Goal: Transaction & Acquisition: Purchase product/service

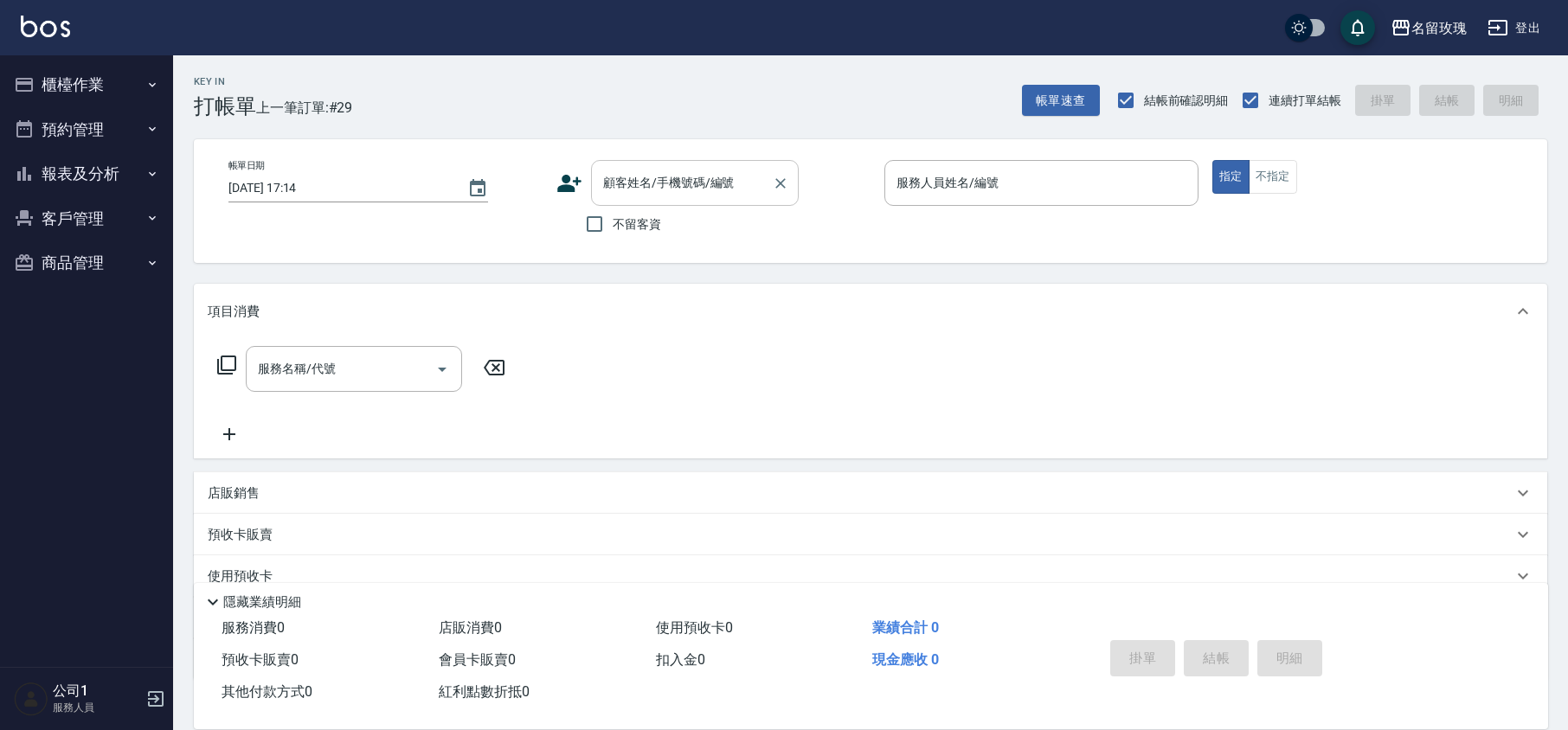
click at [633, 187] on input "顧客姓名/手機號碼/編號" at bounding box center [681, 182] width 166 height 30
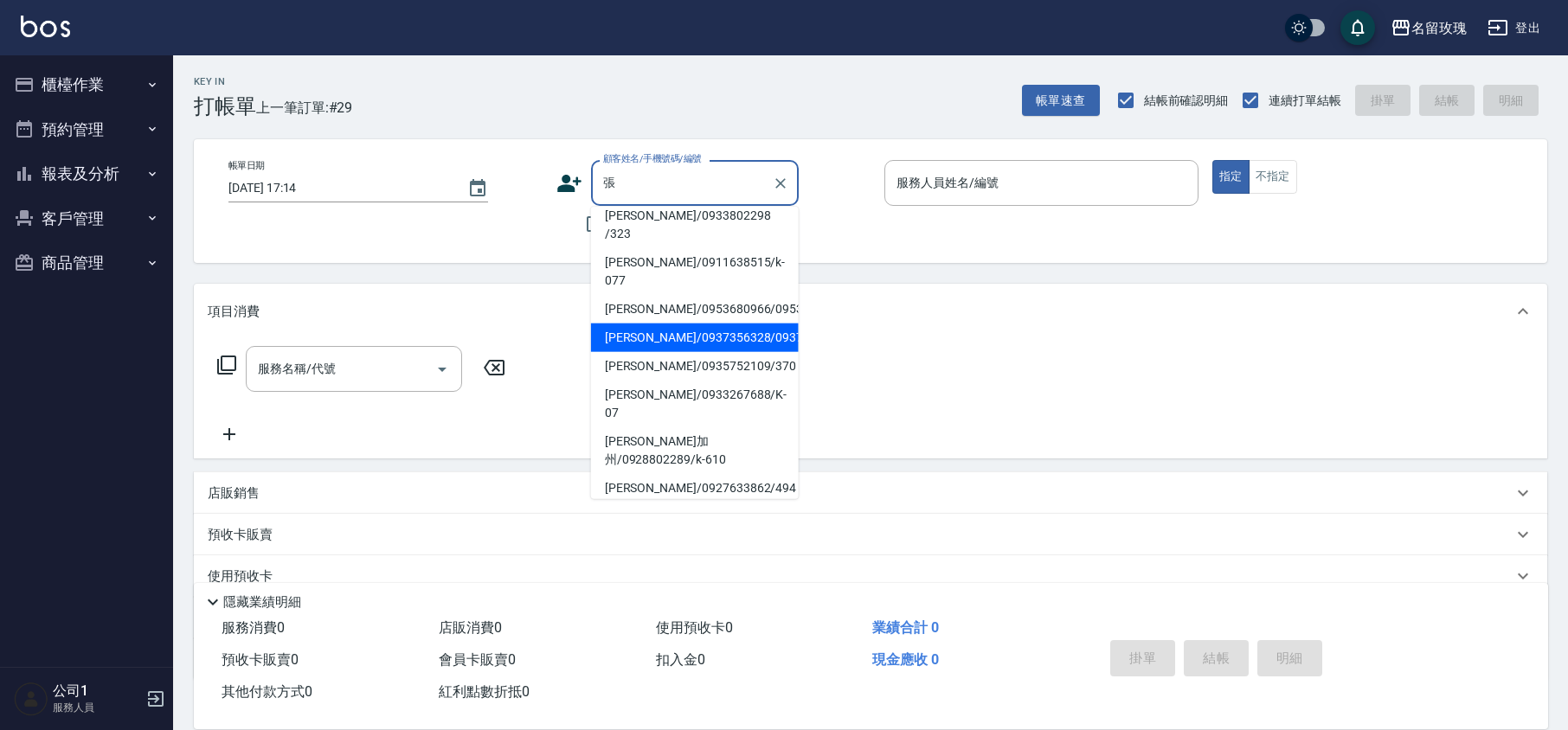
scroll to position [230, 0]
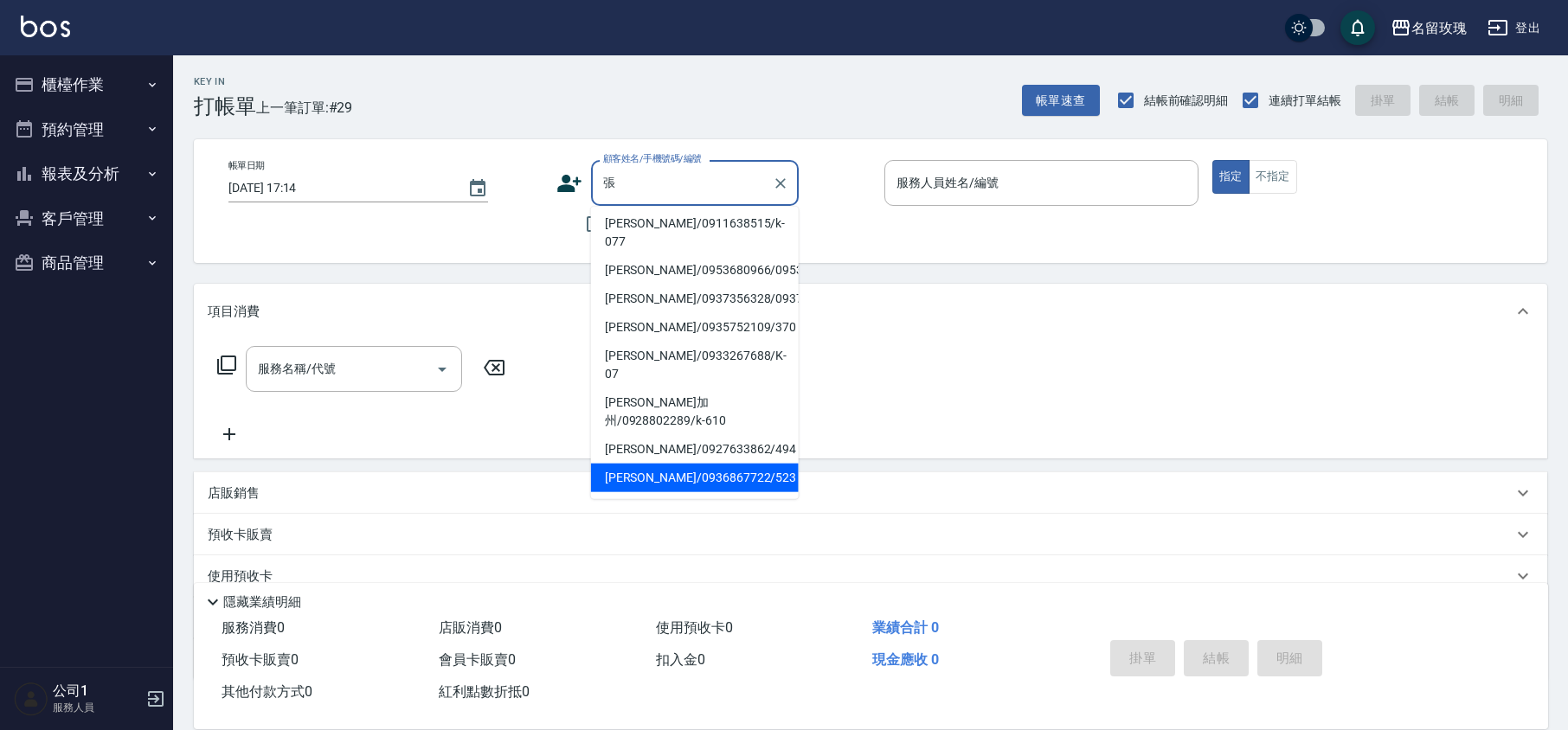
click at [680, 464] on li "[PERSON_NAME]/0936867722/523" at bounding box center [695, 478] width 208 height 28
type input "[PERSON_NAME]/0936867722/523"
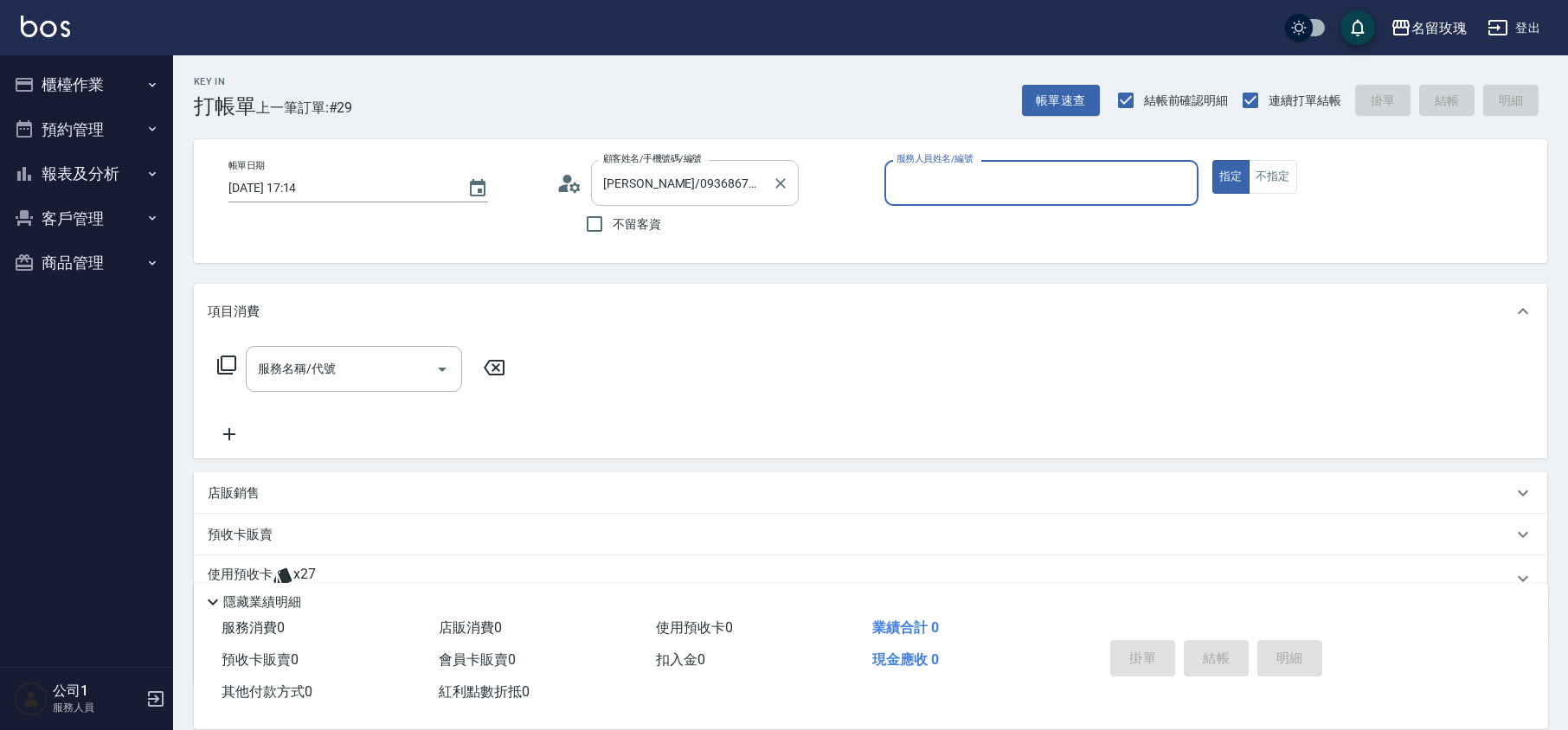
click at [676, 182] on input "[PERSON_NAME]/0936867722/523" at bounding box center [681, 182] width 166 height 30
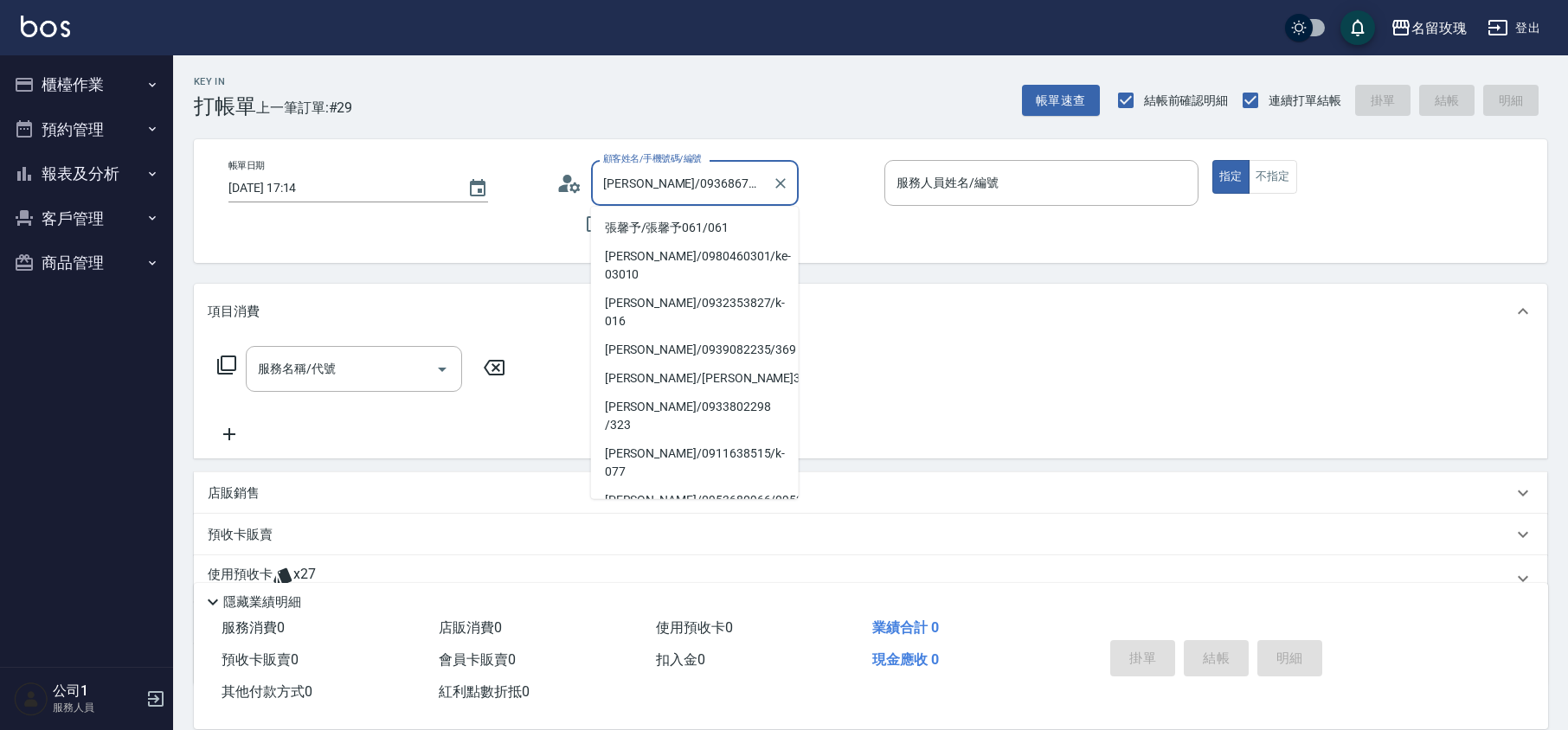
scroll to position [168, 0]
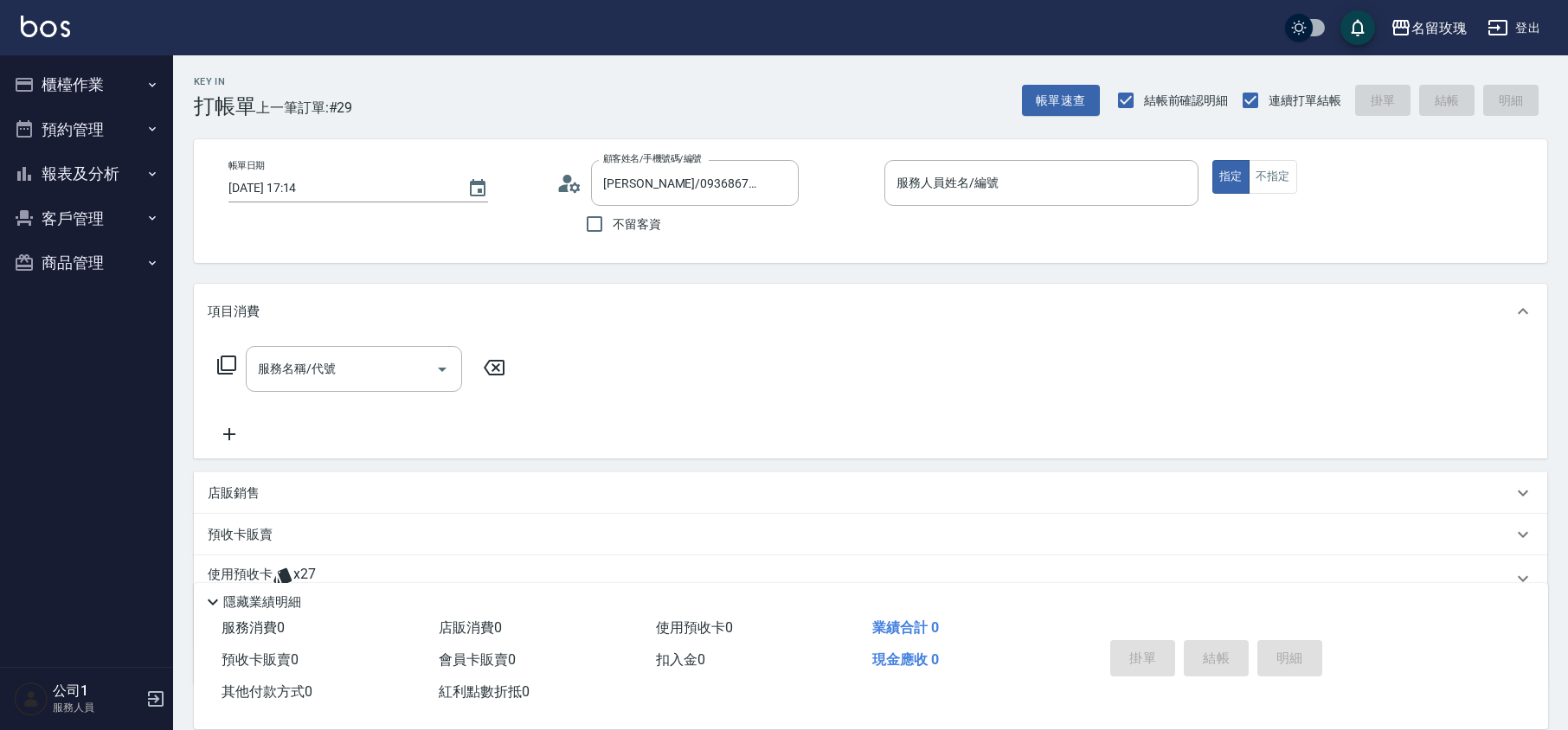
click at [574, 182] on icon at bounding box center [569, 183] width 26 height 26
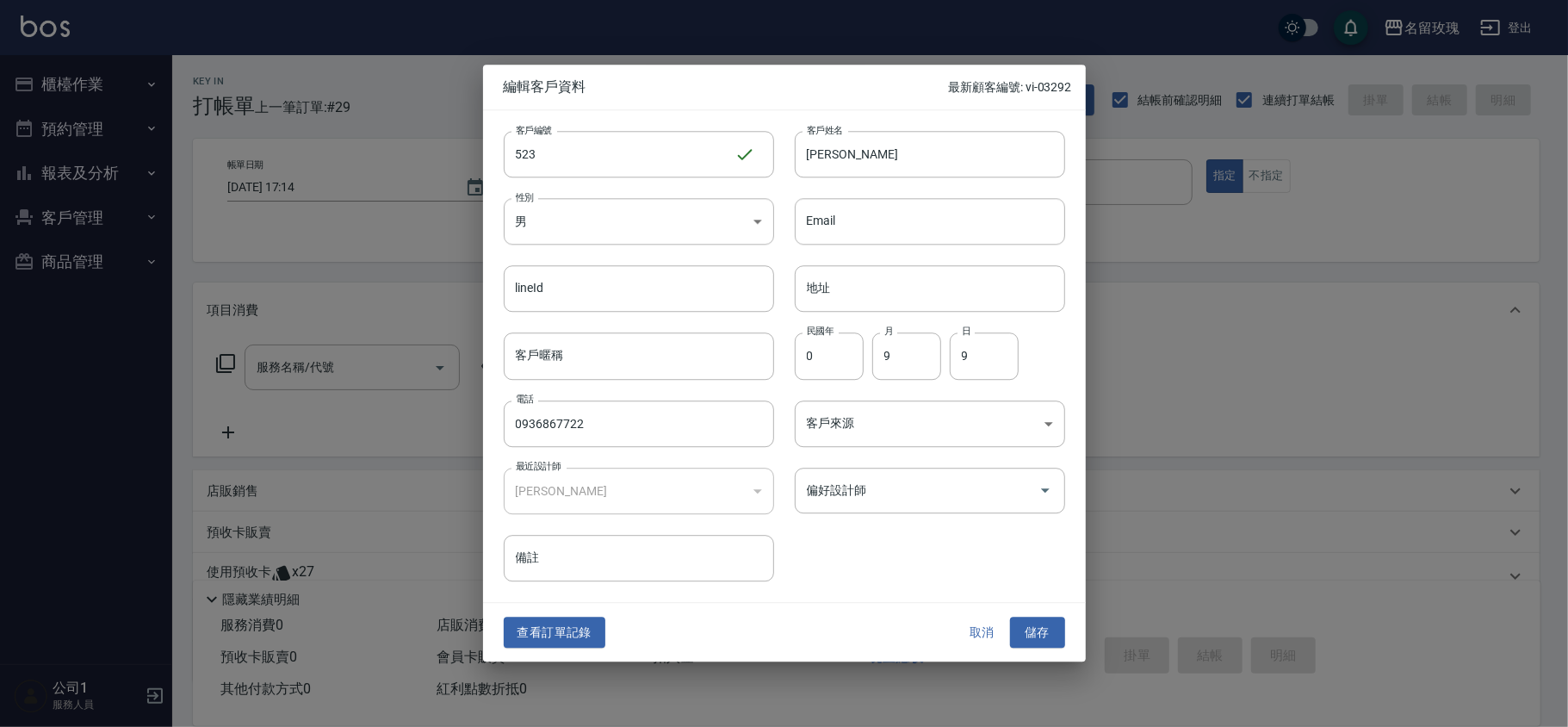
click at [961, 630] on button "取消" at bounding box center [982, 632] width 55 height 32
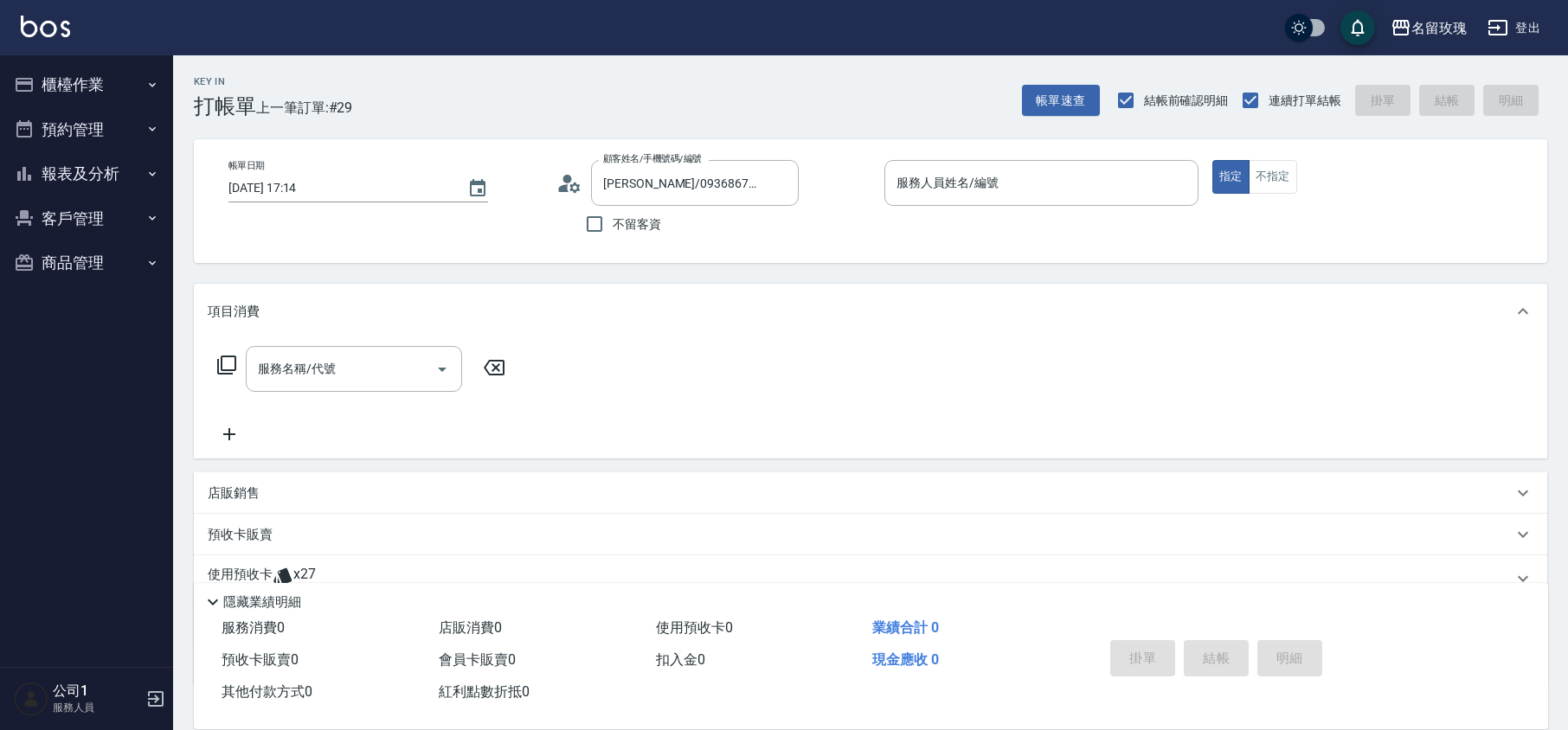
click at [561, 189] on icon at bounding box center [563, 188] width 10 height 8
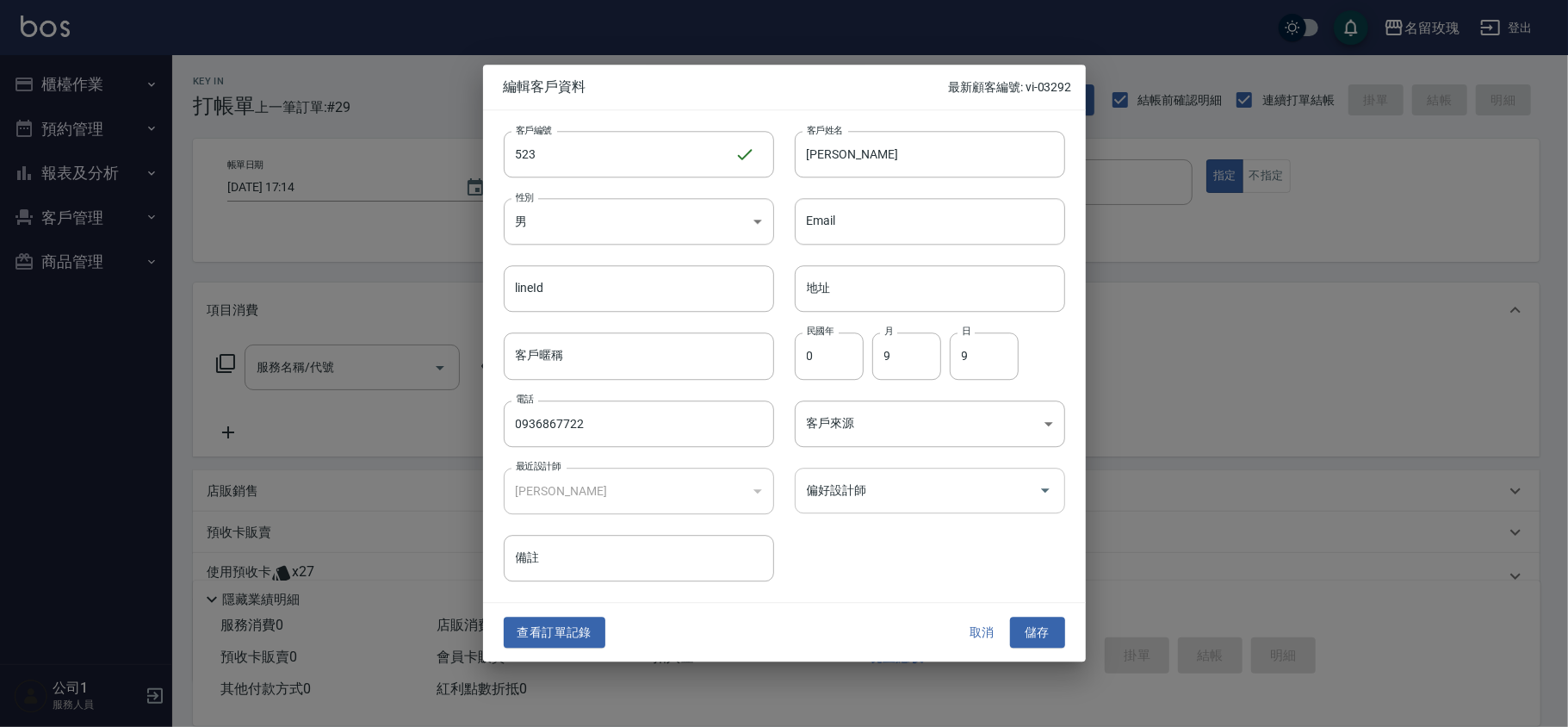
click at [911, 501] on input "偏好設計師" at bounding box center [917, 490] width 229 height 30
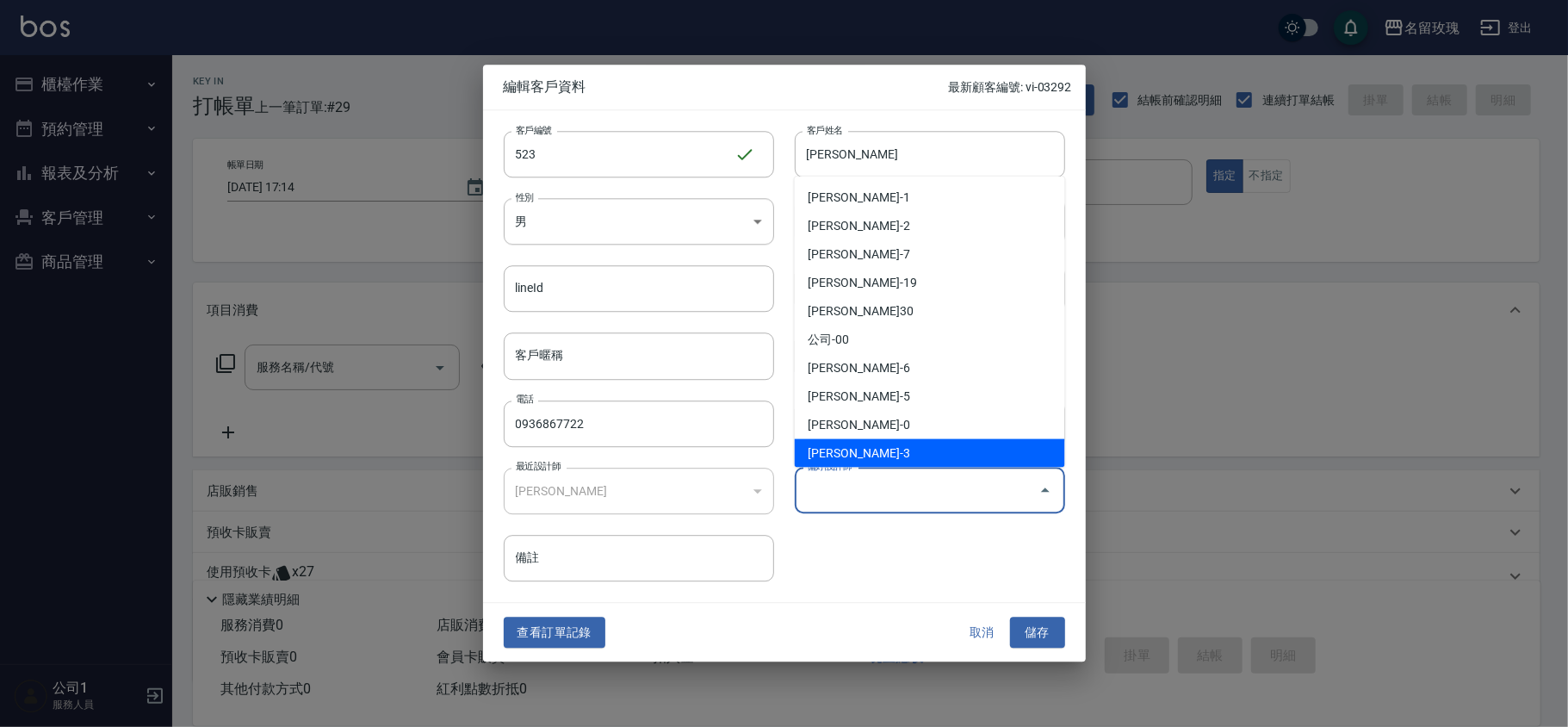
type input "[PERSON_NAME]"
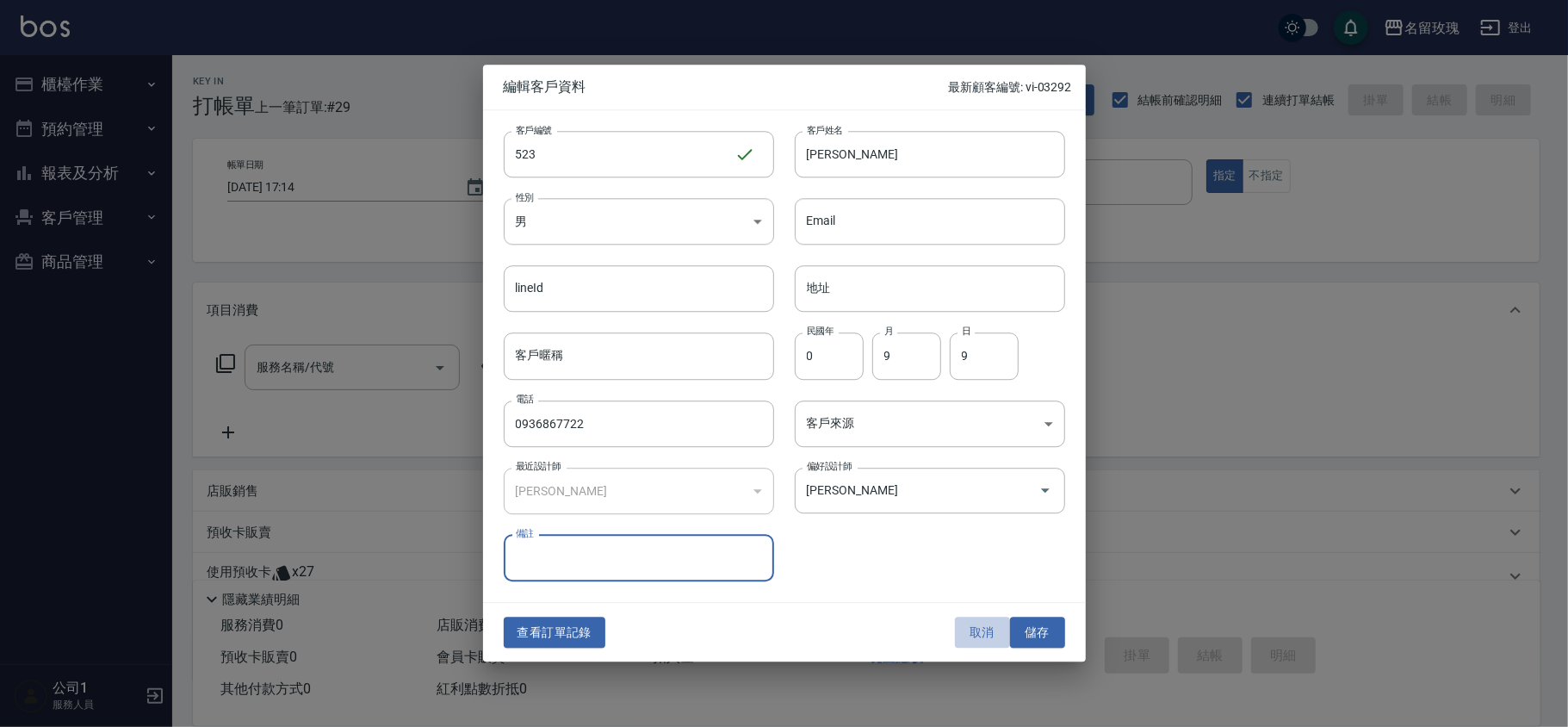
click at [988, 630] on button "取消" at bounding box center [982, 632] width 55 height 32
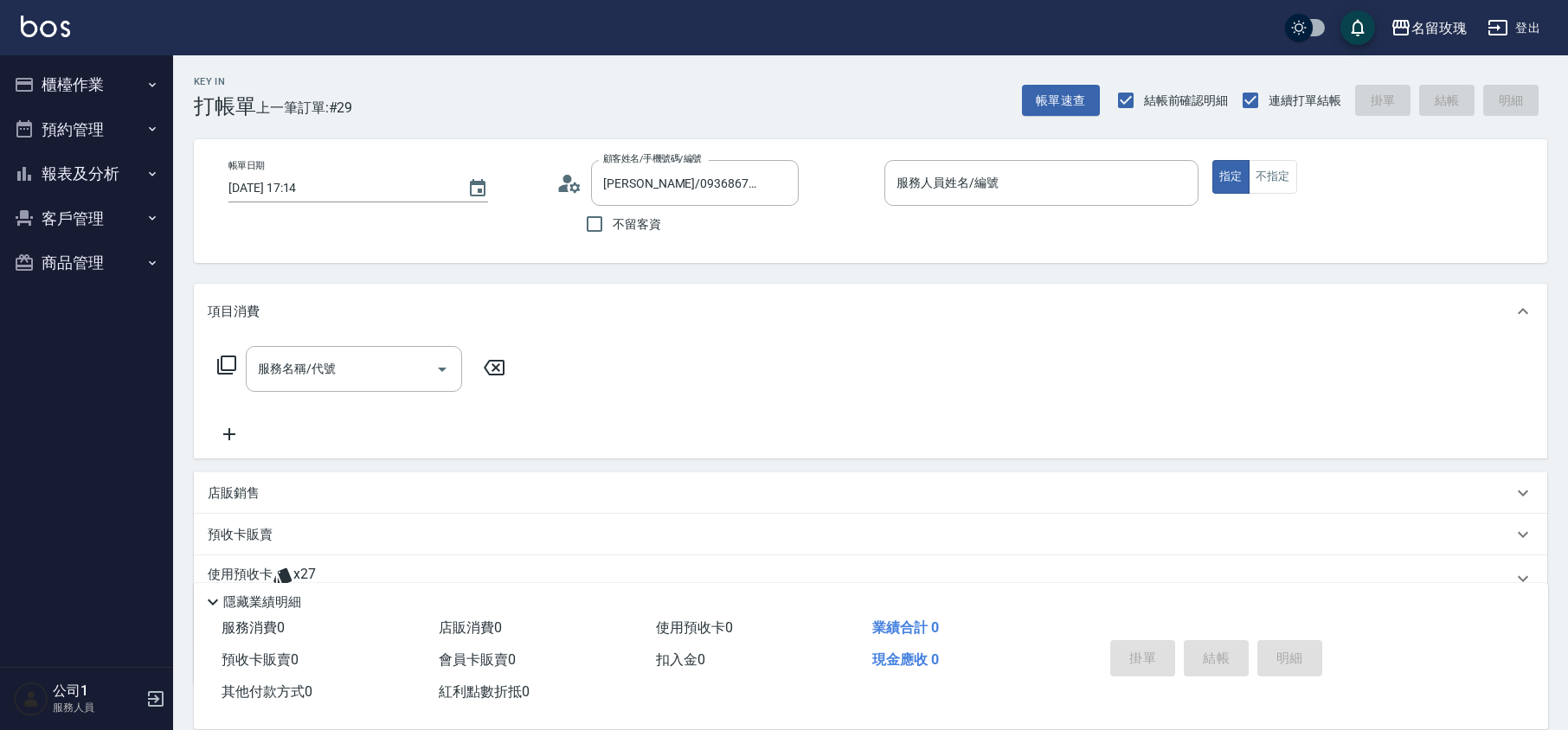
scroll to position [118, 0]
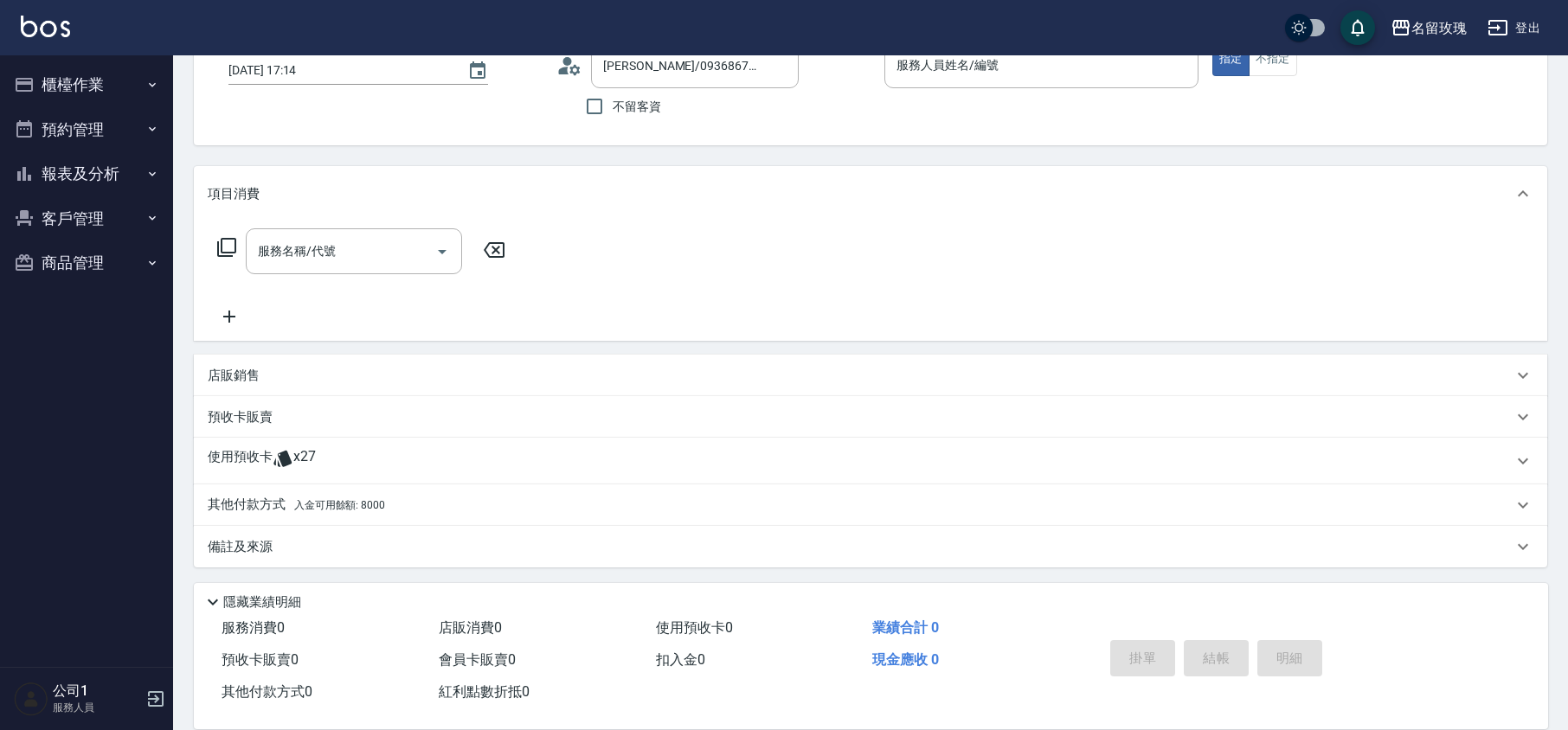
click at [326, 450] on div "使用預收卡 x27" at bounding box center [860, 460] width 1305 height 26
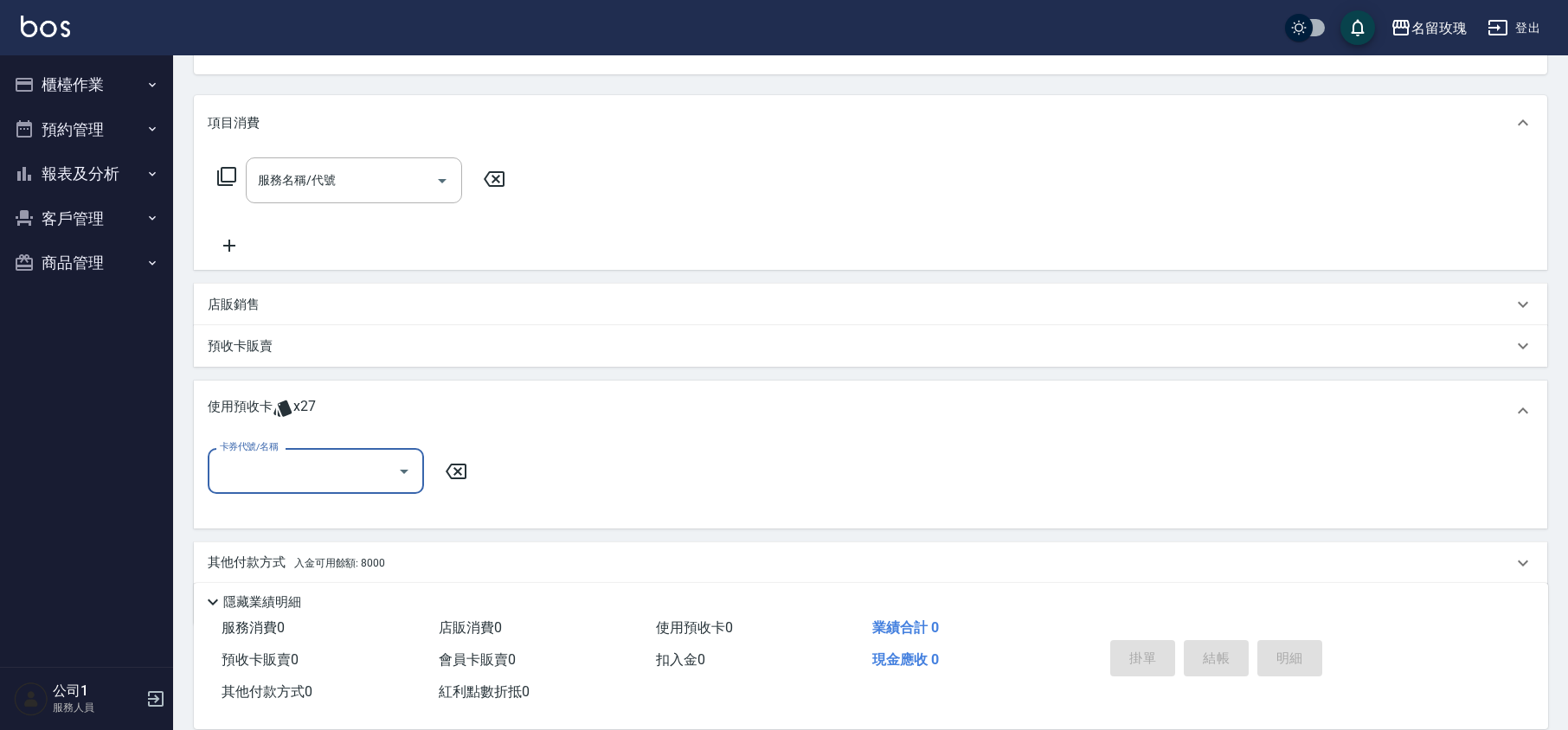
scroll to position [246, 0]
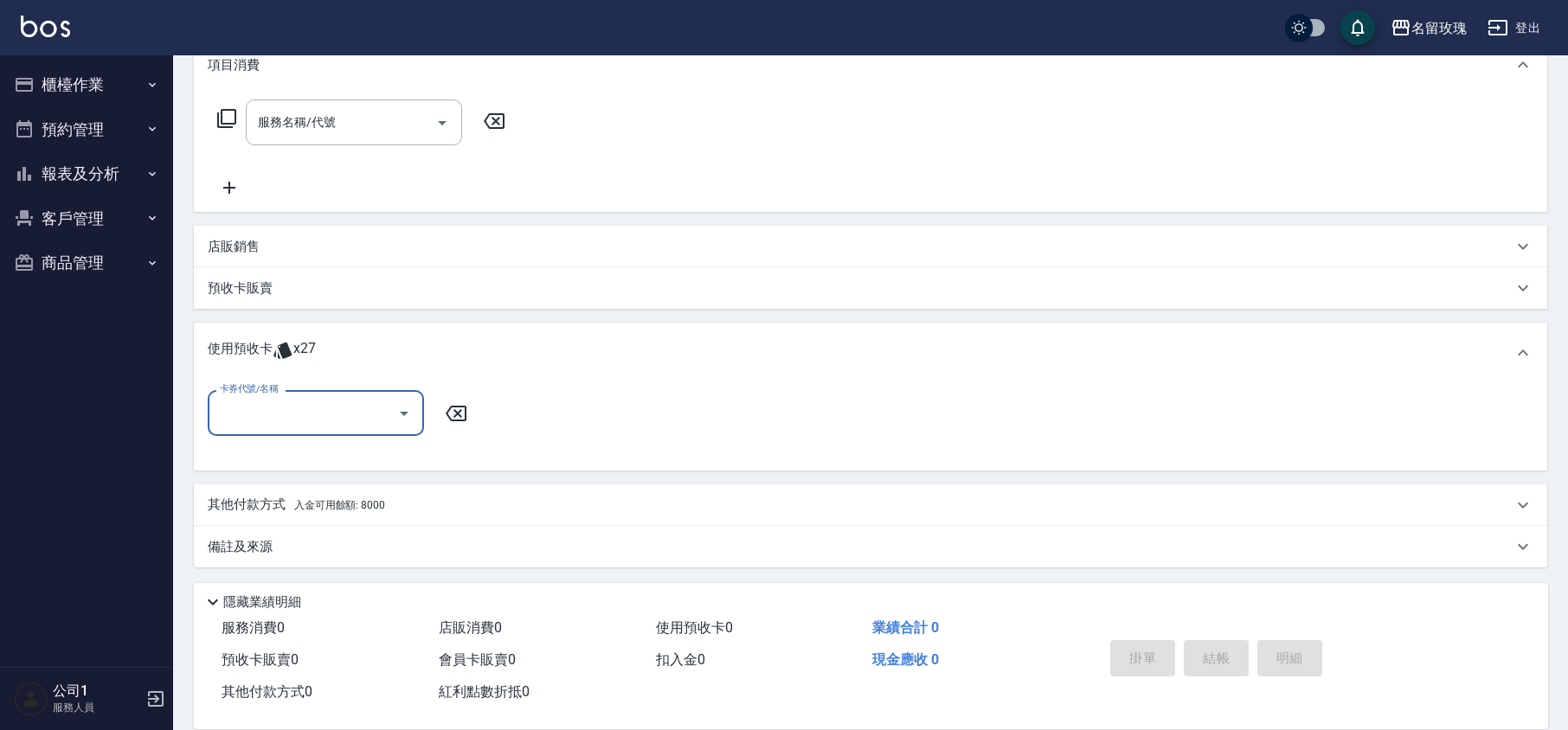
click at [315, 395] on div "卡券代號/名稱" at bounding box center [316, 413] width 216 height 45
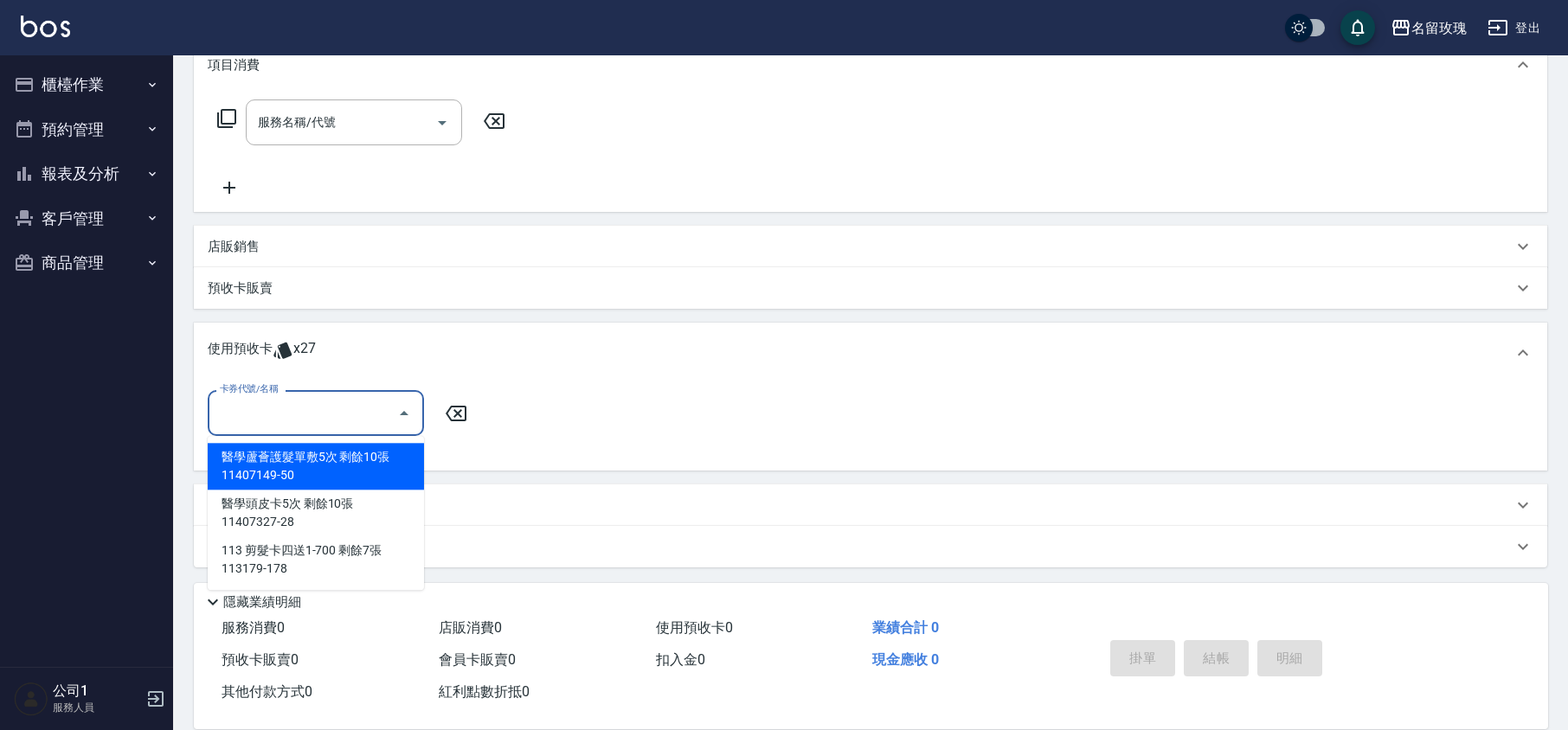
click at [316, 395] on div "卡券代號/名稱" at bounding box center [316, 413] width 216 height 45
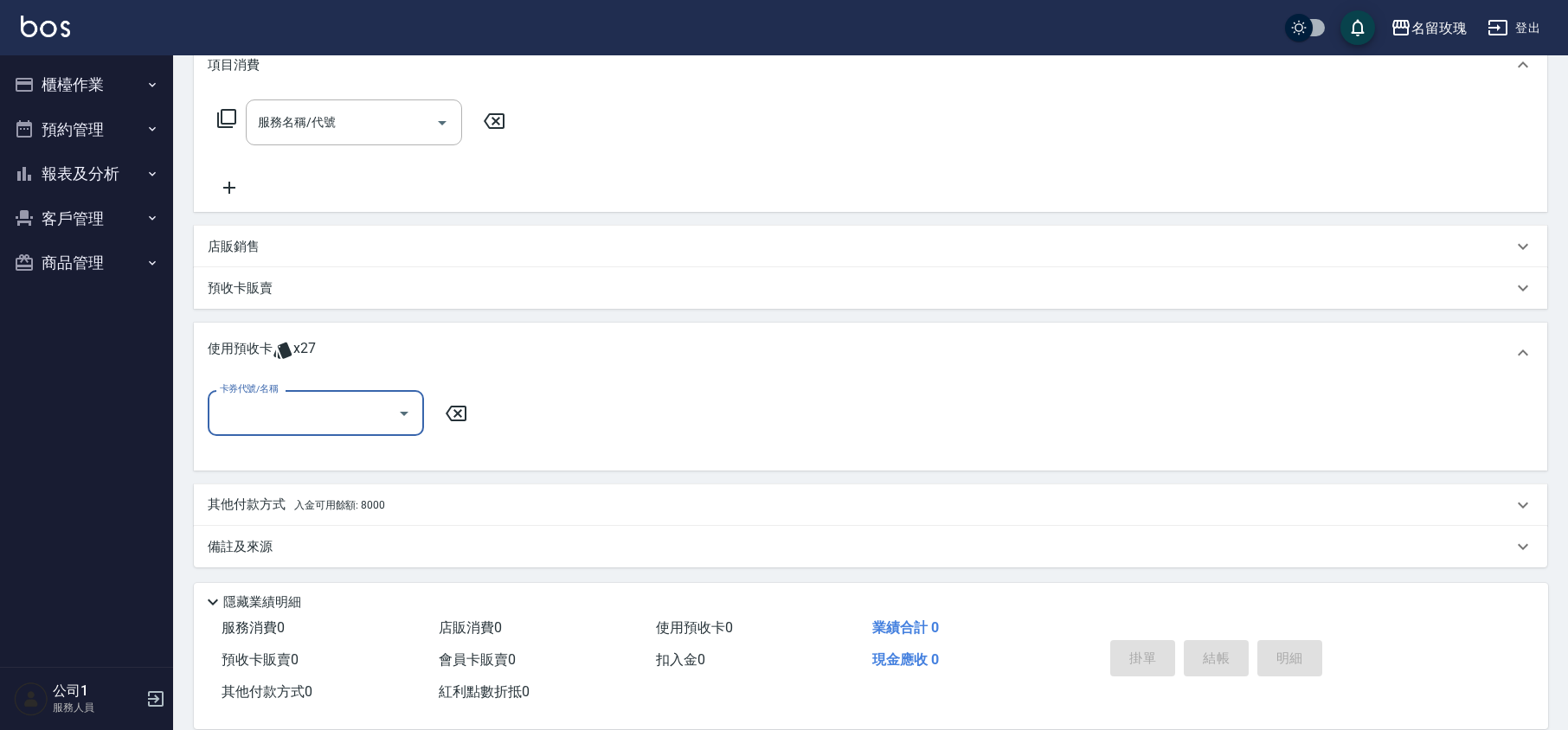
scroll to position [0, 0]
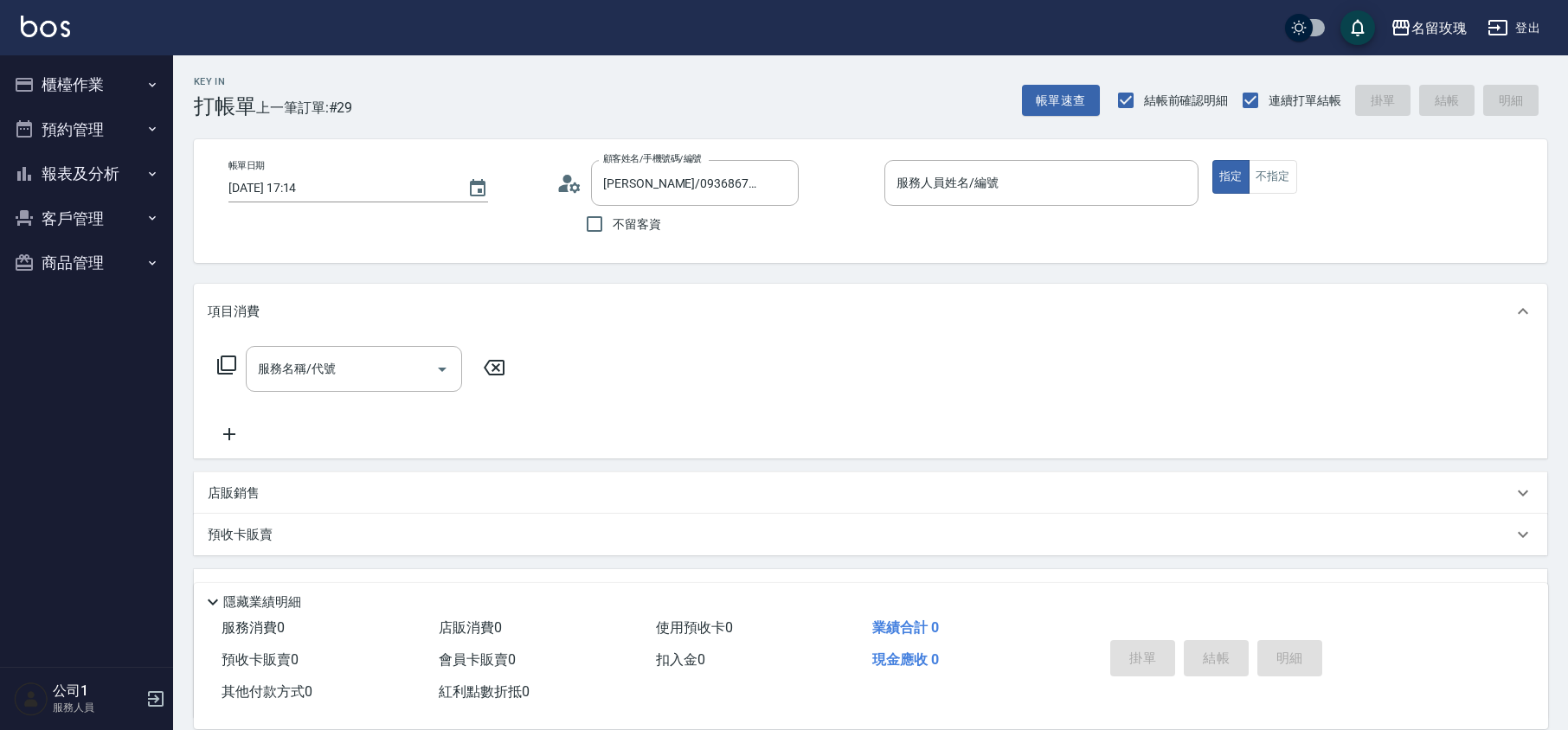
click at [571, 187] on icon at bounding box center [574, 186] width 10 height 10
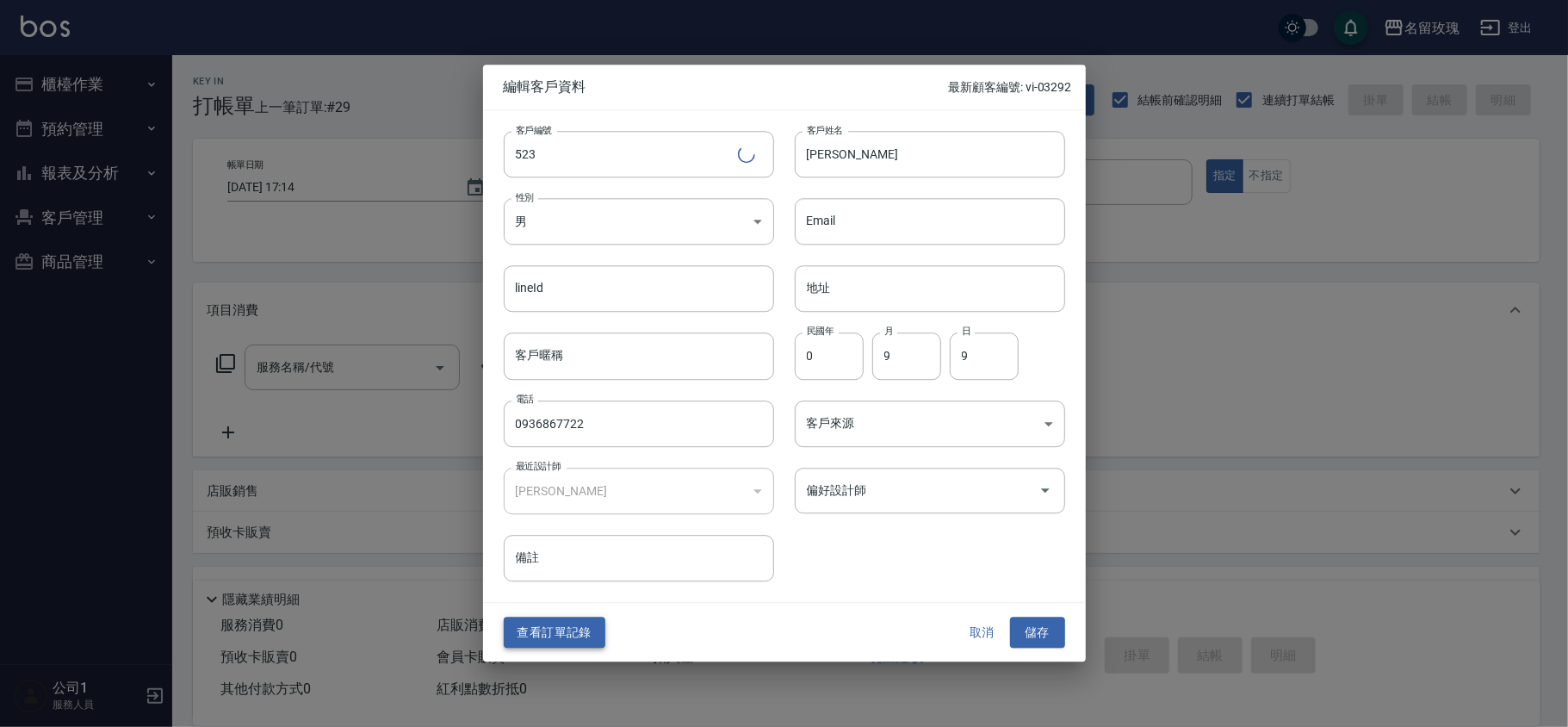
click at [567, 628] on button "查看訂單記錄" at bounding box center [554, 632] width 101 height 32
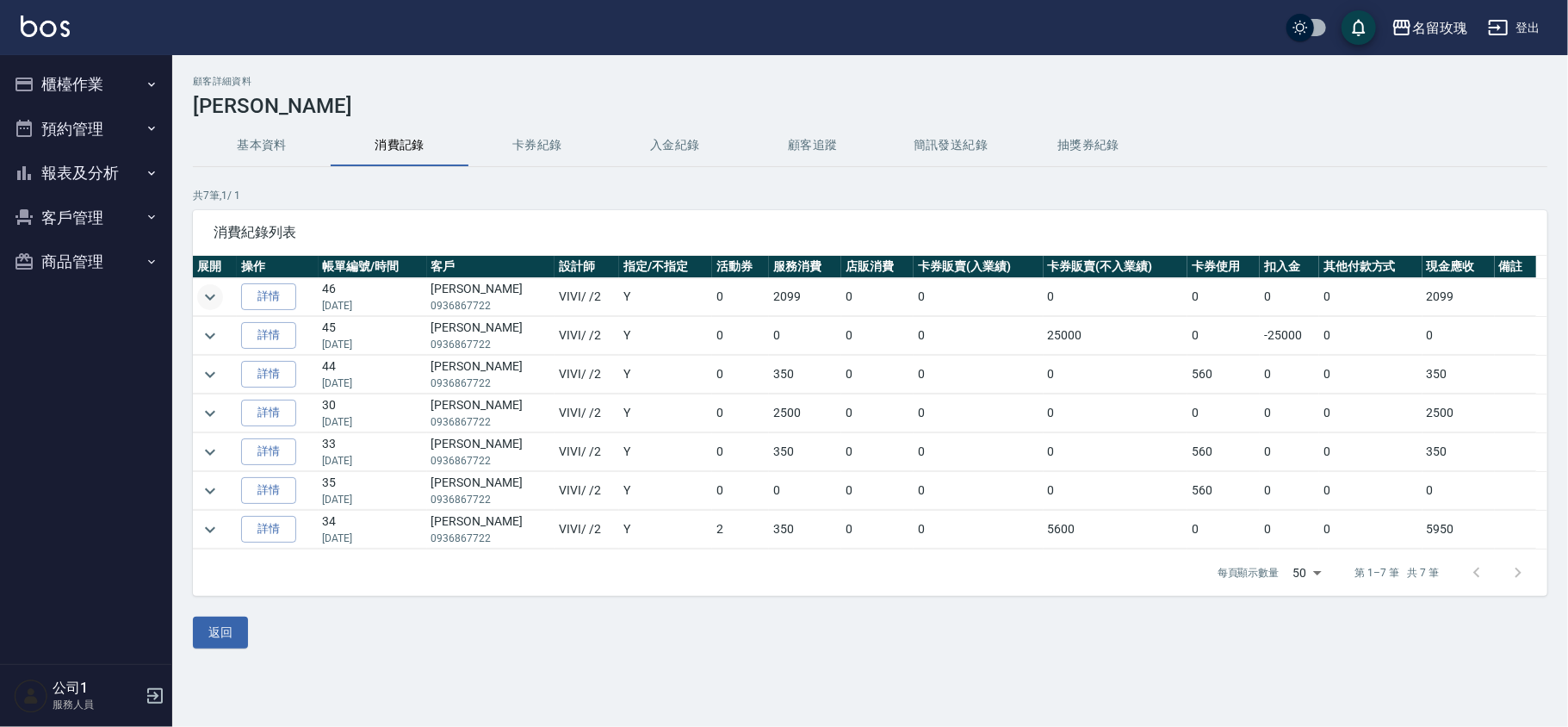
click at [219, 293] on icon "expand row" at bounding box center [210, 297] width 21 height 21
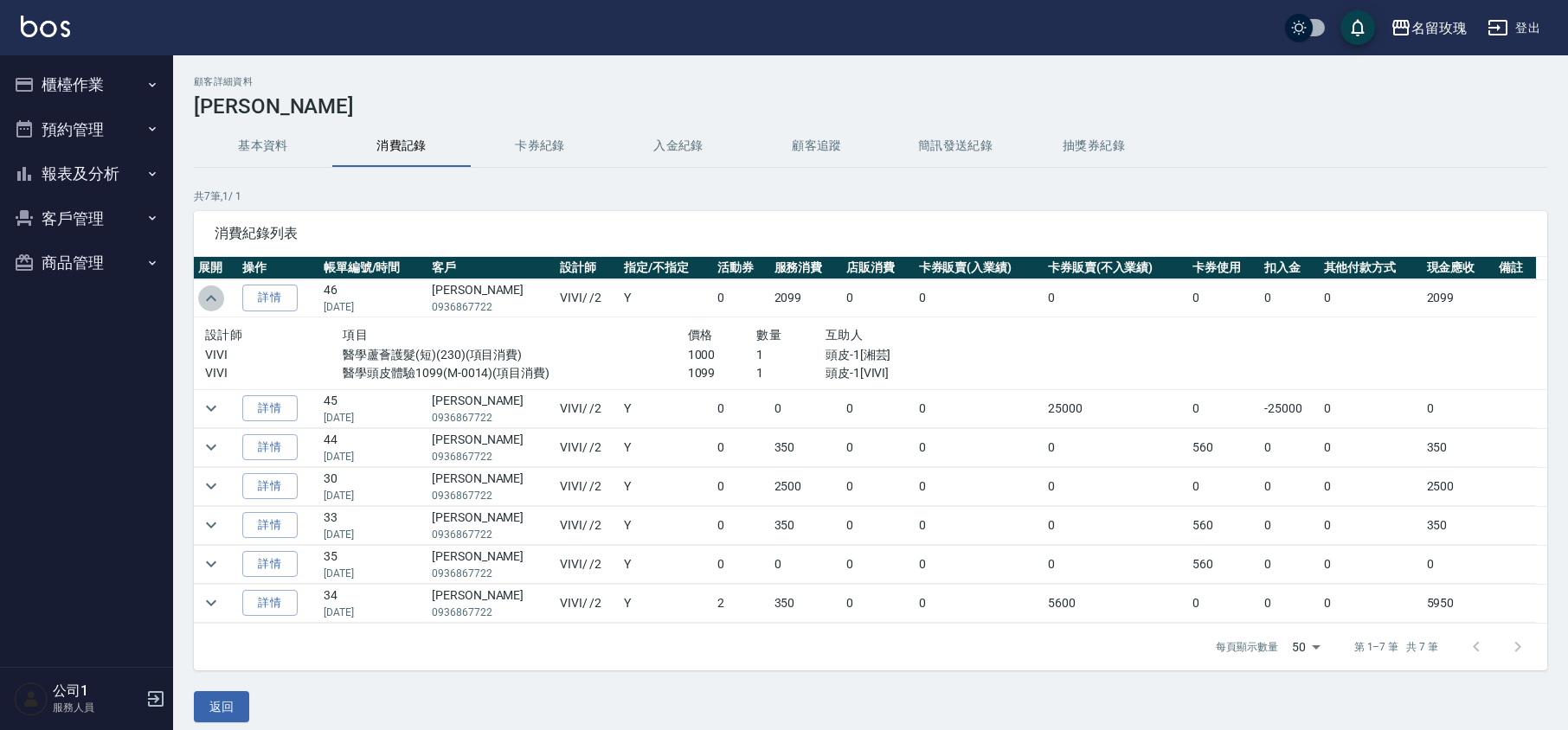
click at [222, 295] on button "expand row" at bounding box center [211, 298] width 26 height 26
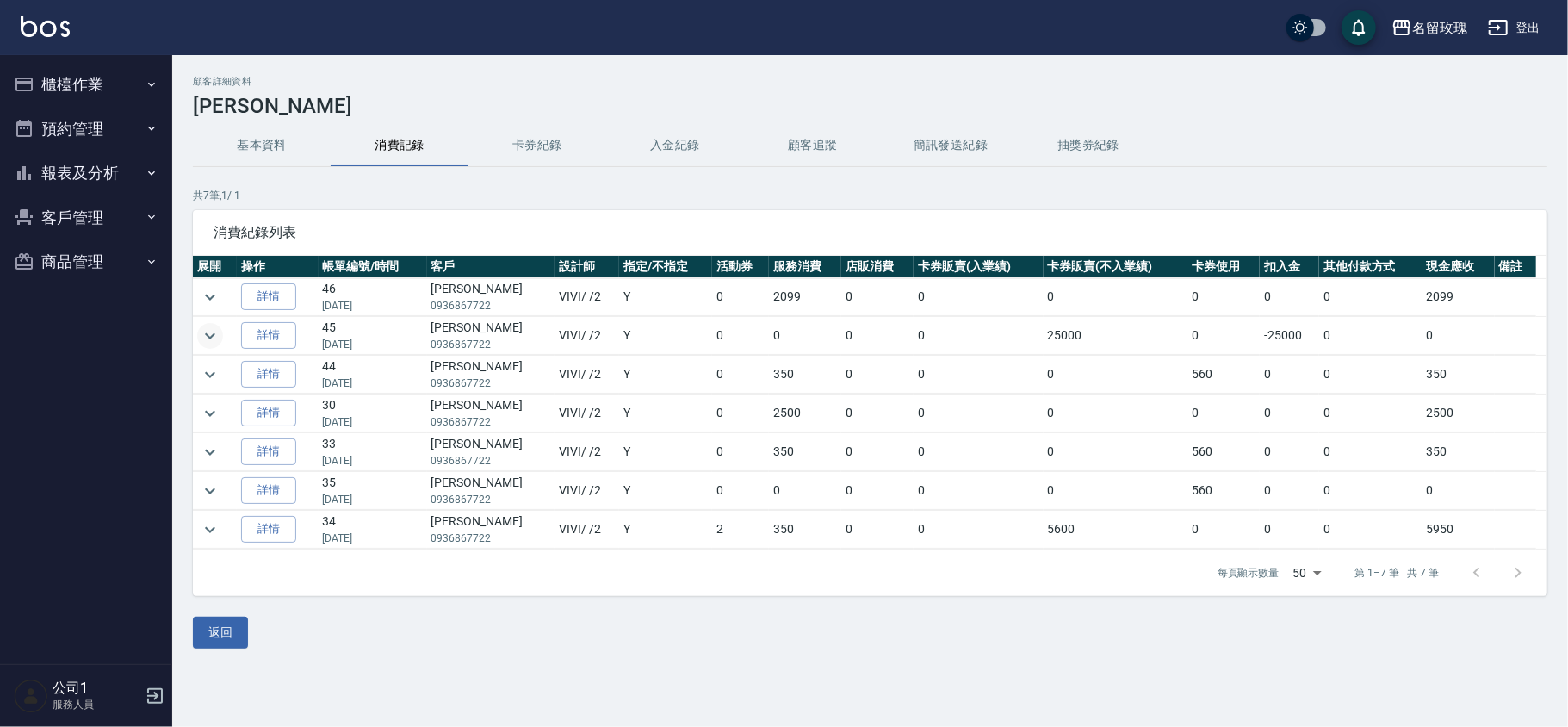
click at [213, 333] on icon "expand row" at bounding box center [210, 335] width 21 height 21
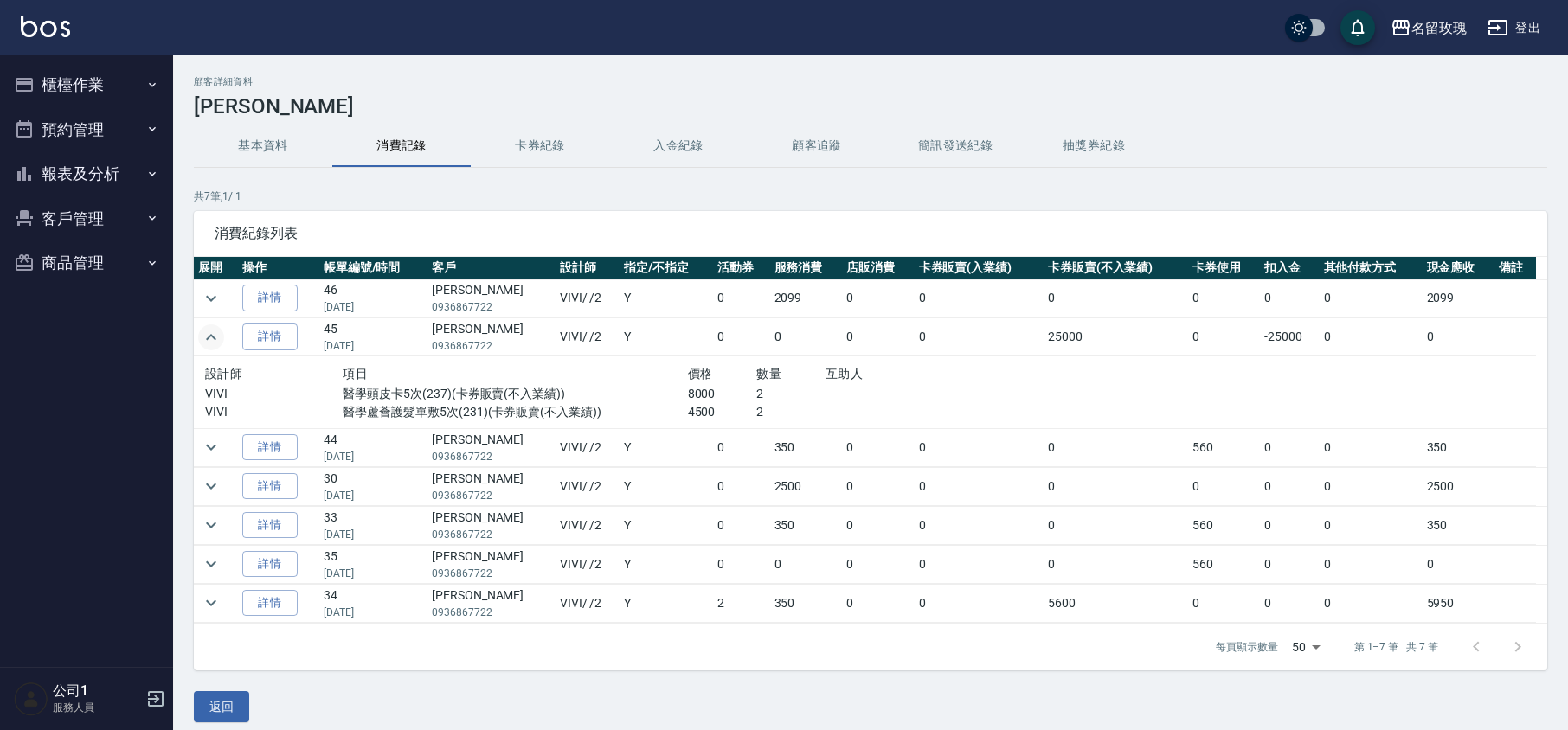
click at [214, 334] on icon "expand row" at bounding box center [211, 337] width 21 height 21
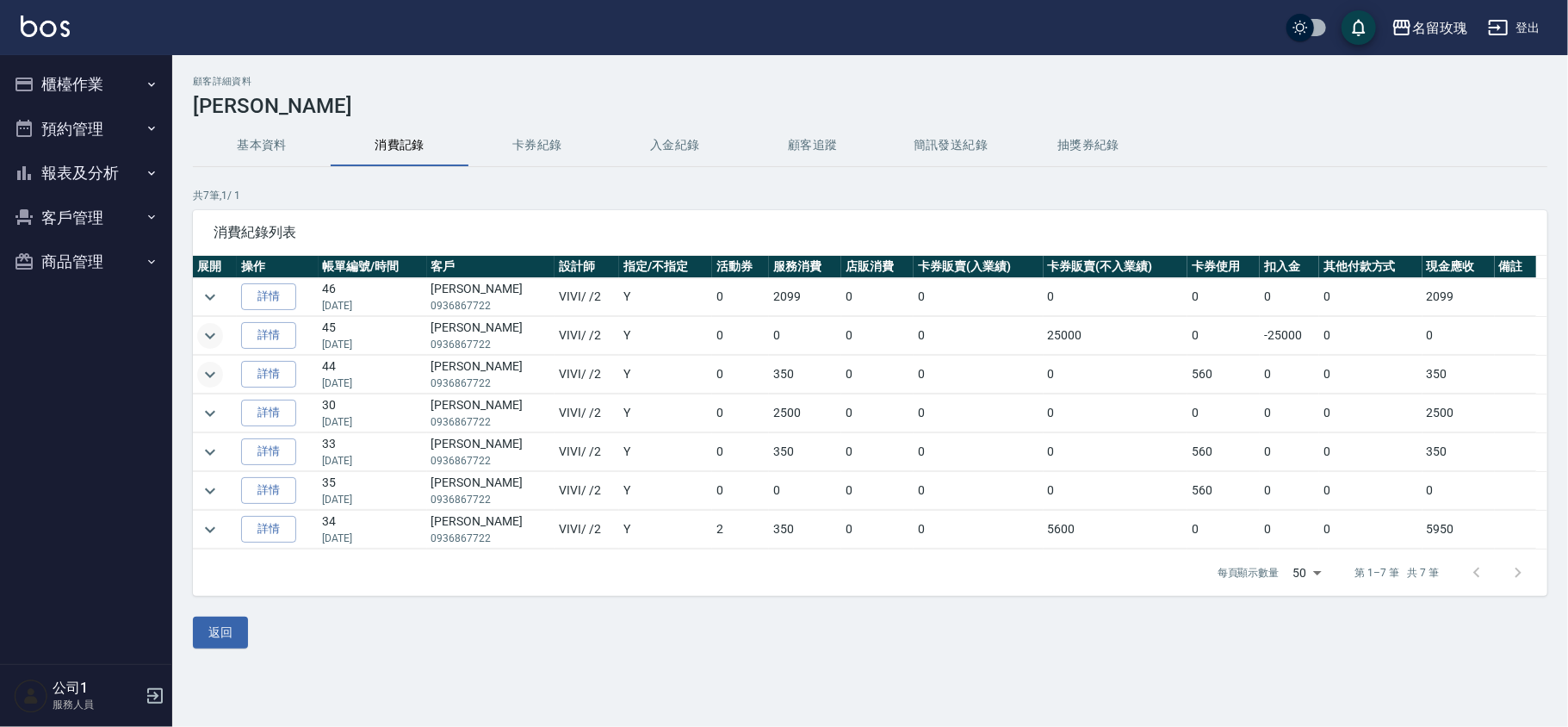
click at [218, 381] on icon "expand row" at bounding box center [210, 374] width 21 height 21
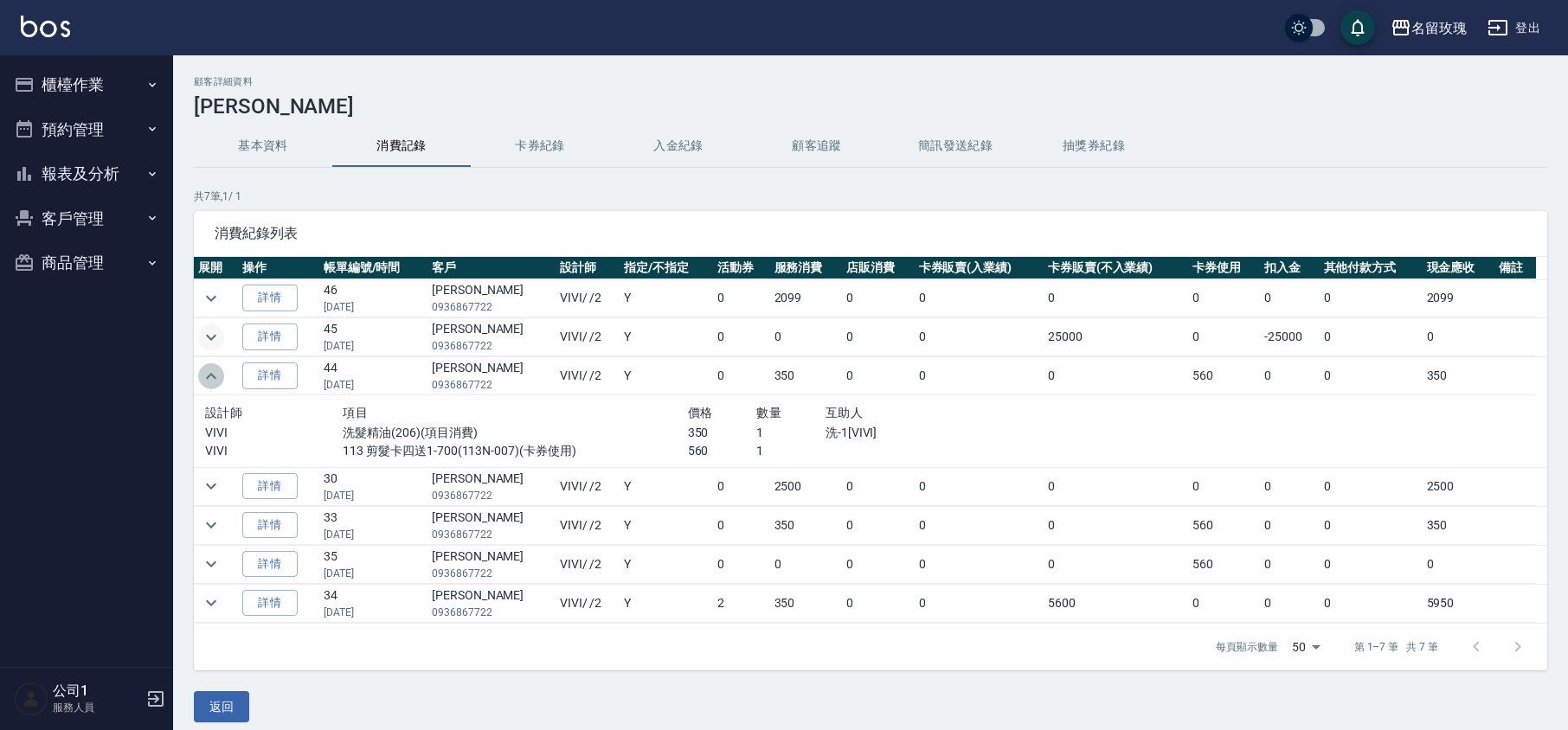
click at [219, 381] on icon "expand row" at bounding box center [211, 376] width 21 height 21
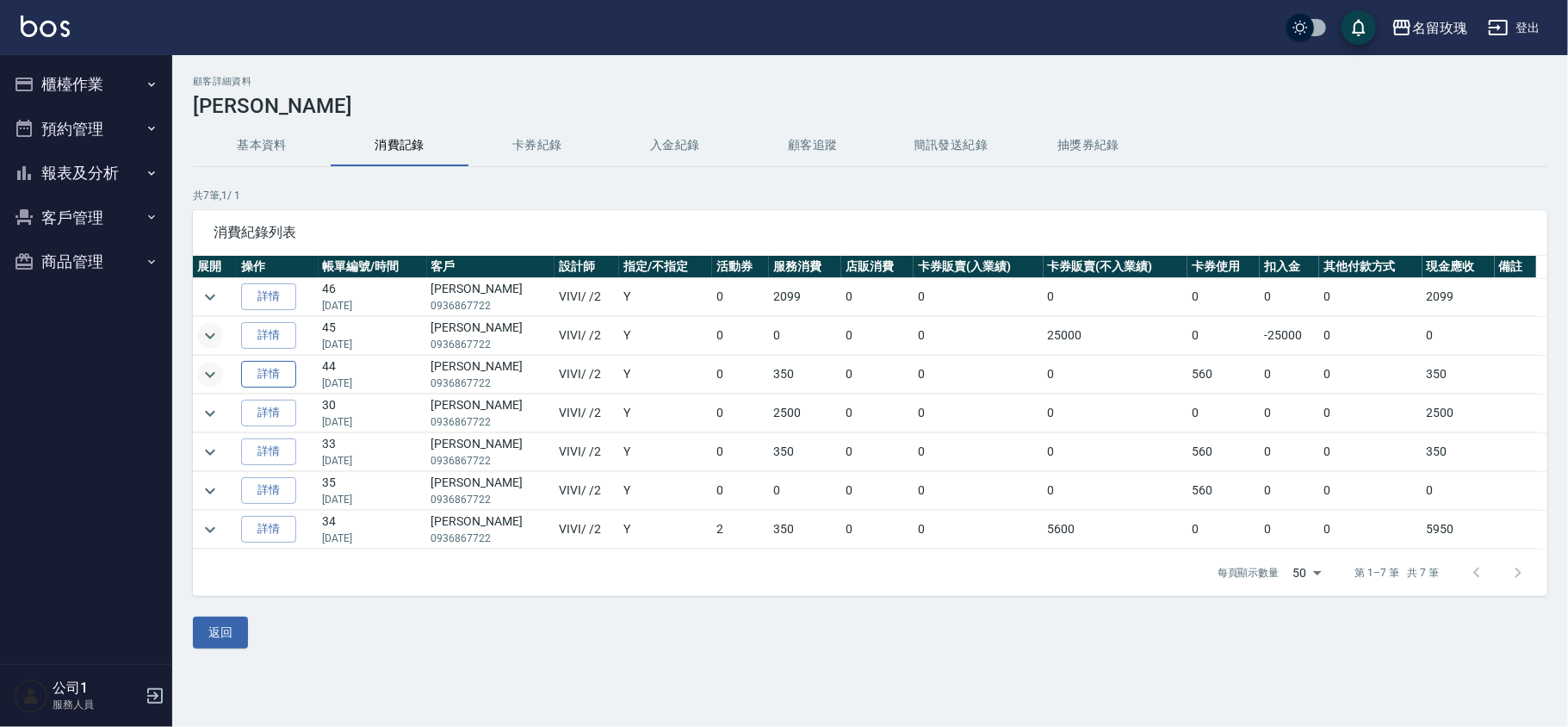
click at [282, 375] on link "詳情" at bounding box center [269, 374] width 55 height 27
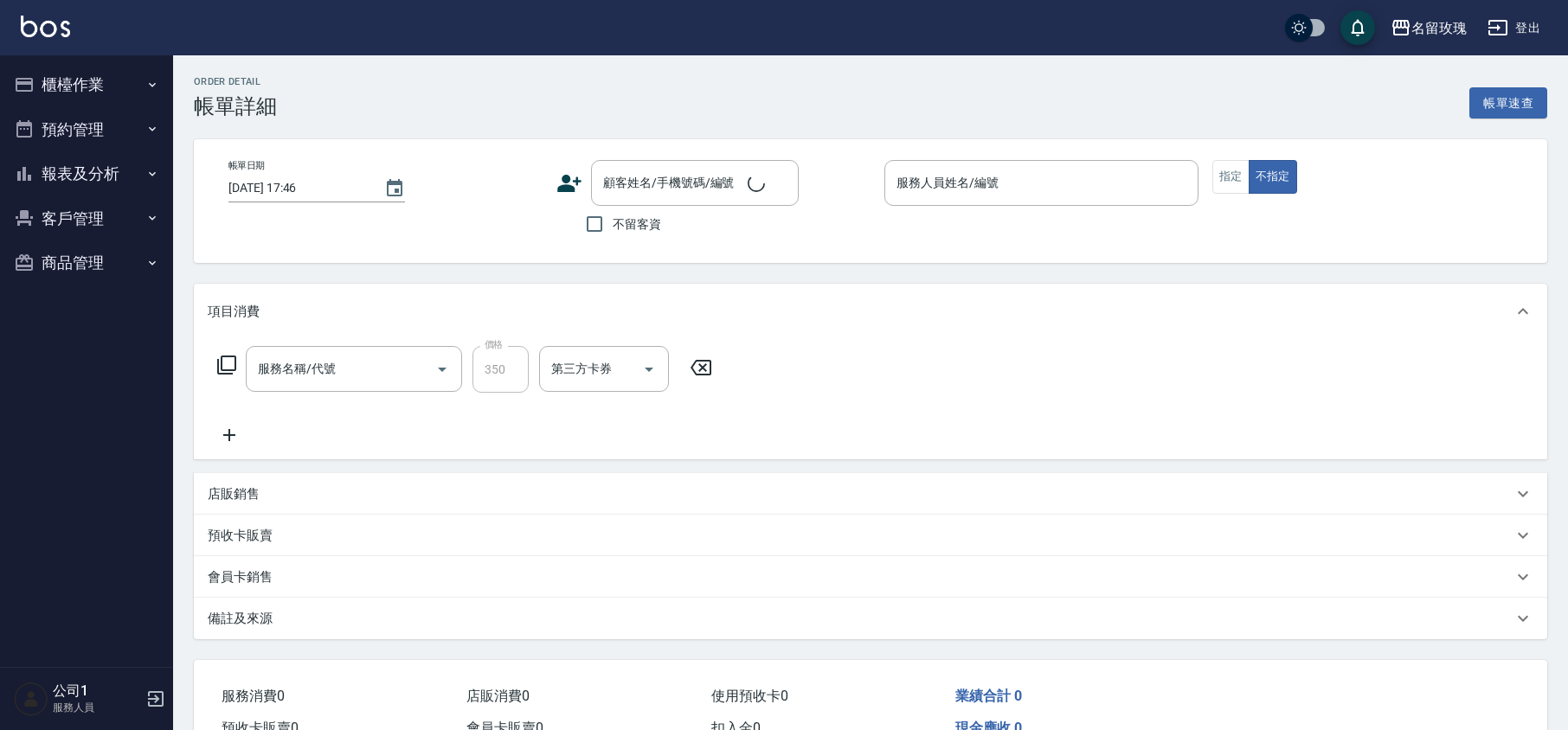
type input "[DATE] 18:05"
type input "VIVI-2"
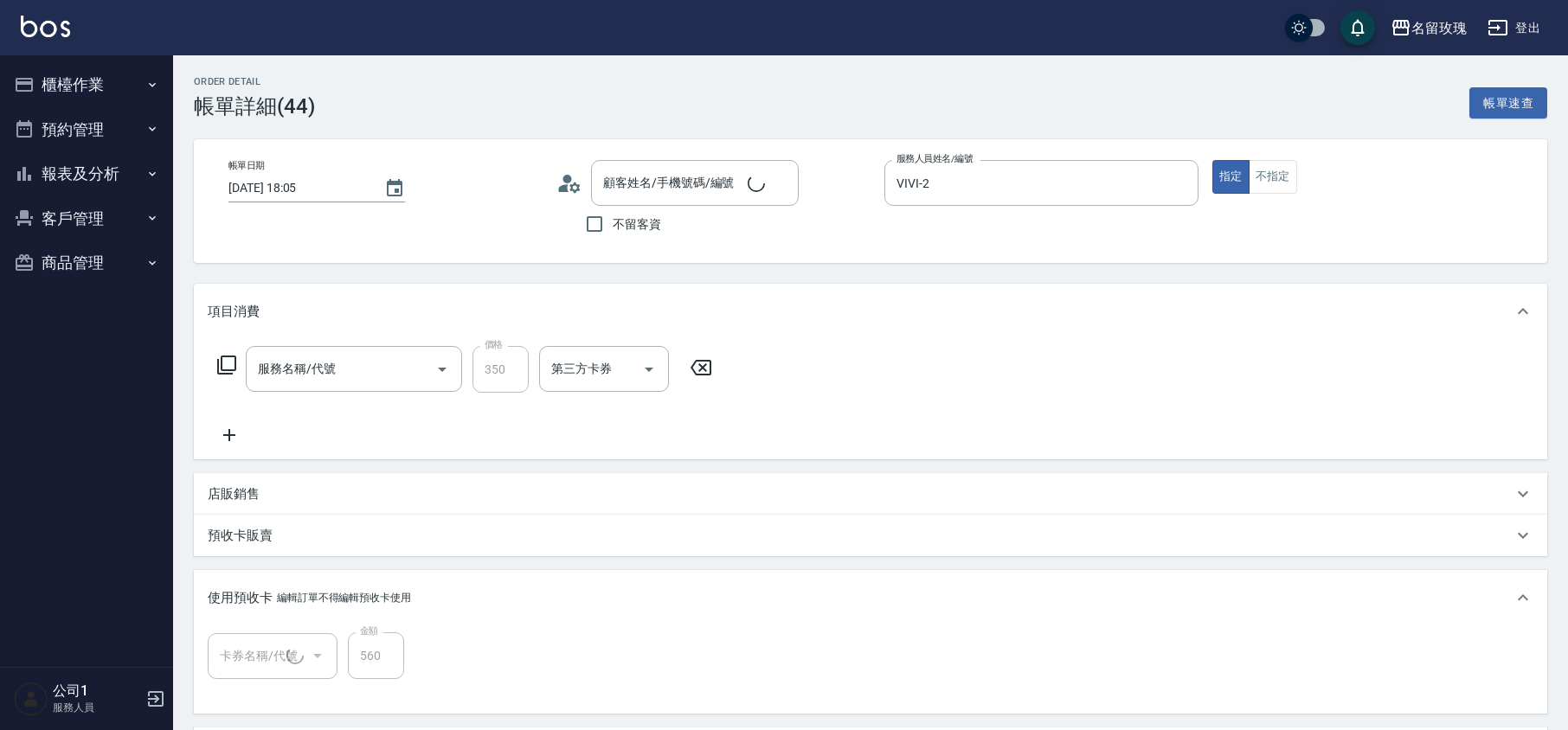
type input "洗髮精油(206)"
type input "[PERSON_NAME]/0936867722/523"
type input "113 剪髮卡四送1-700(1/1) 113179-178"
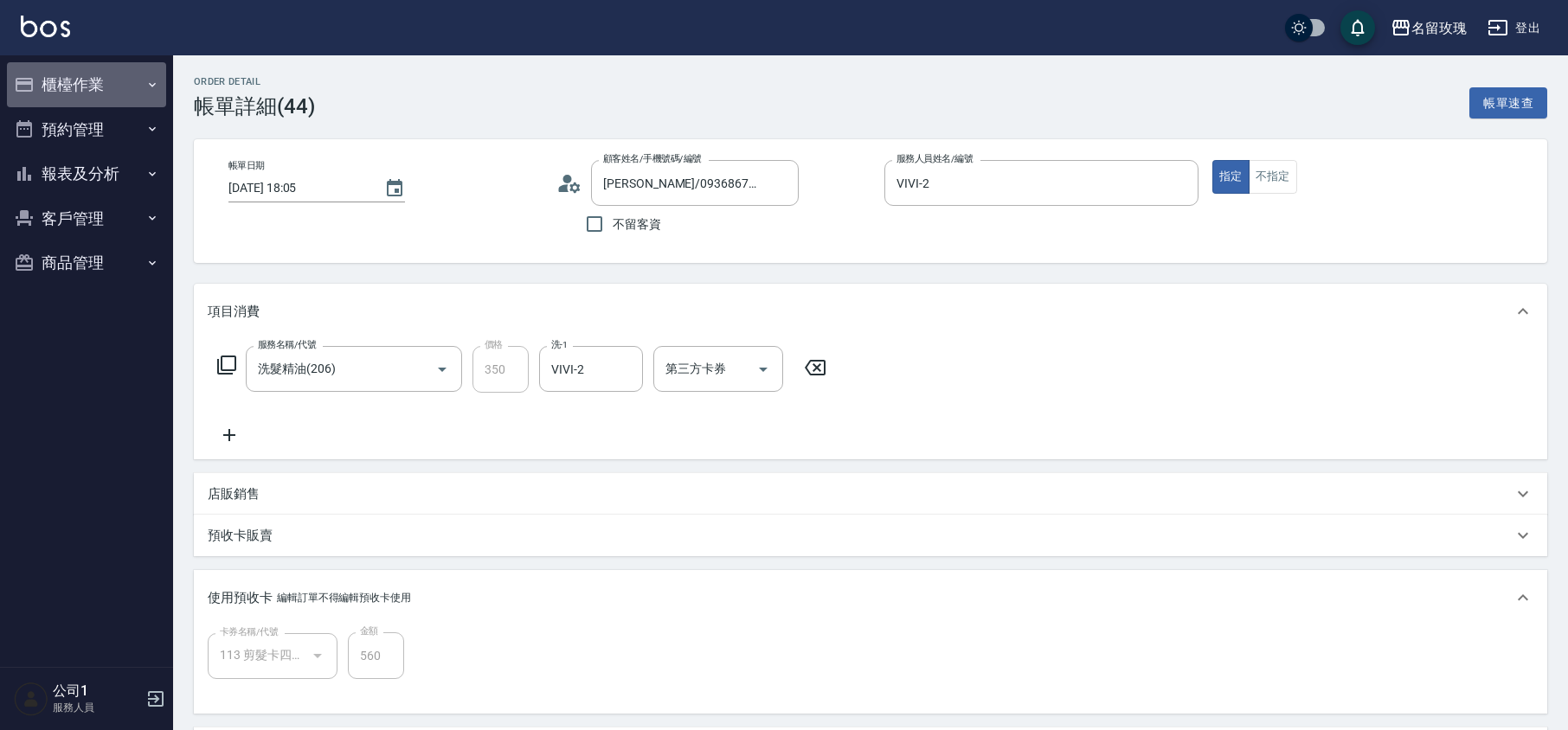
click at [108, 99] on button "櫃檯作業" at bounding box center [86, 85] width 159 height 45
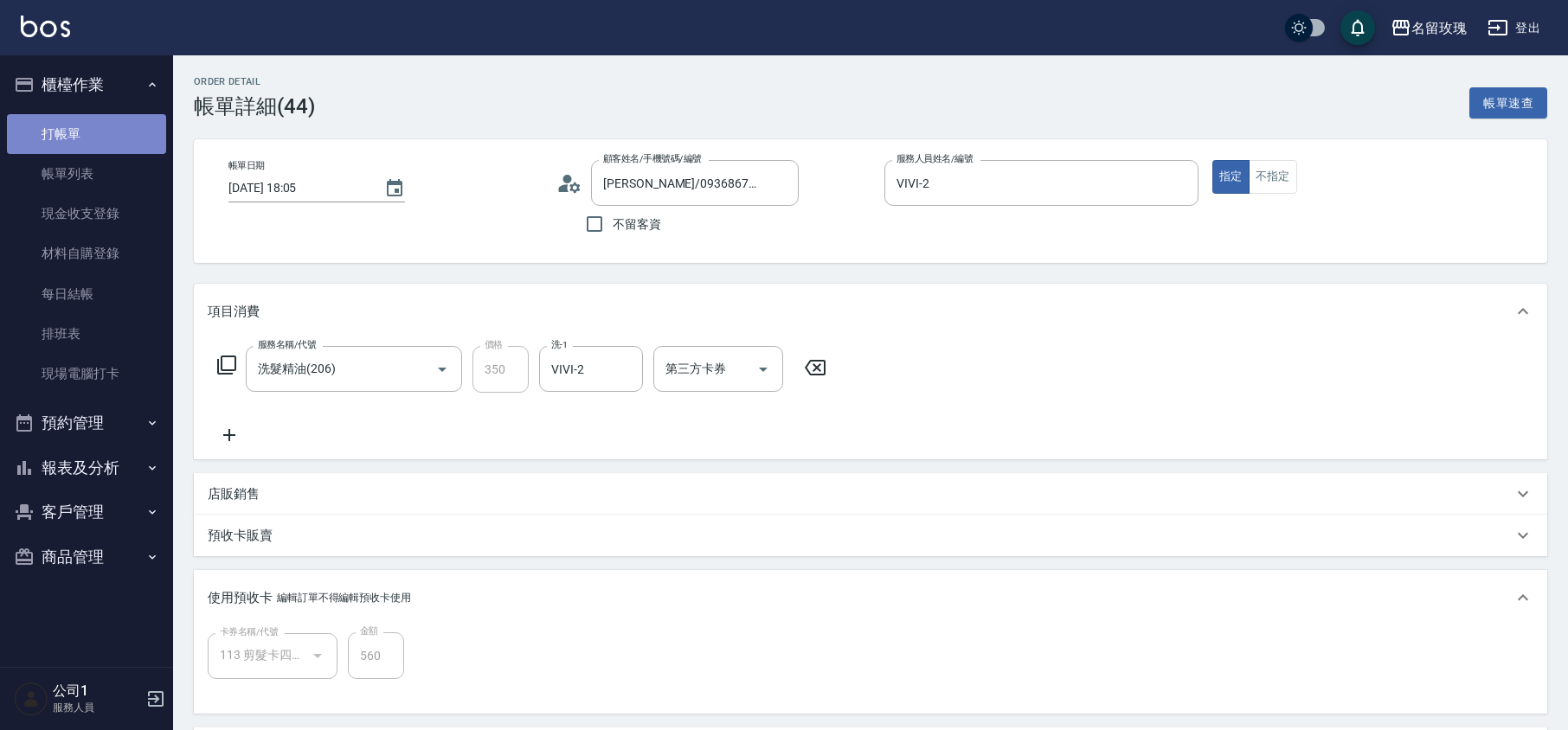
click at [95, 136] on link "打帳單" at bounding box center [86, 134] width 159 height 40
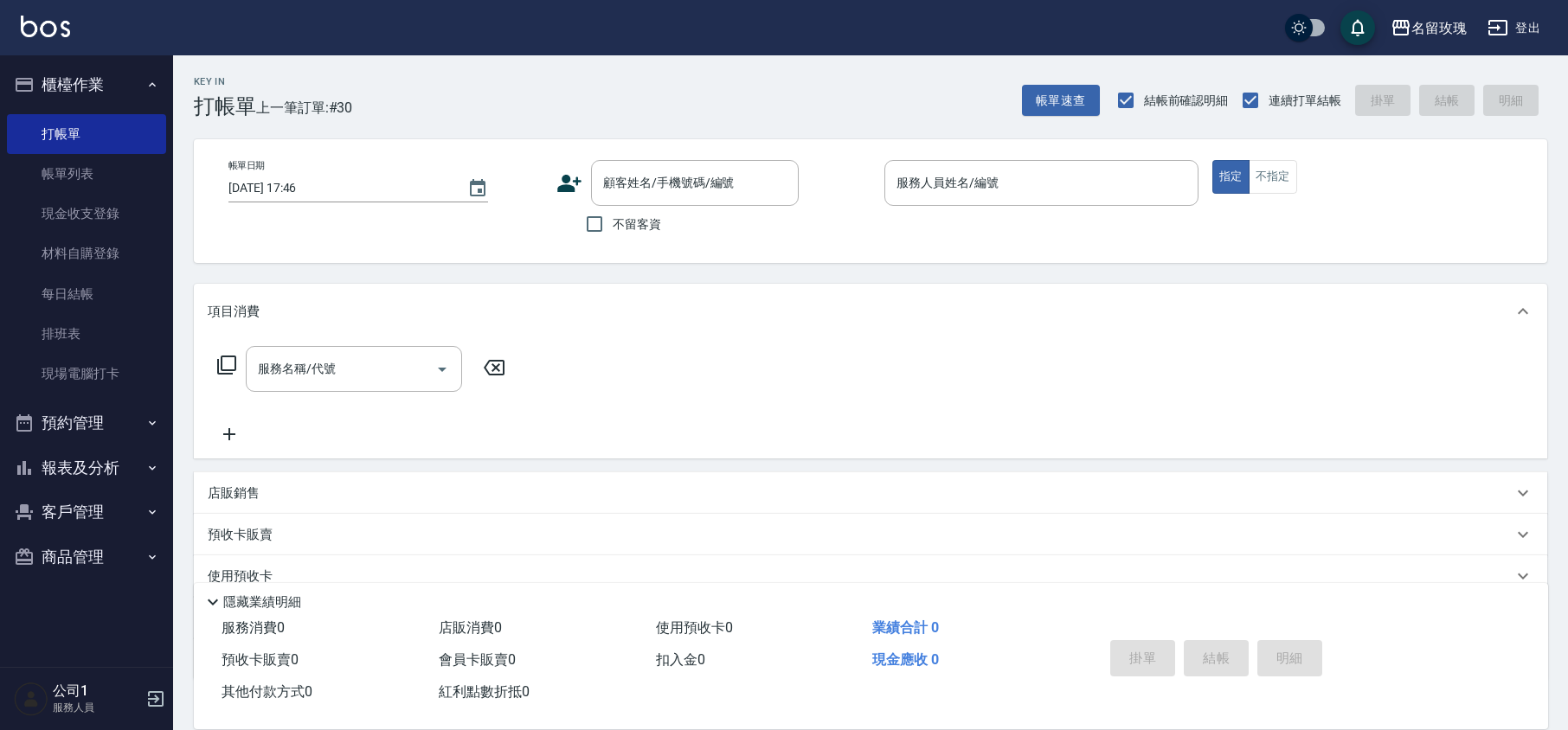
click at [734, 237] on div "不留客資" at bounding box center [677, 224] width 243 height 36
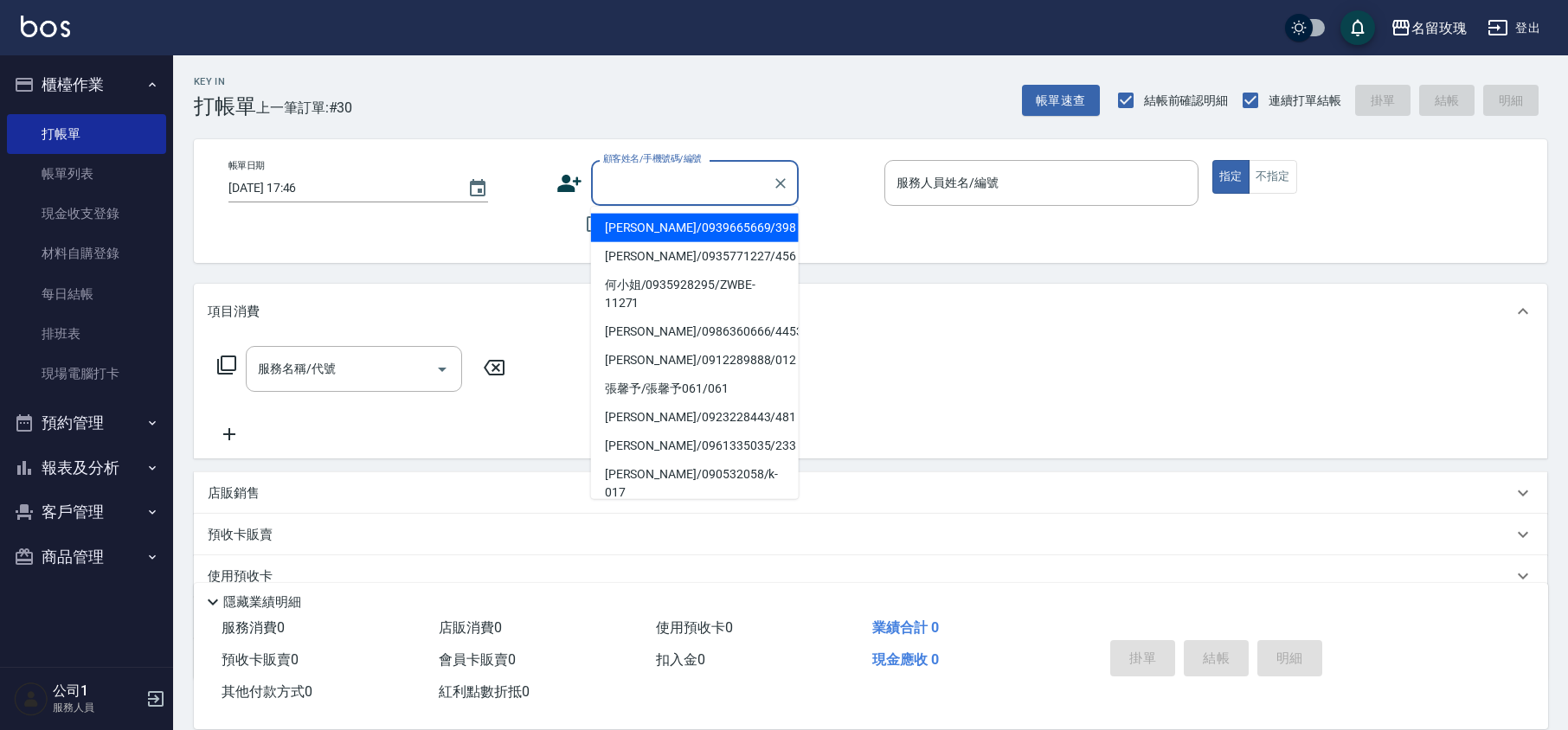
click at [642, 176] on input "顧客姓名/手機號碼/編號" at bounding box center [681, 182] width 166 height 30
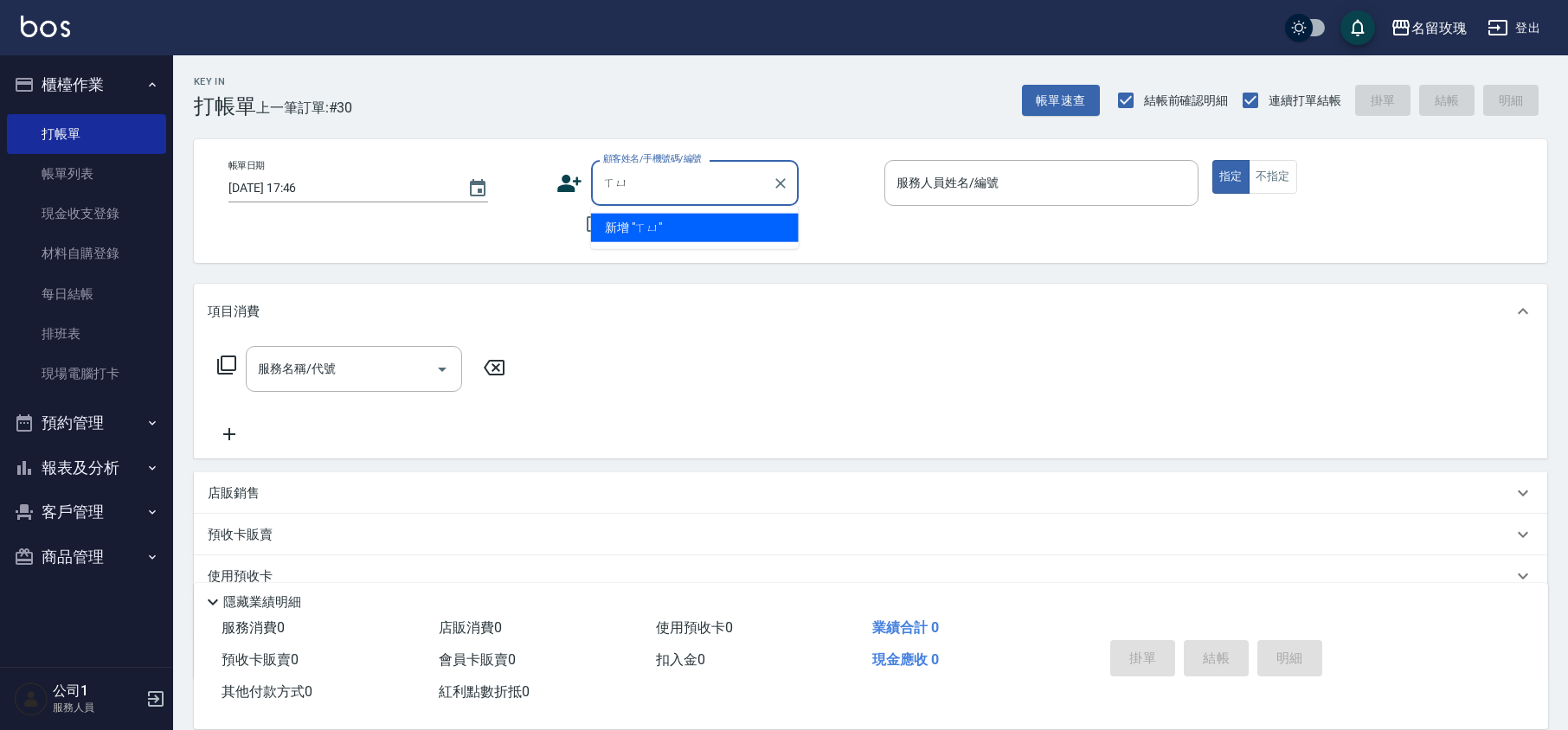
type input "旭"
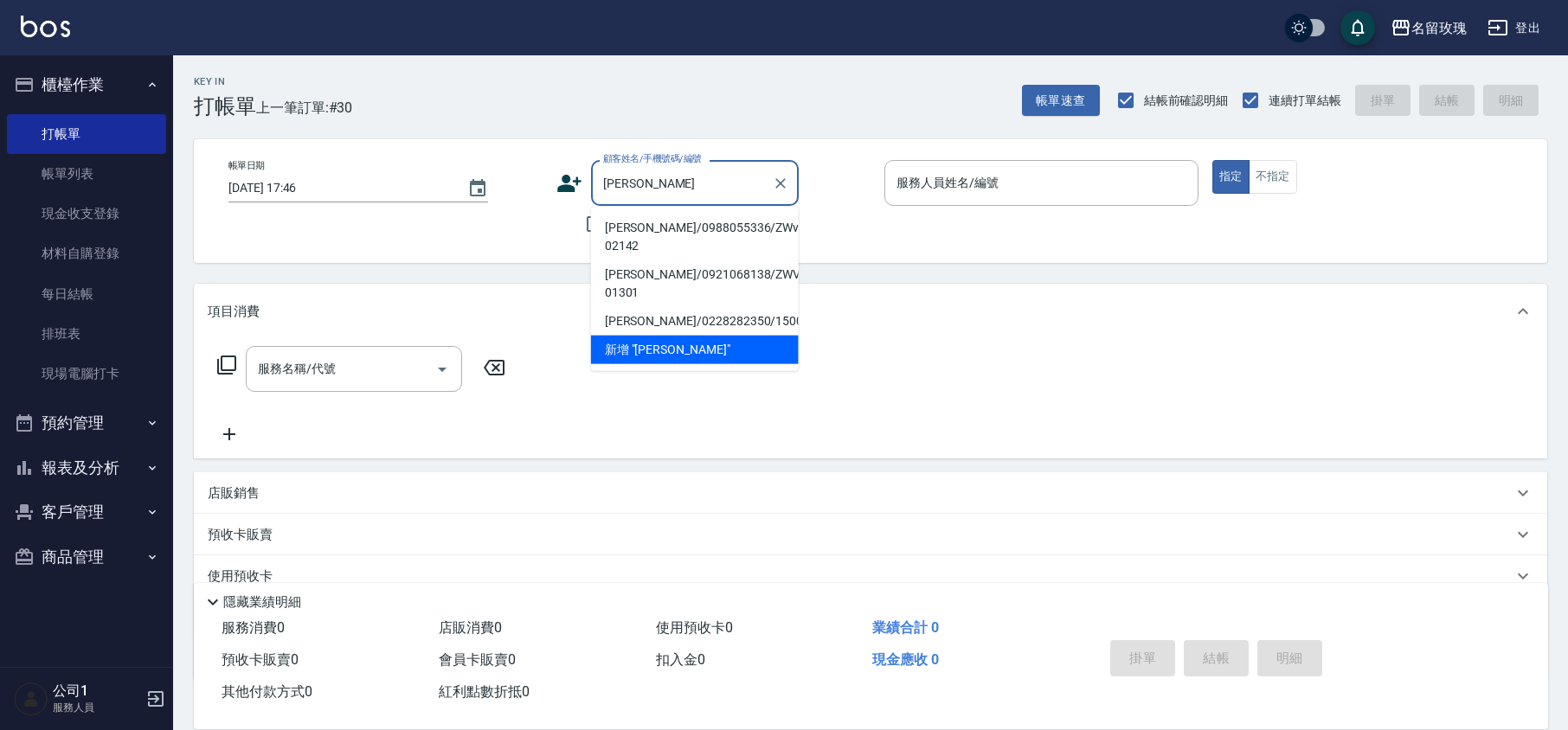
type input "[PERSON_NAME]"
click at [562, 180] on icon at bounding box center [569, 182] width 25 height 17
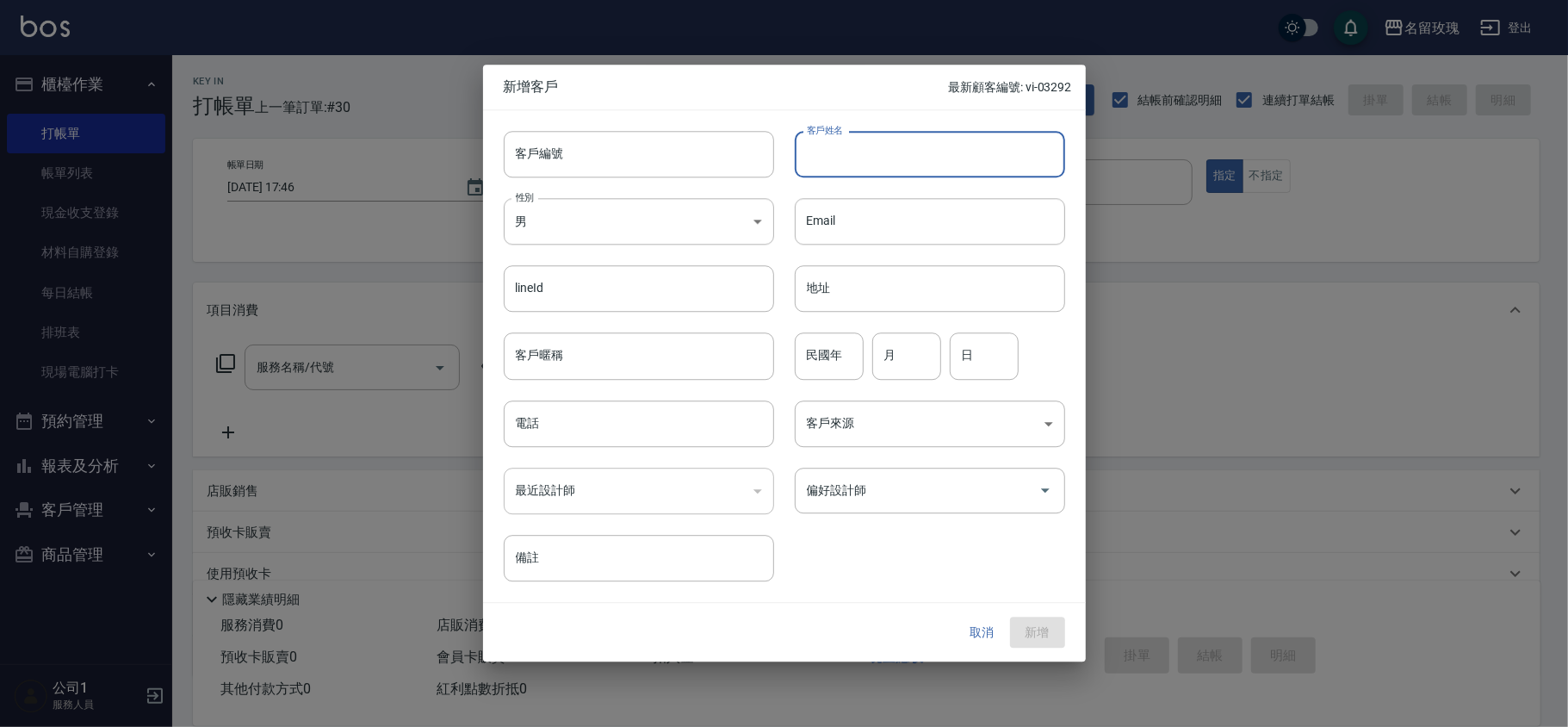
click at [862, 154] on input "客戶姓名" at bounding box center [930, 154] width 270 height 46
type input "[PERSON_NAME]"
click at [598, 154] on input "客戶編號" at bounding box center [638, 154] width 270 height 46
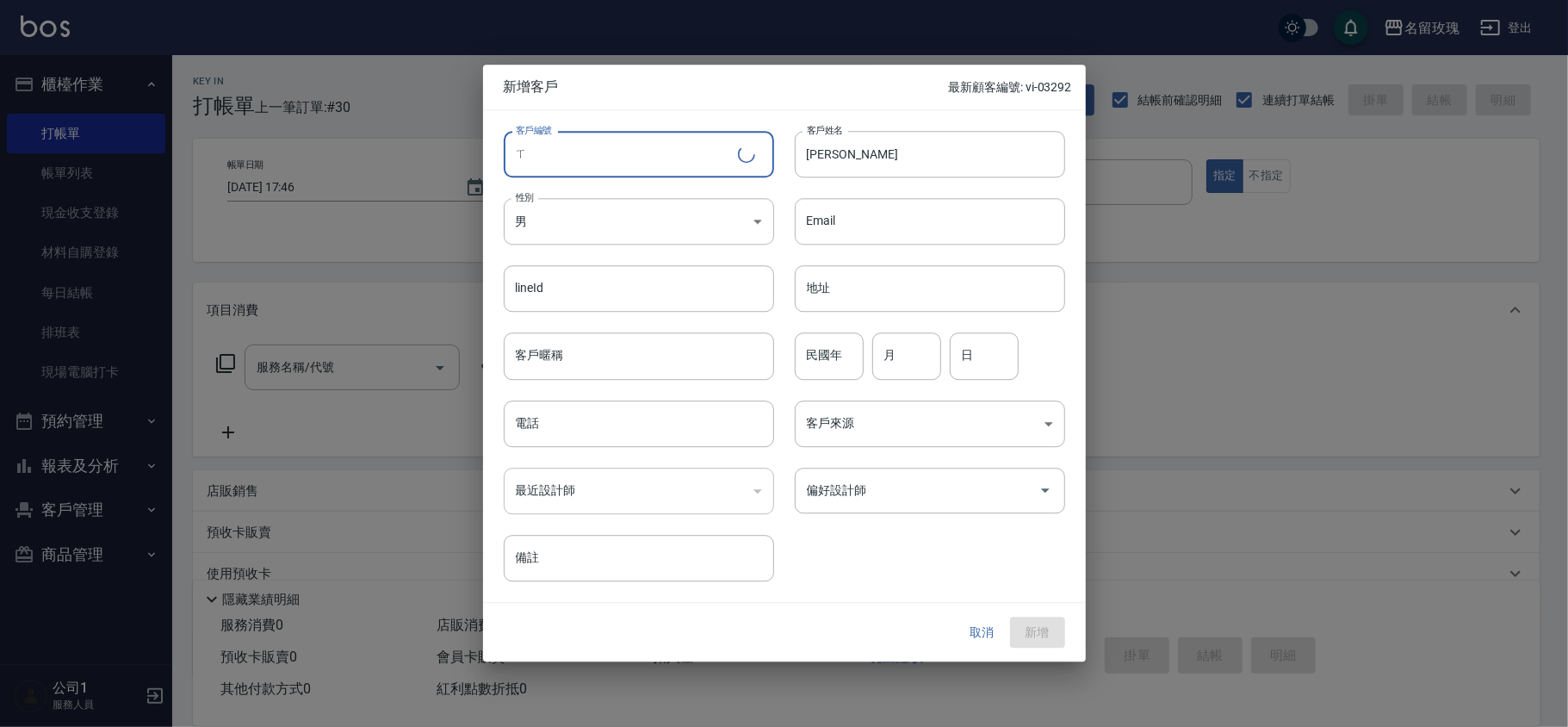
type input "ㄒ"
type input "VI-03191"
click at [505, 207] on body "名留玫瑰 登出 櫃檯作業 打帳單 帳單列表 現金收支登錄 材料自購登錄 每日結帳 排班表 現場電腦打卡 預約管理 預約管理 單日預約紀錄 單週預約紀錄 報表及…" at bounding box center [784, 420] width 1568 height 839
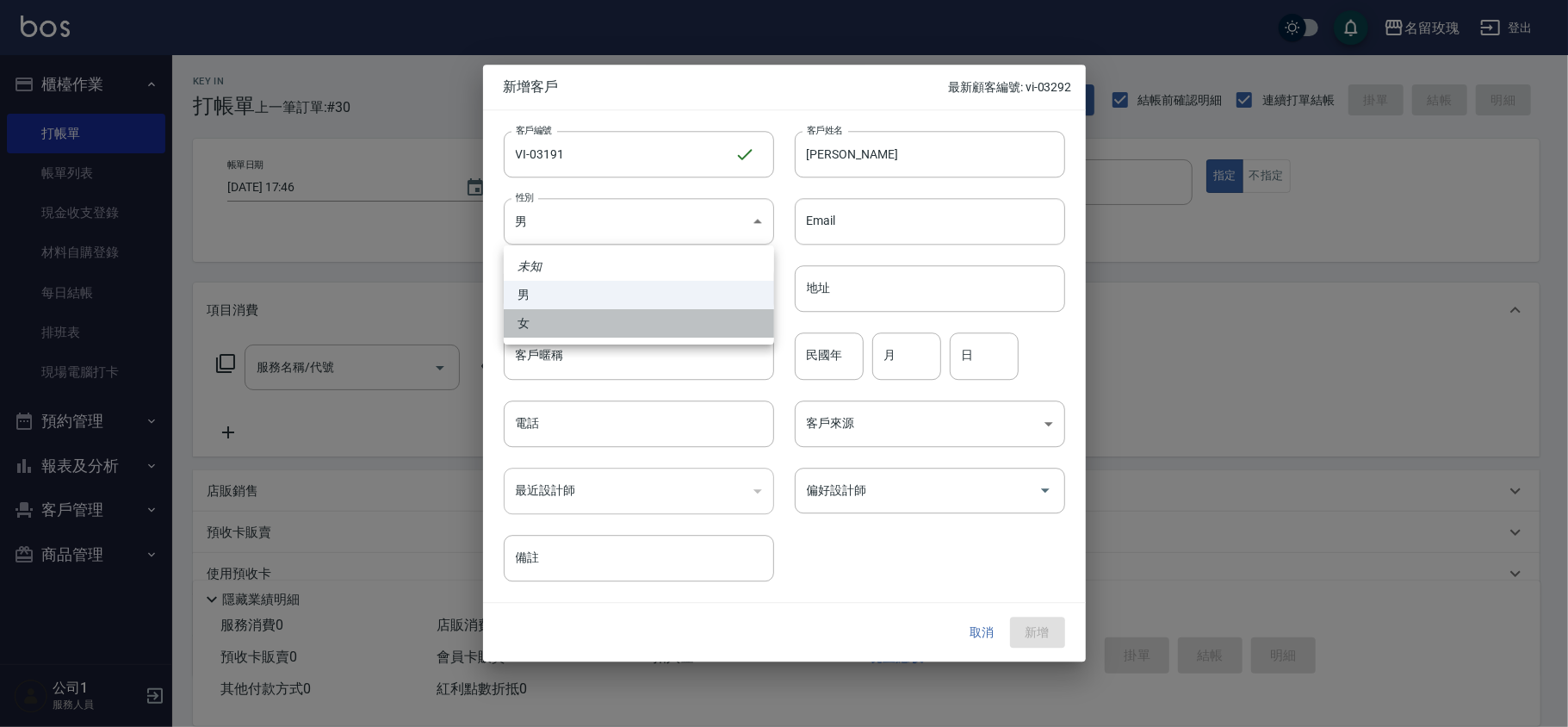
click at [562, 324] on li "女" at bounding box center [638, 323] width 270 height 28
type input "[DEMOGRAPHIC_DATA]"
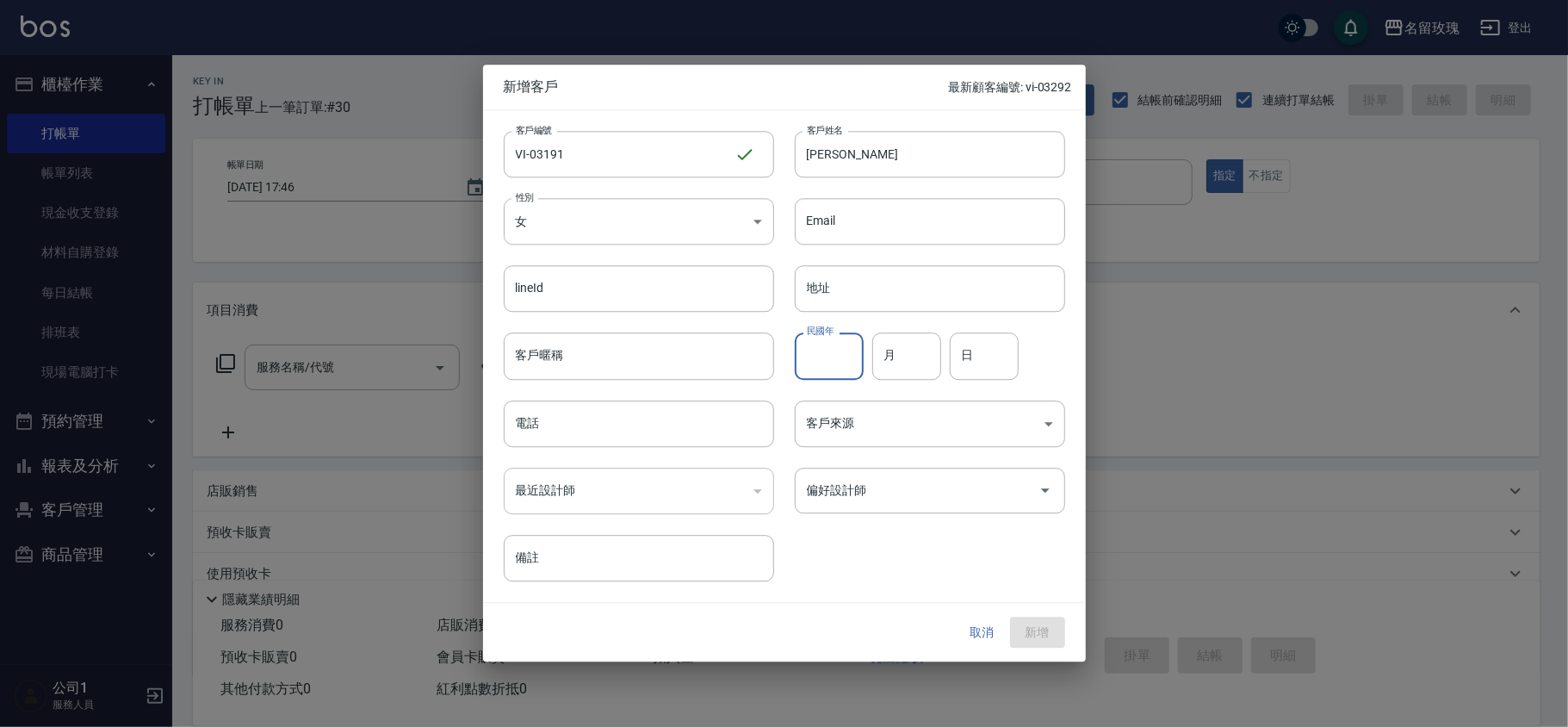
click at [825, 354] on input "民國年" at bounding box center [829, 356] width 69 height 46
type input "68"
type input "03"
type input "19"
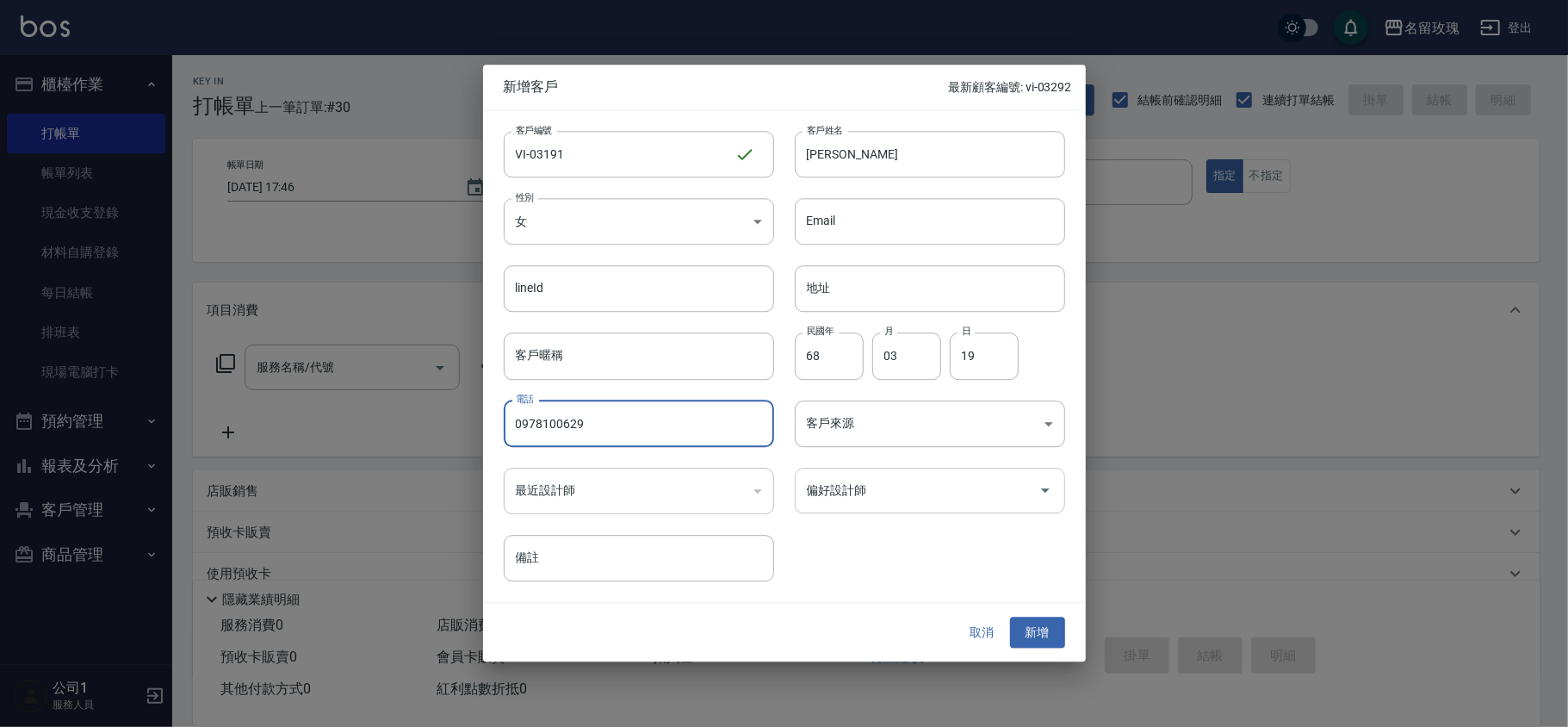
type input "0978100629"
click at [852, 495] on input "偏好設計師" at bounding box center [917, 490] width 229 height 30
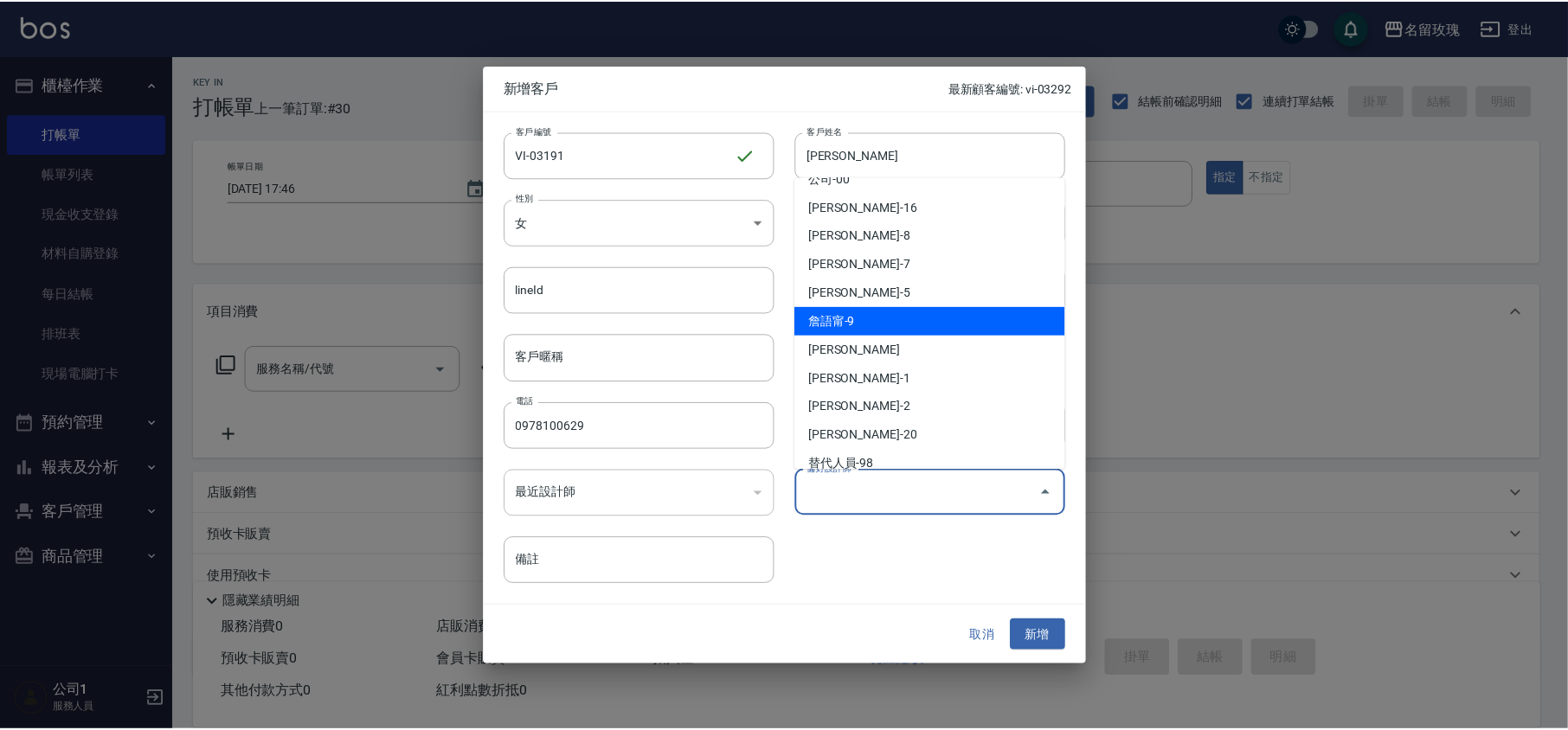
scroll to position [230, 0]
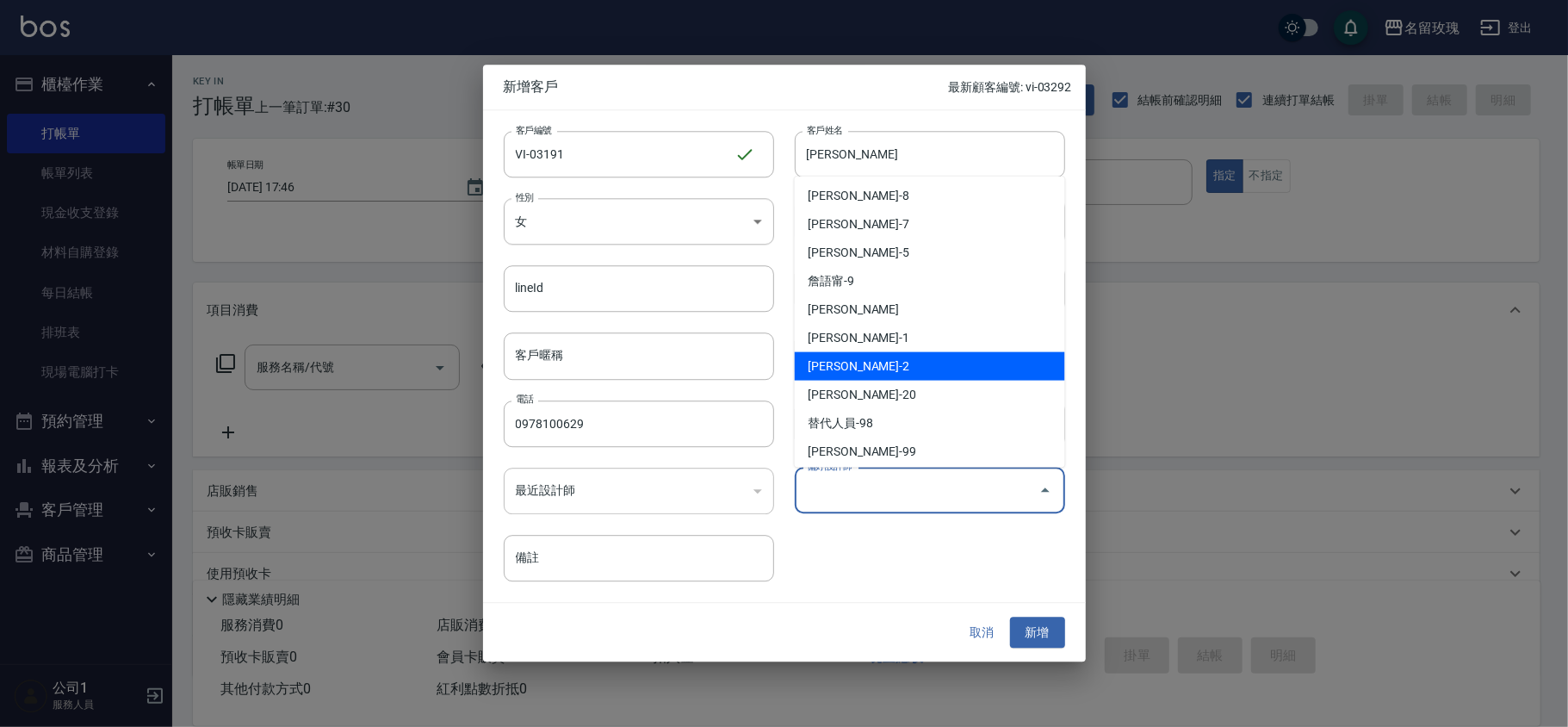
click at [864, 370] on li "[PERSON_NAME]-2" at bounding box center [930, 366] width 270 height 28
type input "[PERSON_NAME]"
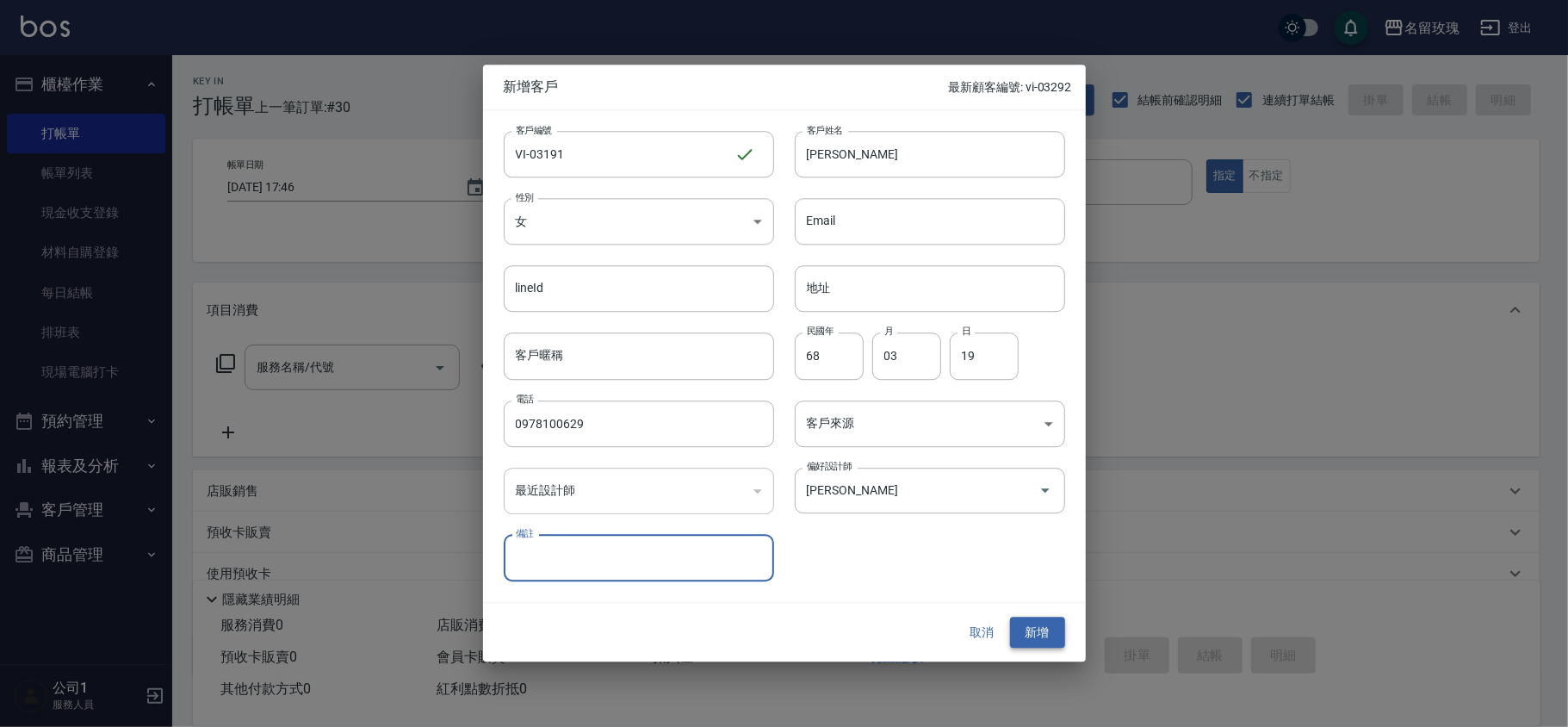
click at [1035, 628] on button "新增" at bounding box center [1037, 632] width 55 height 32
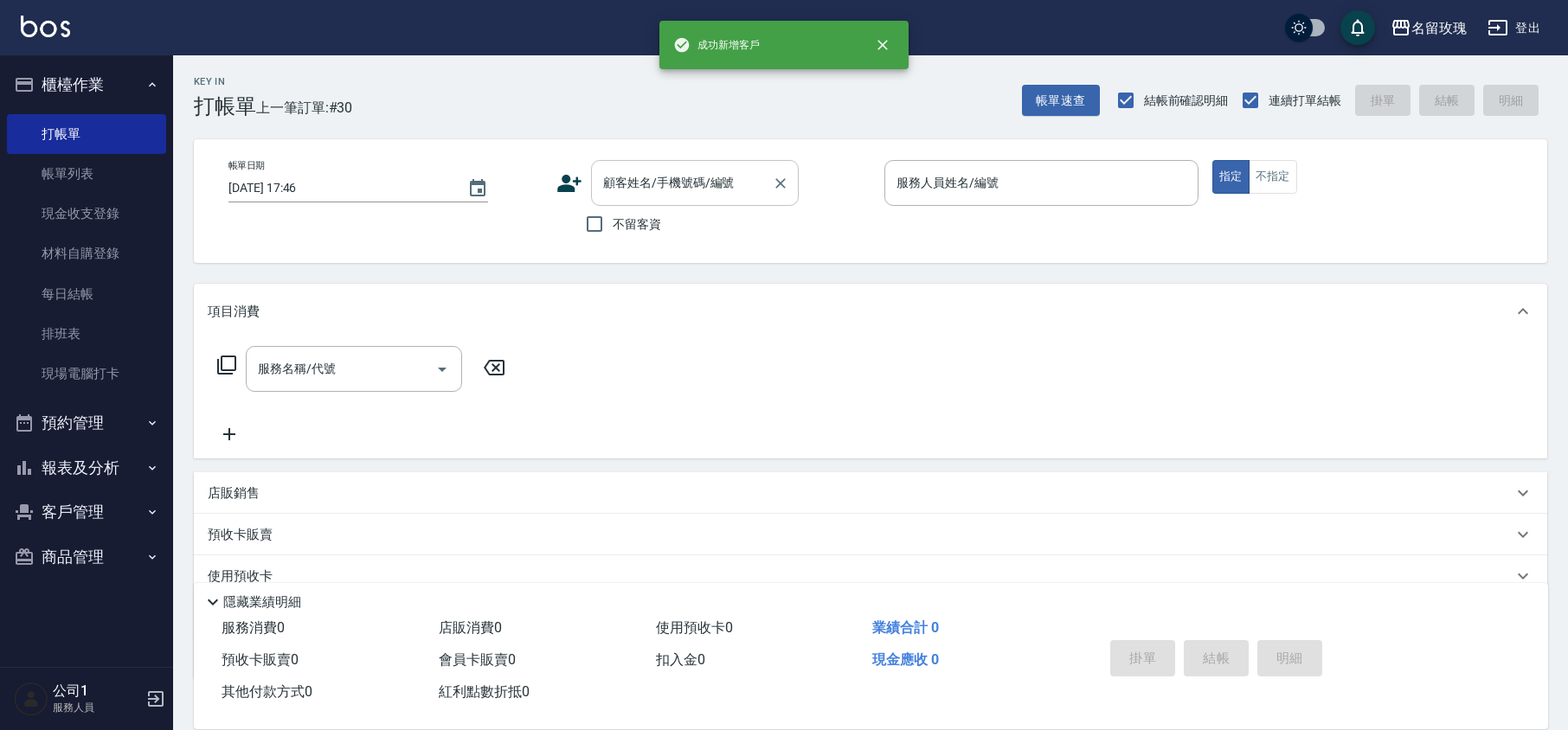
click at [631, 183] on input "顧客姓名/手機號碼/編號" at bounding box center [681, 182] width 166 height 30
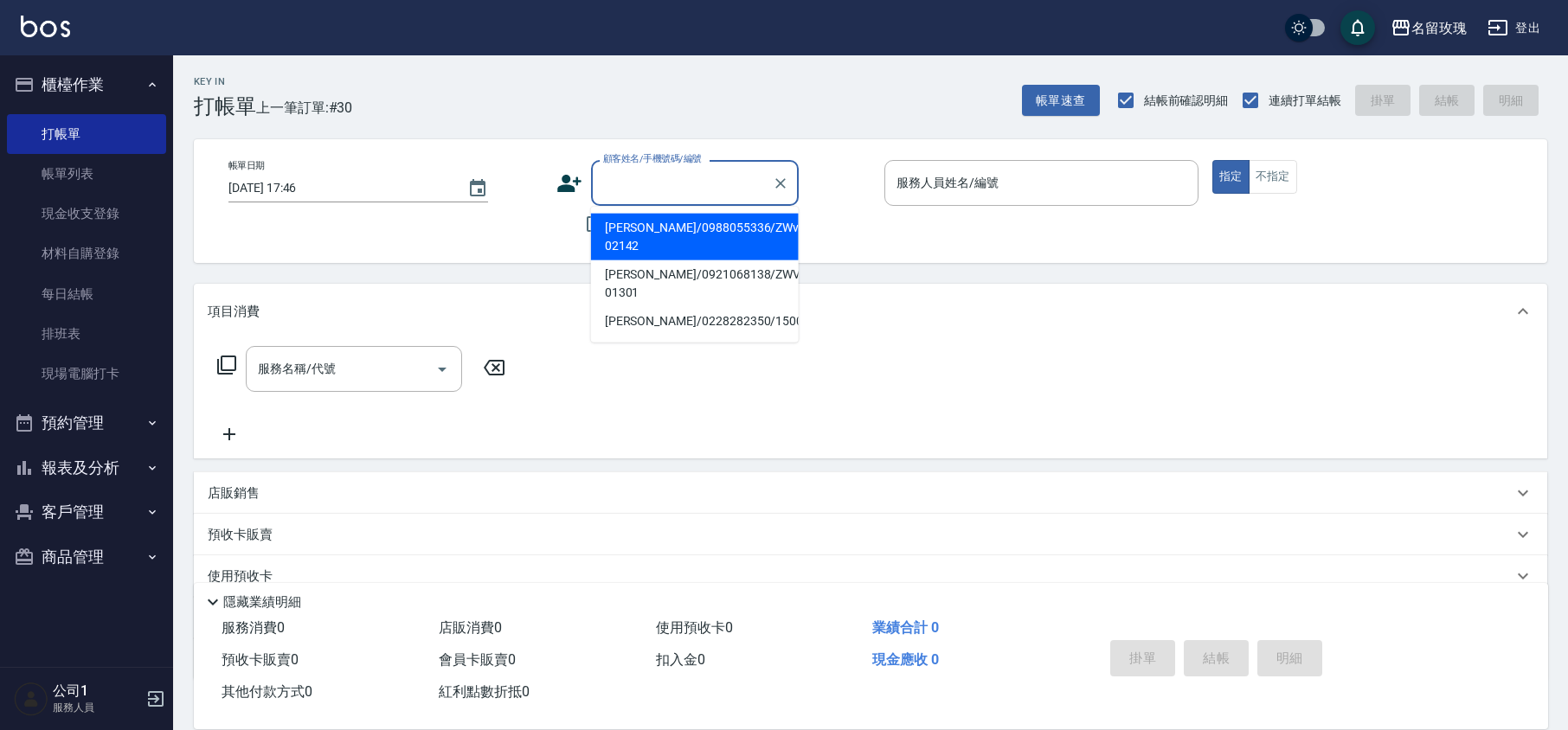
click at [656, 232] on li "[PERSON_NAME]/0988055336/ZWvi-02142" at bounding box center [695, 236] width 208 height 46
type input "[PERSON_NAME]/0988055336/ZWvi-02142"
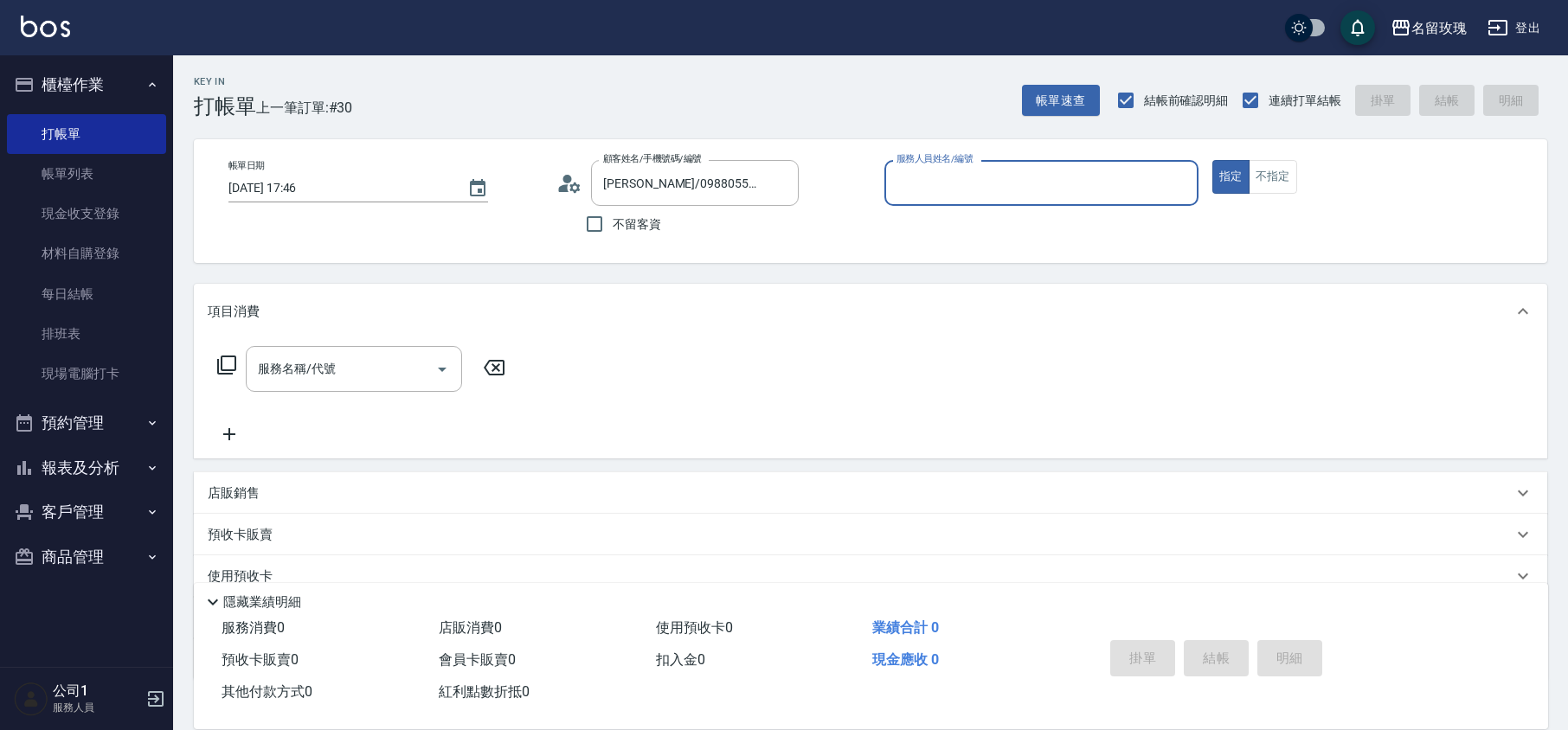
type input "VIVI-2"
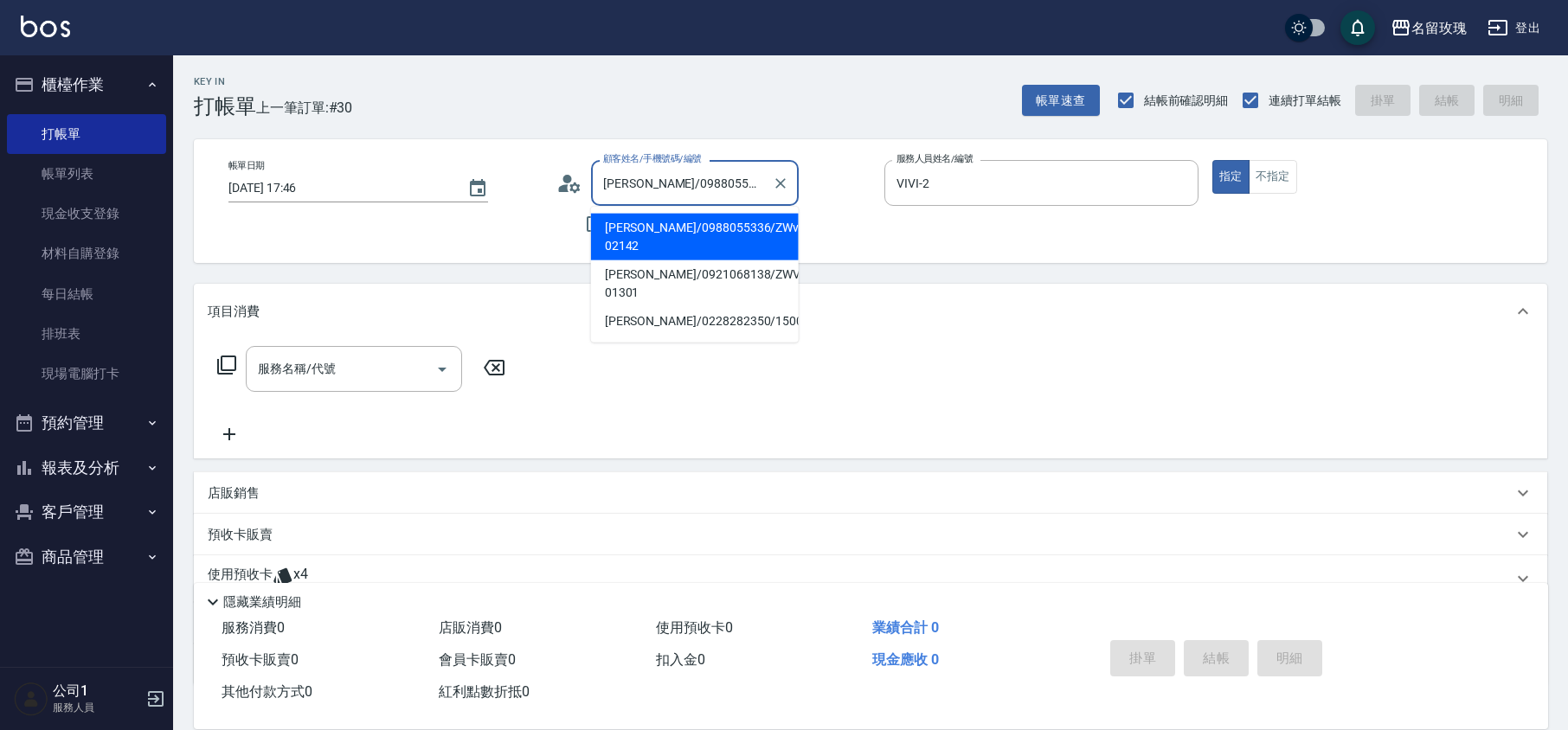
click at [650, 181] on input "[PERSON_NAME]/0988055336/ZWvi-02142" at bounding box center [681, 182] width 166 height 30
click at [780, 177] on icon "Clear" at bounding box center [780, 182] width 17 height 17
click at [668, 184] on input "顧客姓名/手機號碼/編號" at bounding box center [681, 182] width 166 height 30
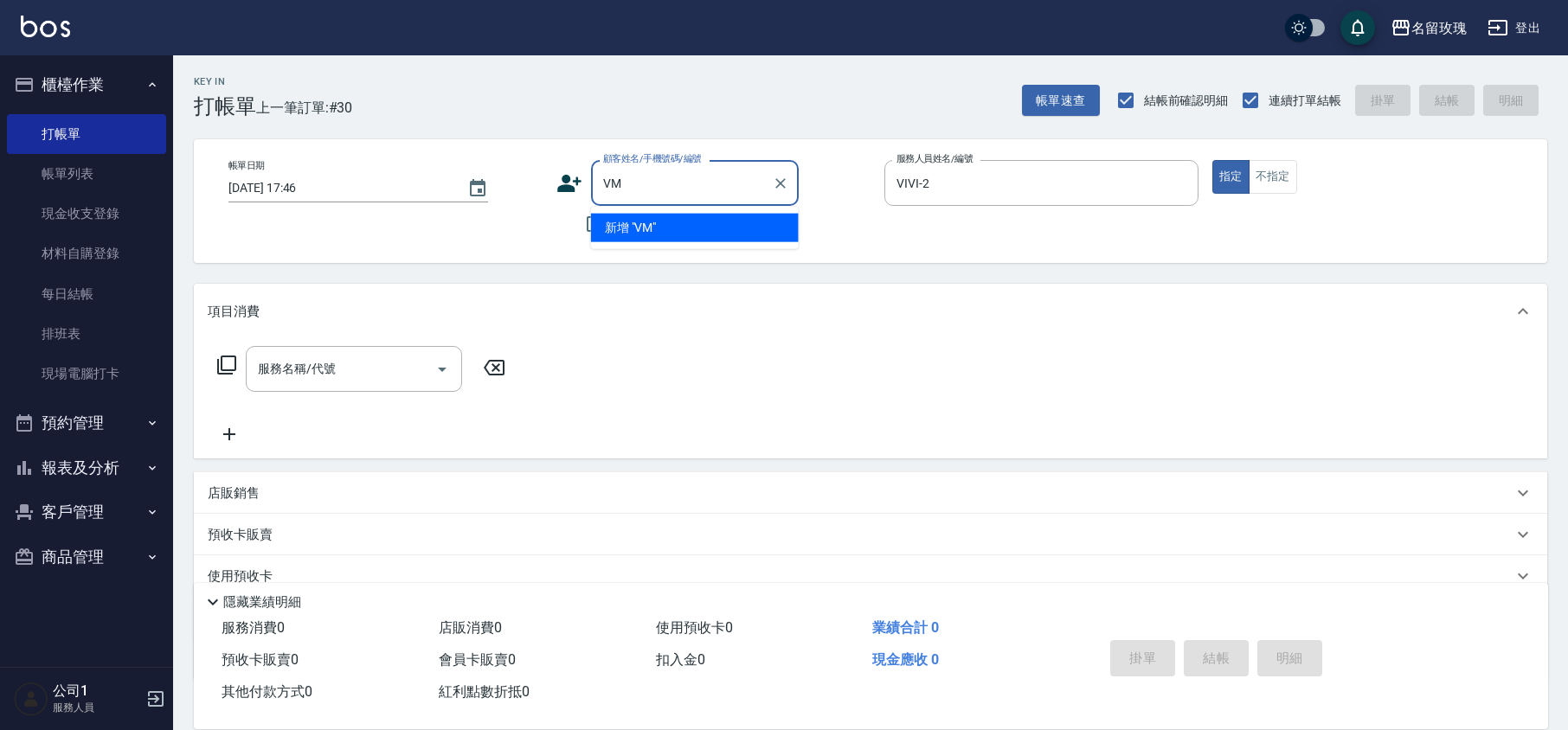
type input "V"
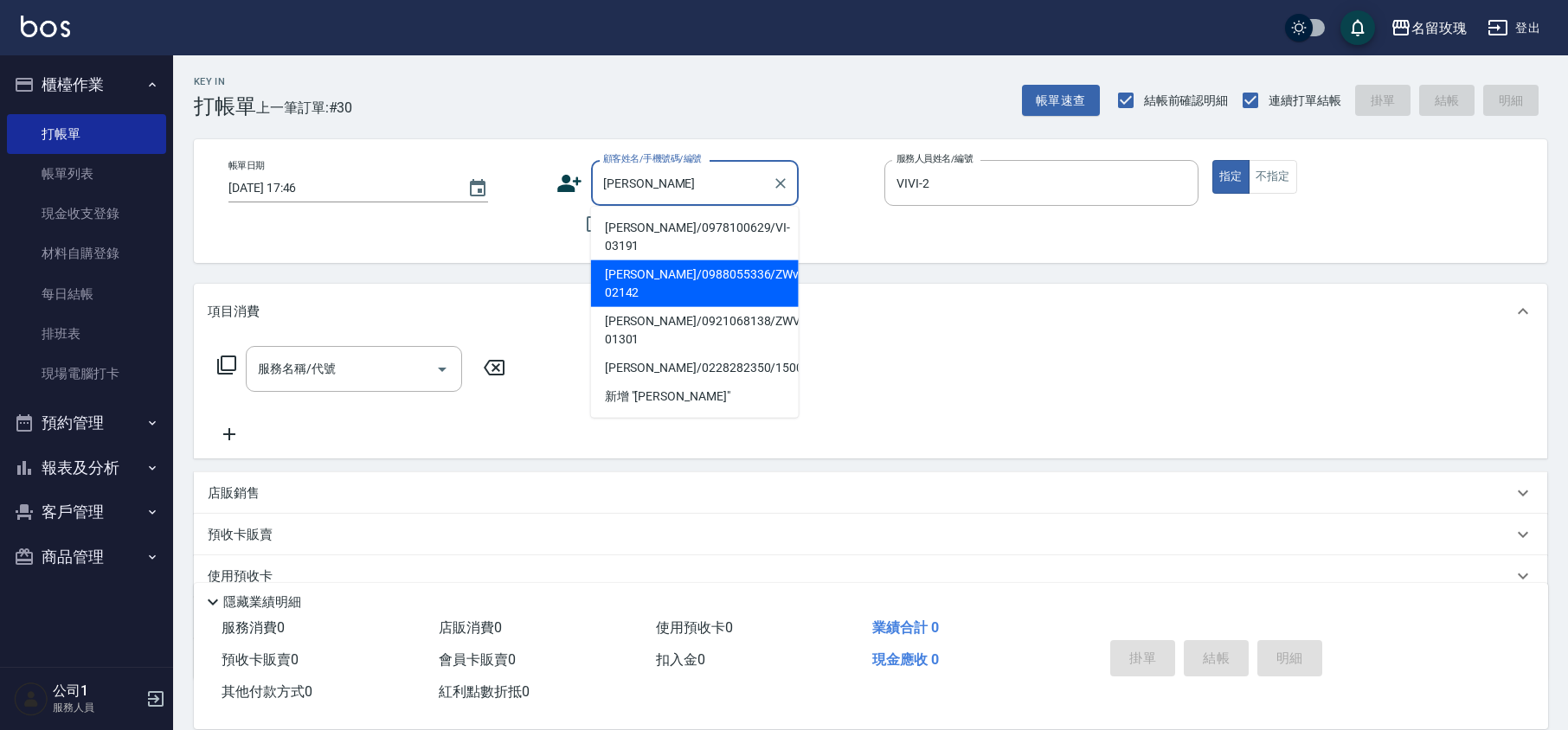
click at [682, 219] on li "[PERSON_NAME]/0978100629/VI-03191" at bounding box center [695, 236] width 208 height 46
type input "[PERSON_NAME]/0978100629/VI-03191"
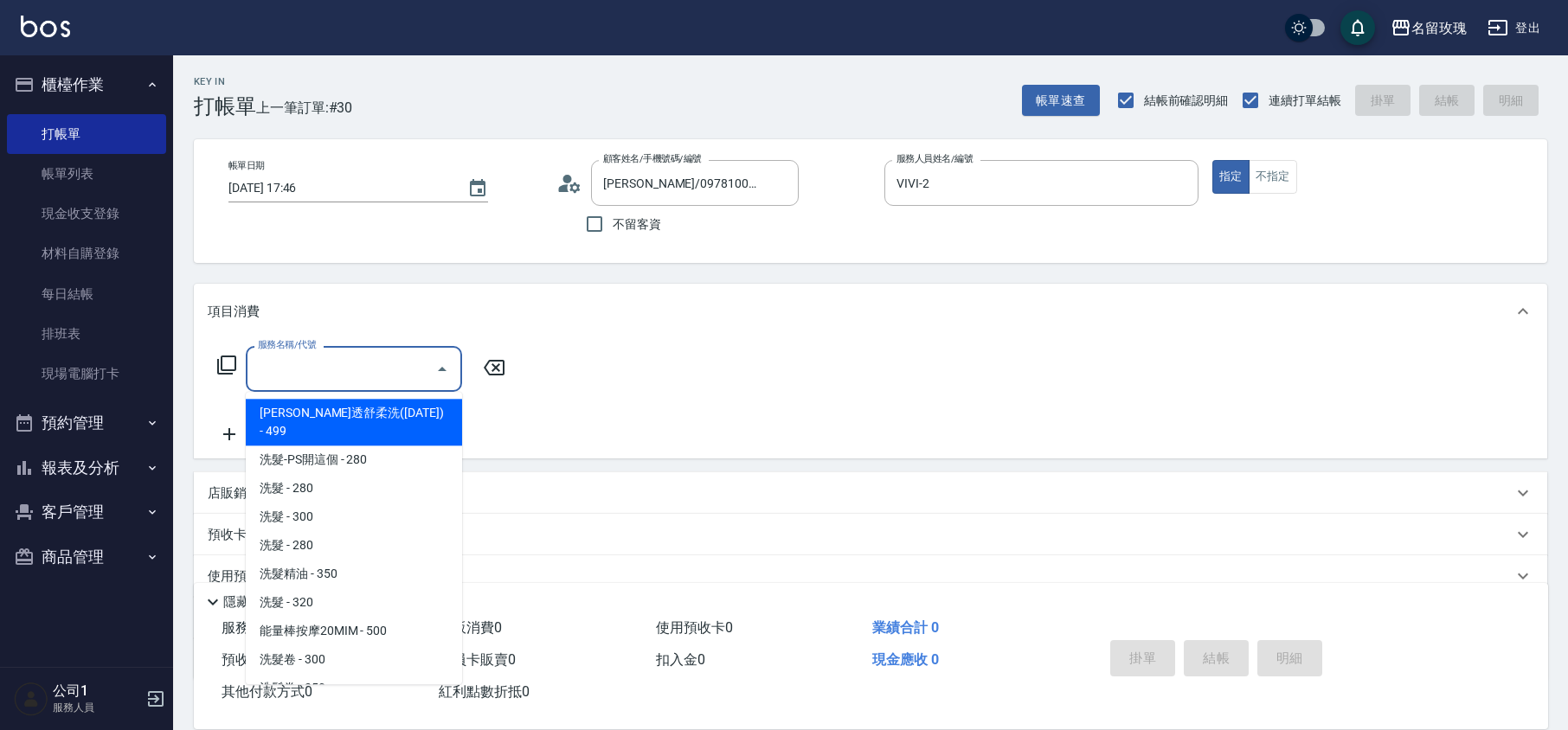
click at [281, 364] on input "服務名稱/代號" at bounding box center [341, 369] width 174 height 30
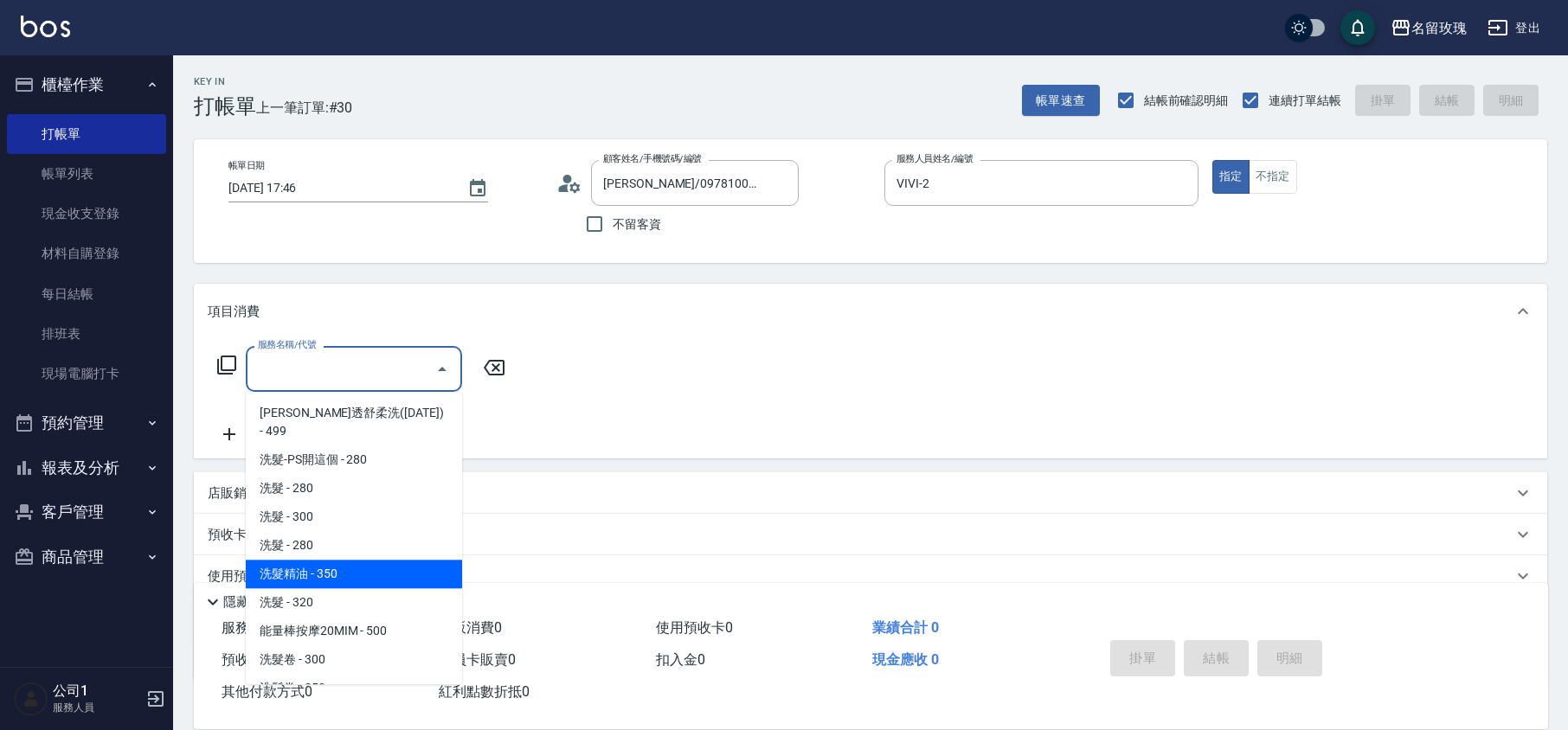
click at [355, 559] on span "洗髮精油 - 350" at bounding box center [354, 573] width 216 height 28
type input "洗髮精油(206)"
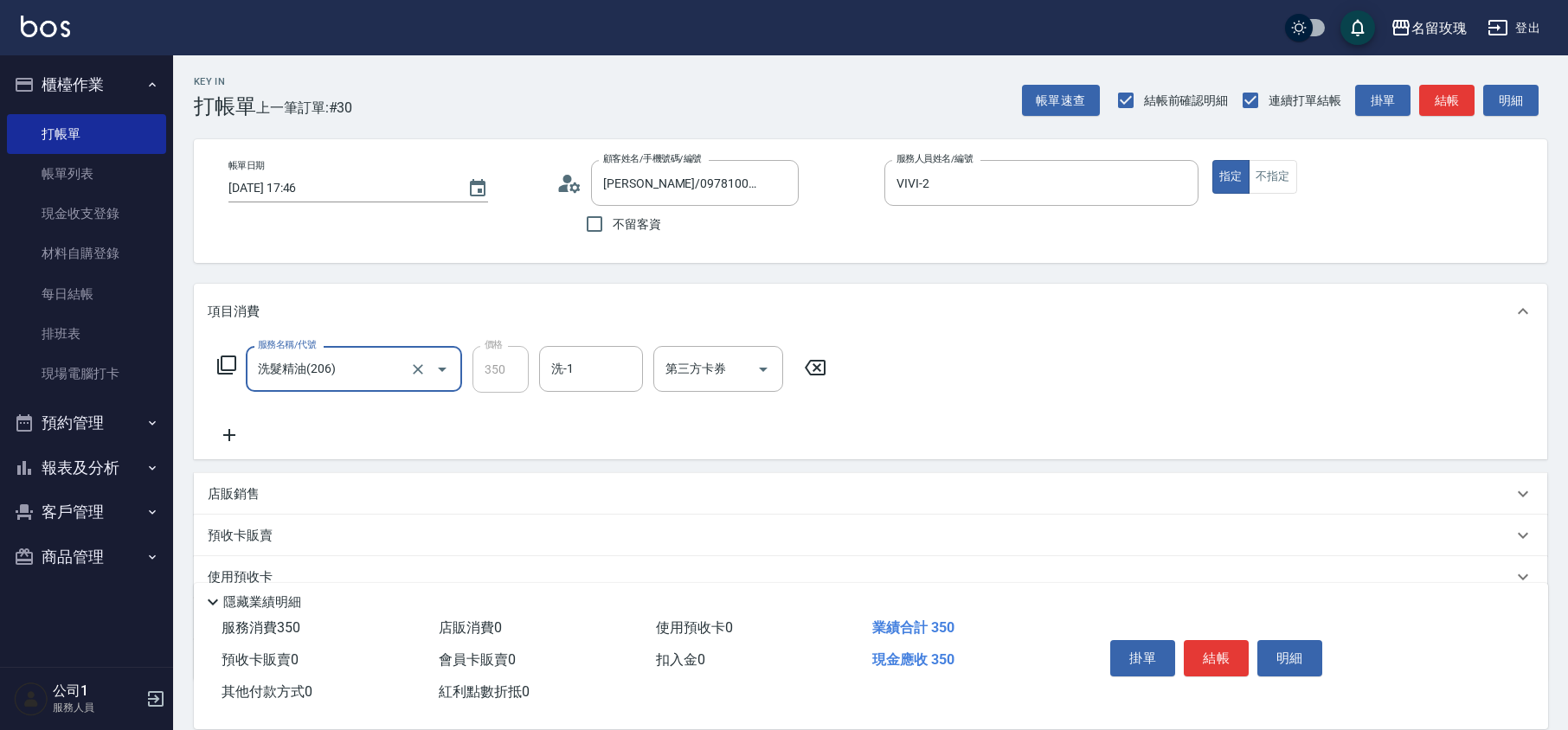
click at [235, 433] on icon at bounding box center [230, 435] width 44 height 21
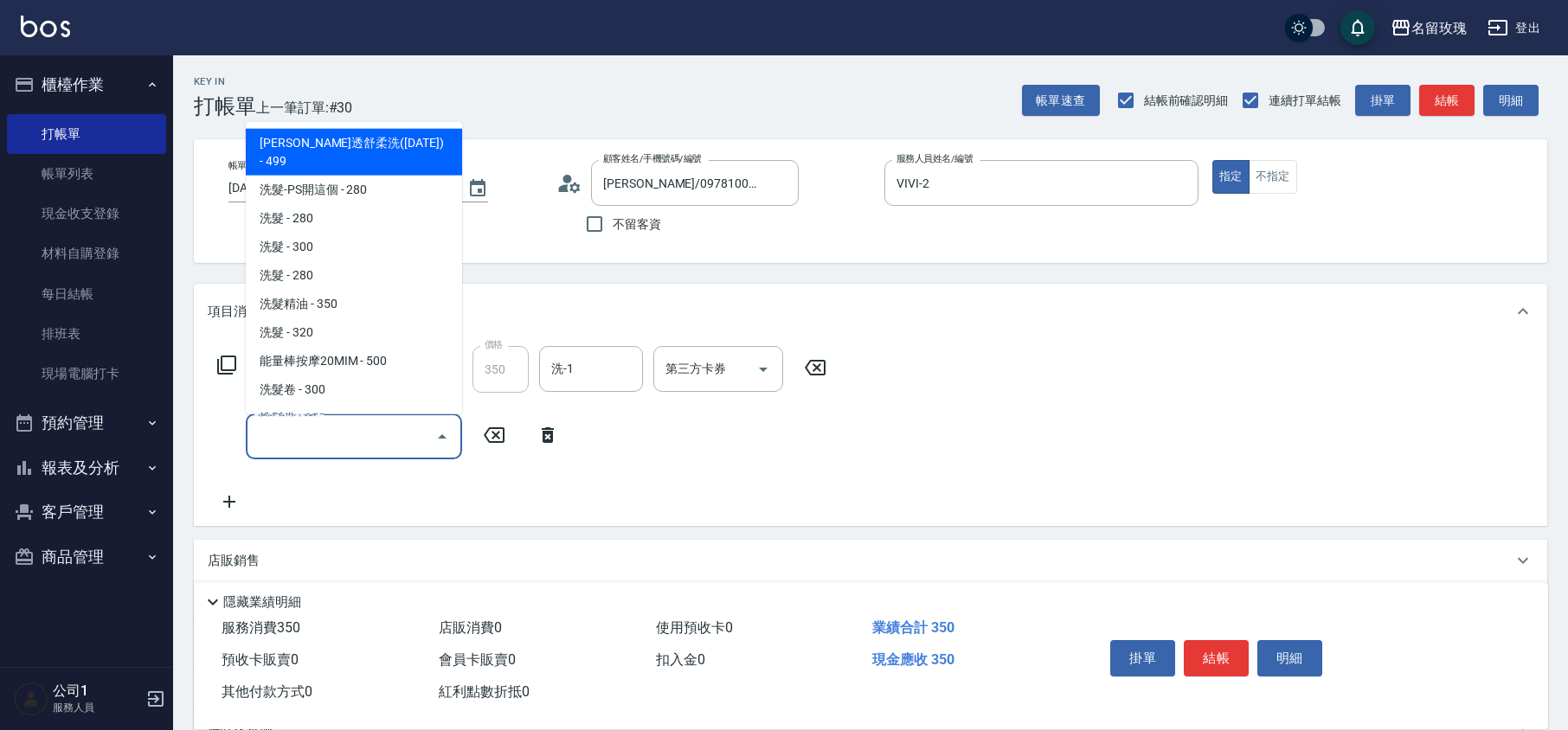
click at [285, 426] on input "服務名稱/代號" at bounding box center [341, 436] width 174 height 30
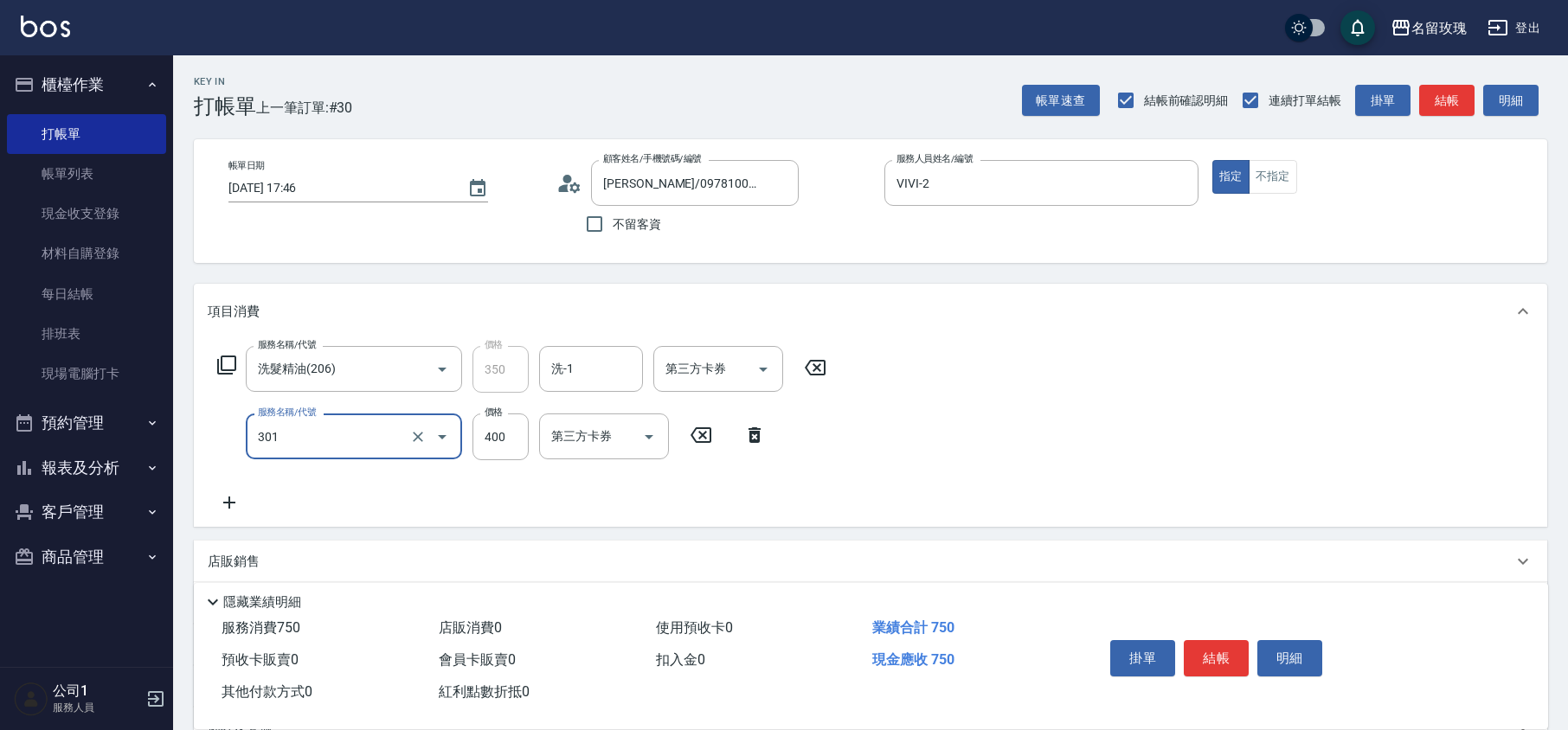
type input "剪髮(301)"
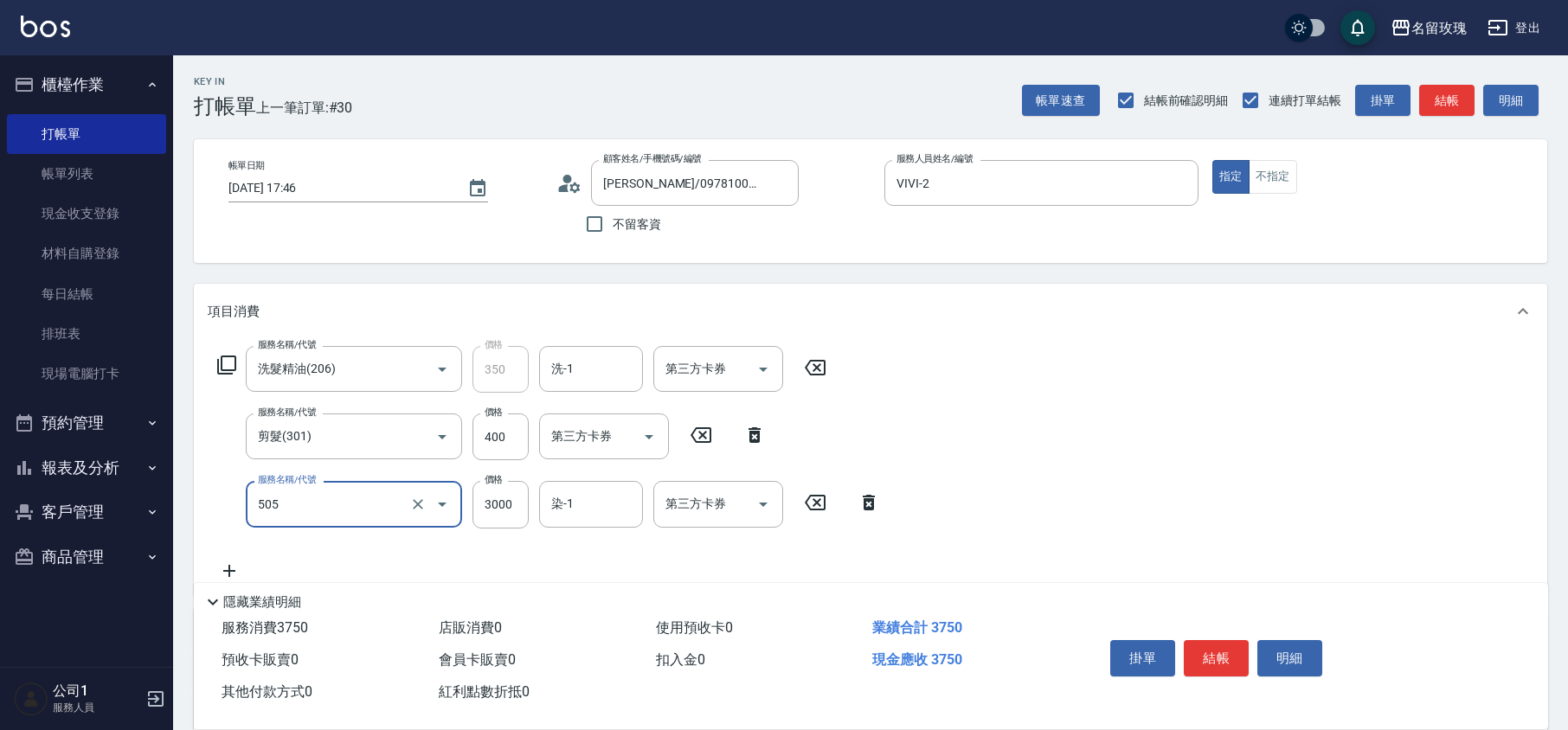
type input "染髮(505)"
type input "3500"
type input "湘芸-17"
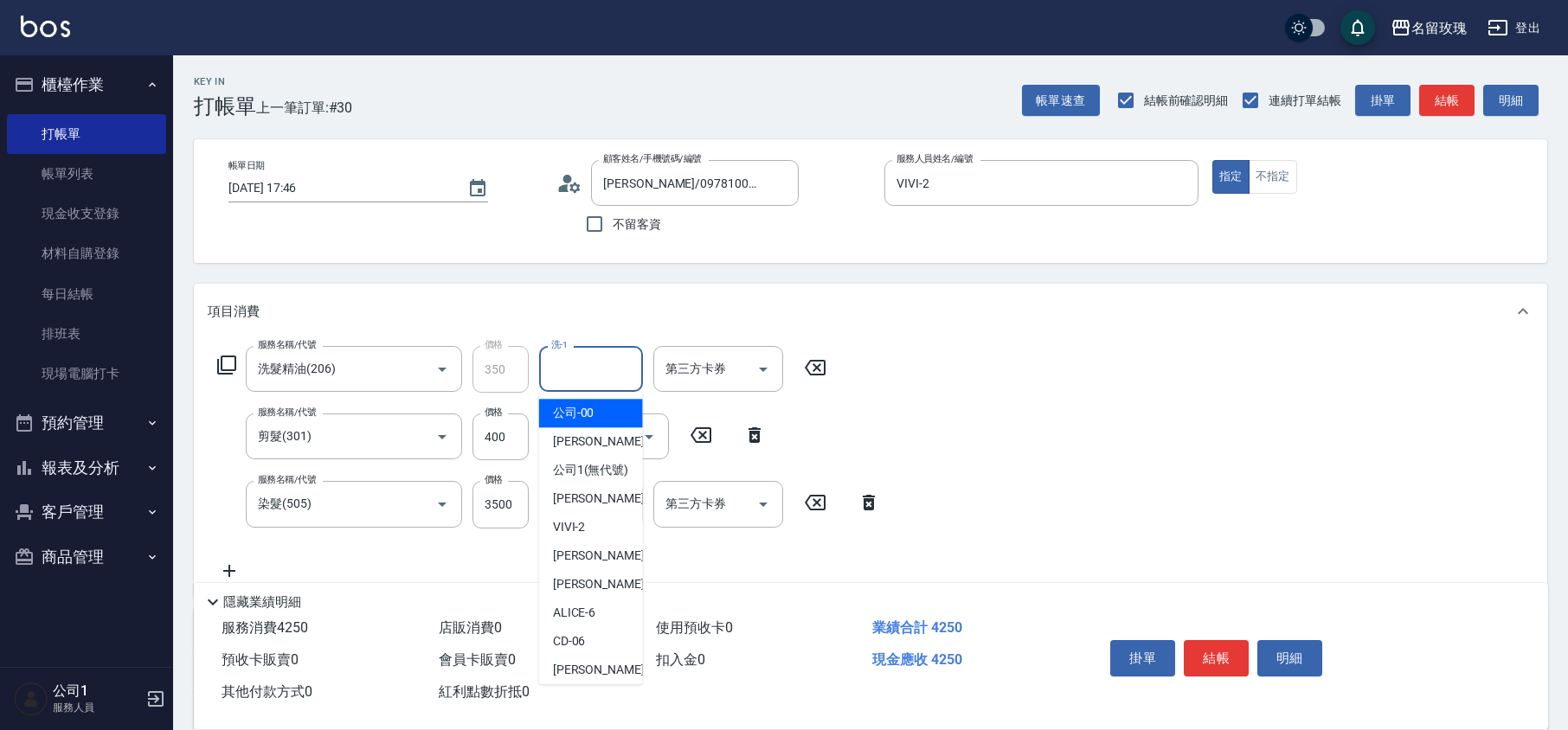
click at [566, 373] on input "洗-1" at bounding box center [590, 369] width 88 height 30
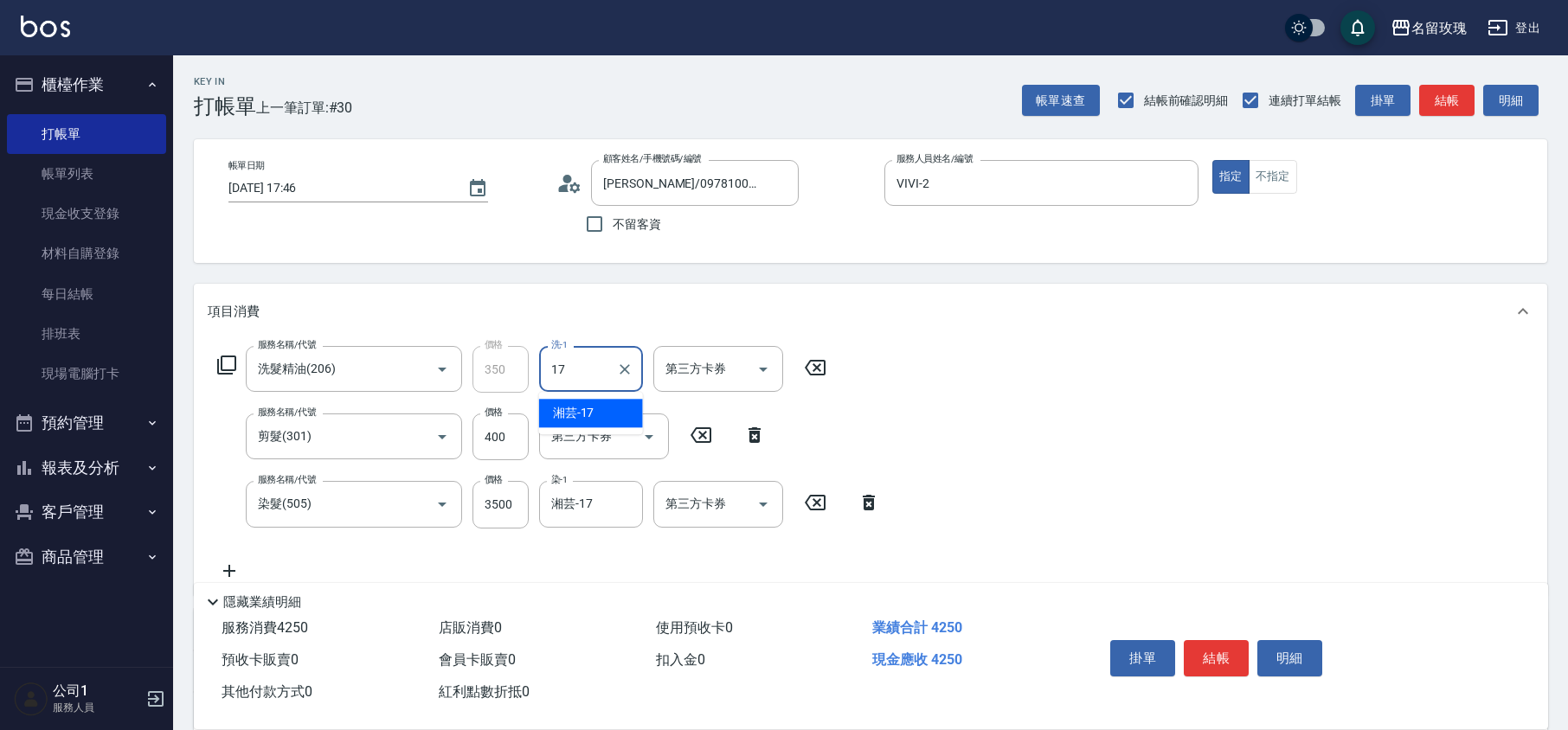
type input "湘芸-17"
click at [229, 368] on icon at bounding box center [226, 365] width 21 height 21
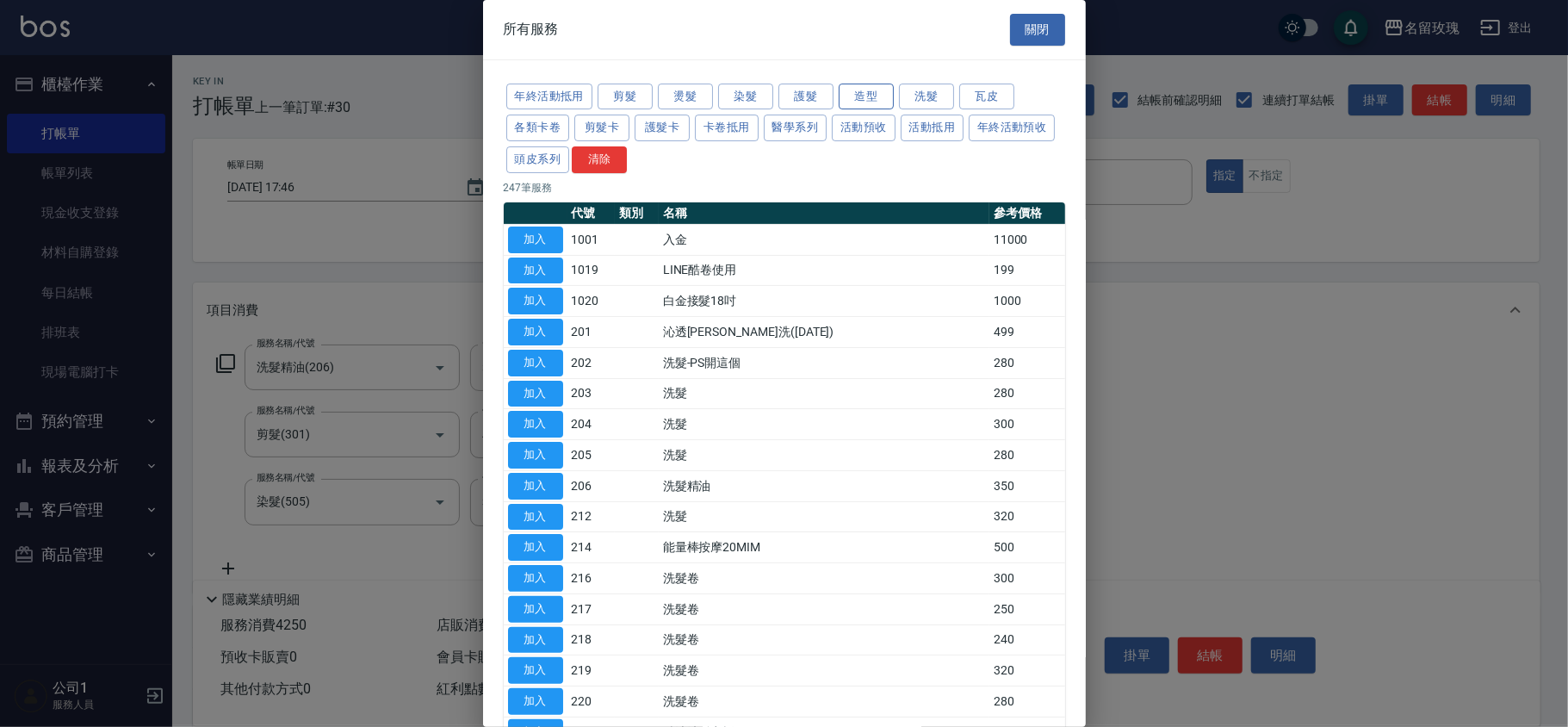
click at [862, 98] on button "造型" at bounding box center [866, 97] width 55 height 27
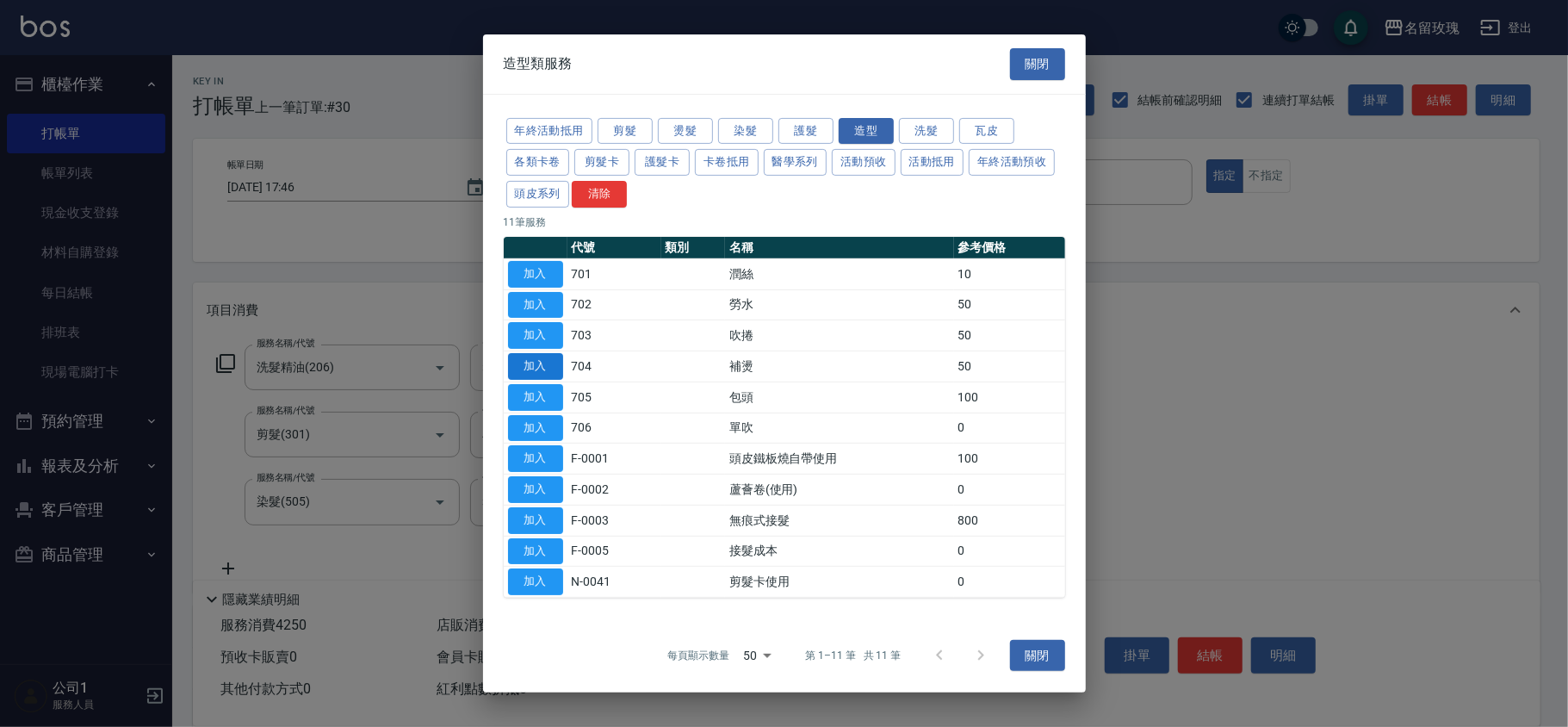
click at [542, 365] on button "加入" at bounding box center [535, 367] width 55 height 27
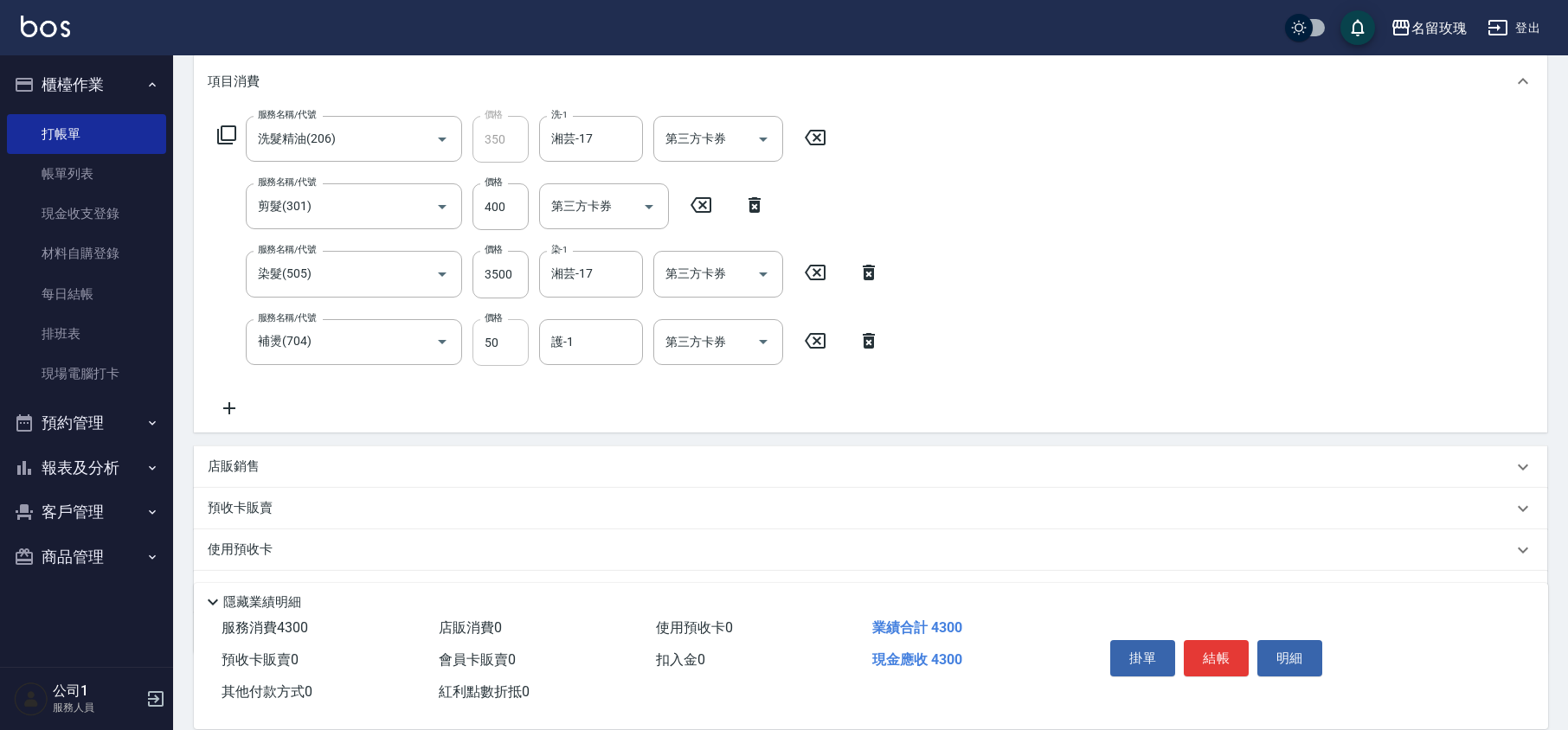
click at [496, 343] on input "50" at bounding box center [501, 341] width 56 height 46
type input "500"
type input "湘芸-17"
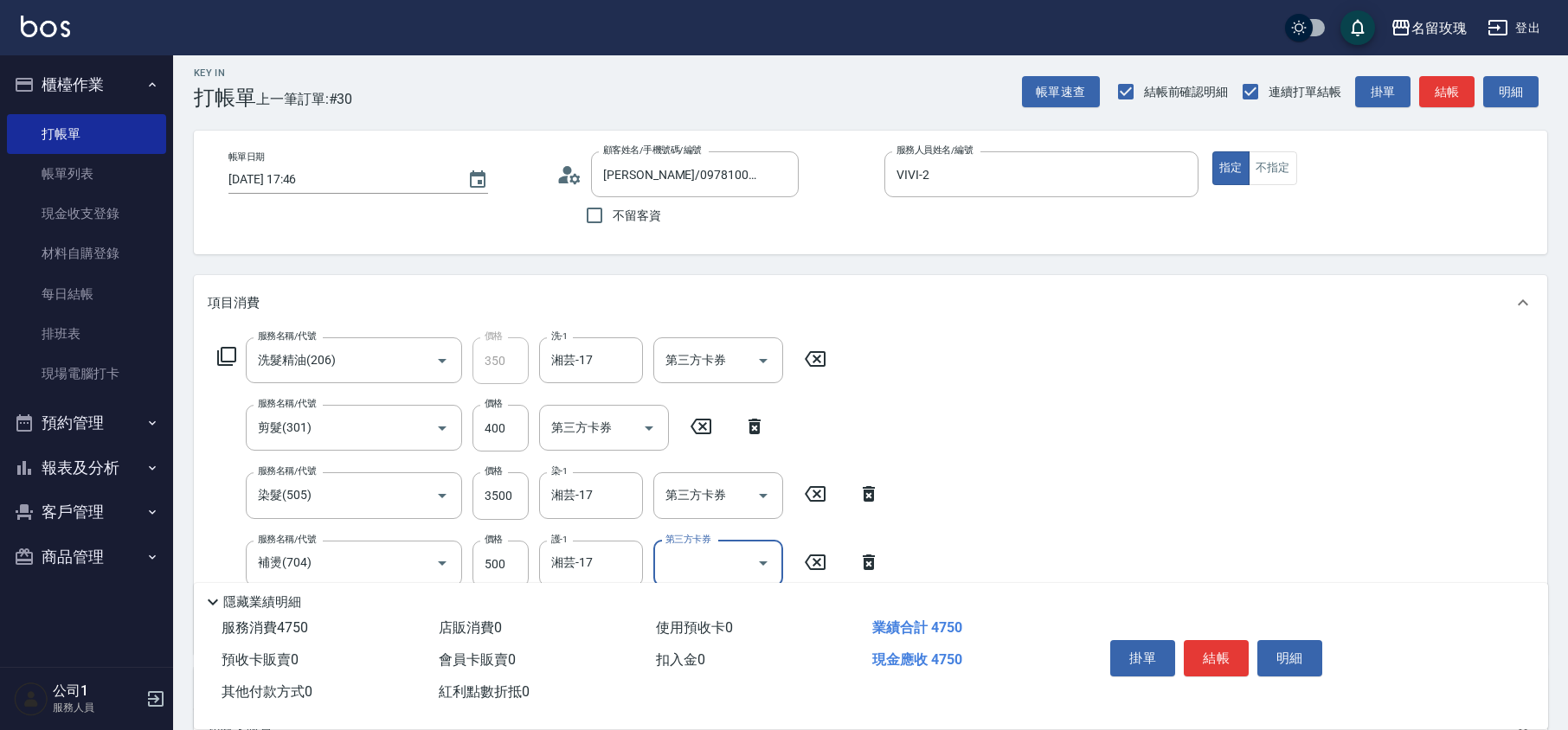
scroll to position [0, 0]
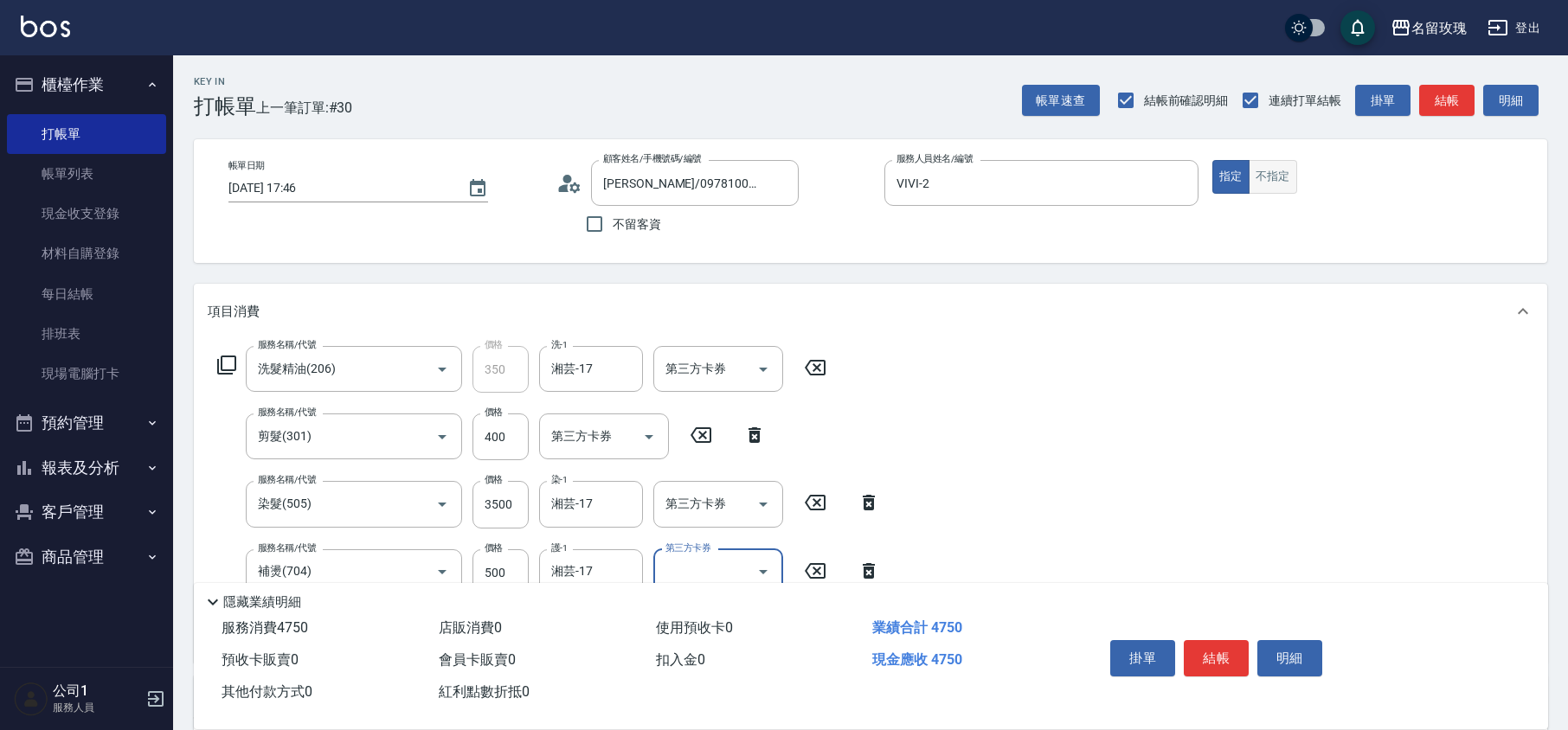
click at [1288, 173] on button "不指定" at bounding box center [1272, 176] width 48 height 34
click at [1227, 642] on button "結帳" at bounding box center [1216, 658] width 65 height 36
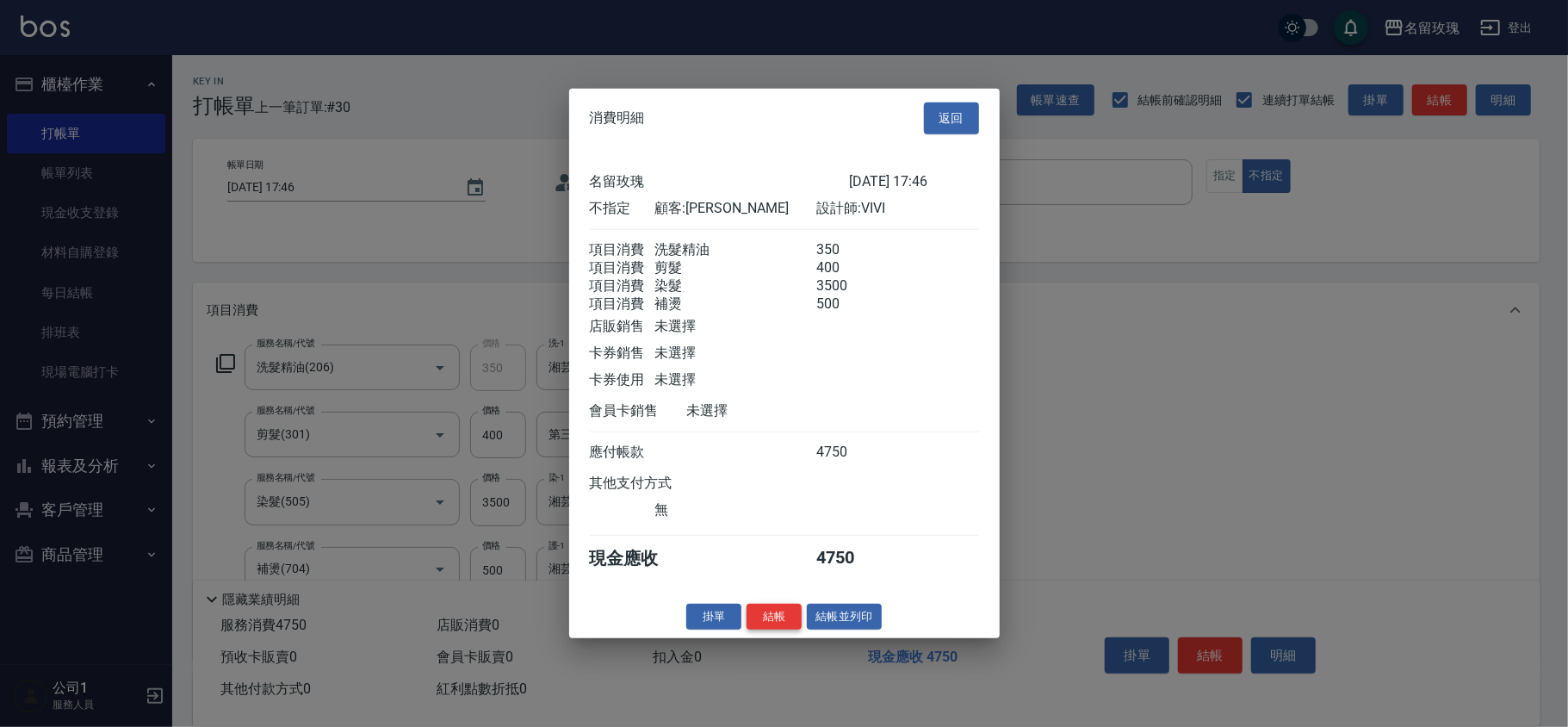
click at [767, 624] on button "結帳" at bounding box center [774, 617] width 55 height 27
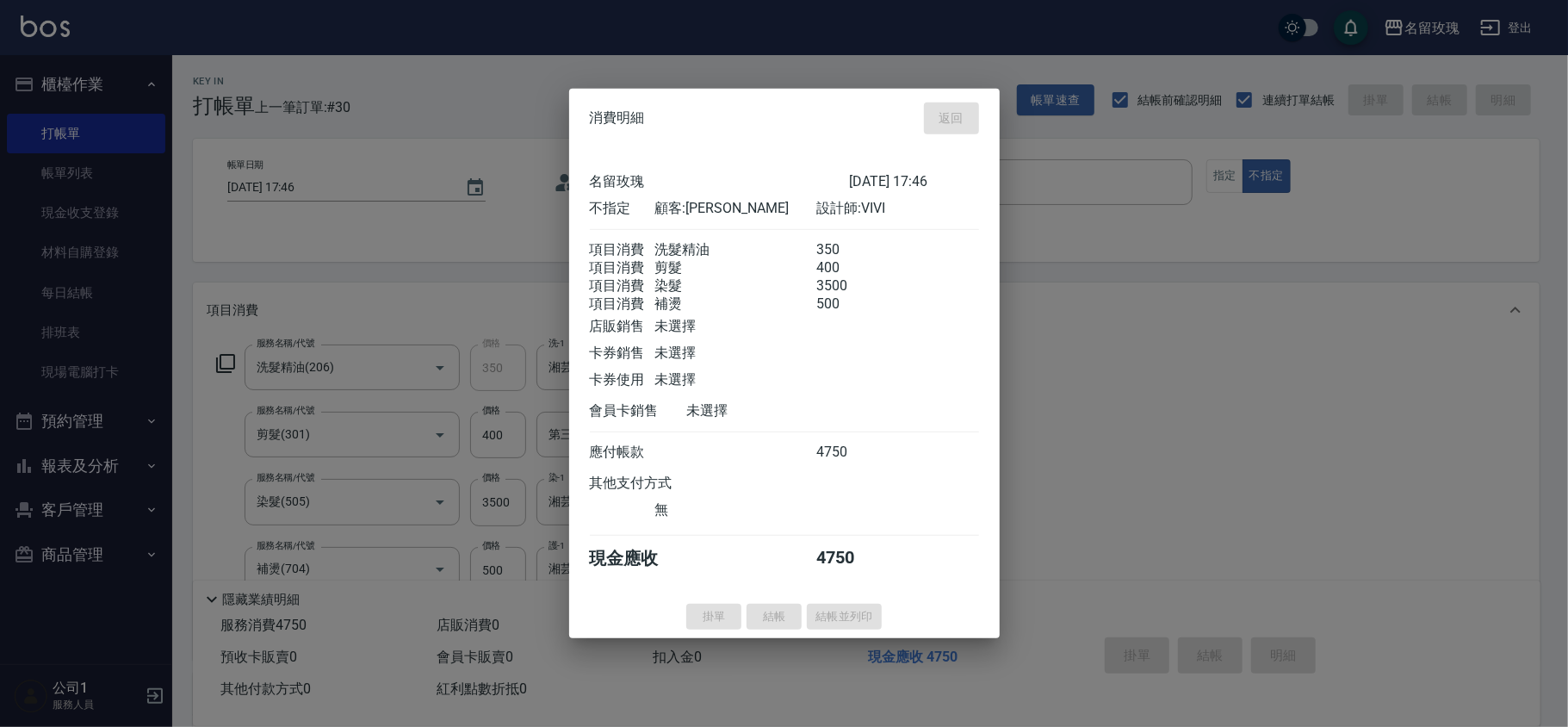
type input "[DATE] 17:59"
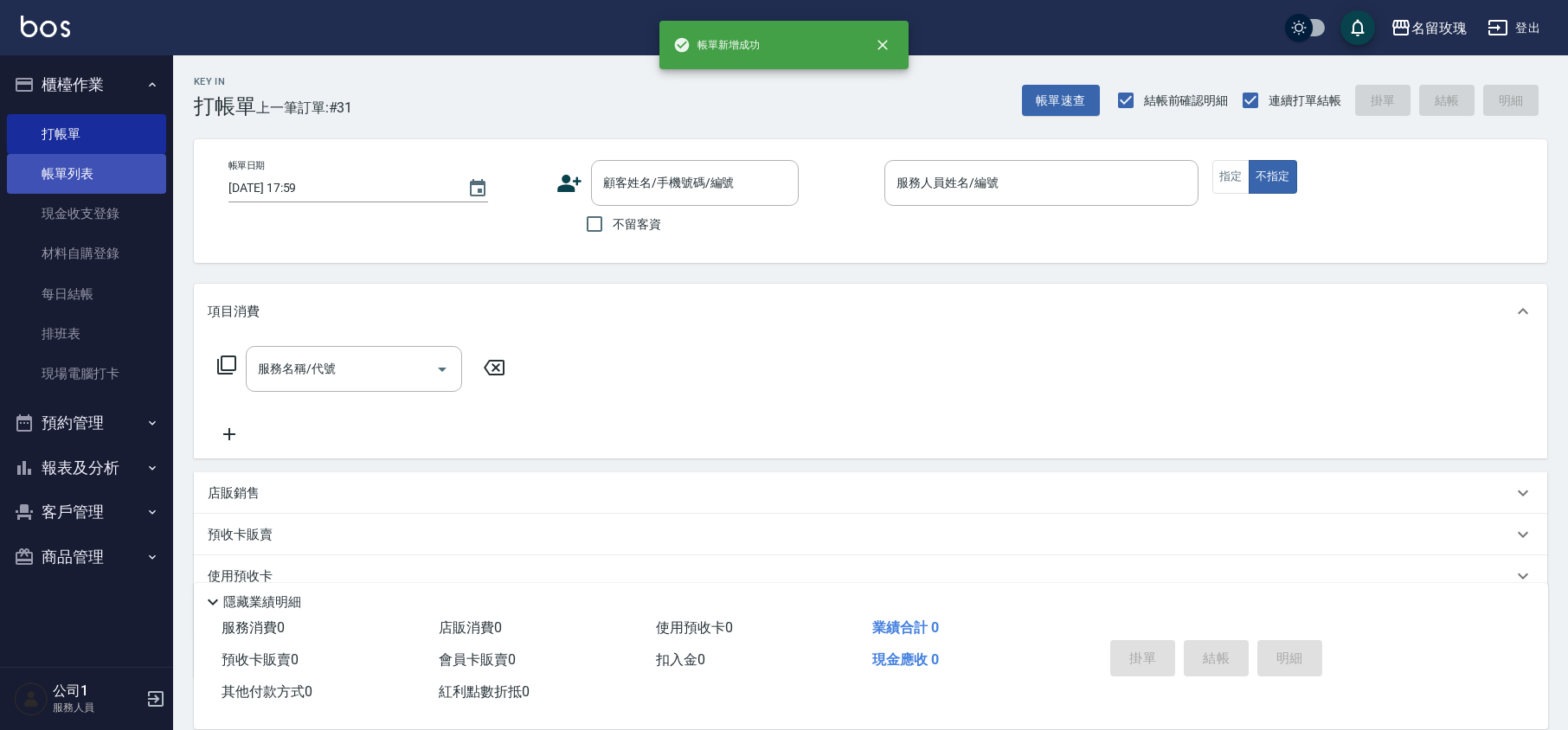
click at [84, 172] on link "帳單列表" at bounding box center [86, 174] width 159 height 40
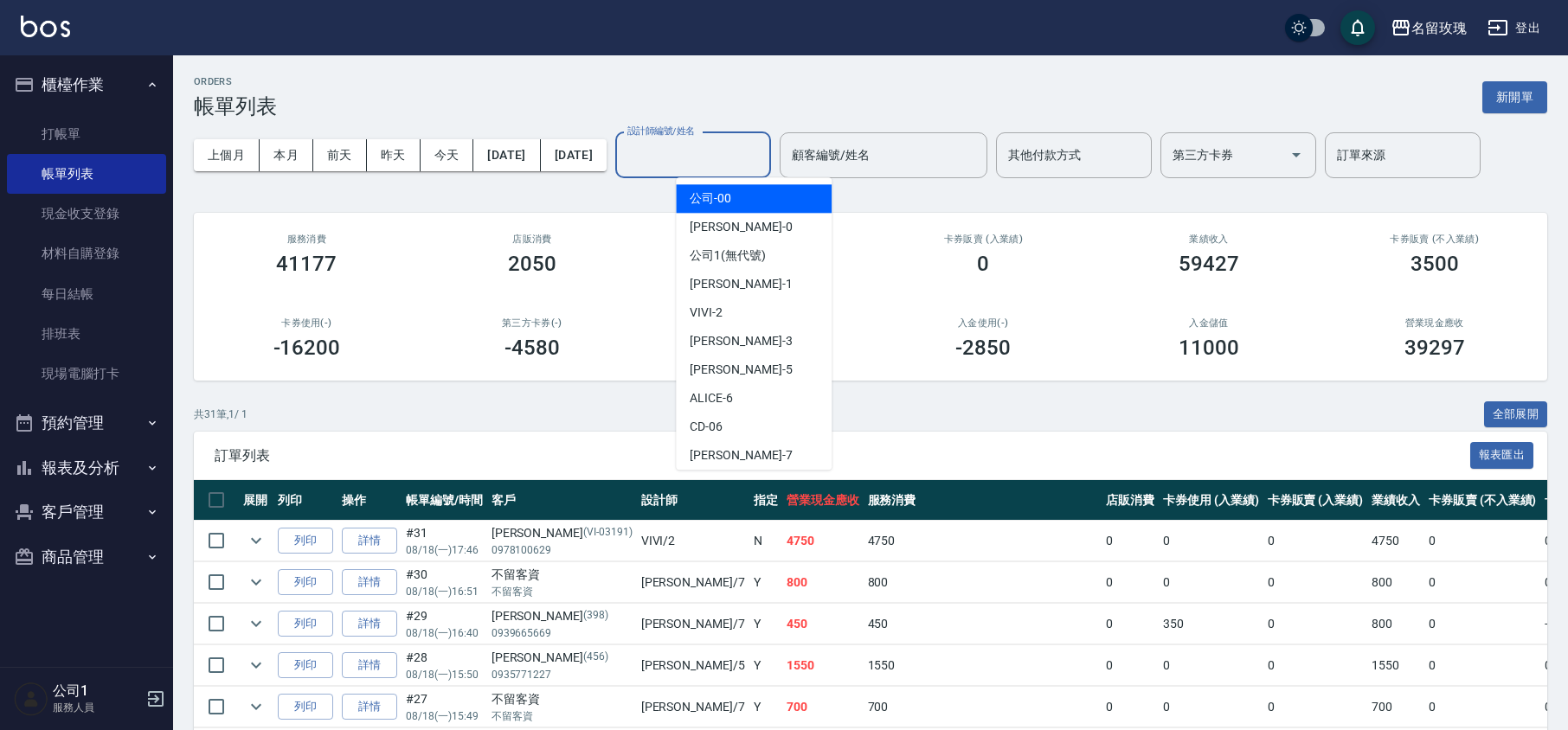
click at [738, 156] on input "設計師編號/姓名" at bounding box center [693, 154] width 140 height 30
click at [729, 305] on div "VIVI -2" at bounding box center [753, 312] width 155 height 28
type input "VIVI-2"
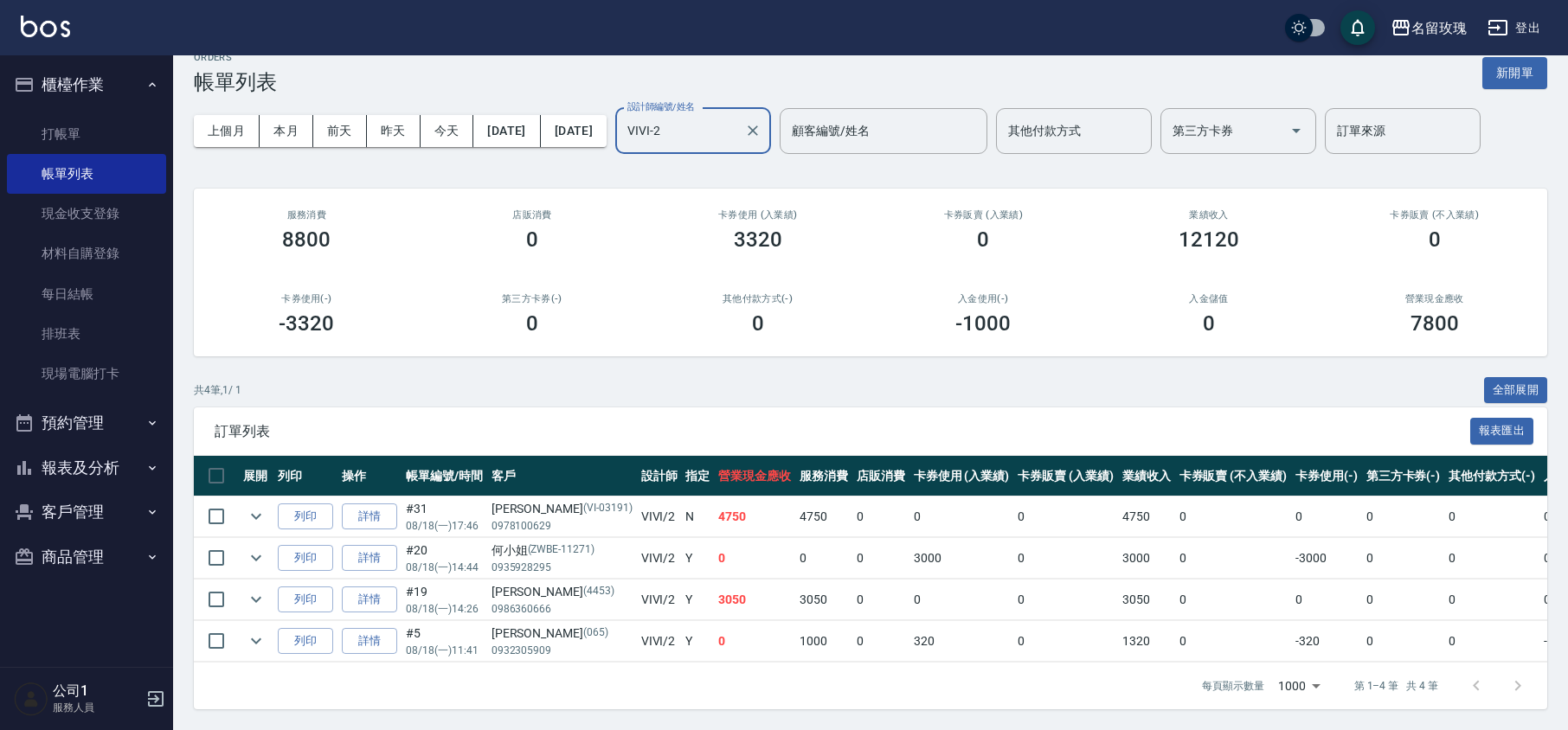
scroll to position [45, 0]
click at [67, 114] on link "打帳單" at bounding box center [86, 134] width 159 height 40
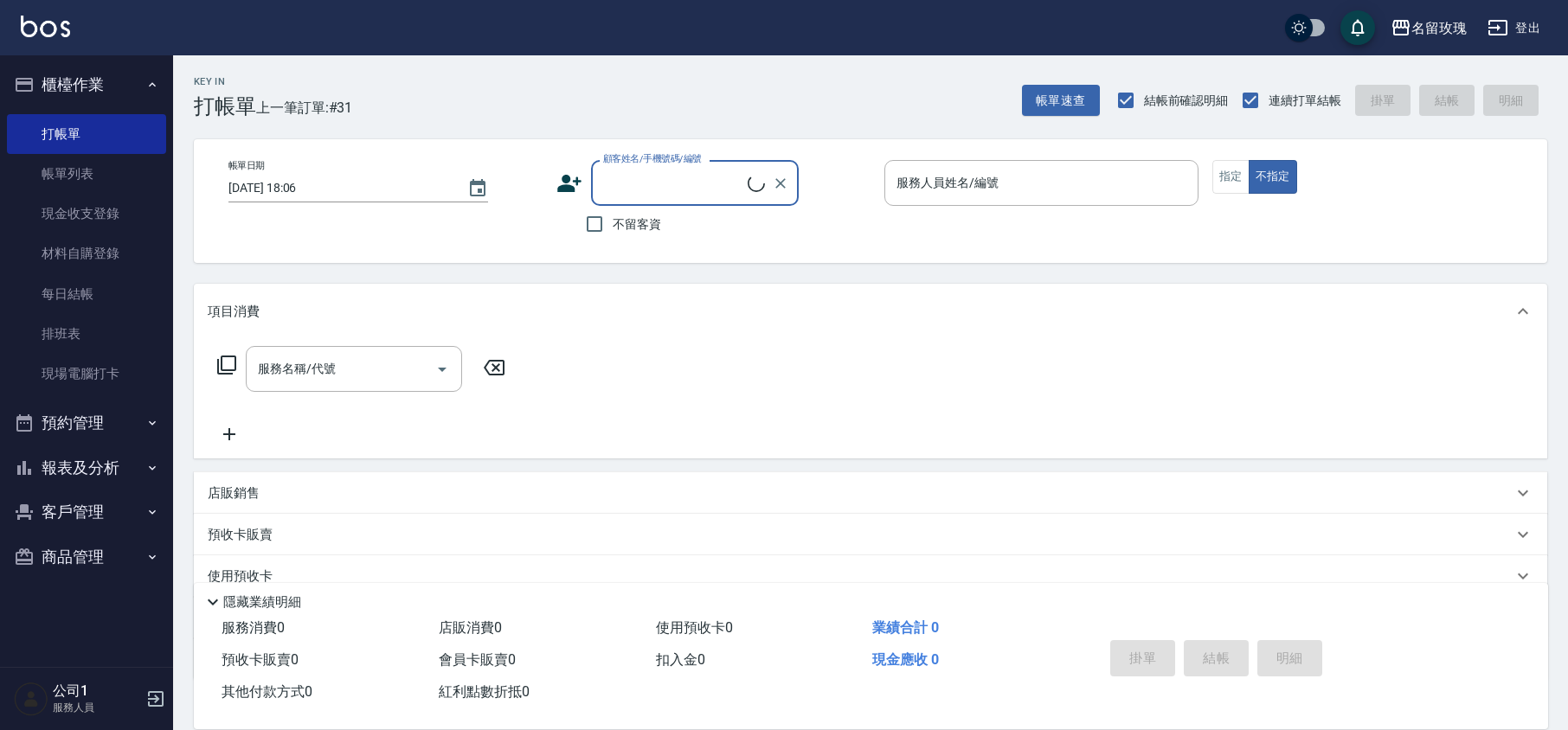
click at [627, 193] on input "顧客姓名/手機號碼/編號" at bounding box center [673, 182] width 149 height 30
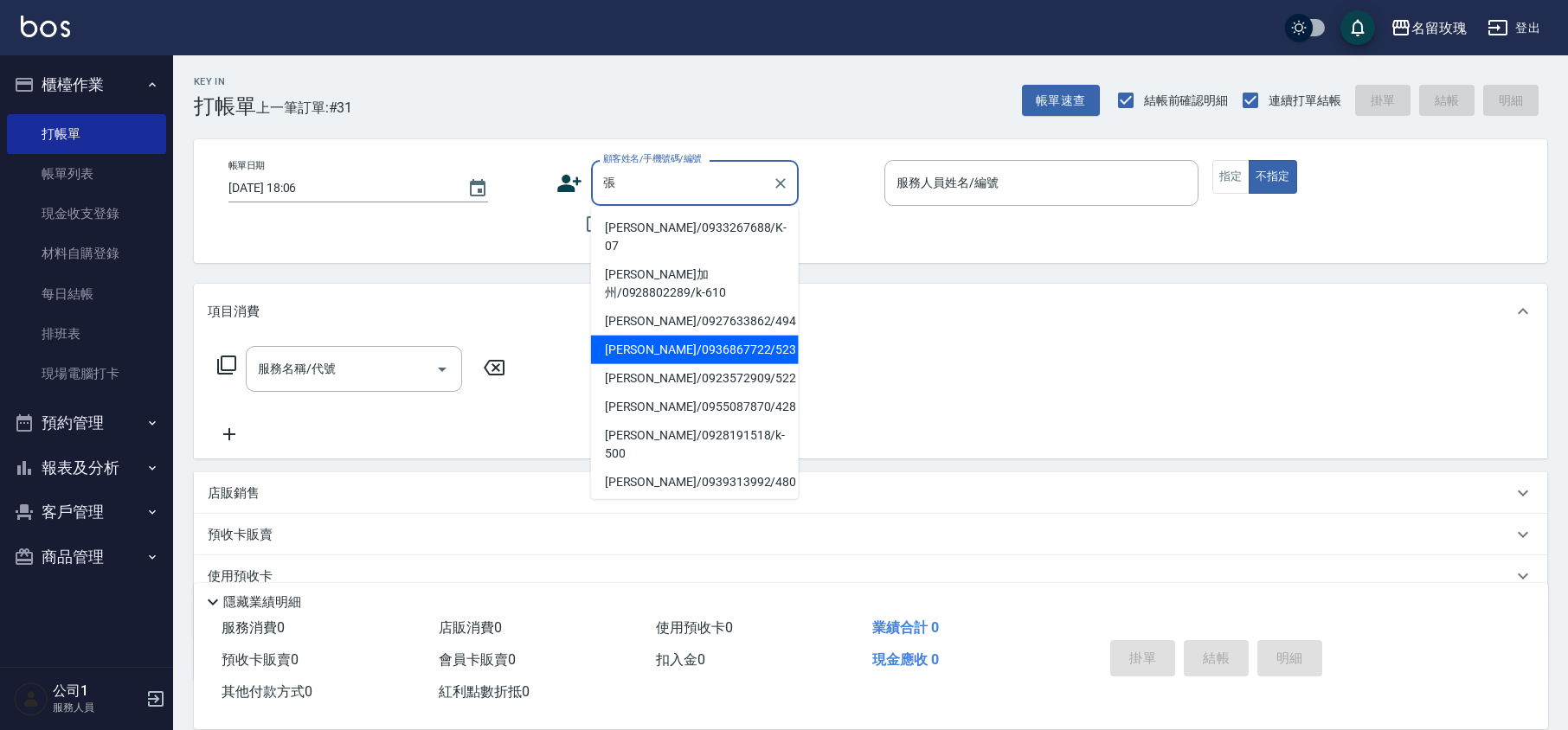
scroll to position [394, 0]
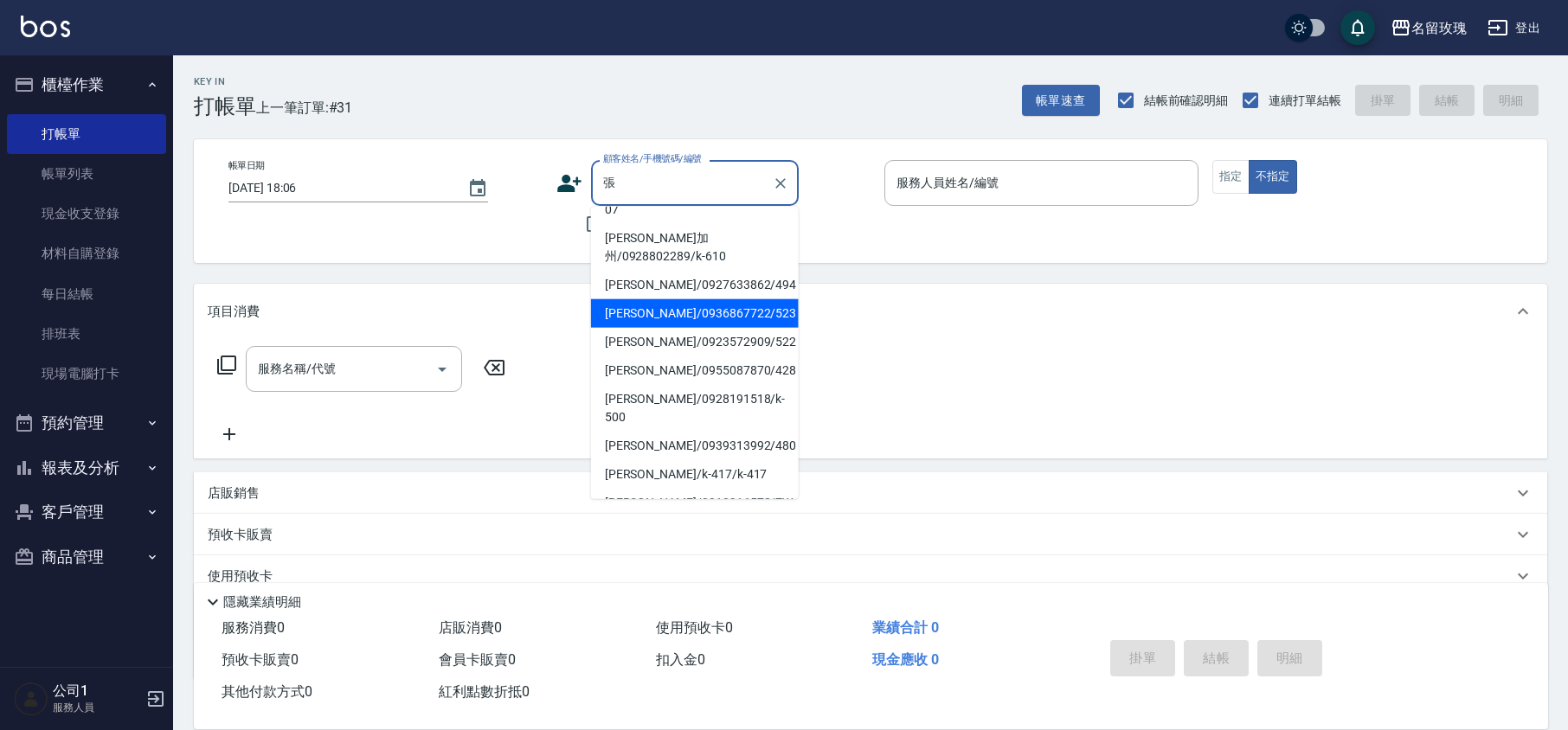
click at [659, 300] on li "[PERSON_NAME]/0936867722/523" at bounding box center [695, 313] width 208 height 28
type input "[PERSON_NAME]/0936867722/523"
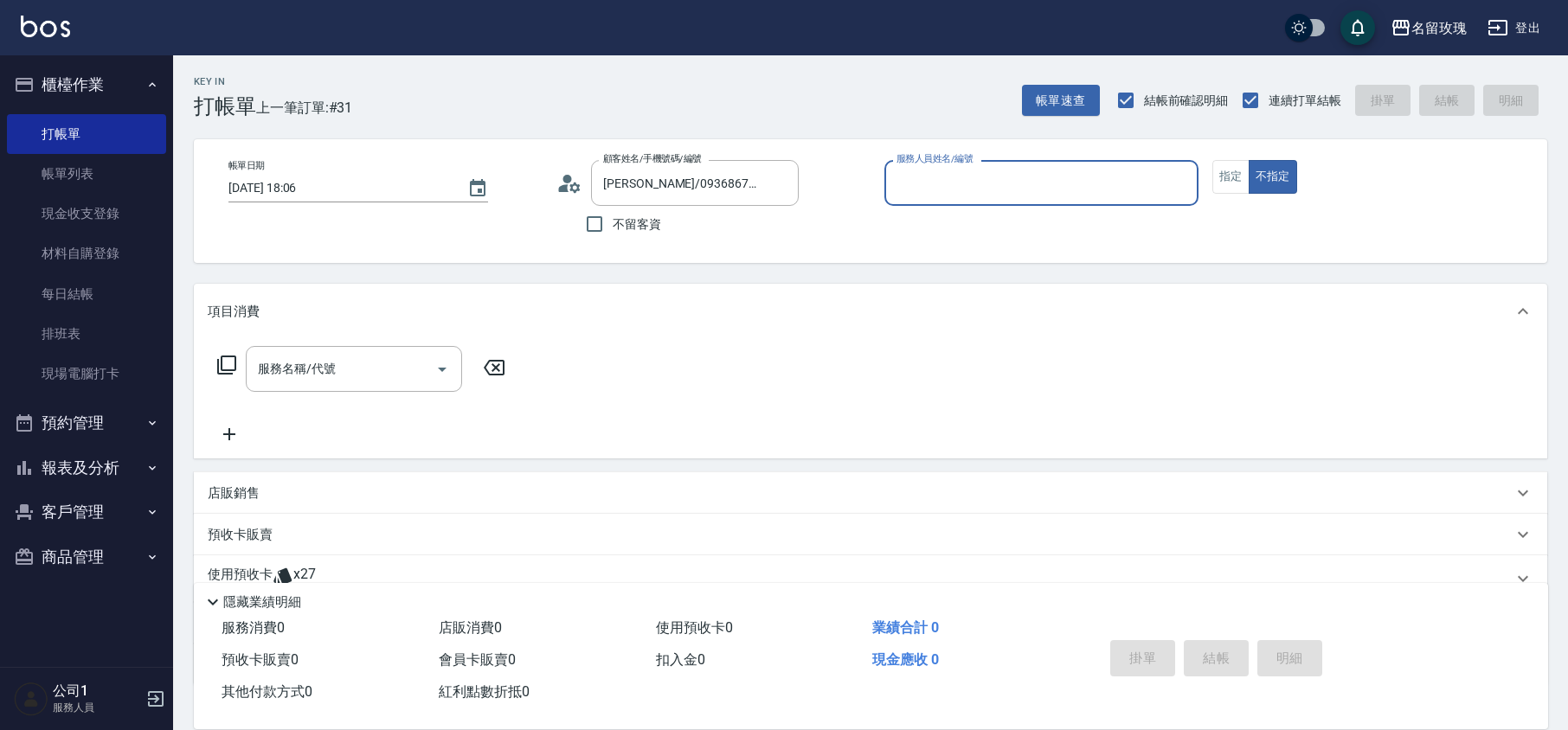
click at [921, 183] on input "服務人員姓名/編號" at bounding box center [1041, 182] width 299 height 30
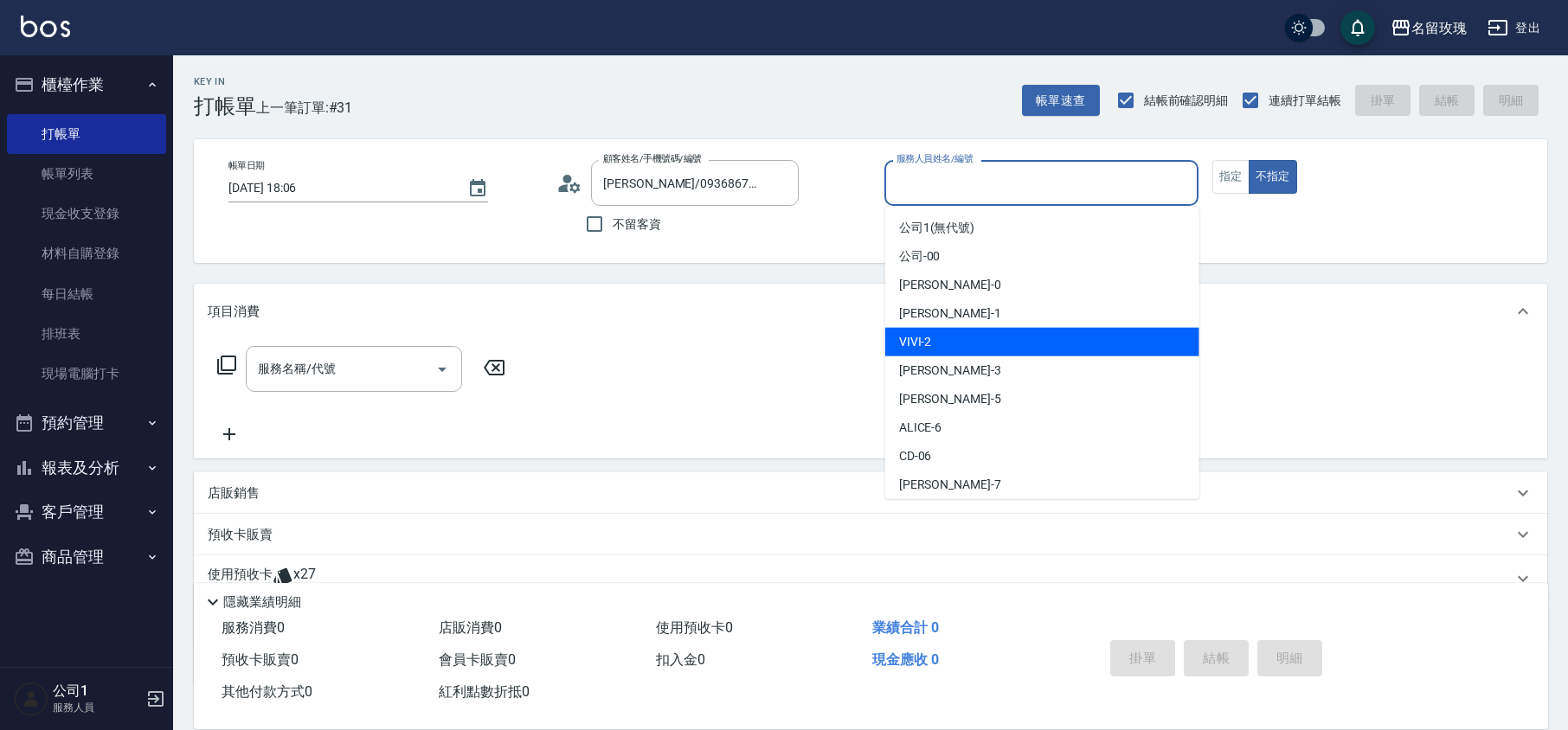
click at [942, 346] on div "VIVI -2" at bounding box center [1042, 341] width 314 height 28
type input "VIVI-2"
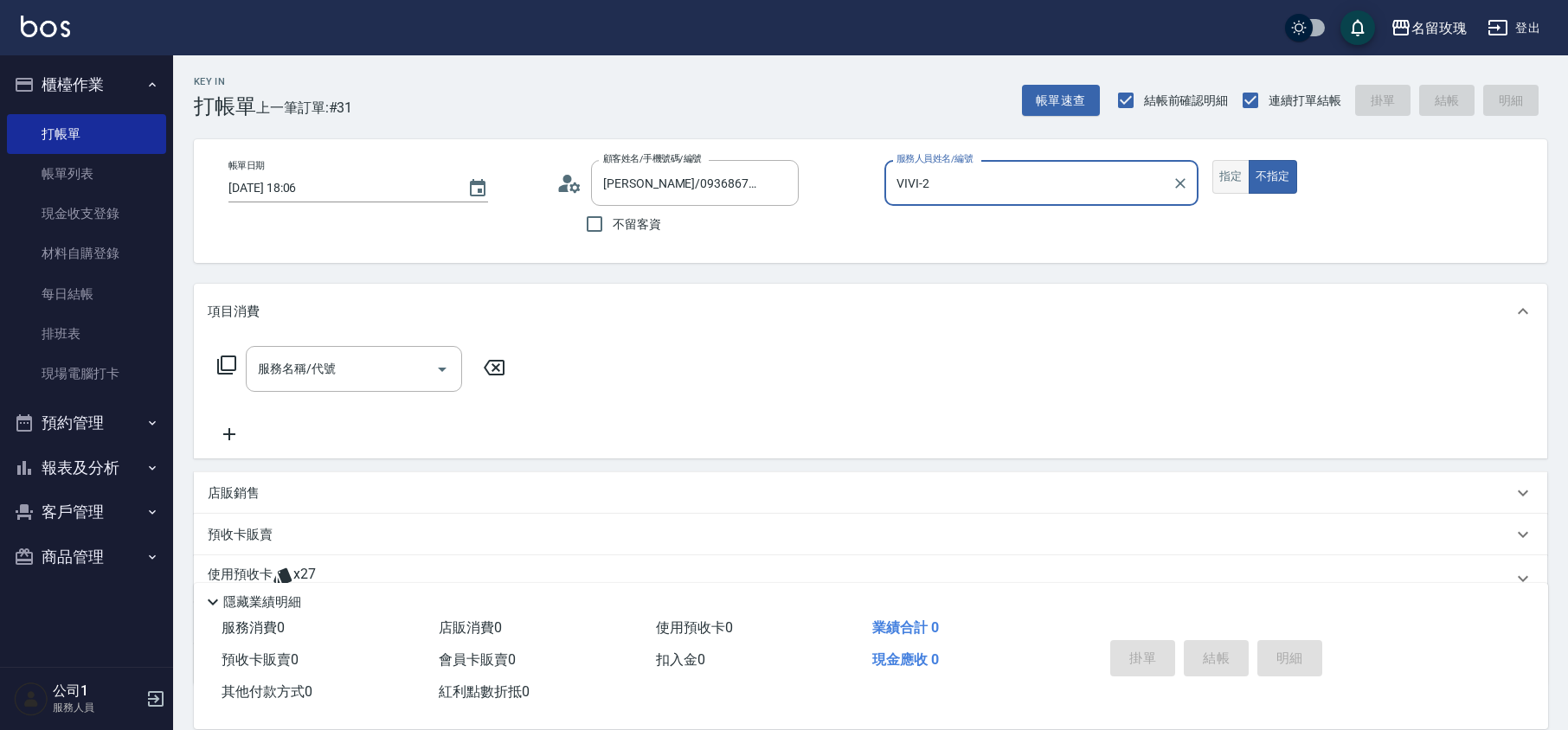
click at [1222, 173] on button "指定" at bounding box center [1230, 176] width 37 height 34
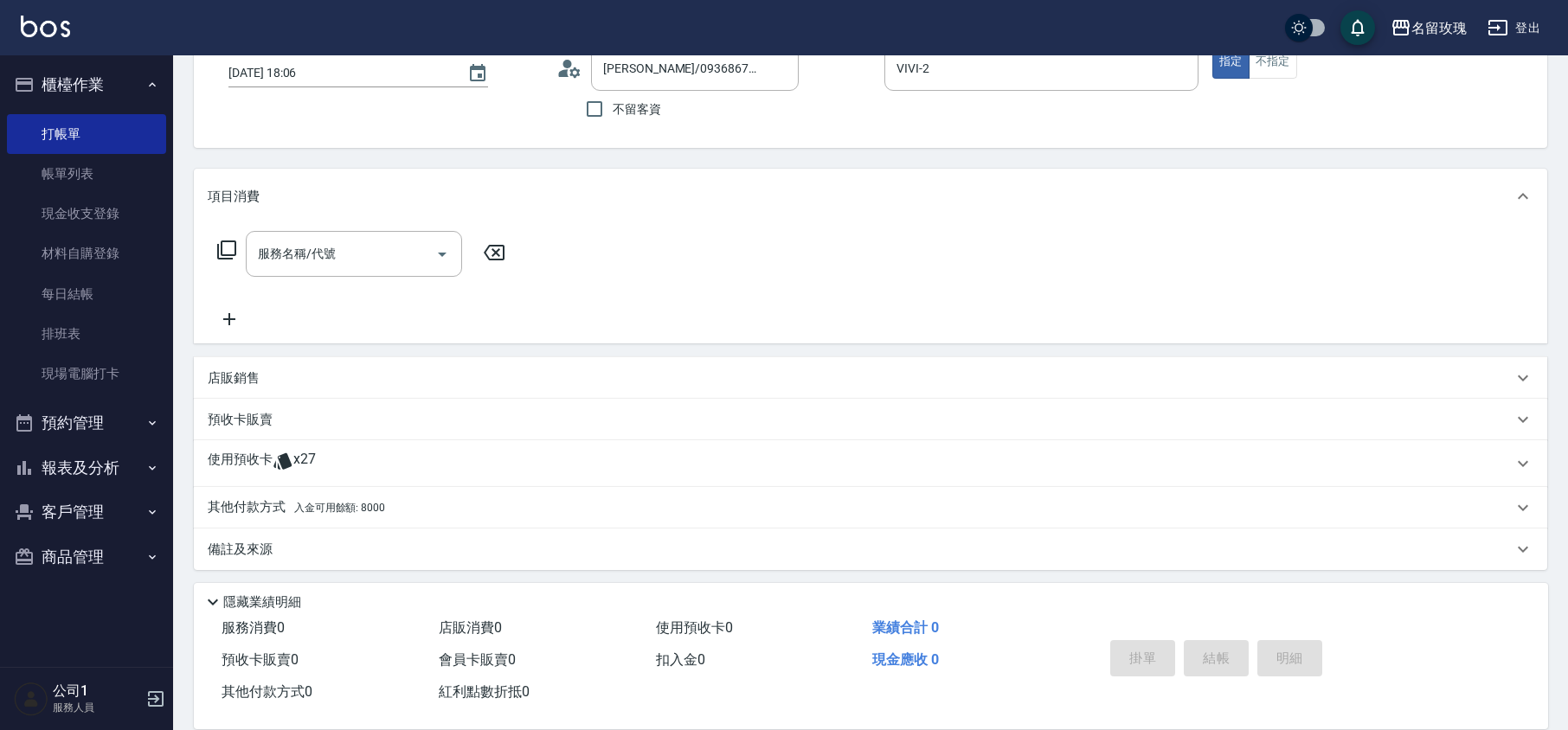
scroll to position [118, 0]
click at [283, 461] on icon at bounding box center [283, 459] width 18 height 16
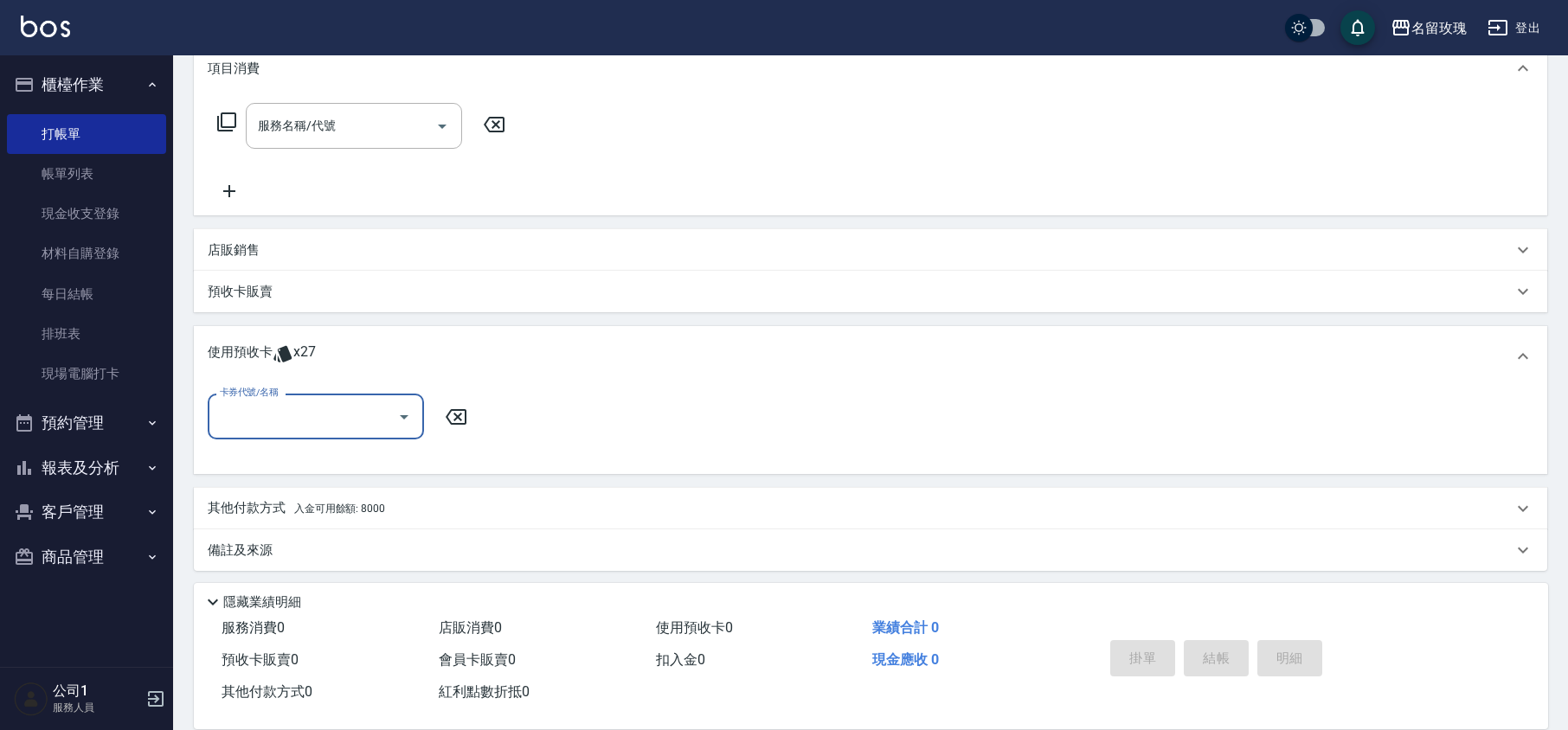
scroll to position [246, 0]
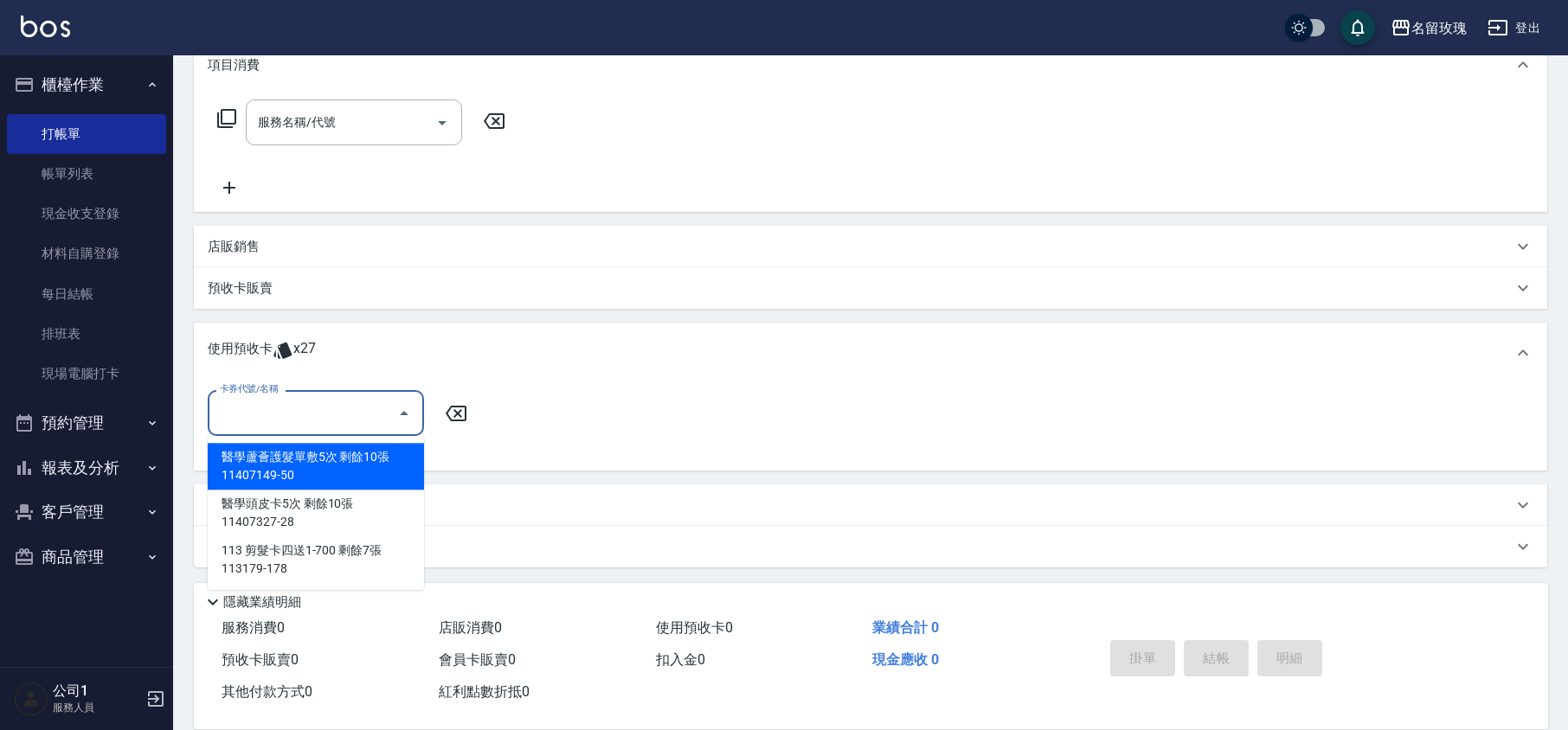
click at [303, 417] on input "卡券代號/名稱" at bounding box center [303, 412] width 174 height 30
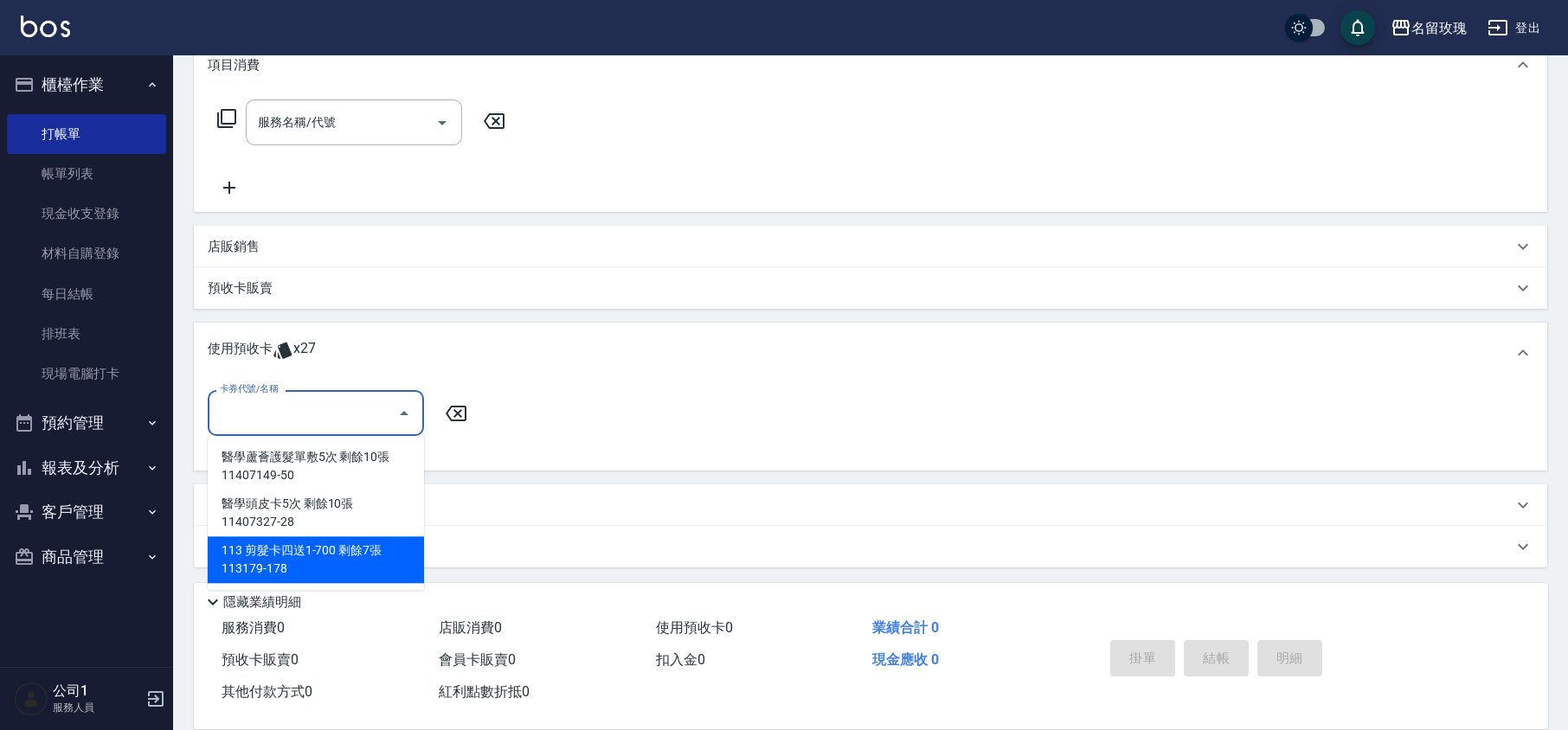
click at [347, 548] on div "113 剪髮卡四送1-700 剩餘7張 113179-178" at bounding box center [316, 559] width 216 height 46
type input "113 剪髮卡四送1-700 113179-178"
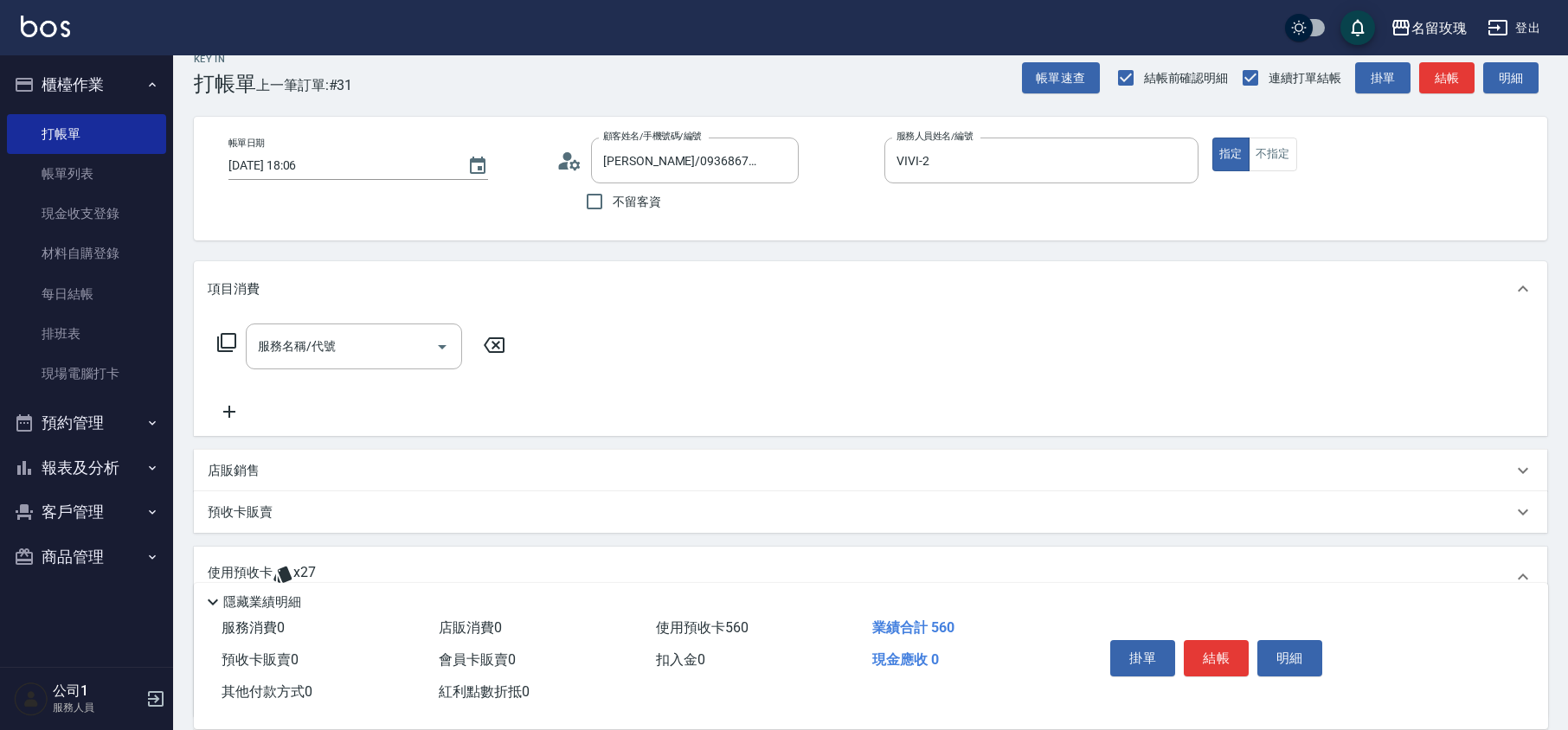
scroll to position [0, 0]
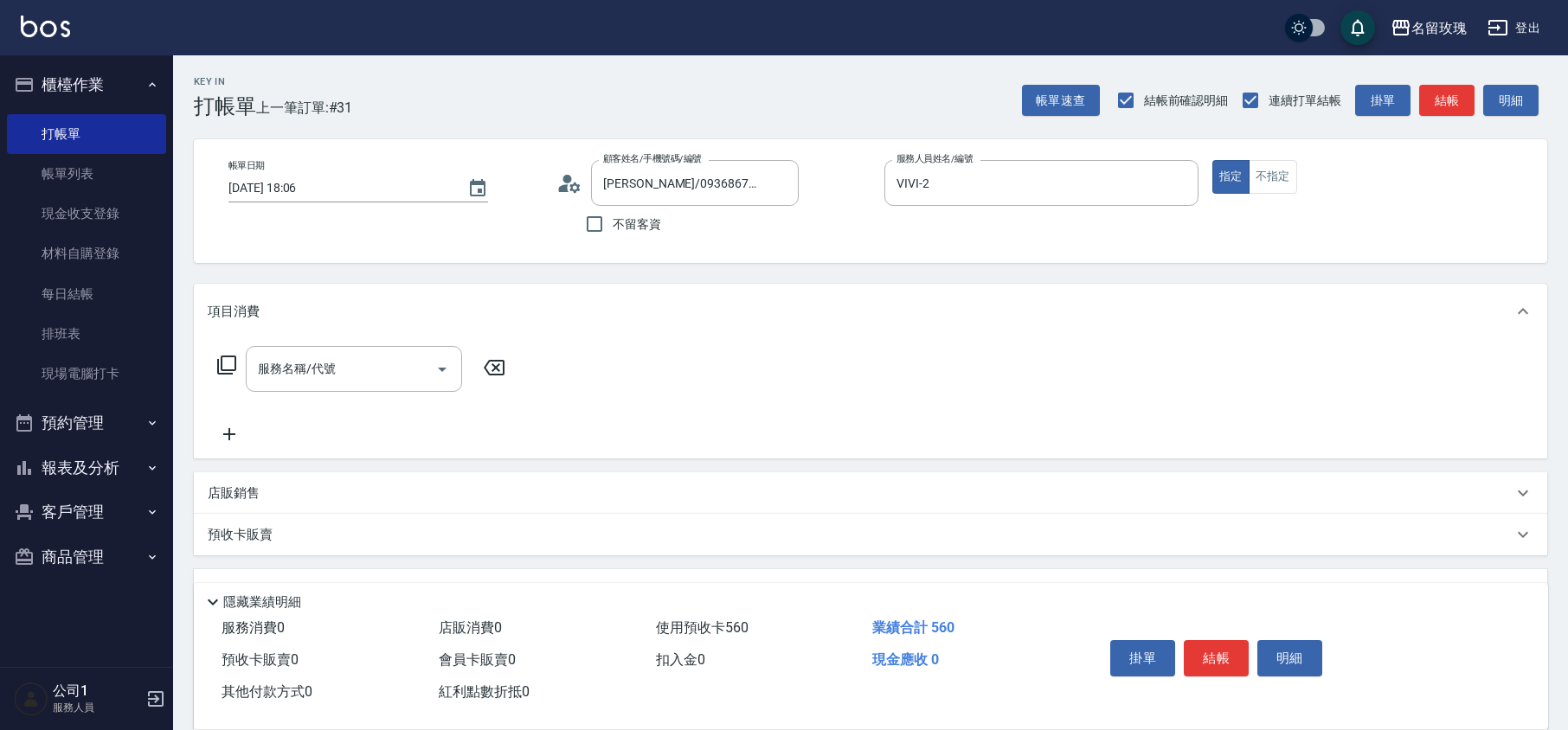
click at [569, 178] on circle at bounding box center [568, 179] width 9 height 9
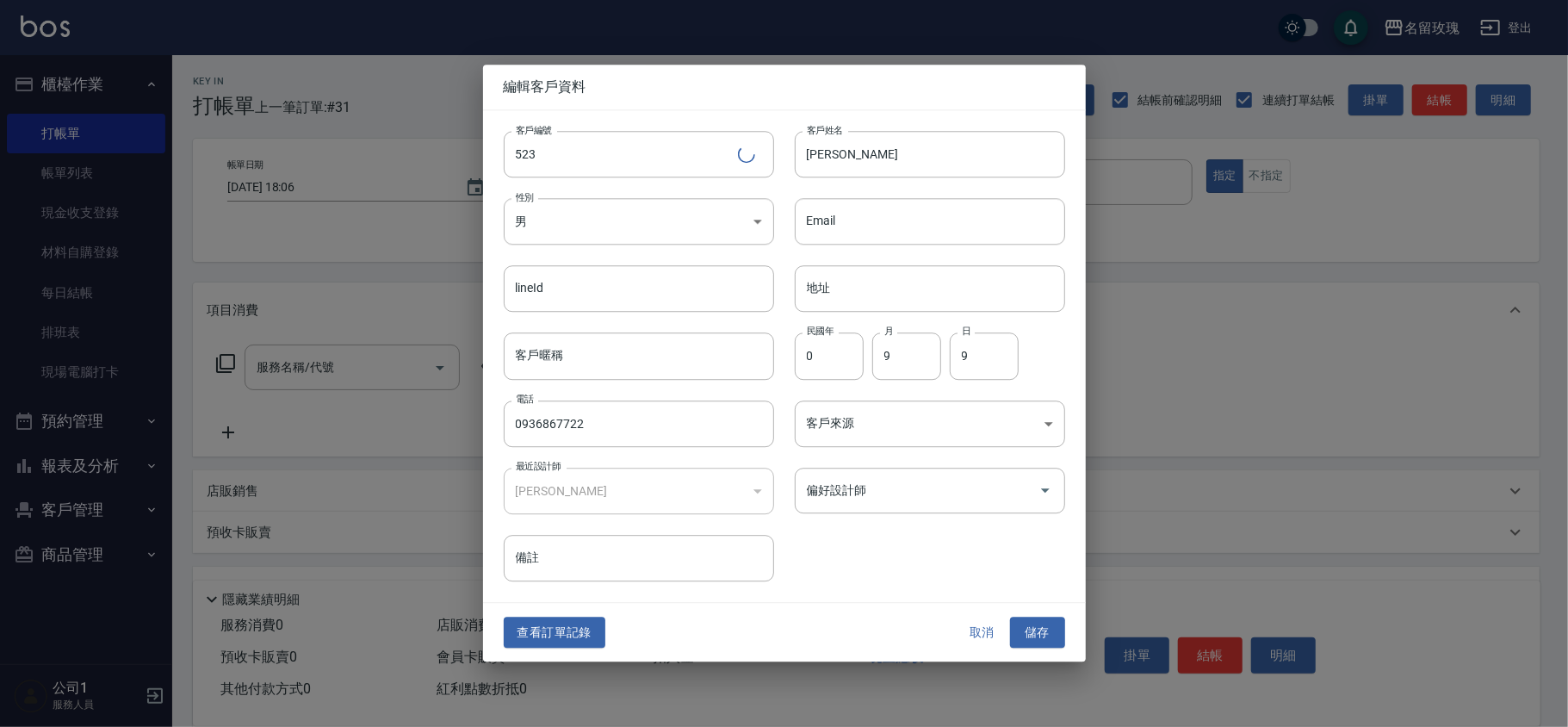
click at [984, 631] on button "取消" at bounding box center [982, 632] width 55 height 32
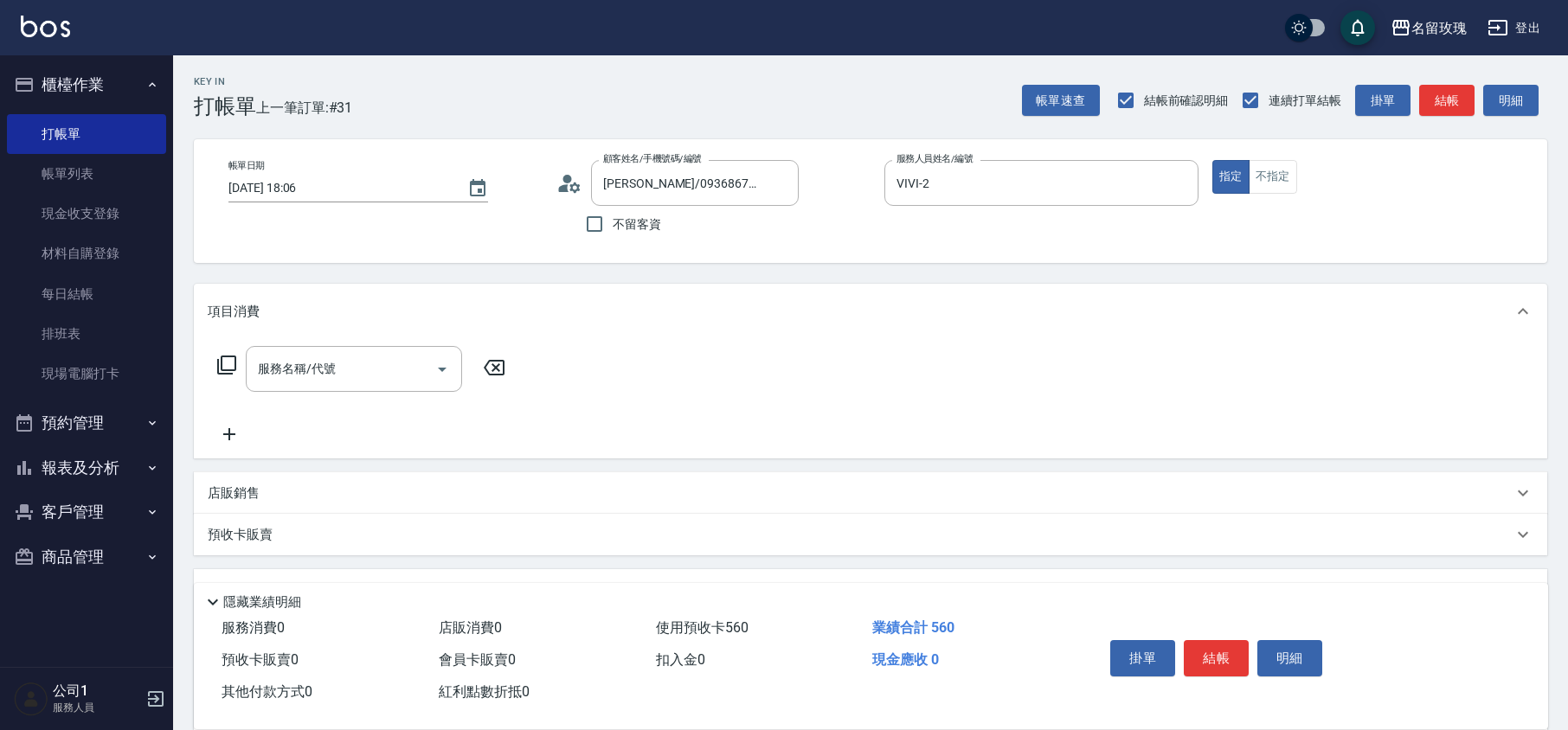
scroll to position [115, 0]
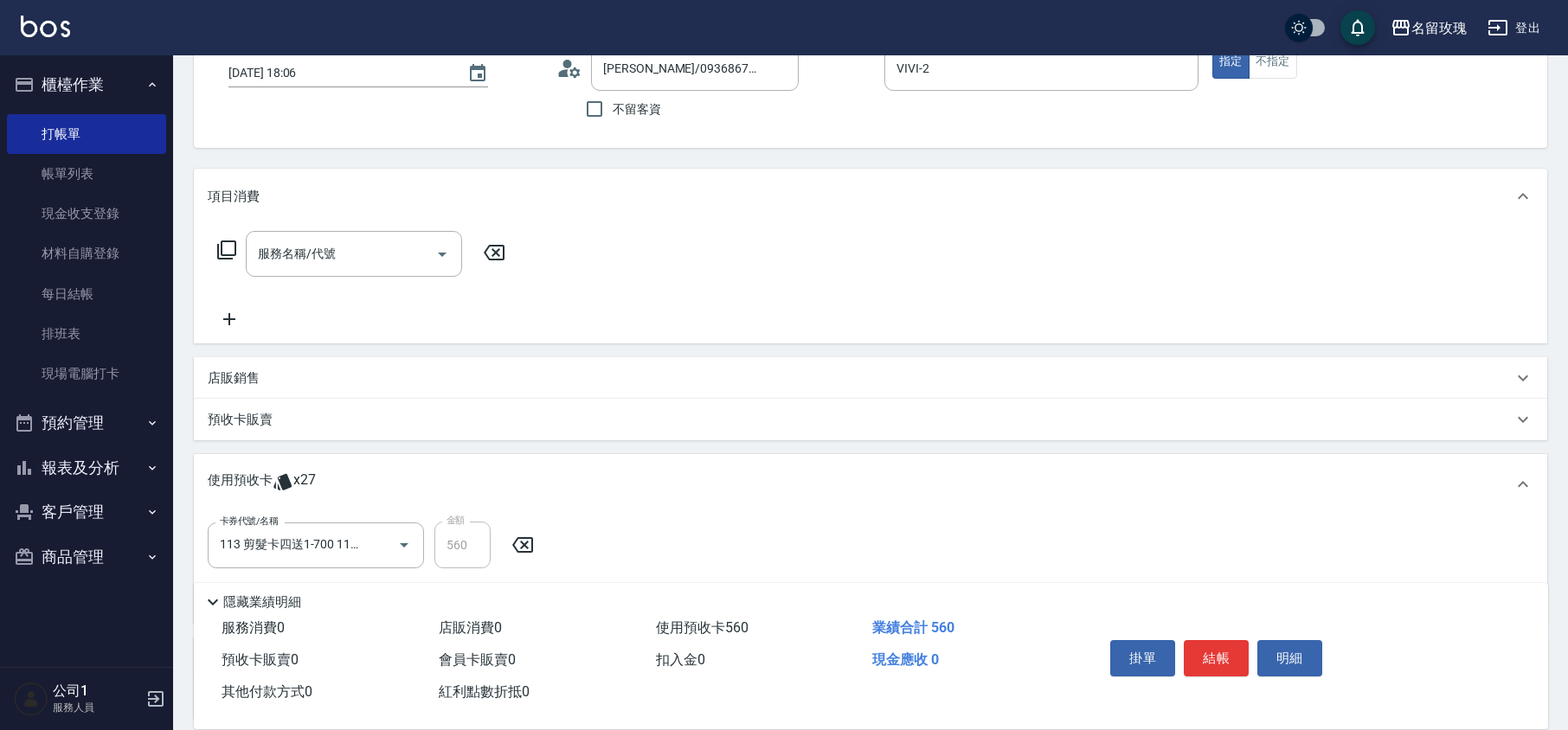
click at [293, 252] on div "服務名稱/代號 服務名稱/代號" at bounding box center [354, 253] width 216 height 45
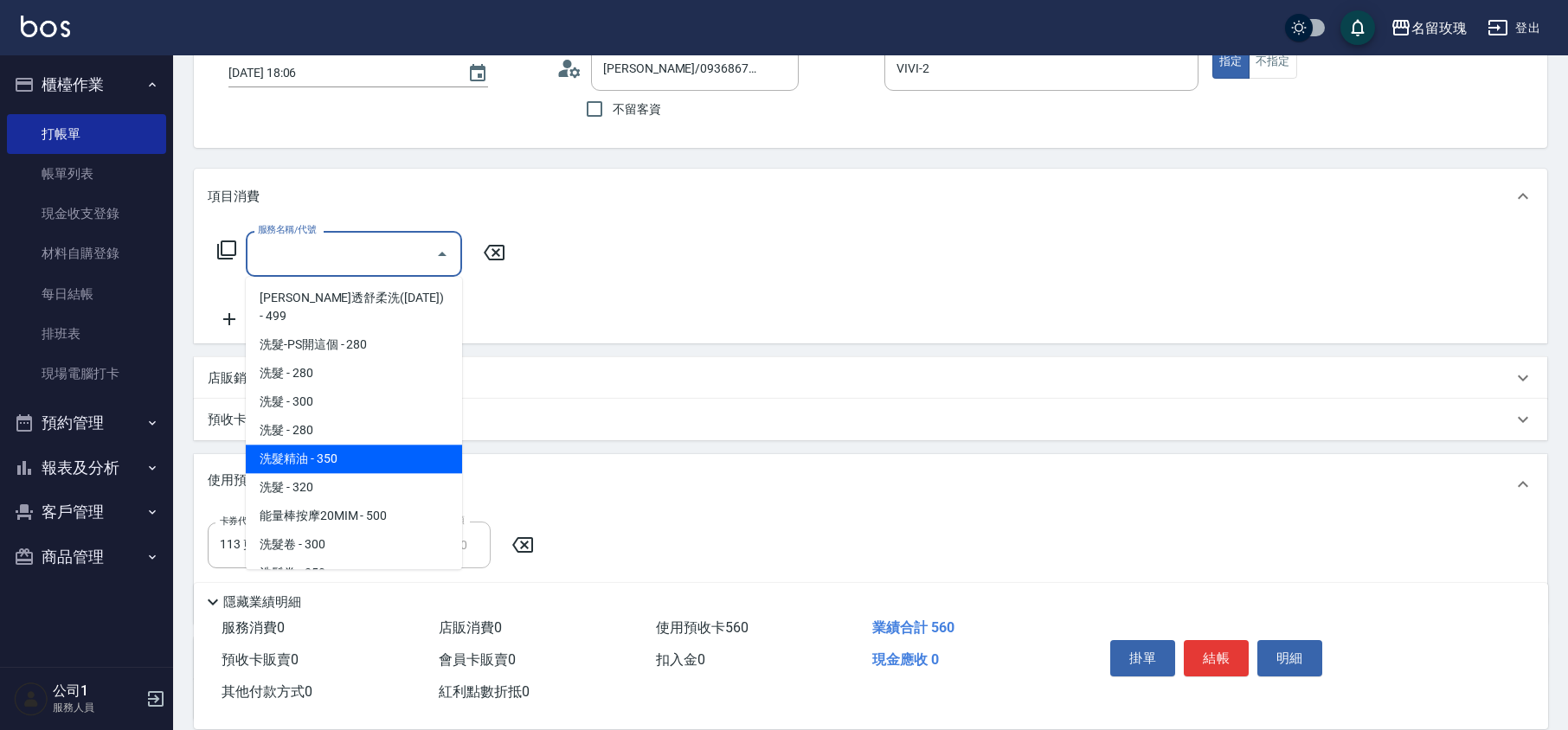
click at [375, 445] on span "洗髮精油 - 350" at bounding box center [354, 459] width 216 height 28
type input "洗髮精油(206)"
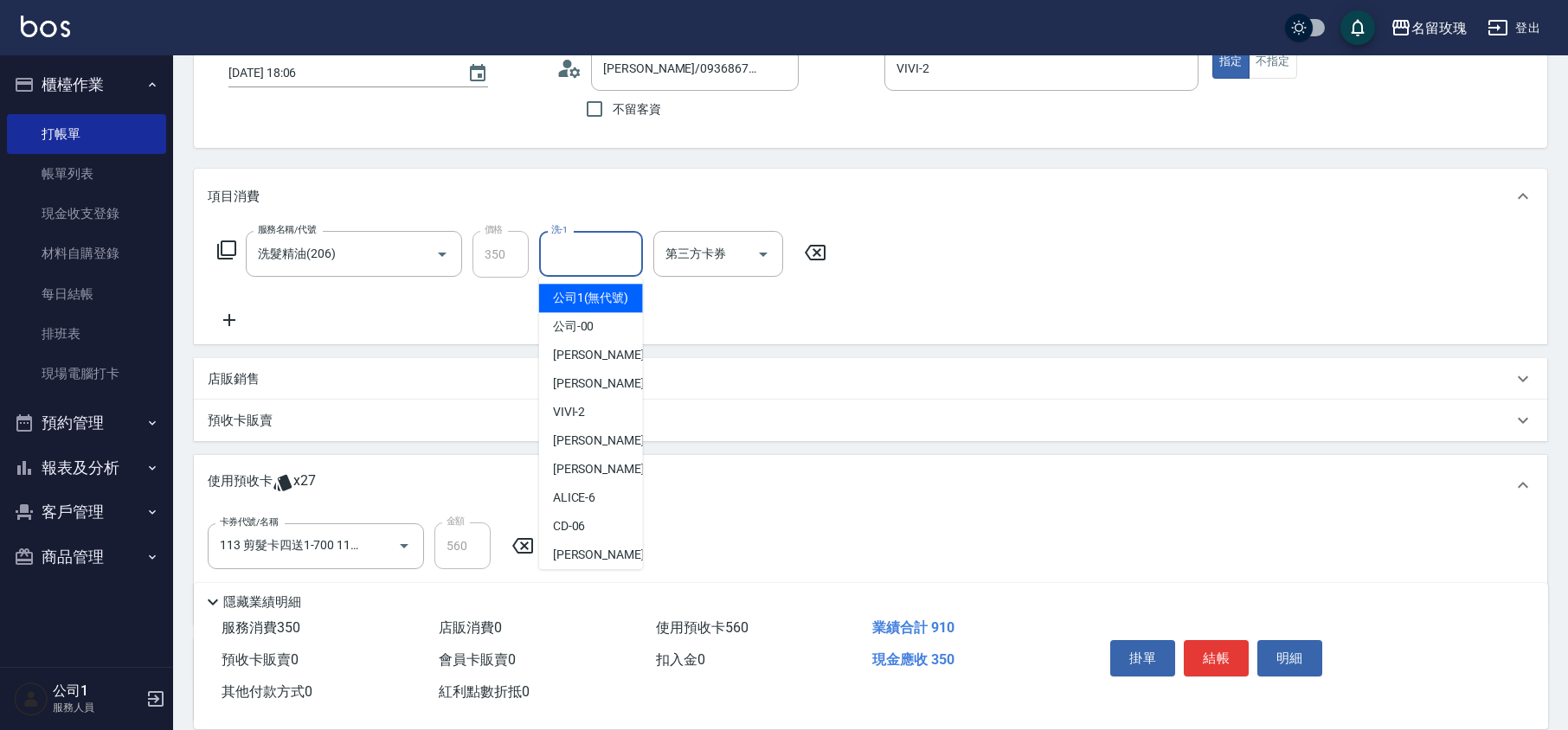
click at [565, 264] on input "洗-1" at bounding box center [590, 253] width 88 height 30
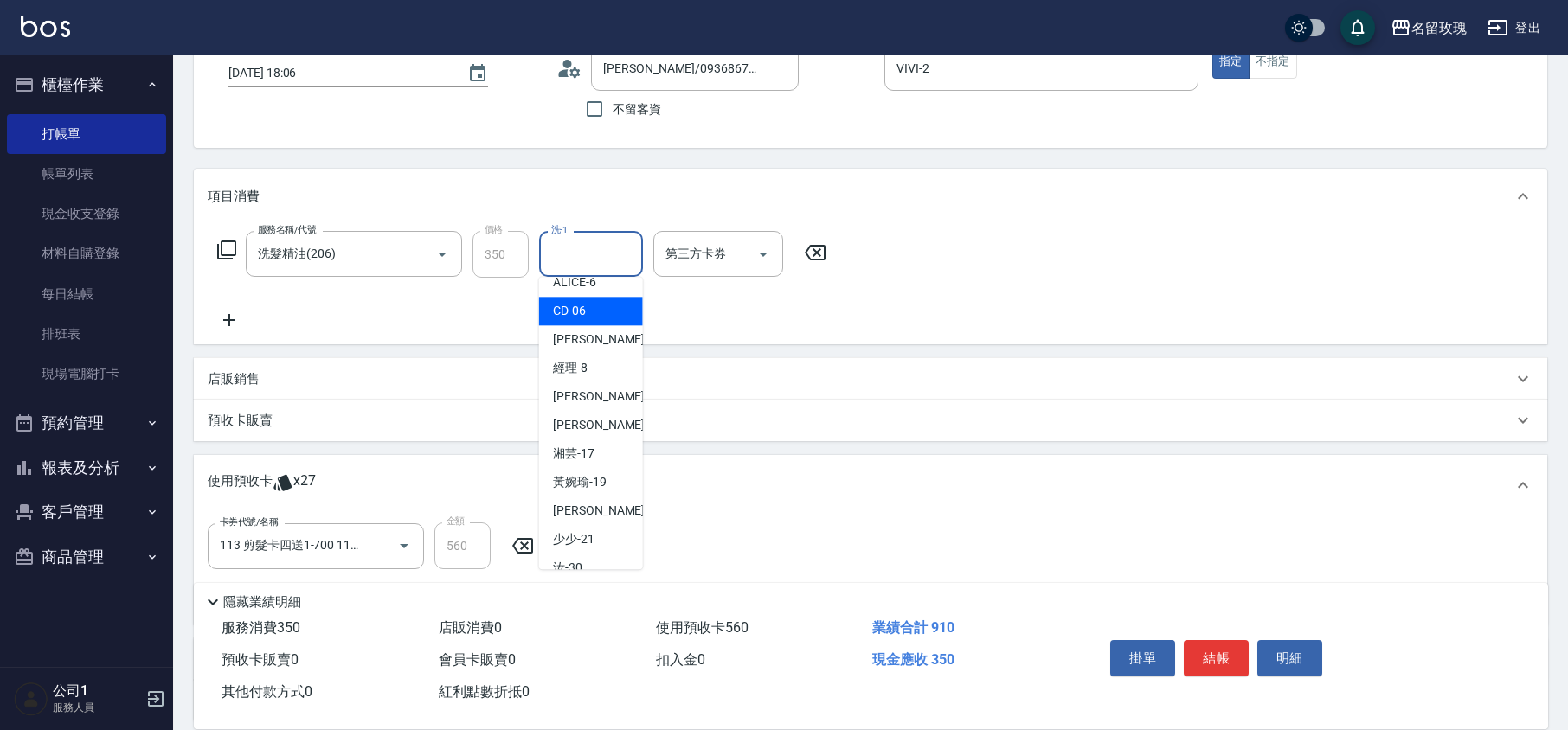
scroll to position [230, 0]
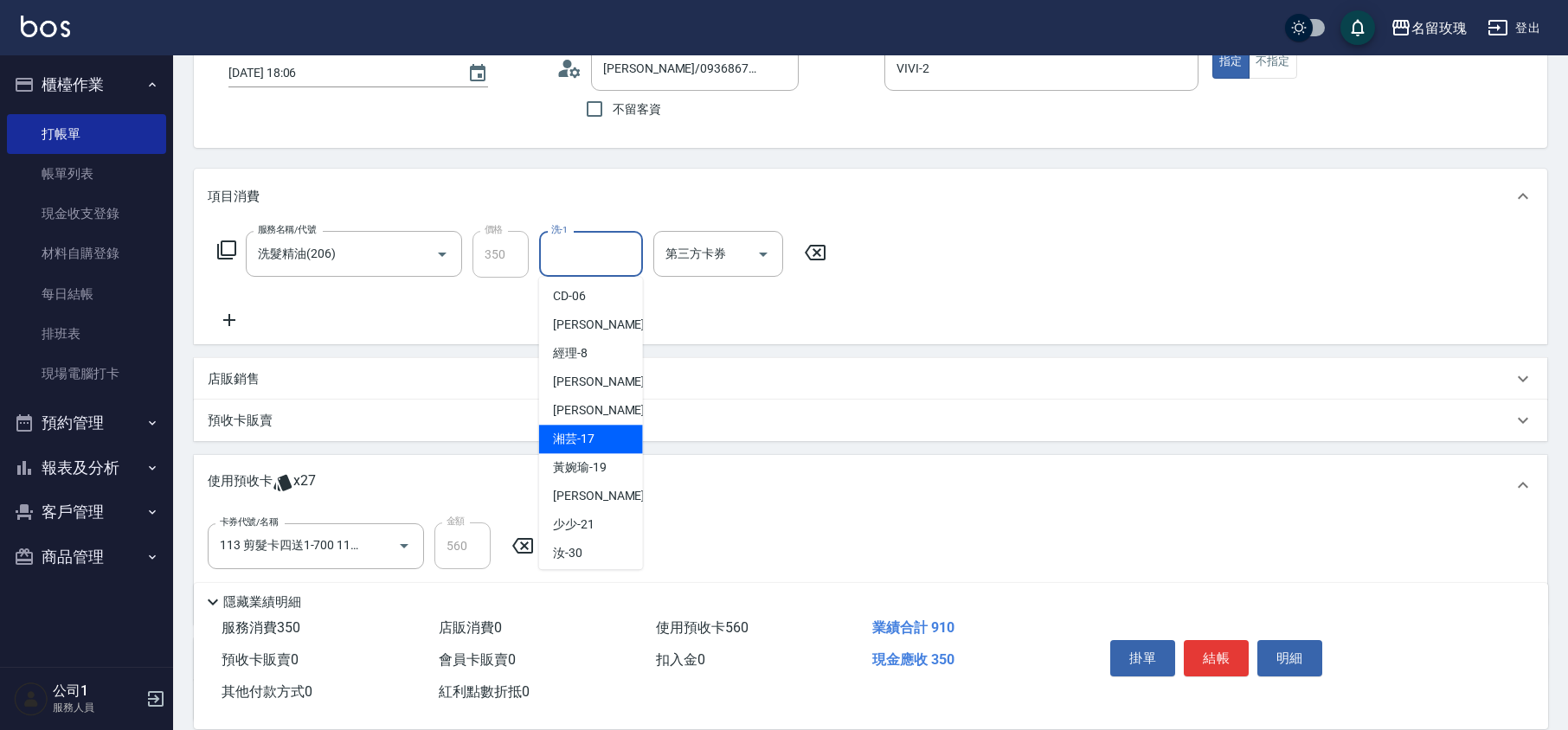
click at [587, 448] on span "湘芸 -17" at bounding box center [574, 439] width 42 height 18
type input "湘芸-17"
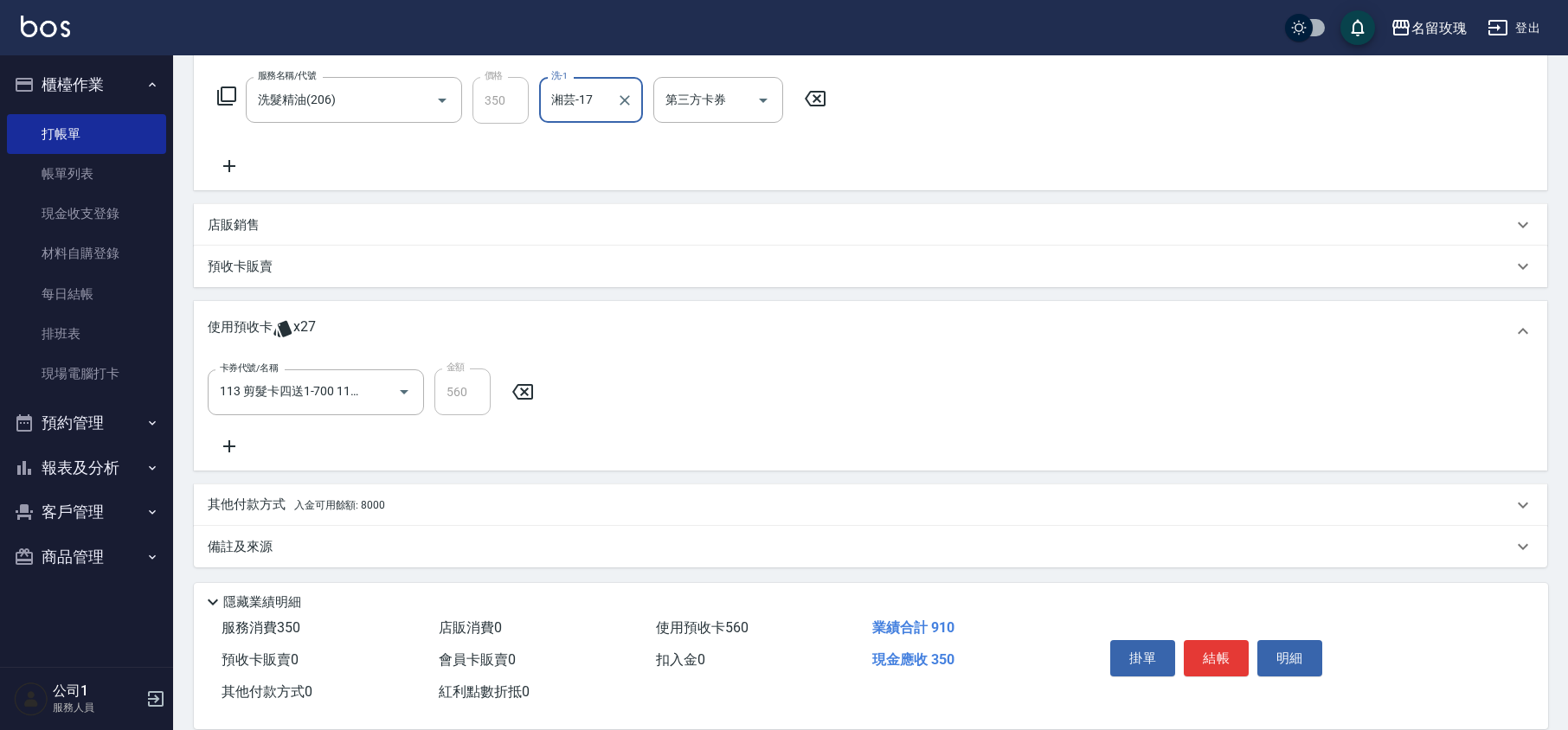
click at [543, 530] on div "備註及來源" at bounding box center [870, 547] width 1354 height 42
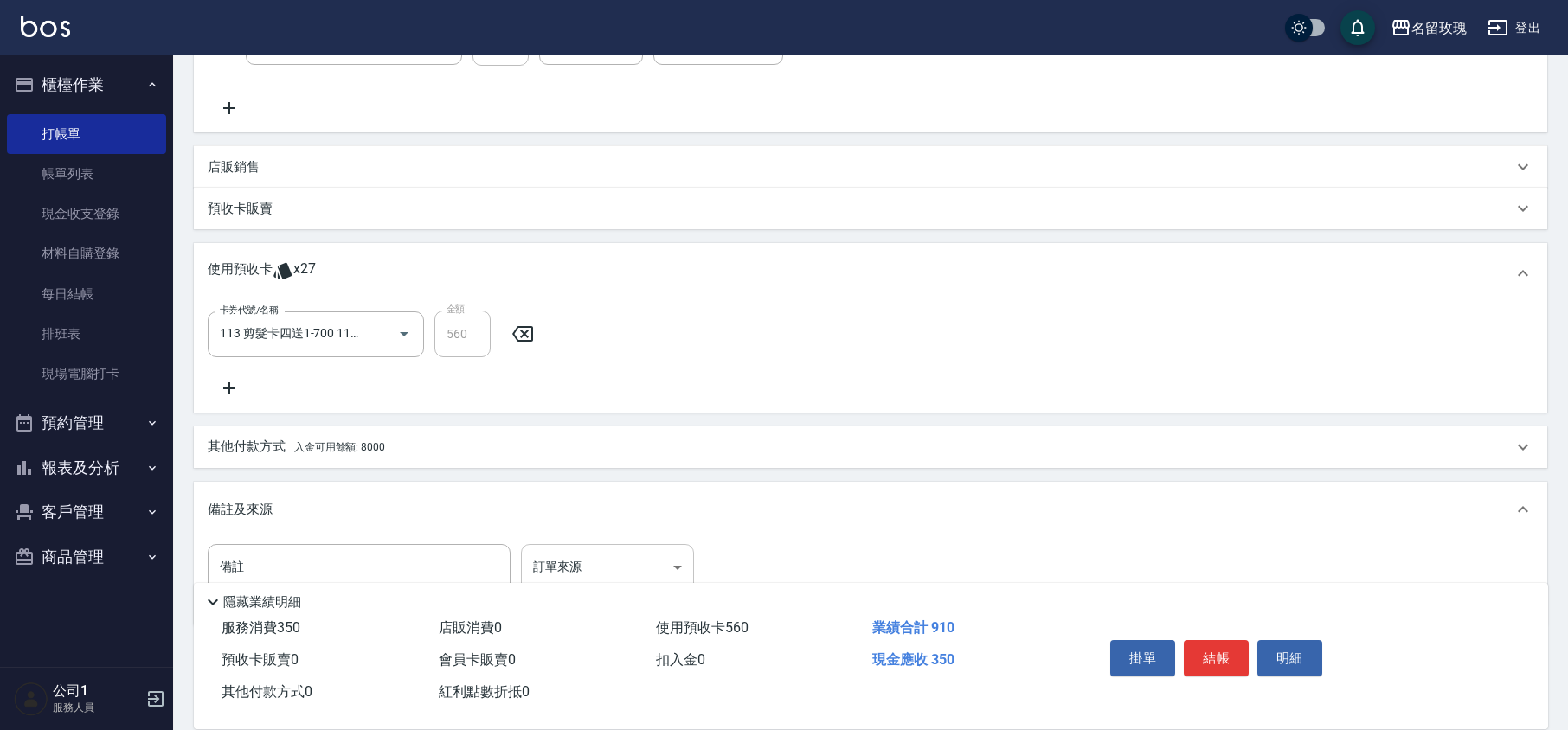
scroll to position [385, 0]
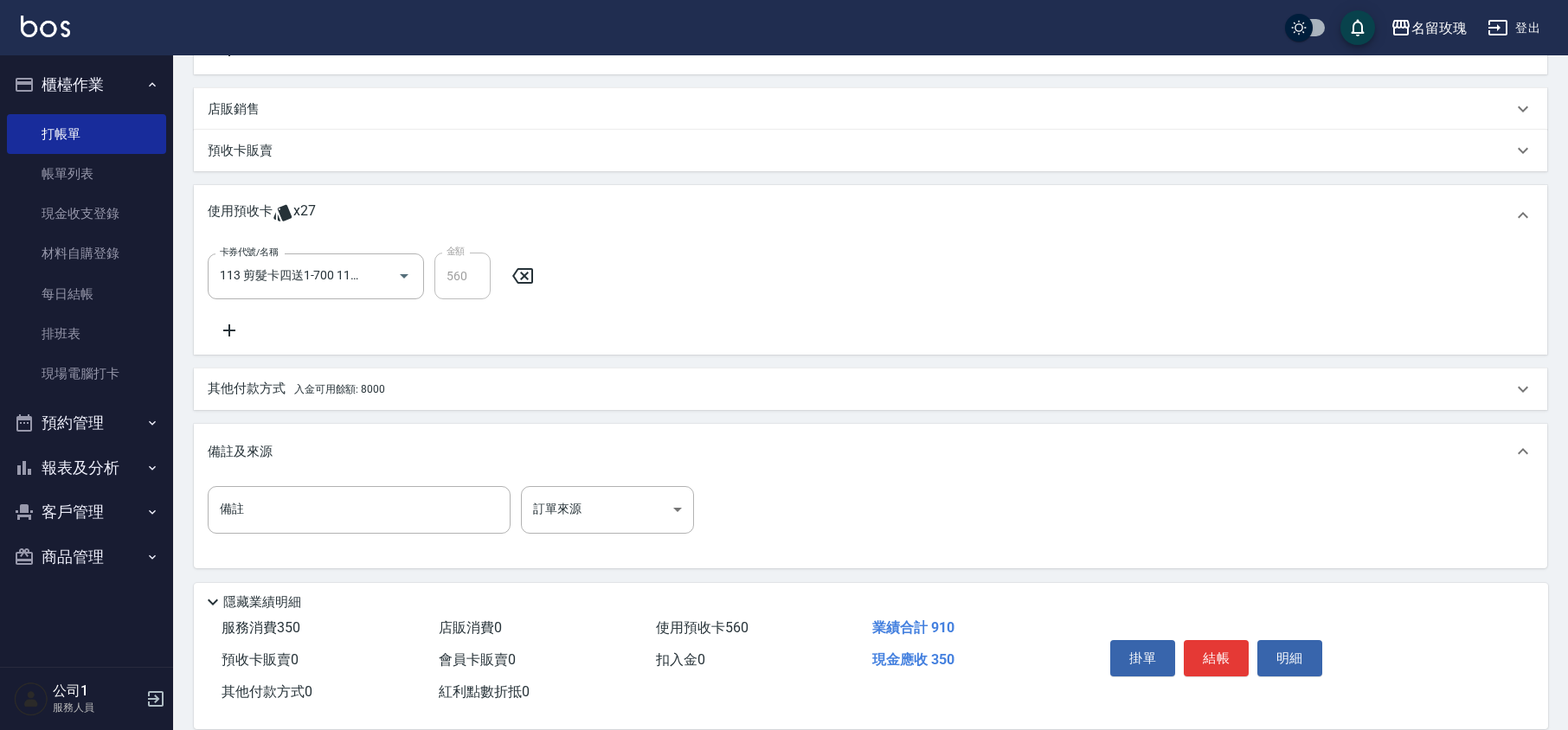
click at [426, 389] on div "其他付款方式 入金可用餘額: 8000" at bounding box center [860, 389] width 1305 height 19
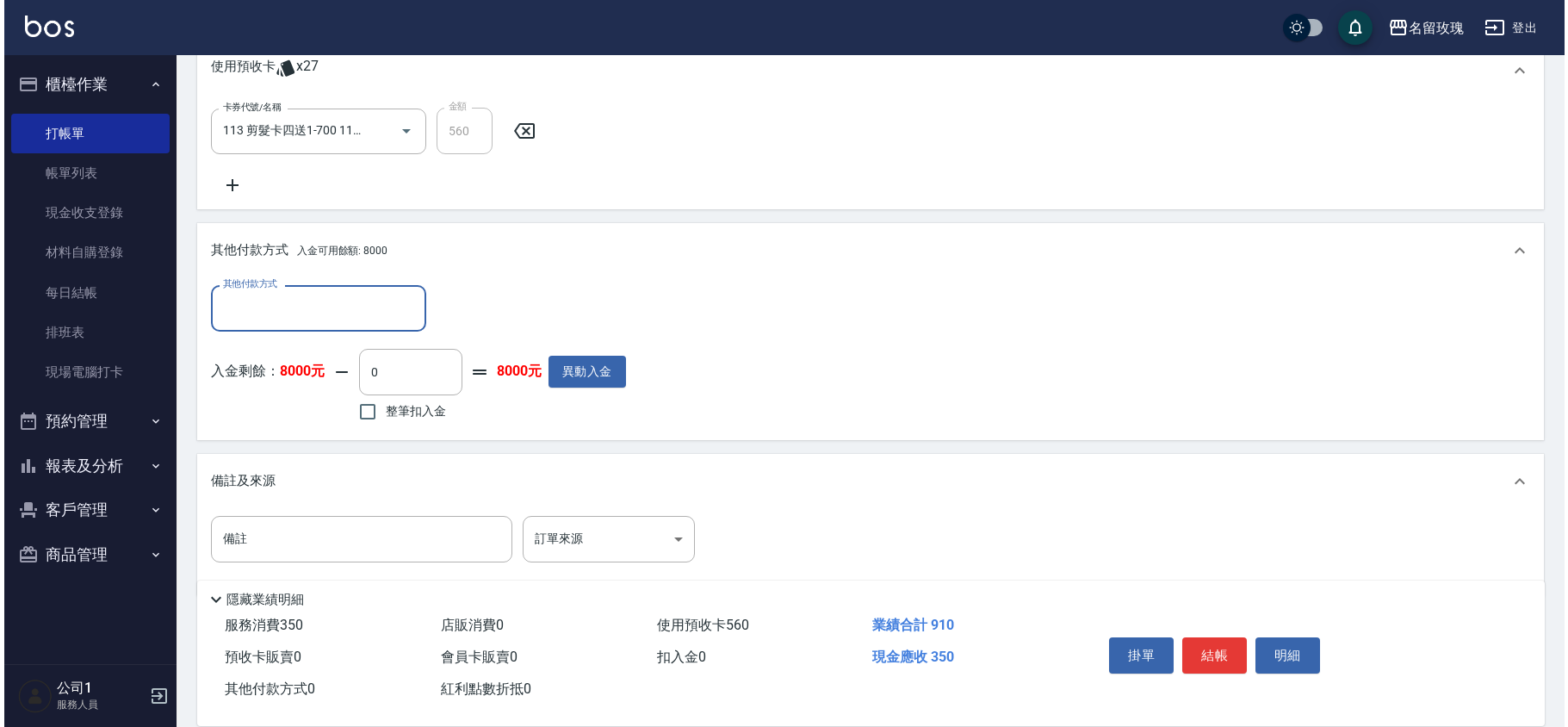
scroll to position [558, 0]
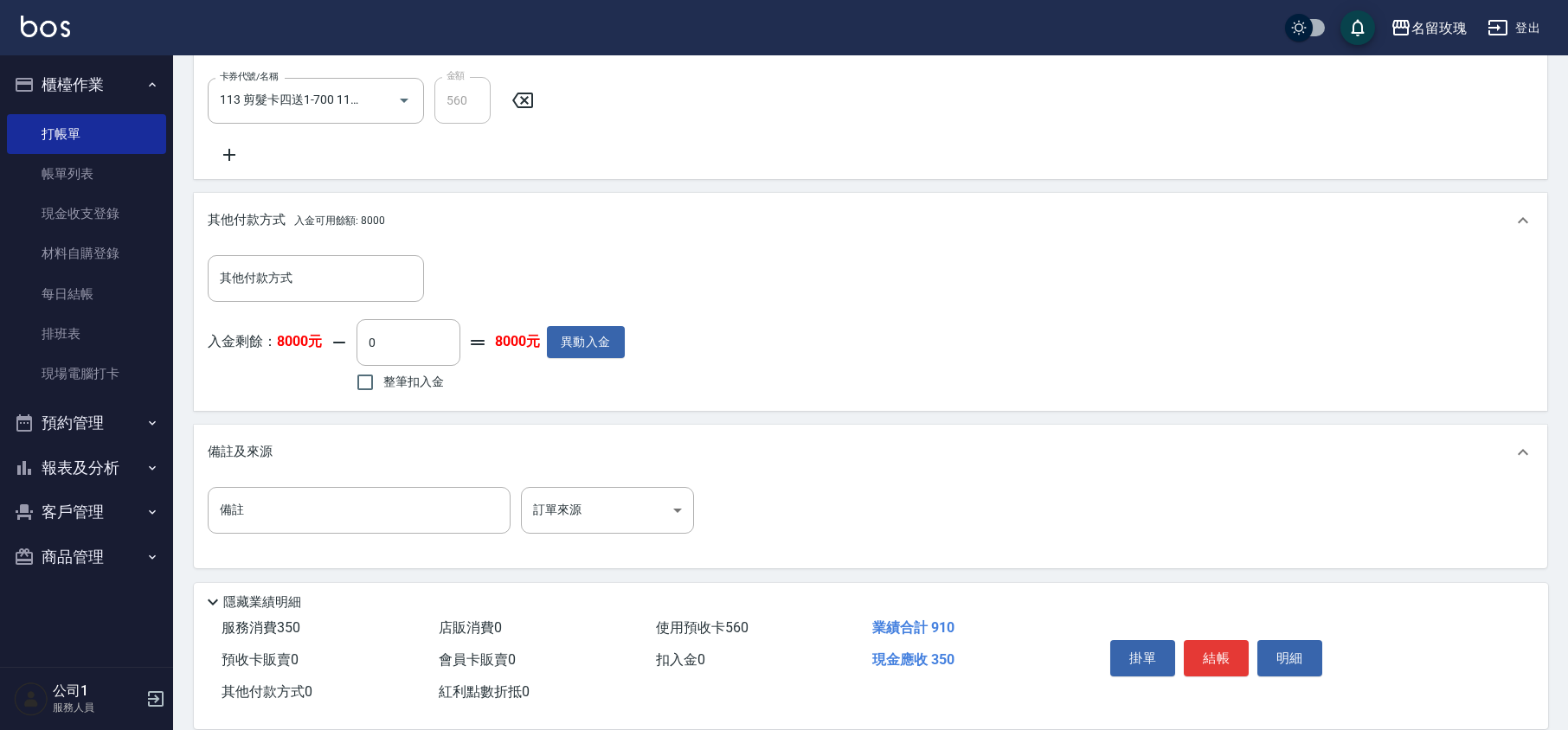
click at [385, 394] on label "整筆扣入金" at bounding box center [395, 382] width 97 height 36
click at [383, 394] on input "整筆扣入金" at bounding box center [365, 382] width 36 height 36
checkbox input "true"
type input "350"
click at [1201, 654] on button "結帳" at bounding box center [1216, 658] width 65 height 36
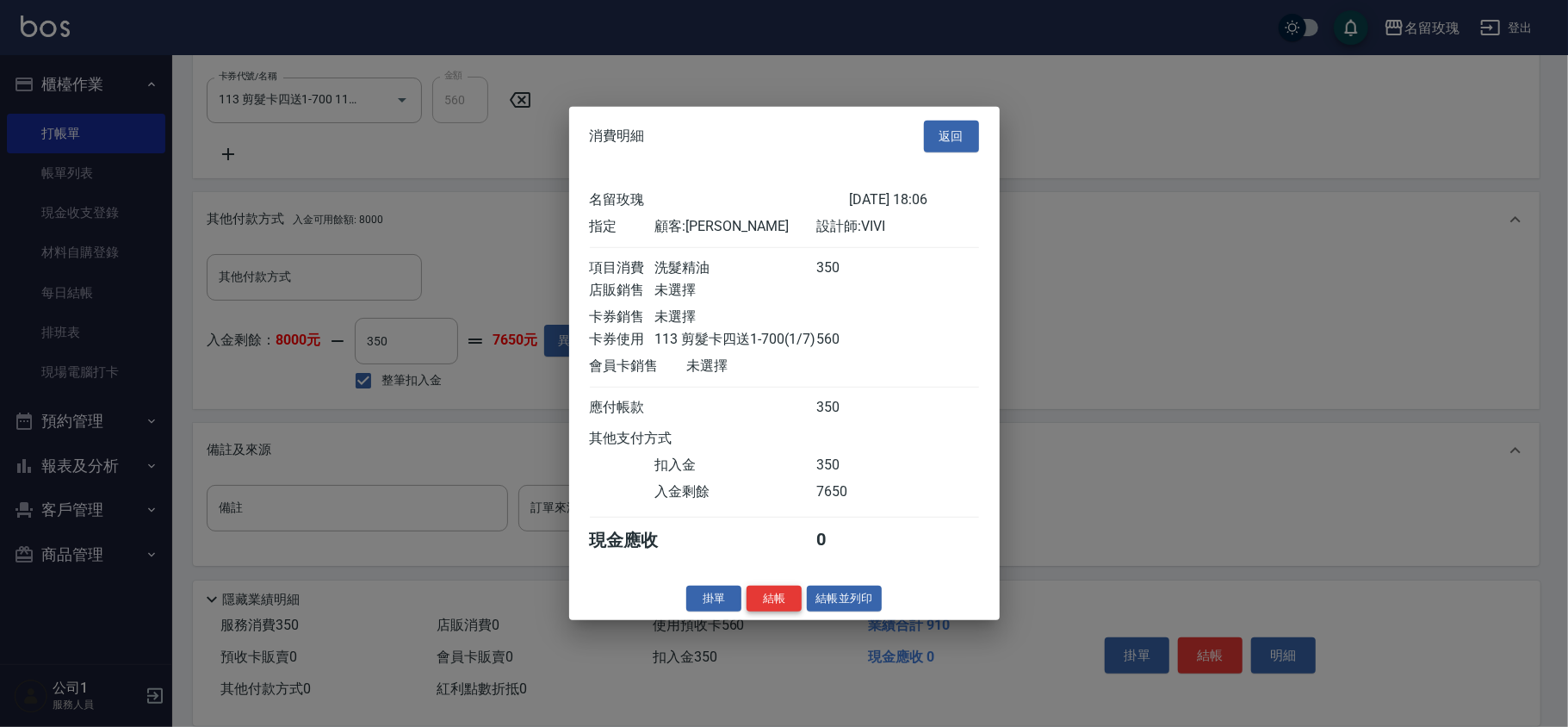
click at [771, 611] on button "結帳" at bounding box center [774, 599] width 55 height 27
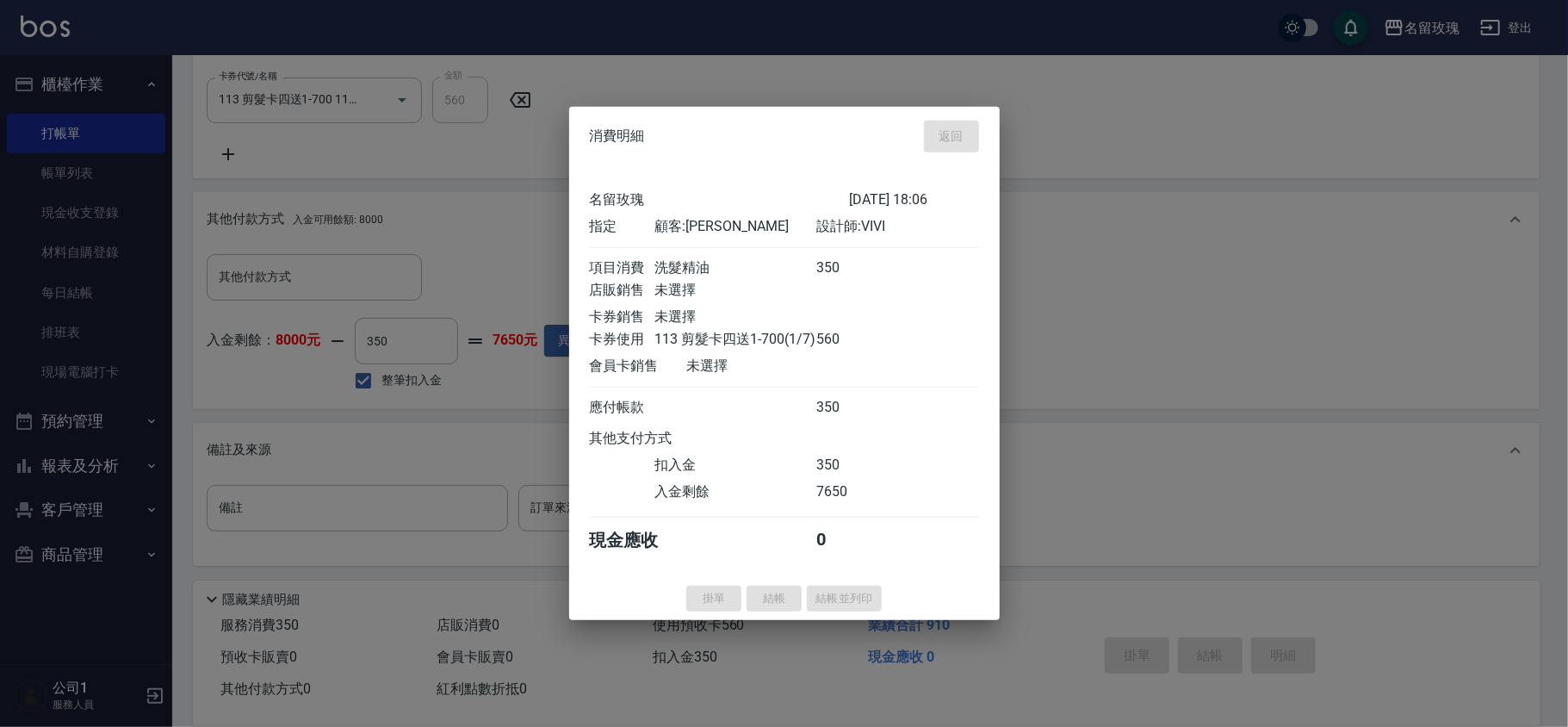
type input "[DATE] 18:09"
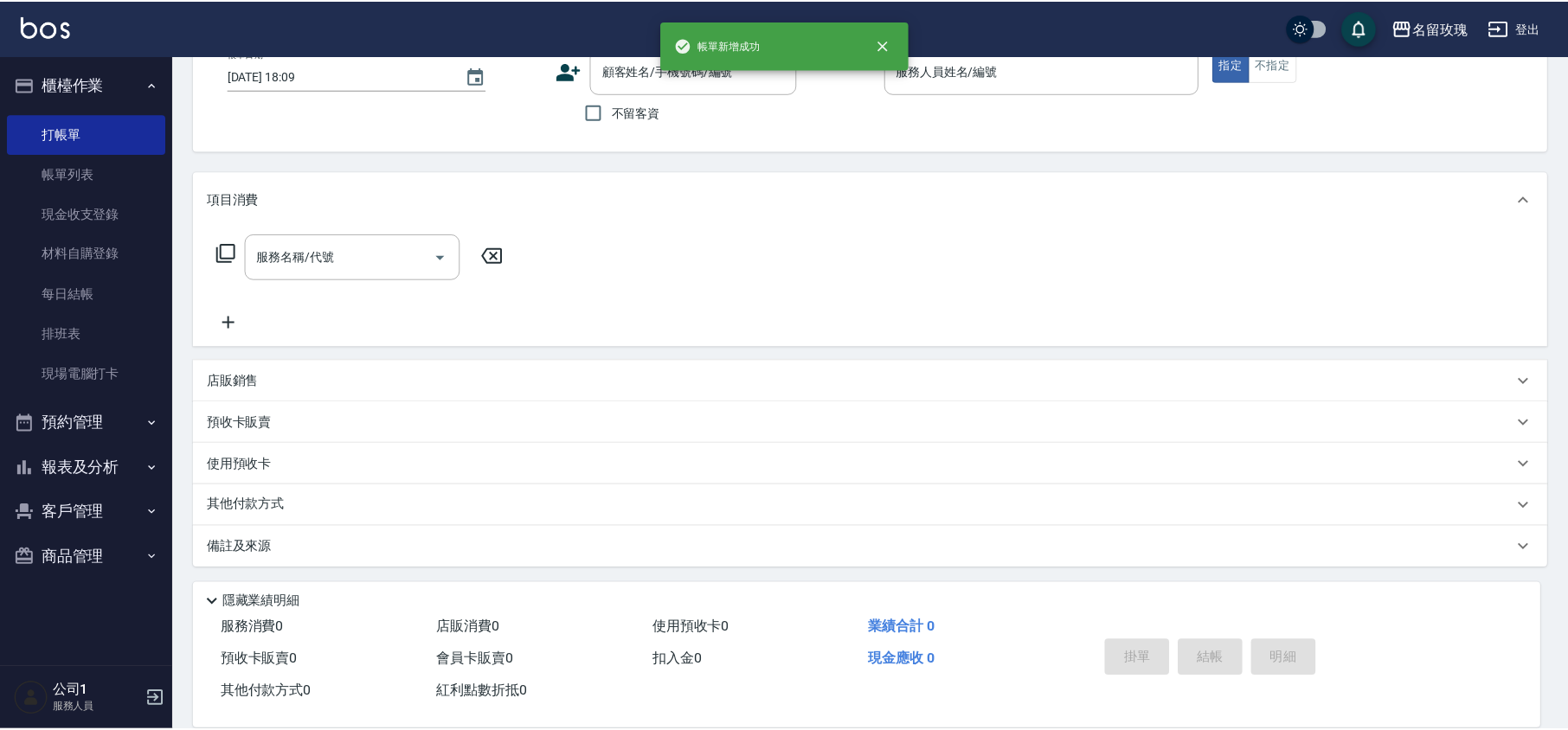
scroll to position [0, 0]
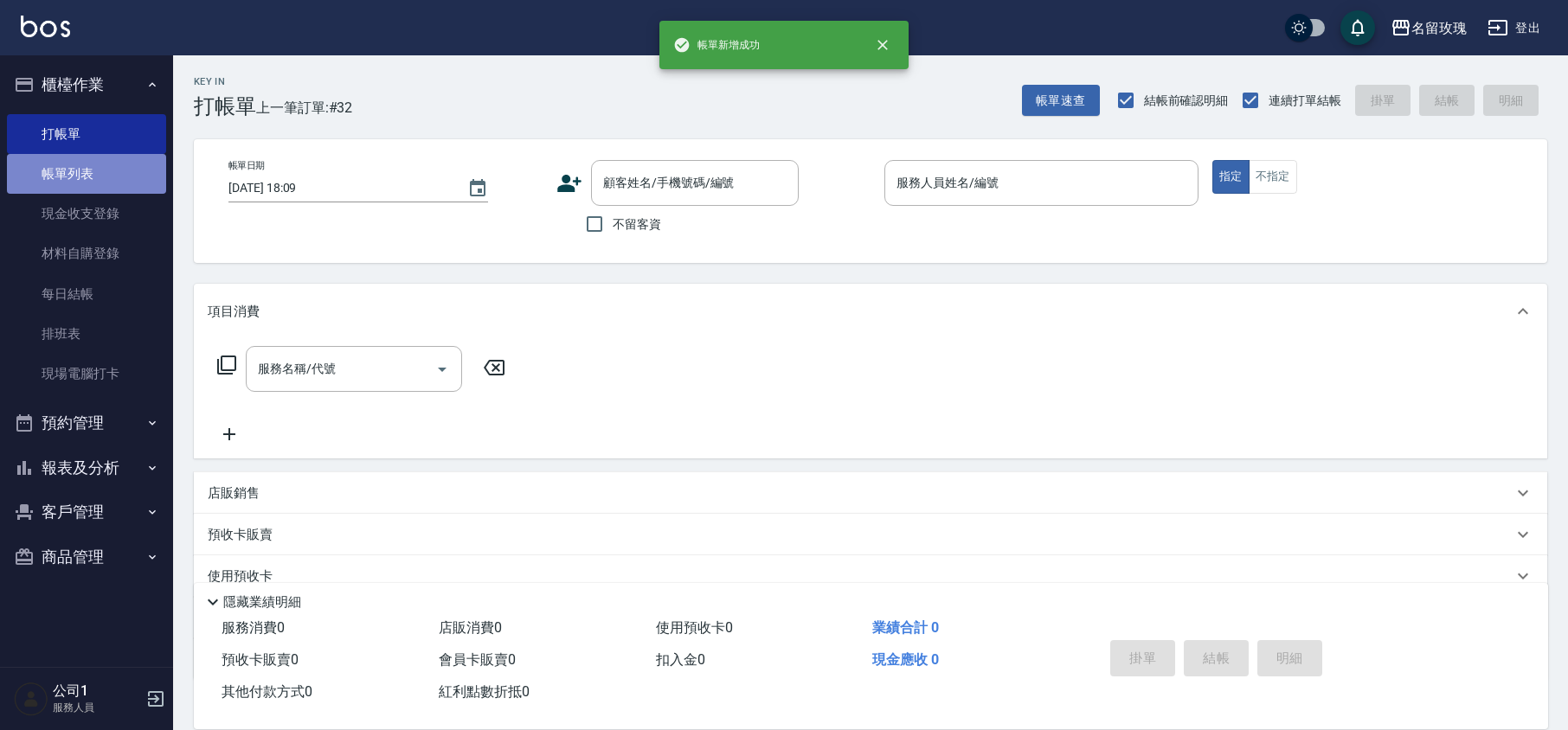
click at [66, 177] on link "帳單列表" at bounding box center [86, 174] width 159 height 40
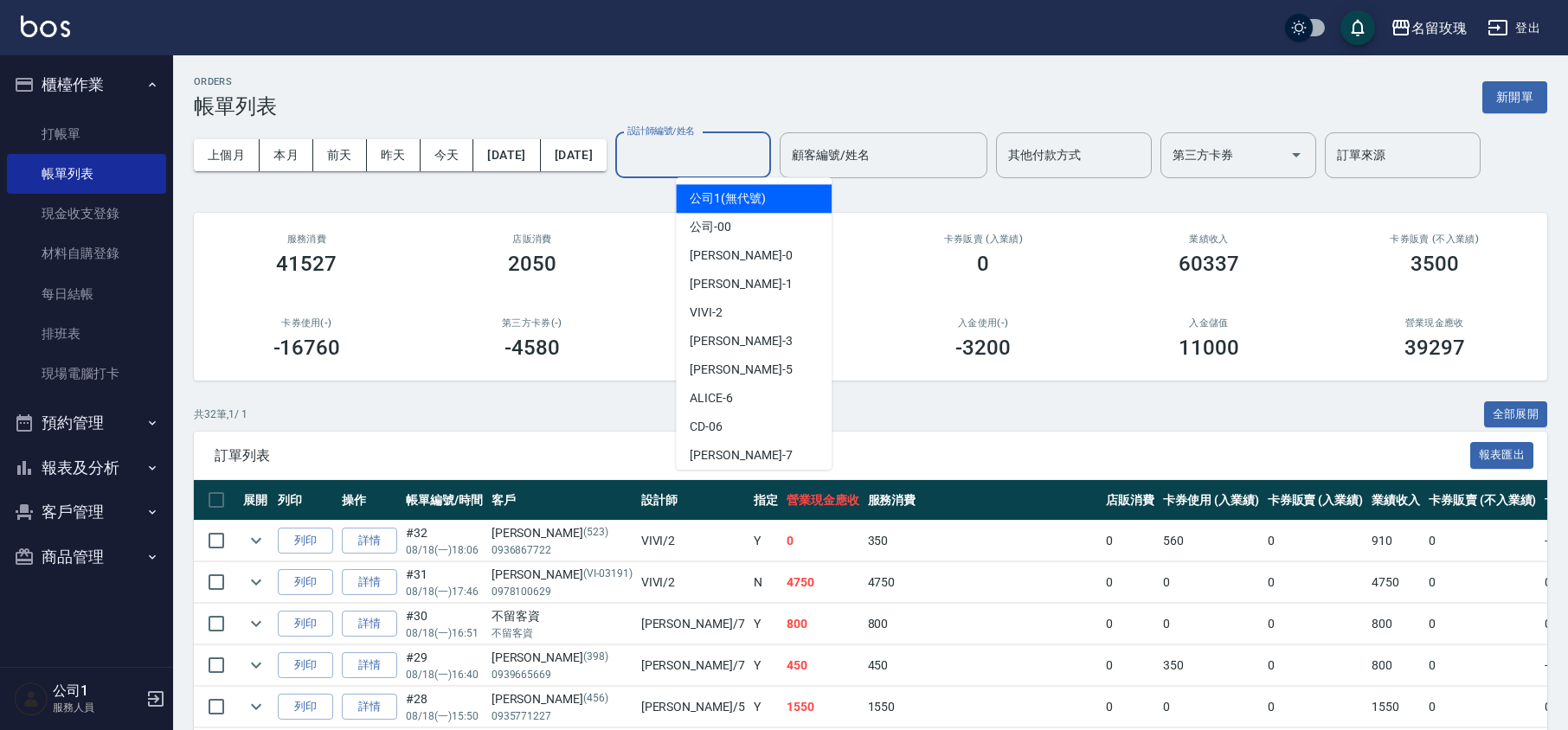
click at [702, 150] on input "設計師編號/姓名" at bounding box center [693, 154] width 140 height 30
click at [730, 313] on div "VIVI -2" at bounding box center [753, 312] width 155 height 28
type input "VIVI-2"
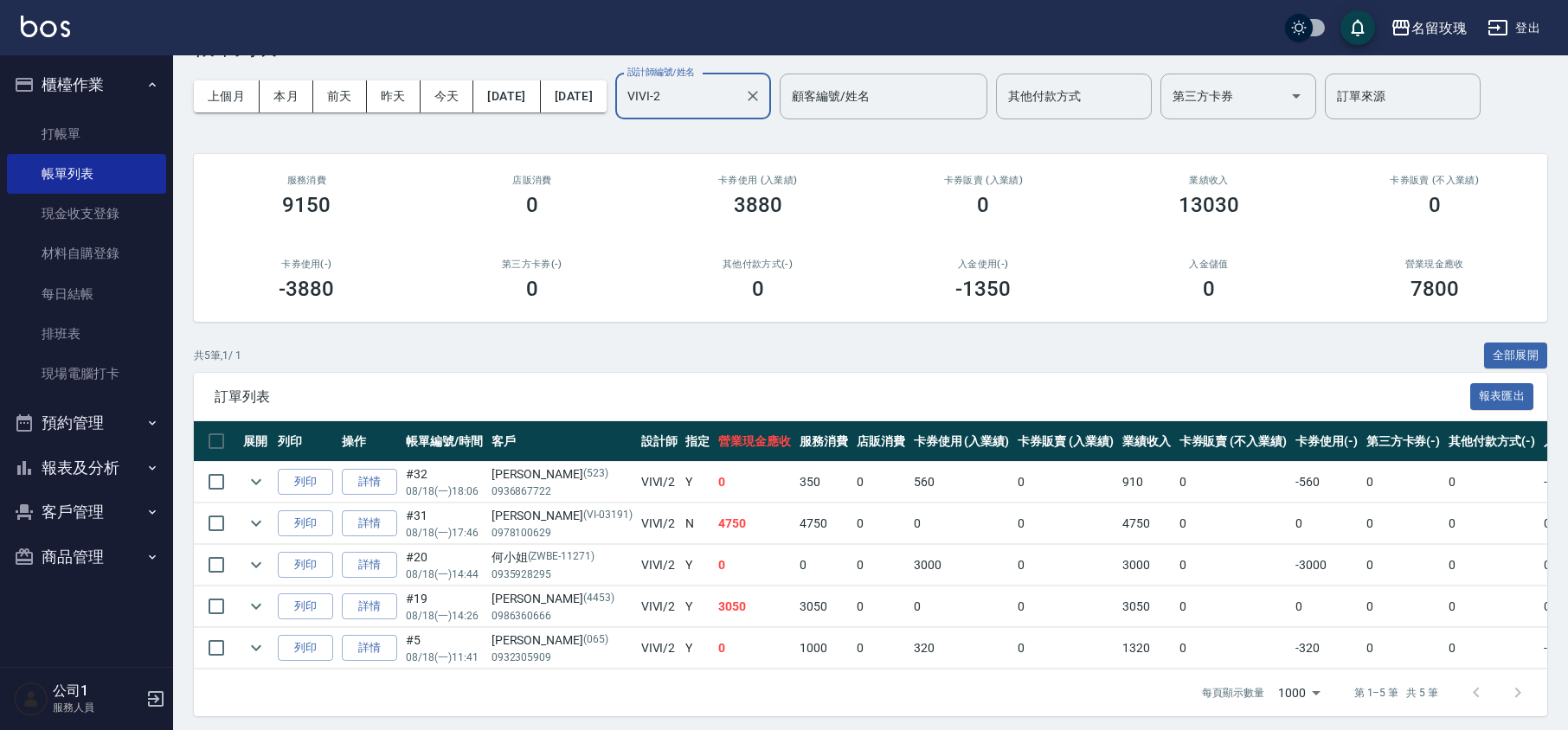
scroll to position [86, 0]
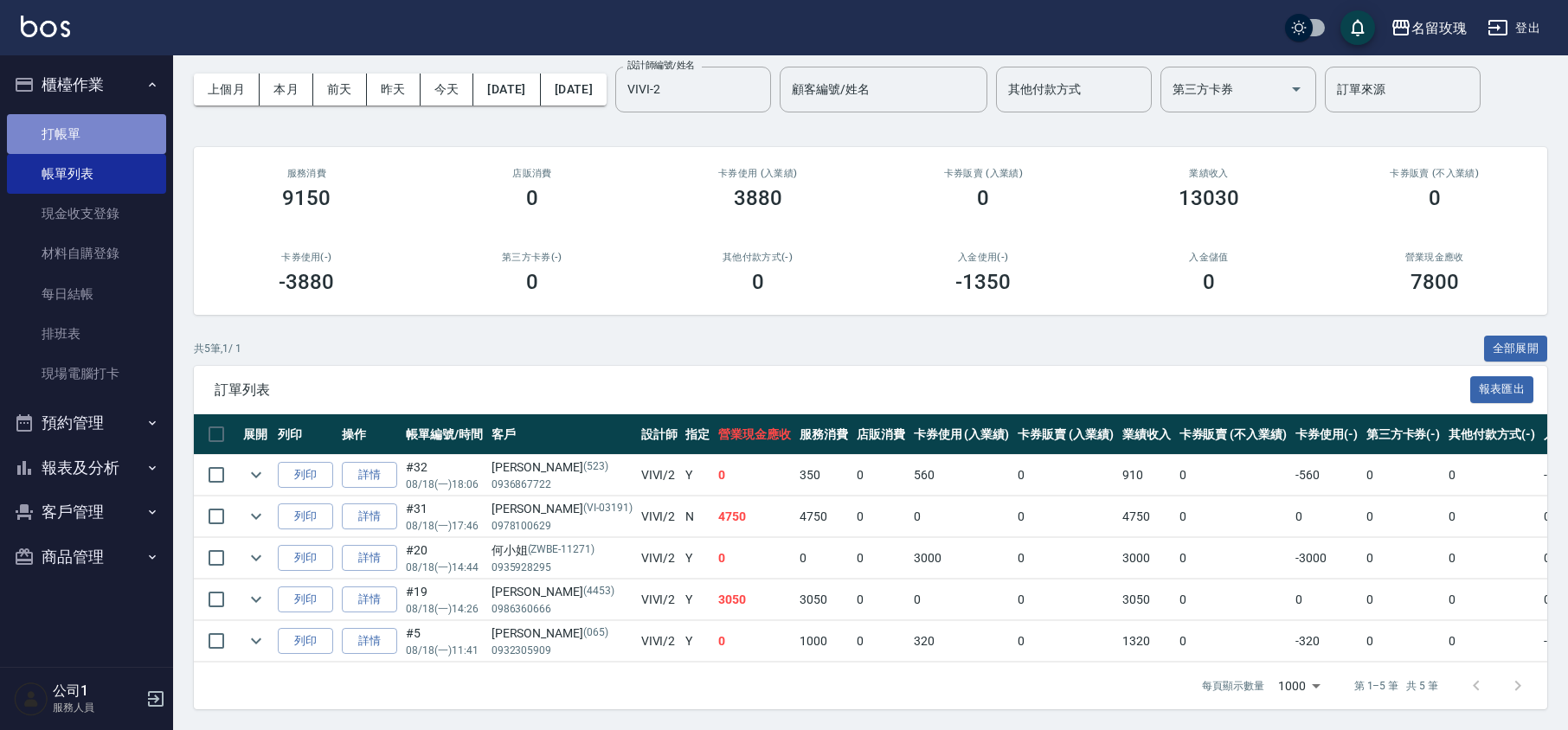
click at [60, 119] on link "打帳單" at bounding box center [86, 134] width 159 height 40
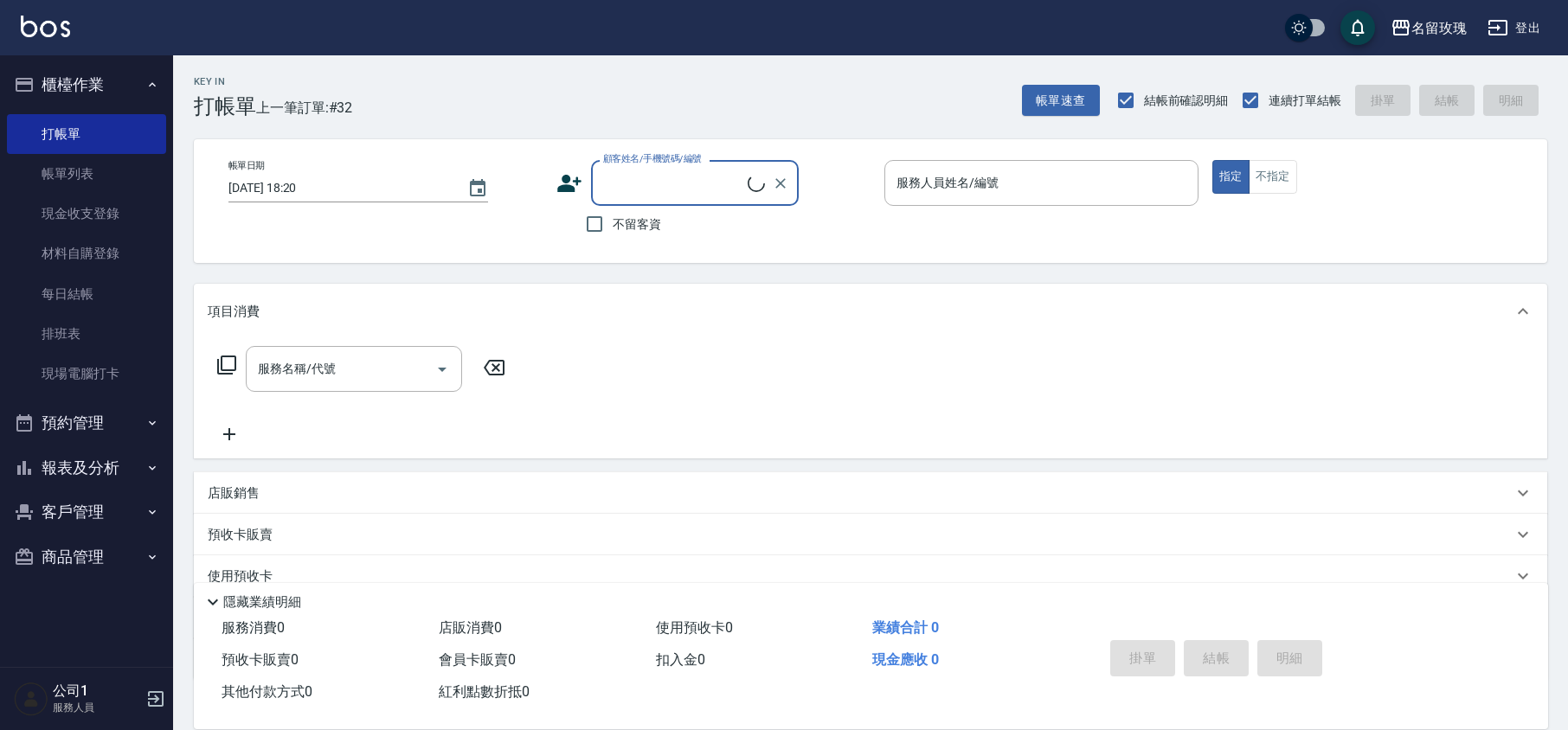
click at [631, 188] on input "顧客姓名/手機號碼/編號" at bounding box center [673, 182] width 149 height 30
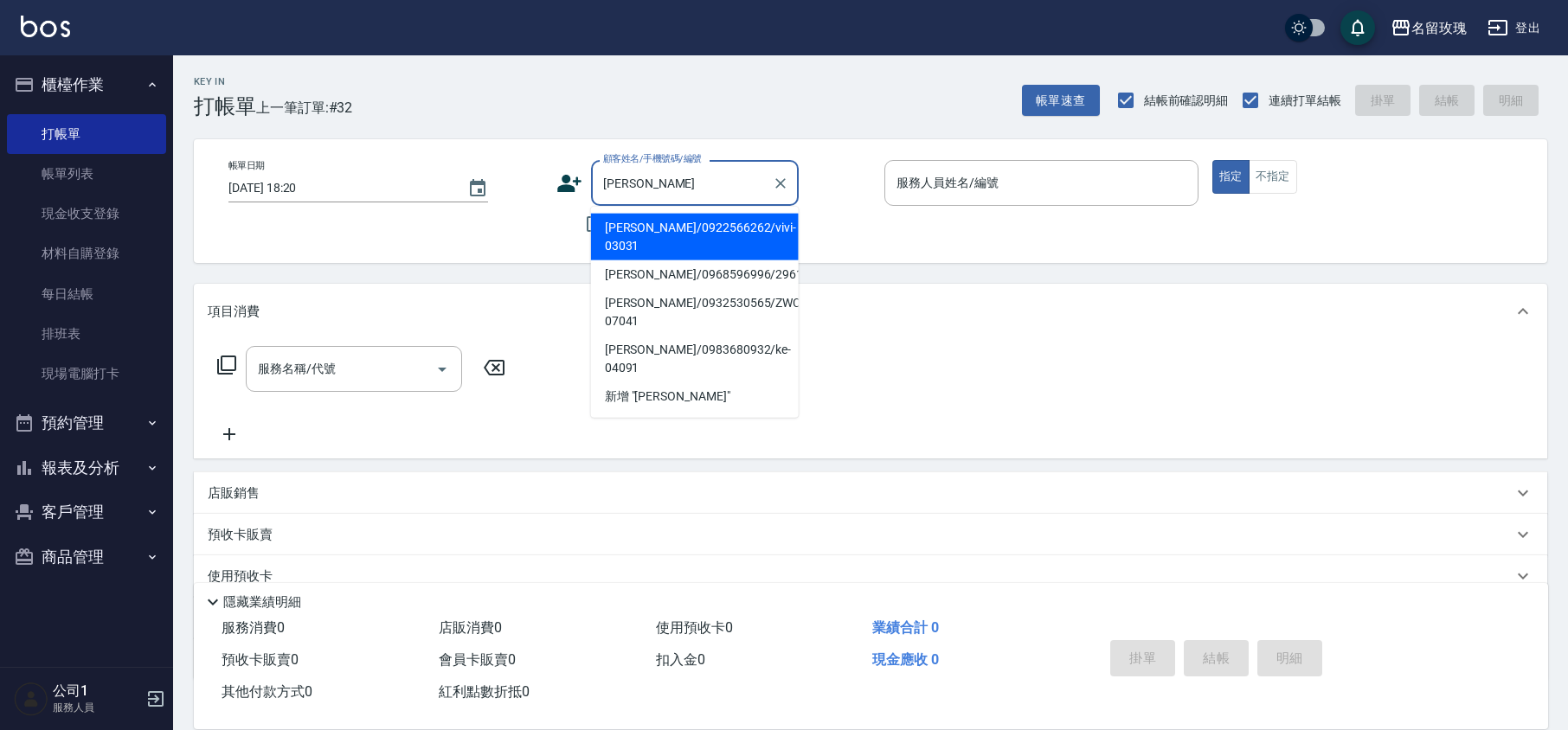
click at [662, 235] on li "[PERSON_NAME]/0922566262/vivi-03031" at bounding box center [695, 236] width 208 height 46
type input "[PERSON_NAME]/0922566262/vivi-03031"
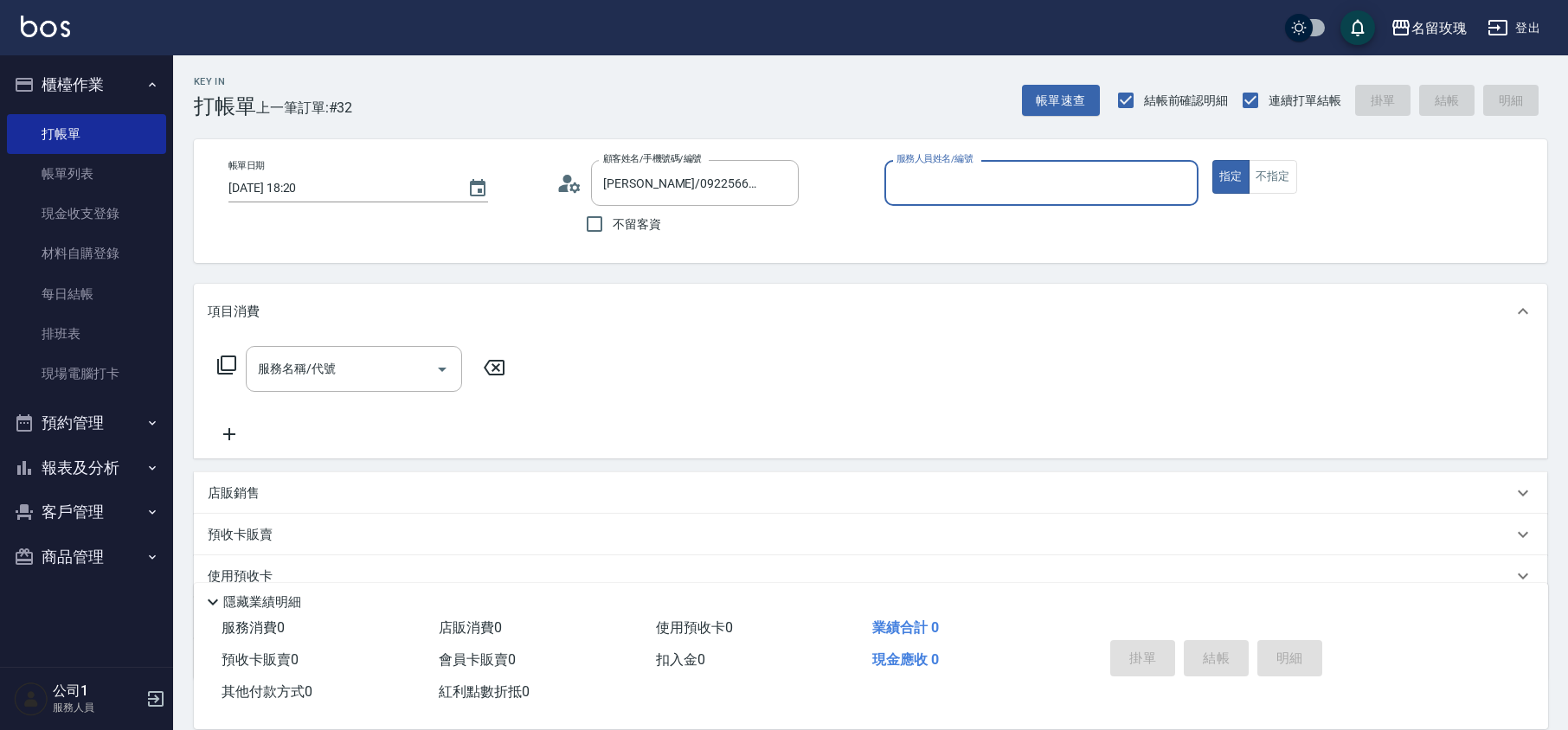
type input "VIVI-2"
click at [554, 173] on div "帳單日期 [DATE] 18:20 顧客姓名/手機號碼/編號 [PERSON_NAME]/0922566262/vivi-03031 顧客姓名/手機號碼/編號…" at bounding box center [870, 201] width 1312 height 82
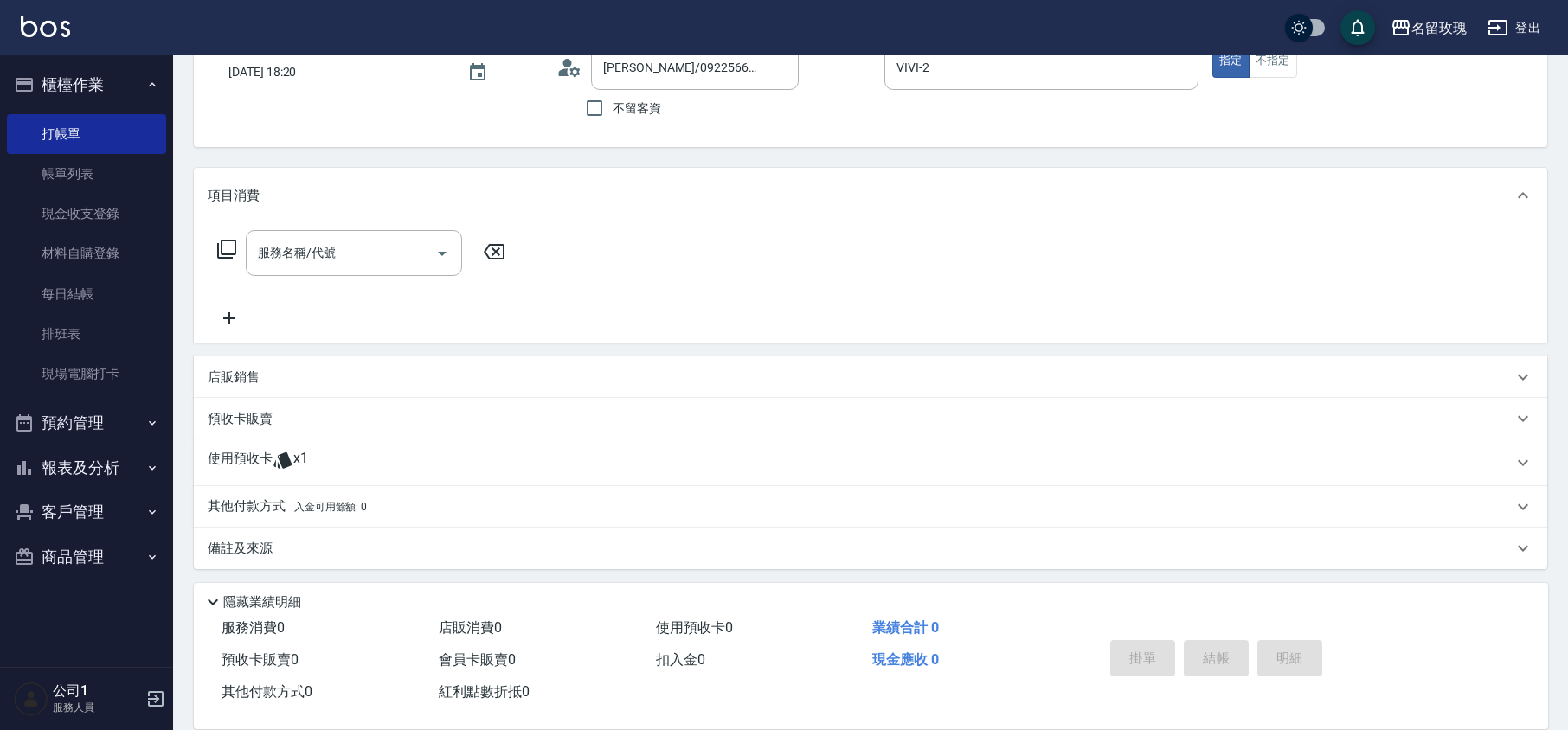
scroll to position [118, 0]
click at [403, 445] on div "使用預收卡 x1" at bounding box center [870, 460] width 1354 height 46
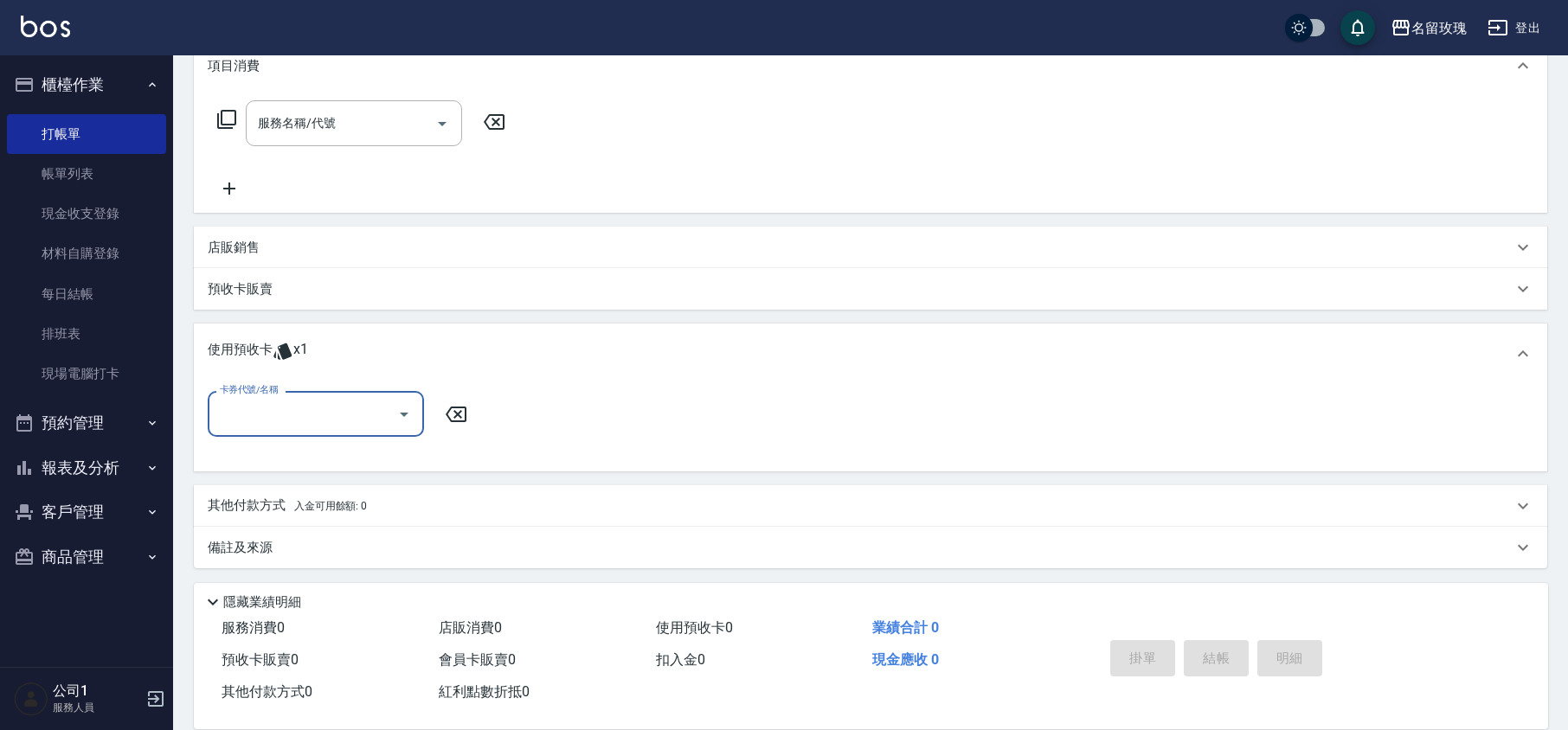
scroll to position [246, 0]
click at [337, 407] on input "卡券代號/名稱" at bounding box center [303, 412] width 174 height 30
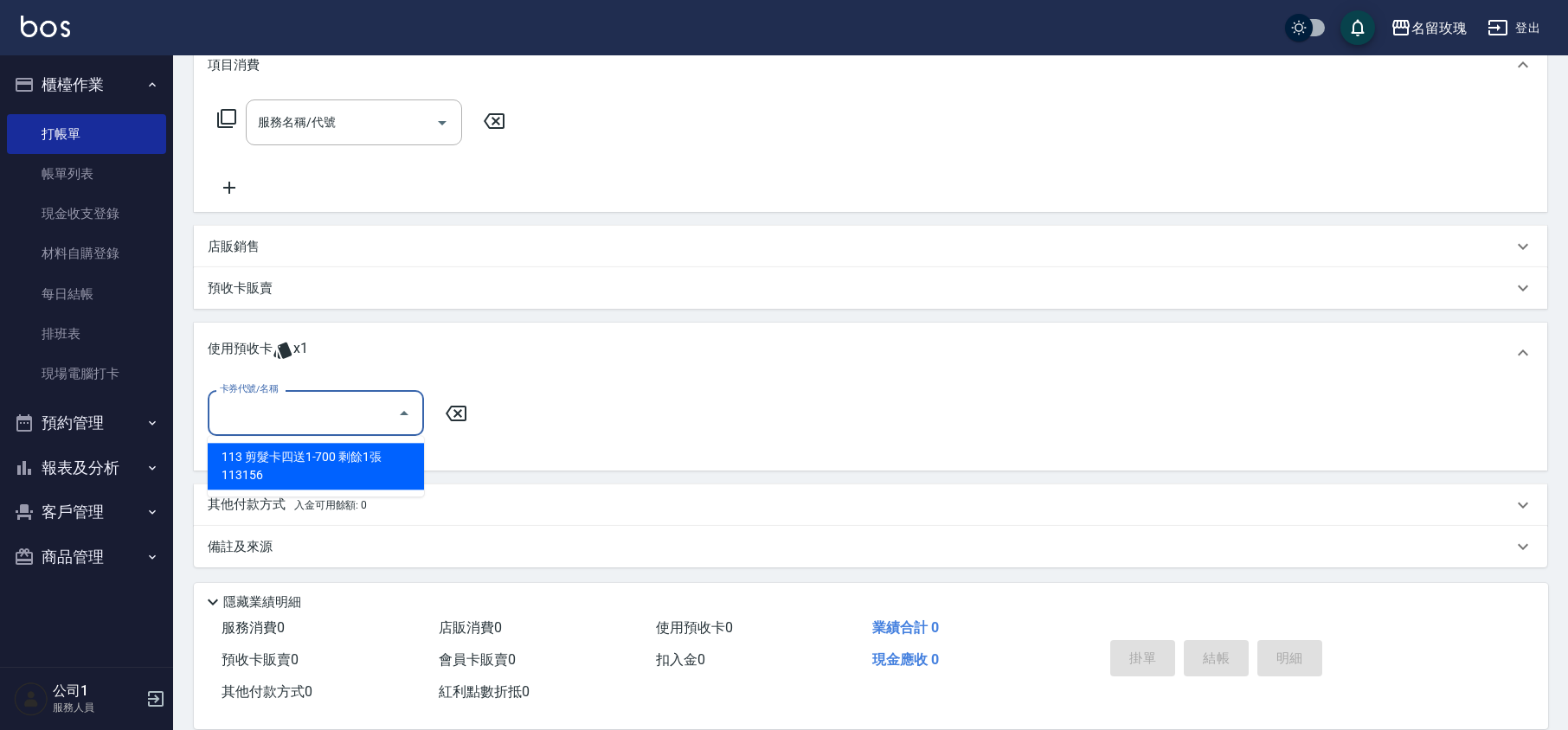
click at [342, 459] on div "113 剪髮卡四送1-700 剩餘1張 113156" at bounding box center [316, 466] width 216 height 46
type input "113 剪髮卡四送1-700 113156"
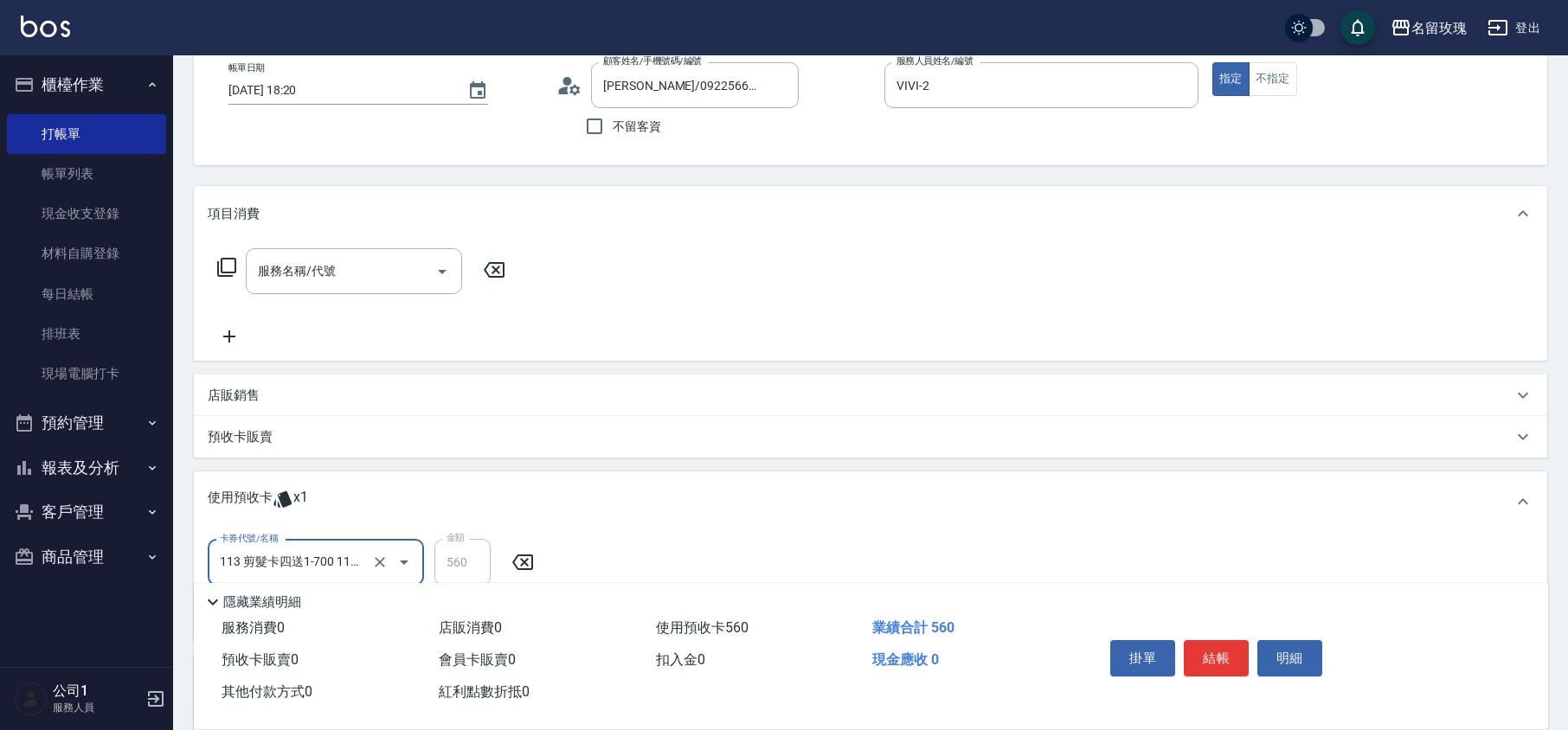
scroll to position [0, 0]
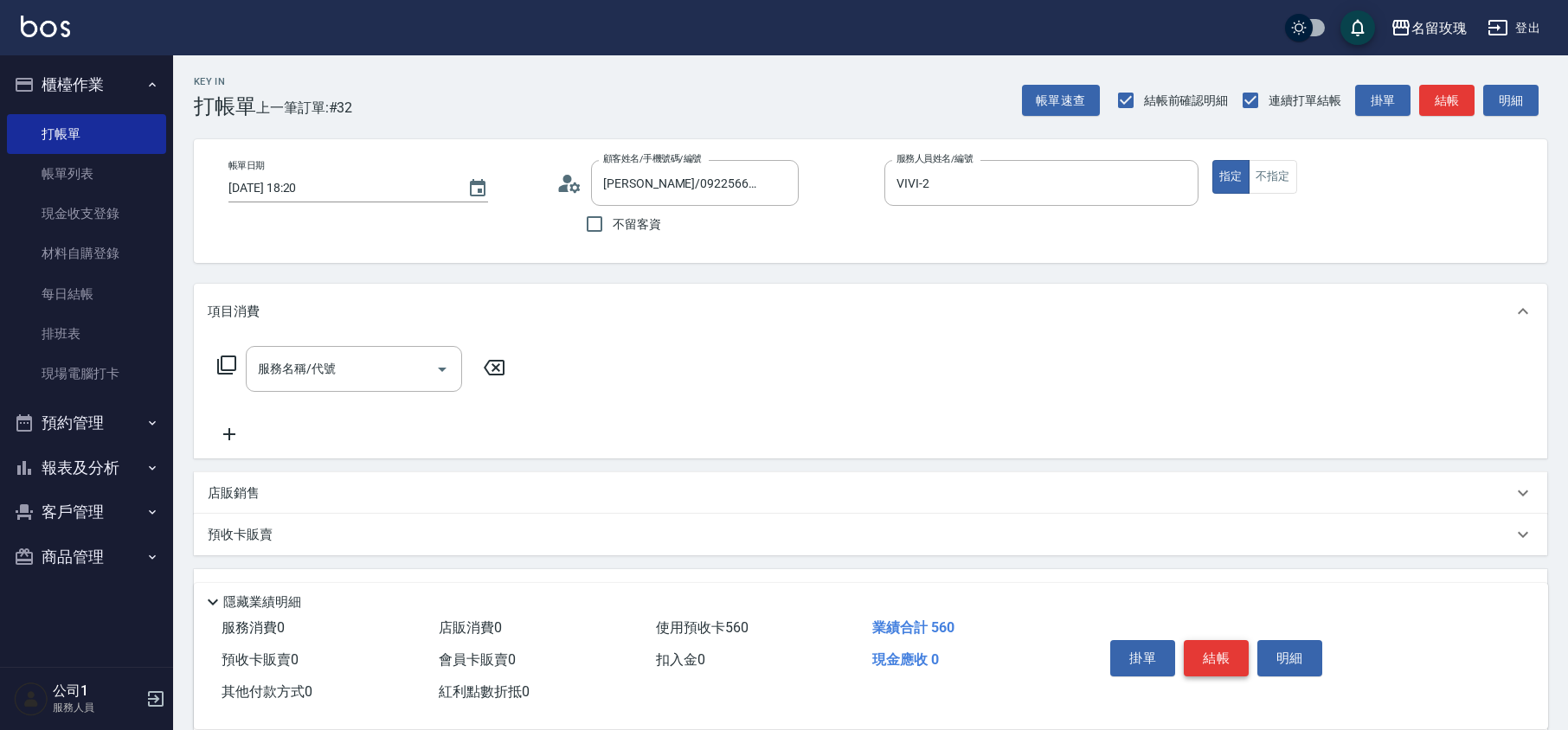
click at [1211, 651] on button "結帳" at bounding box center [1216, 658] width 65 height 36
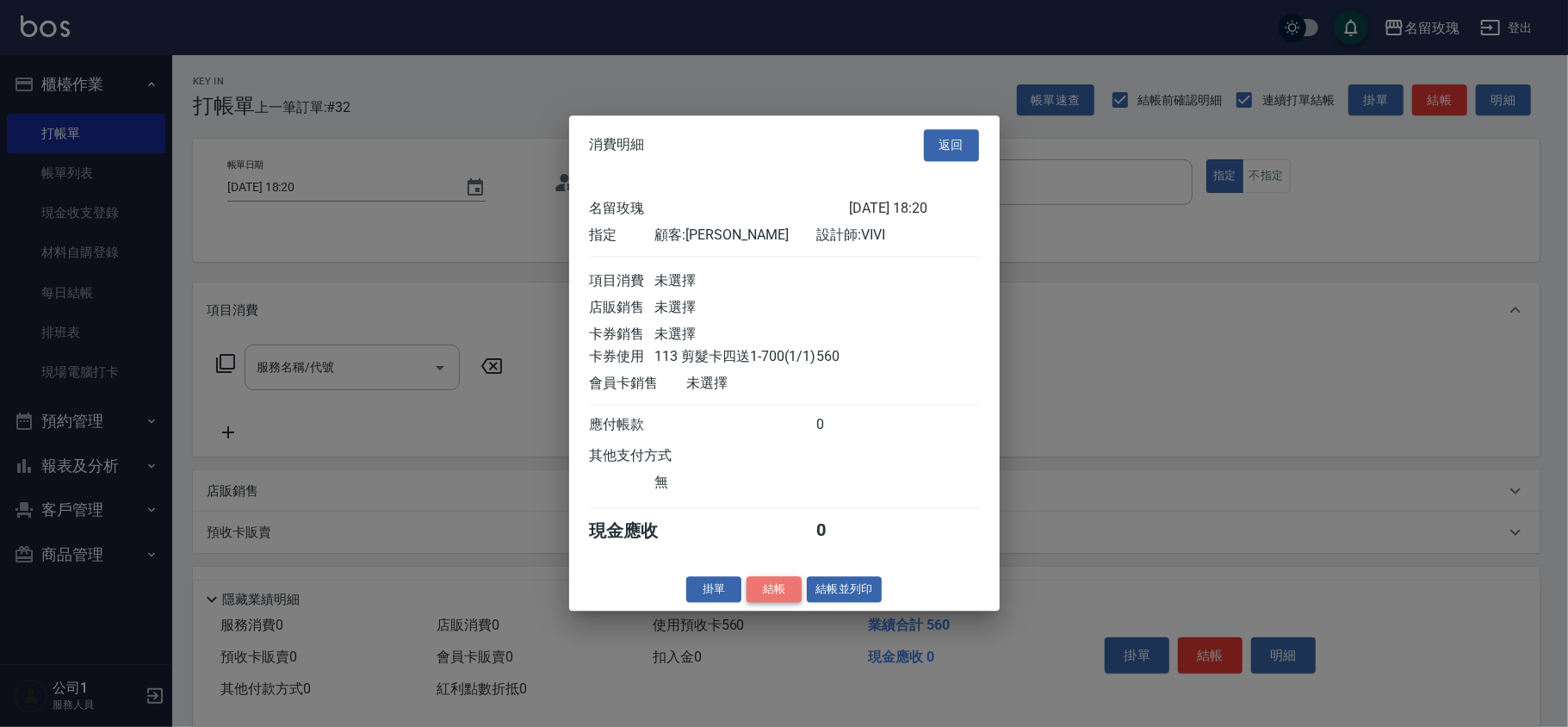
click at [773, 594] on button "結帳" at bounding box center [774, 590] width 55 height 27
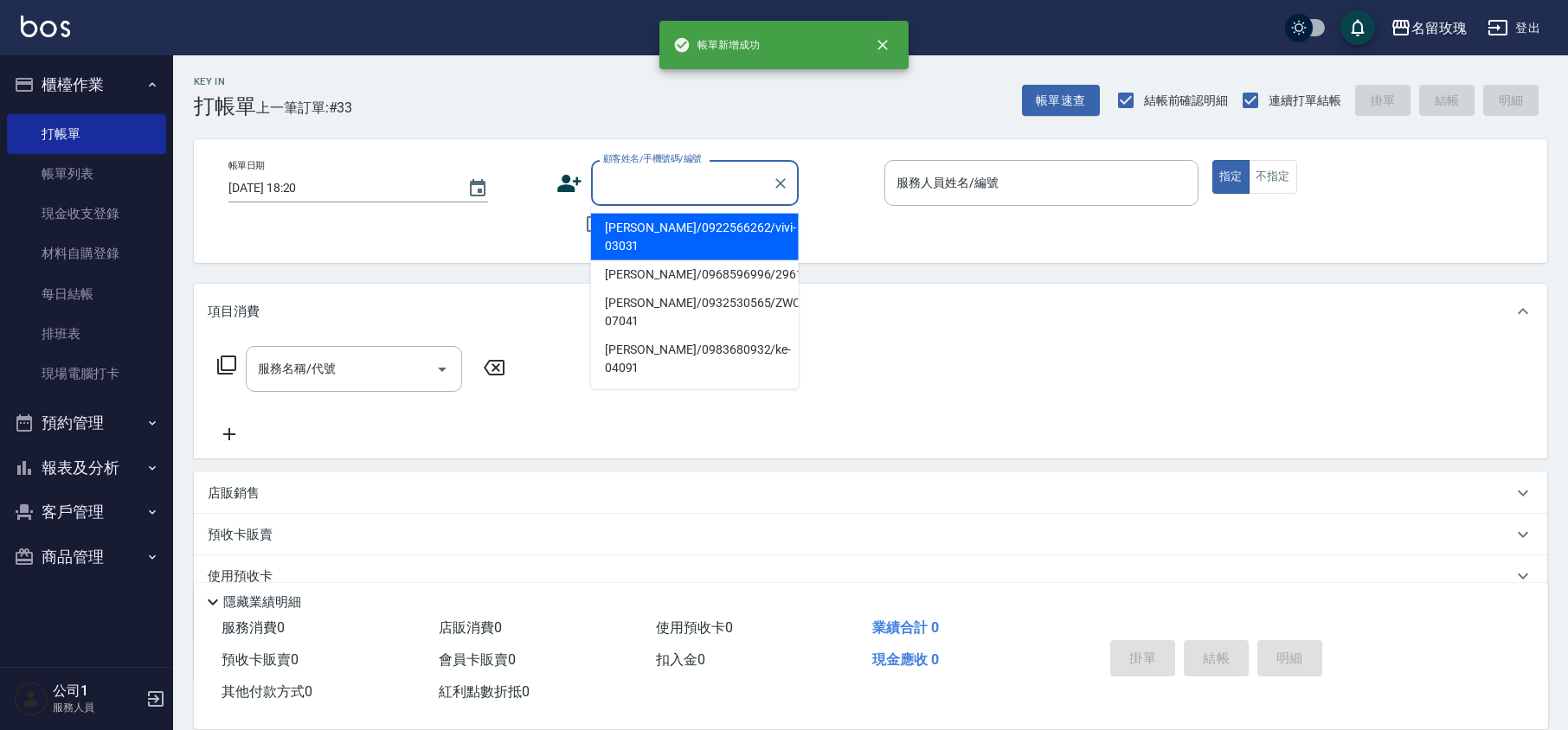
click at [662, 187] on input "顧客姓名/手機號碼/編號" at bounding box center [681, 182] width 166 height 30
click at [671, 236] on li "[PERSON_NAME]/0922566262/vivi-03031" at bounding box center [695, 236] width 208 height 46
type input "[PERSON_NAME]/0922566262/vivi-03031"
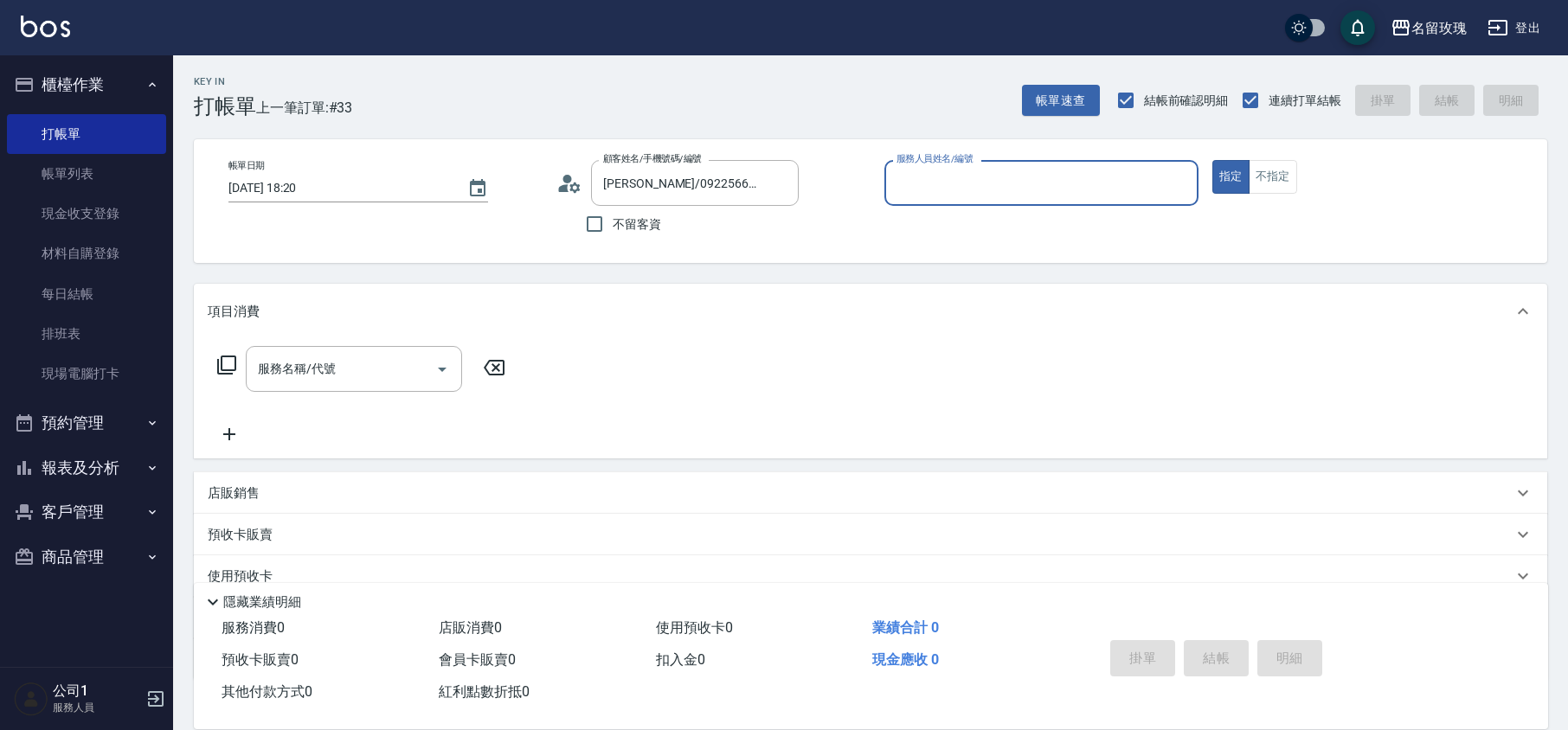
type input "VIVI-2"
click at [571, 192] on icon at bounding box center [569, 183] width 26 height 26
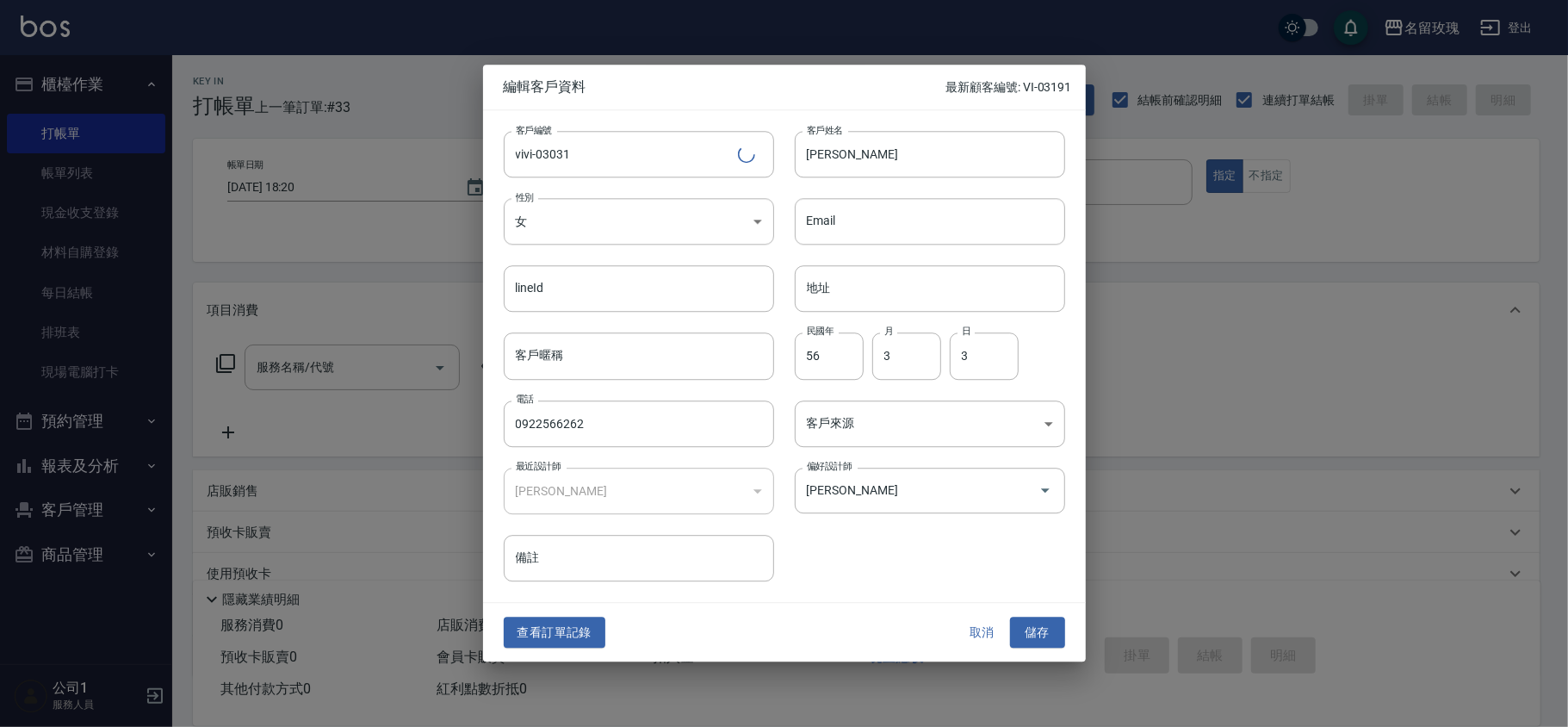
click at [976, 638] on button "取消" at bounding box center [982, 632] width 55 height 32
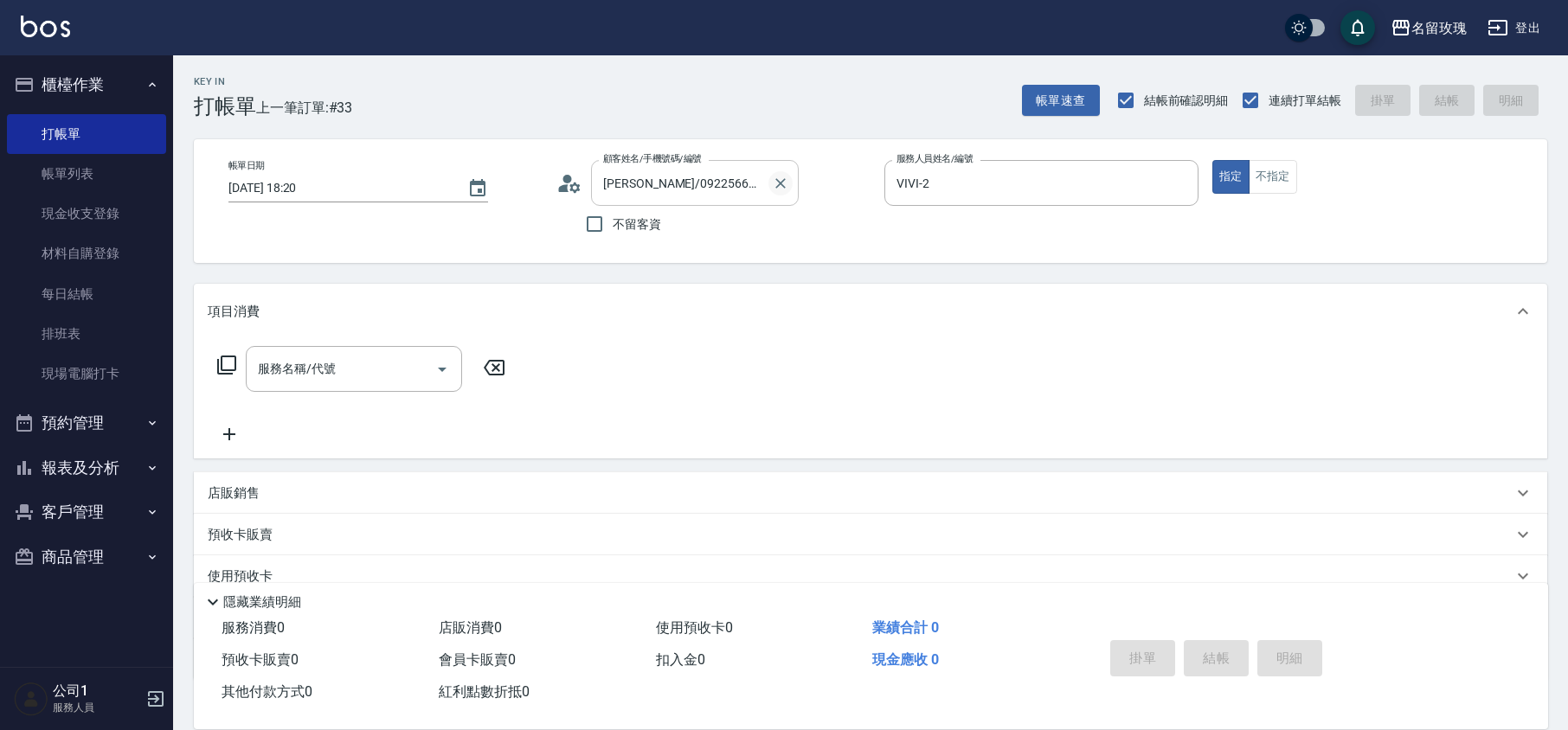
click at [772, 189] on icon "Clear" at bounding box center [780, 182] width 17 height 17
click at [719, 181] on input "顧客姓名/手機號碼/編號" at bounding box center [681, 182] width 166 height 30
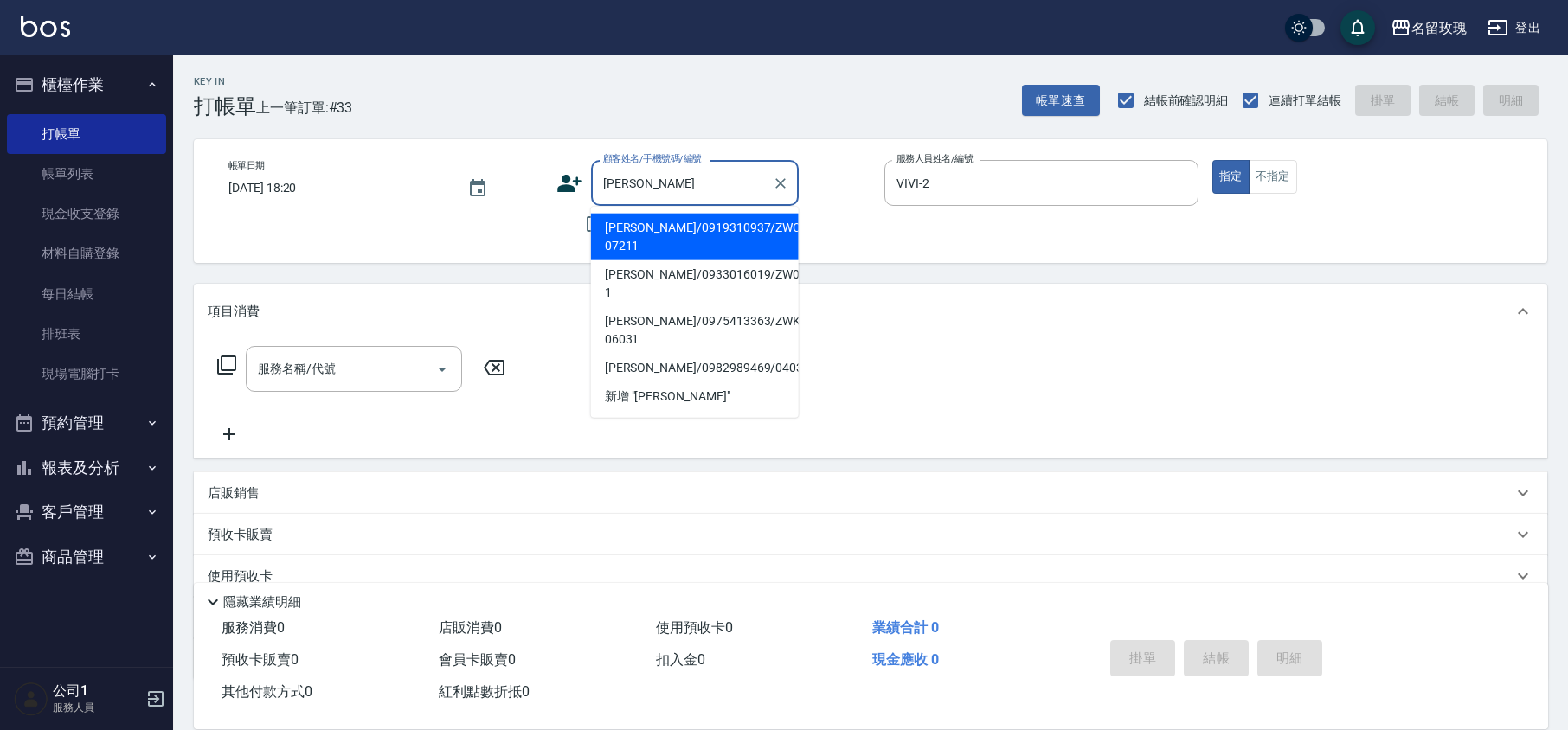
type input "陳"
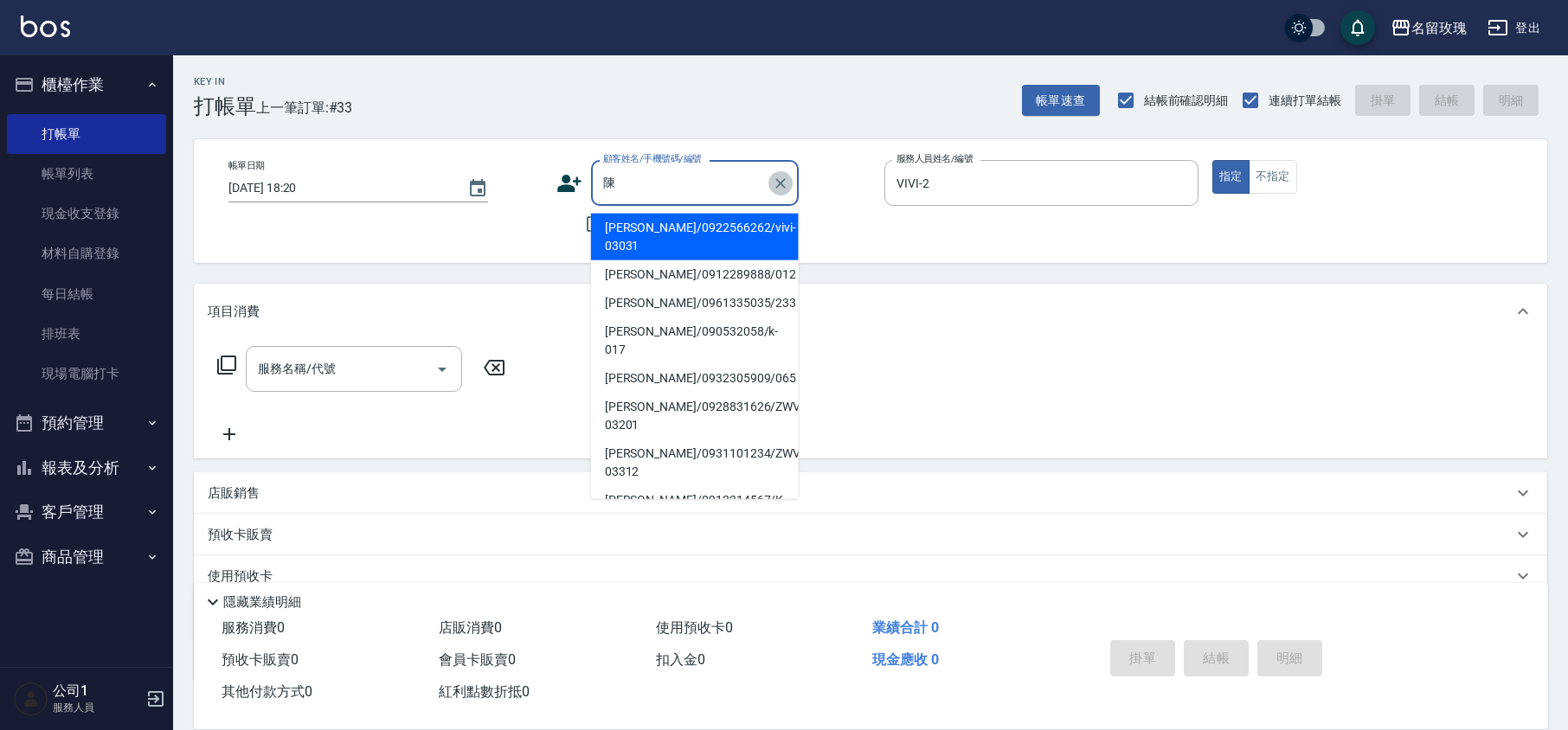
click at [782, 185] on icon "Clear" at bounding box center [779, 182] width 10 height 10
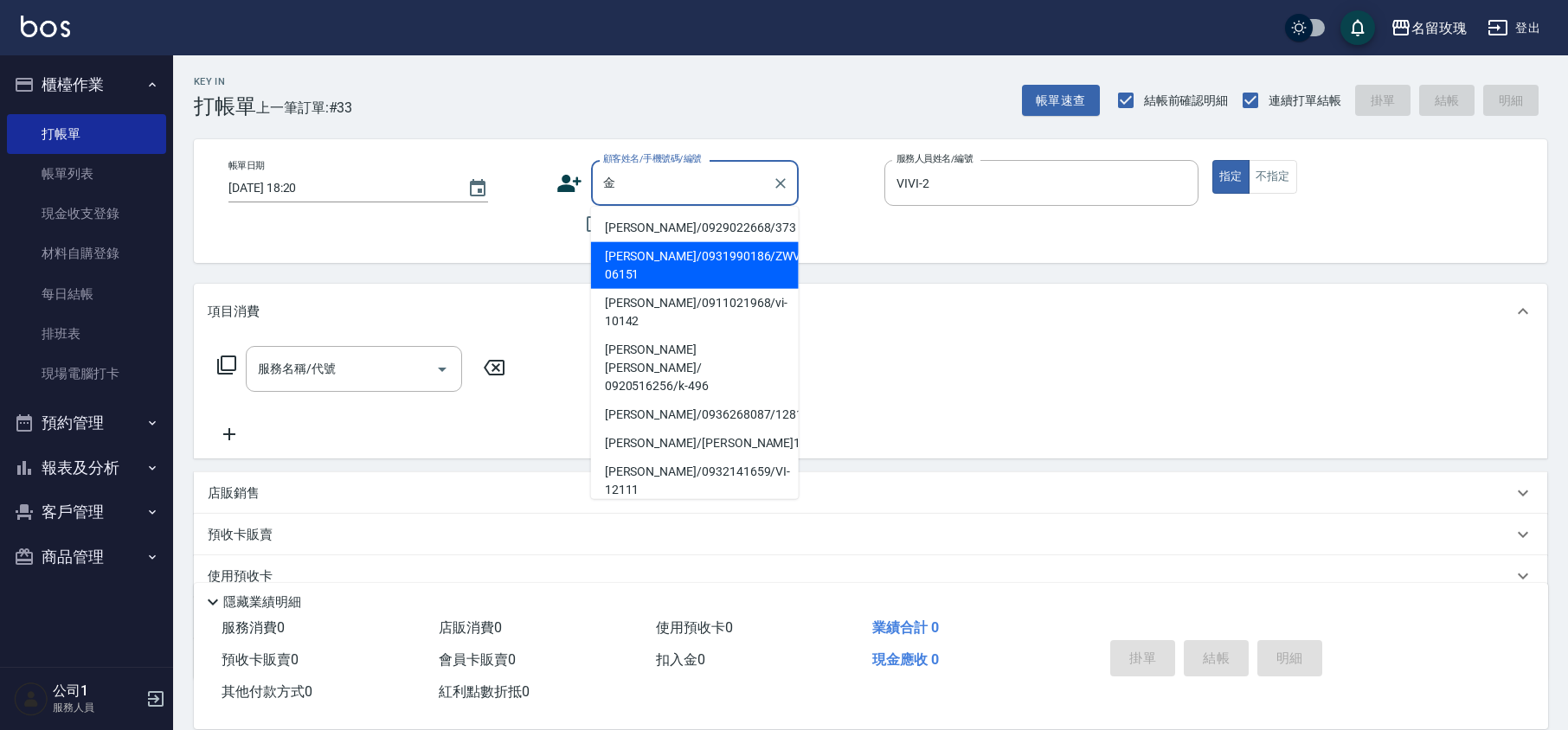
click at [701, 261] on li "[PERSON_NAME]/0931990186/ZWVI-06151" at bounding box center [695, 265] width 208 height 46
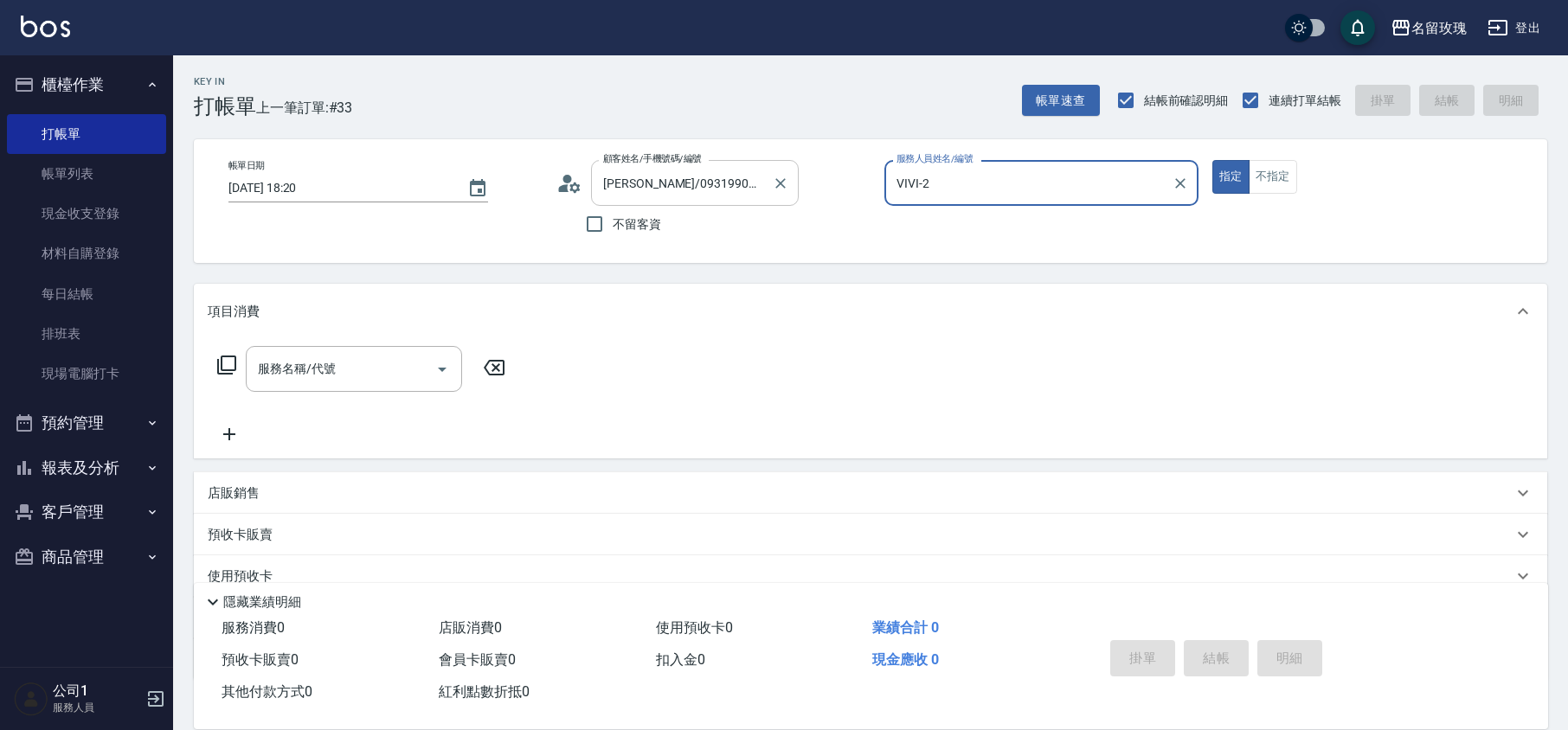
click at [730, 182] on input "[PERSON_NAME]/0931990186/ZWVI-06151" at bounding box center [681, 182] width 166 height 30
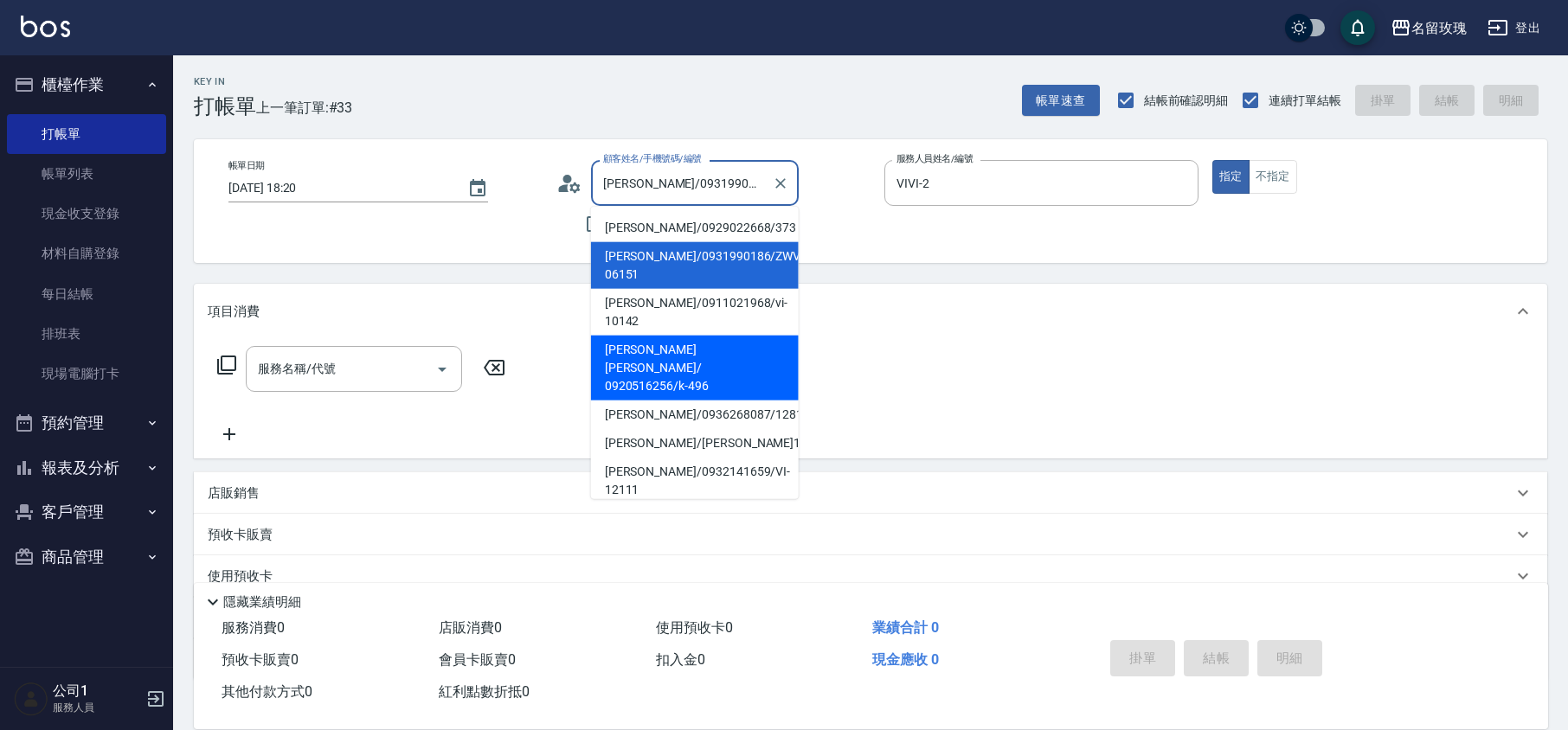
click at [714, 343] on li "[PERSON_NAME][PERSON_NAME]/ 0920516256/k-496" at bounding box center [695, 368] width 208 height 64
type input "[PERSON_NAME][PERSON_NAME]/ 0920516256/k-496"
type input "KELLY-5"
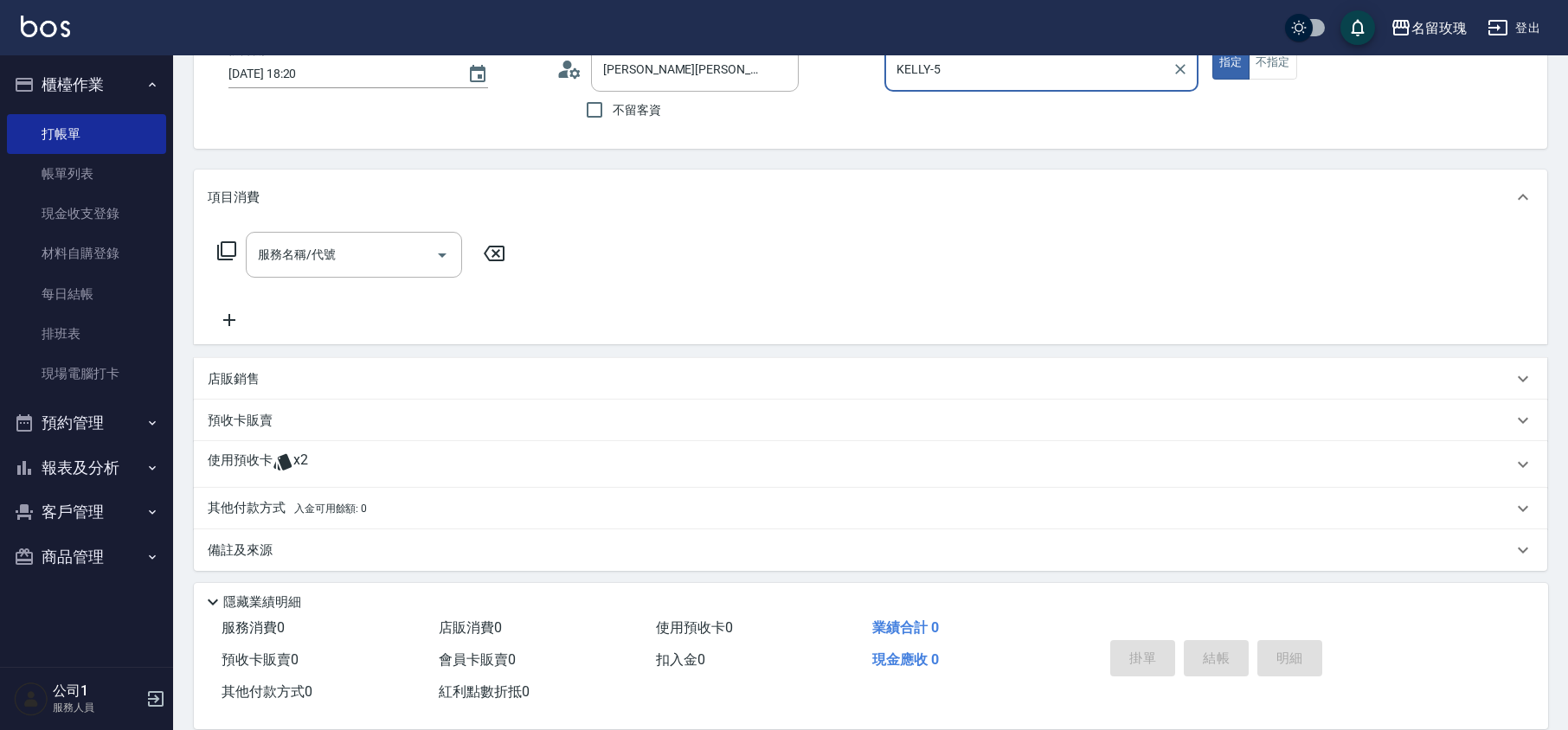
scroll to position [118, 0]
click at [295, 464] on span "x2" at bounding box center [301, 460] width 15 height 26
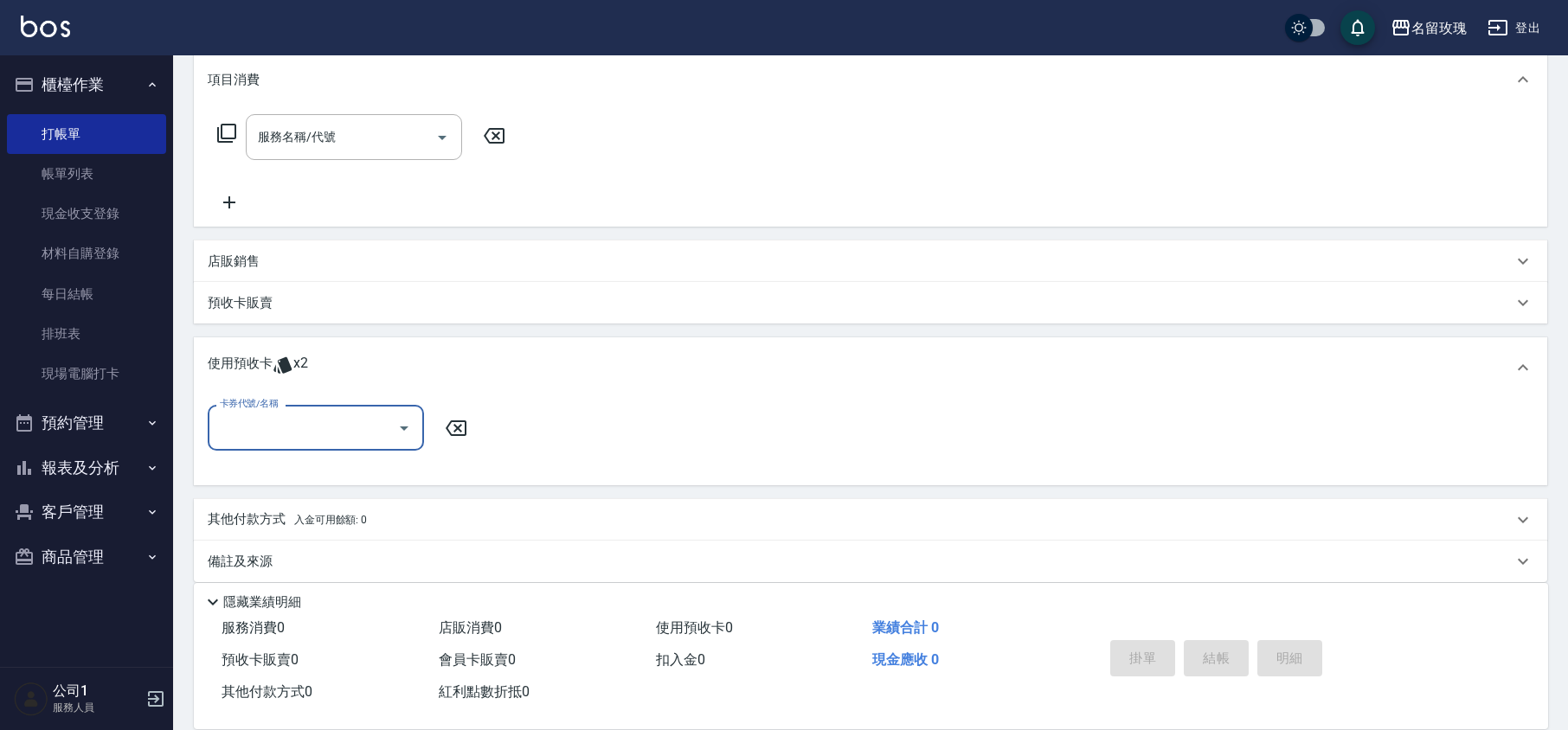
scroll to position [232, 0]
click at [403, 437] on icon "Open" at bounding box center [403, 427] width 21 height 21
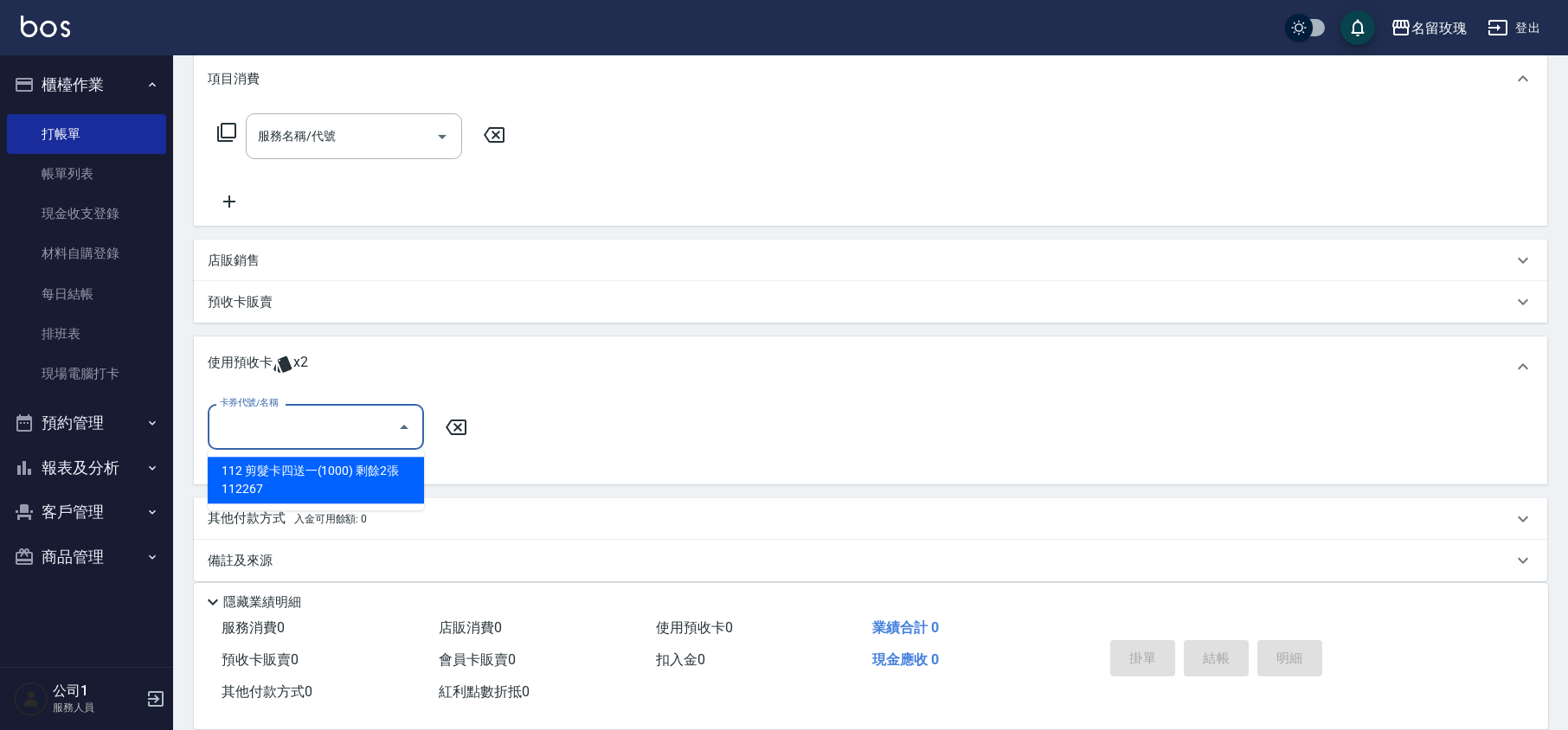
click at [346, 471] on div "112 剪髮卡四送一(1000) 剩餘2張 112267" at bounding box center [316, 479] width 216 height 46
type input "112 剪髮卡四送一(1000) 112267"
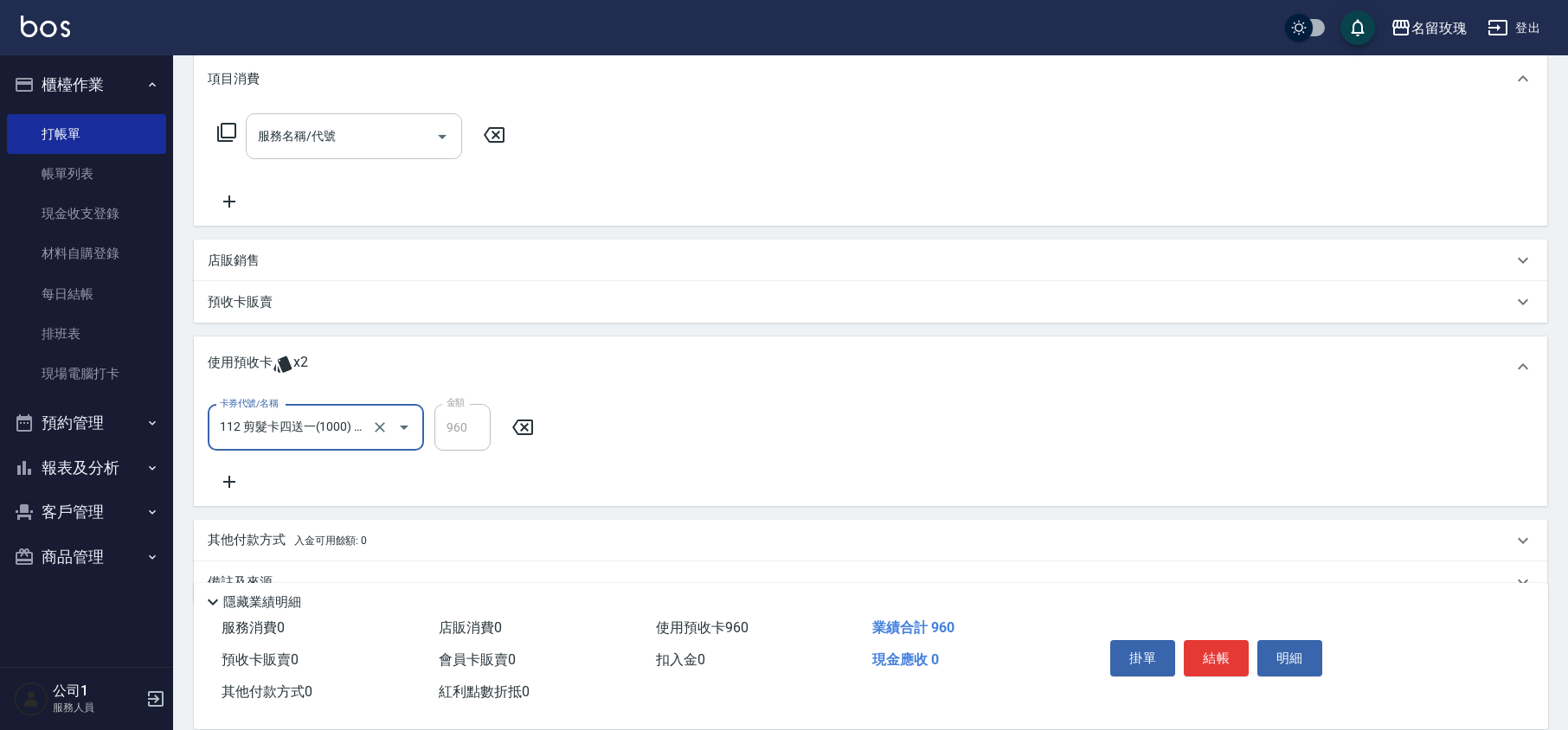
click at [305, 129] on div "服務名稱/代號 服務名稱/代號" at bounding box center [354, 136] width 216 height 45
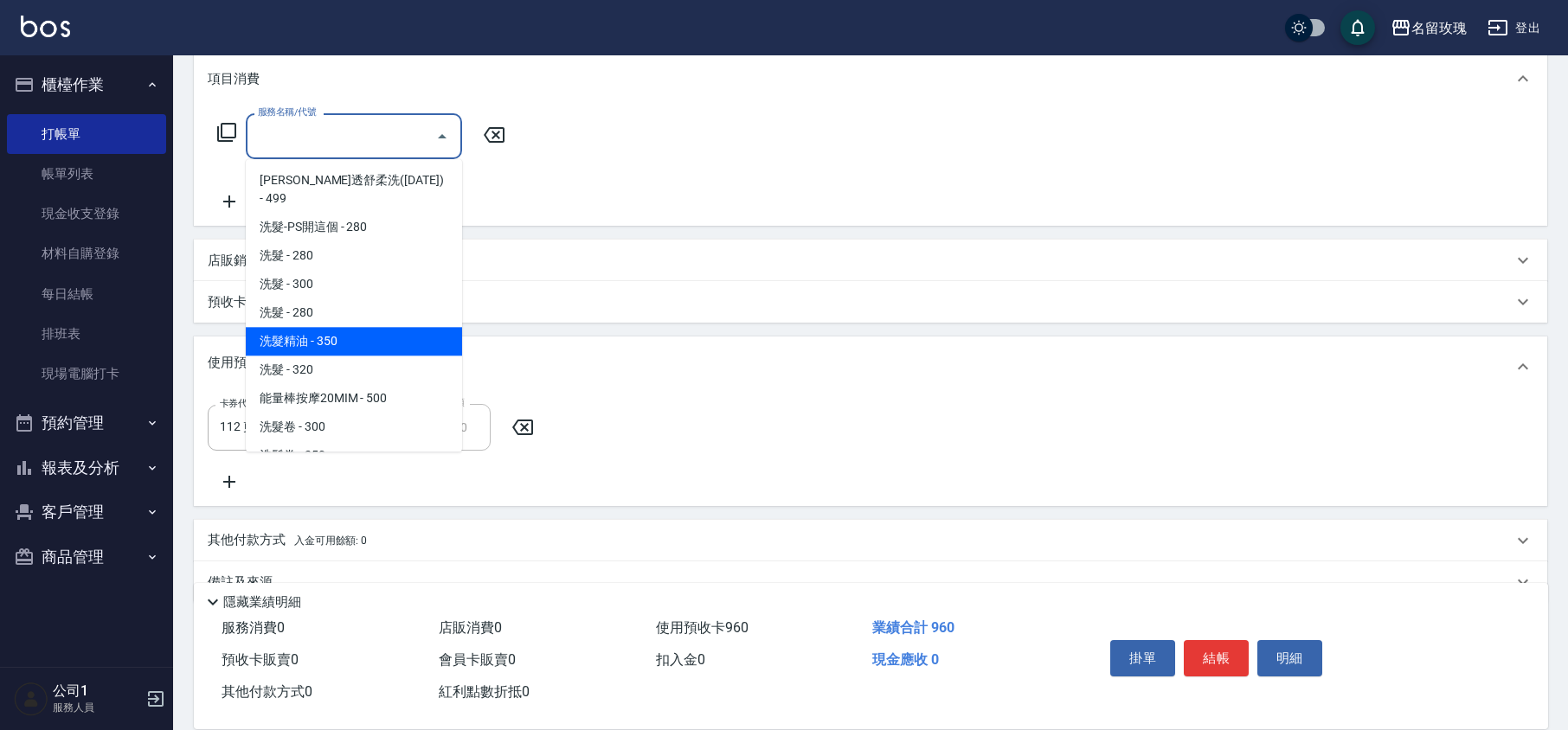
drag, startPoint x: 371, startPoint y: 326, endPoint x: 382, endPoint y: 308, distance: 21.1
click at [371, 327] on span "洗髮精油 - 350" at bounding box center [354, 340] width 216 height 28
type input "洗髮精油(206)"
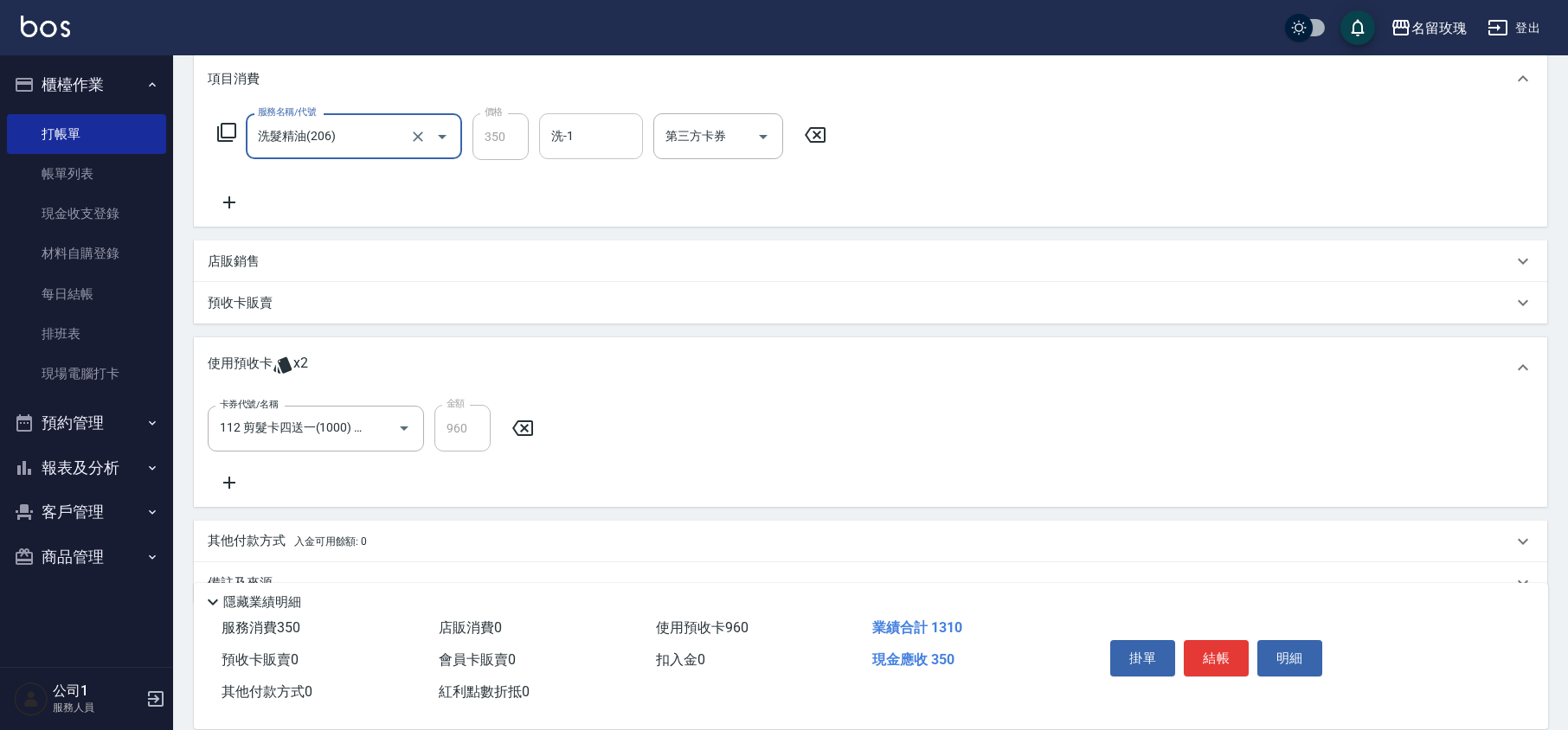
click at [581, 143] on input "洗-1" at bounding box center [590, 135] width 88 height 30
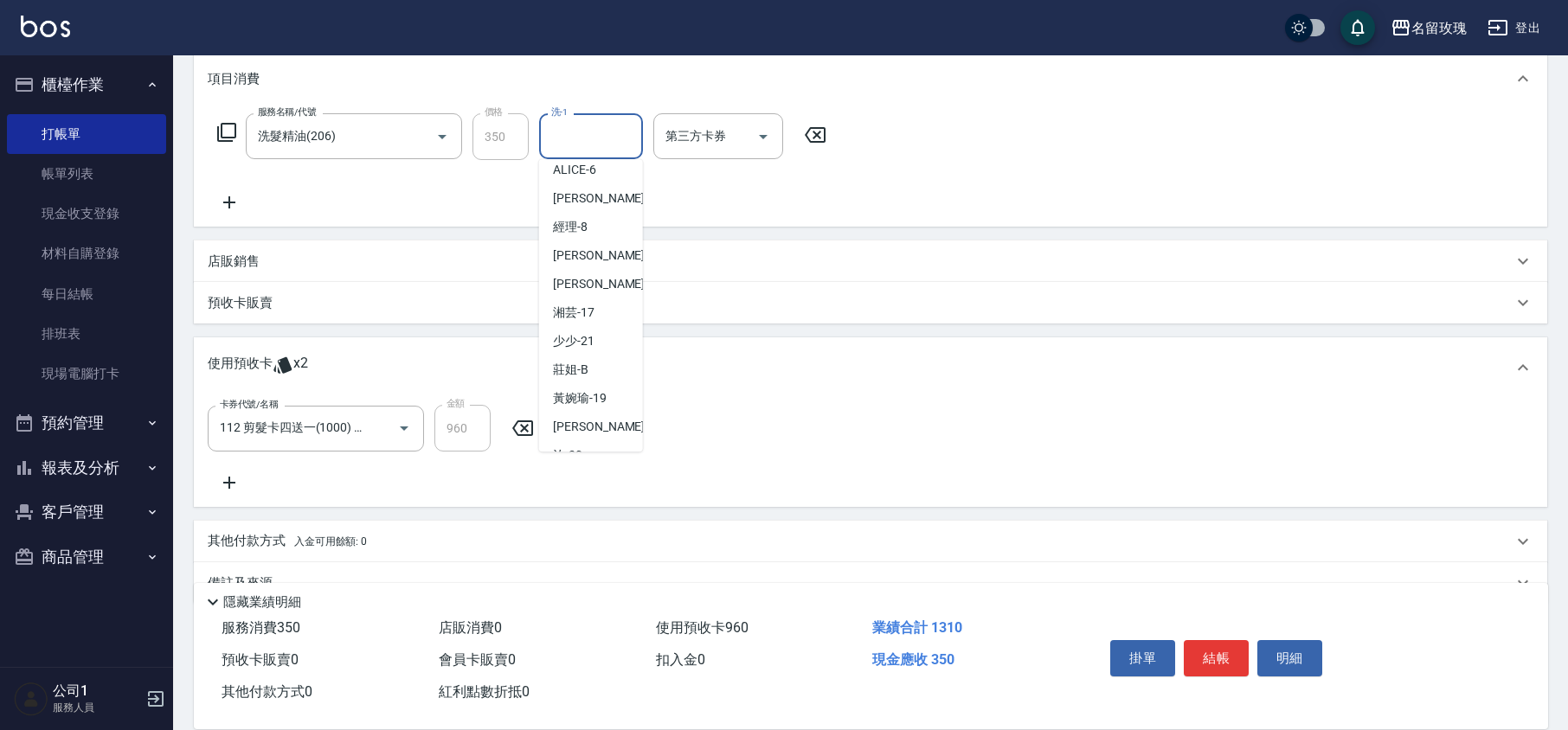
scroll to position [340, 0]
click at [589, 363] on div "汝 -30" at bounding box center [590, 372] width 104 height 28
type input "汝-30"
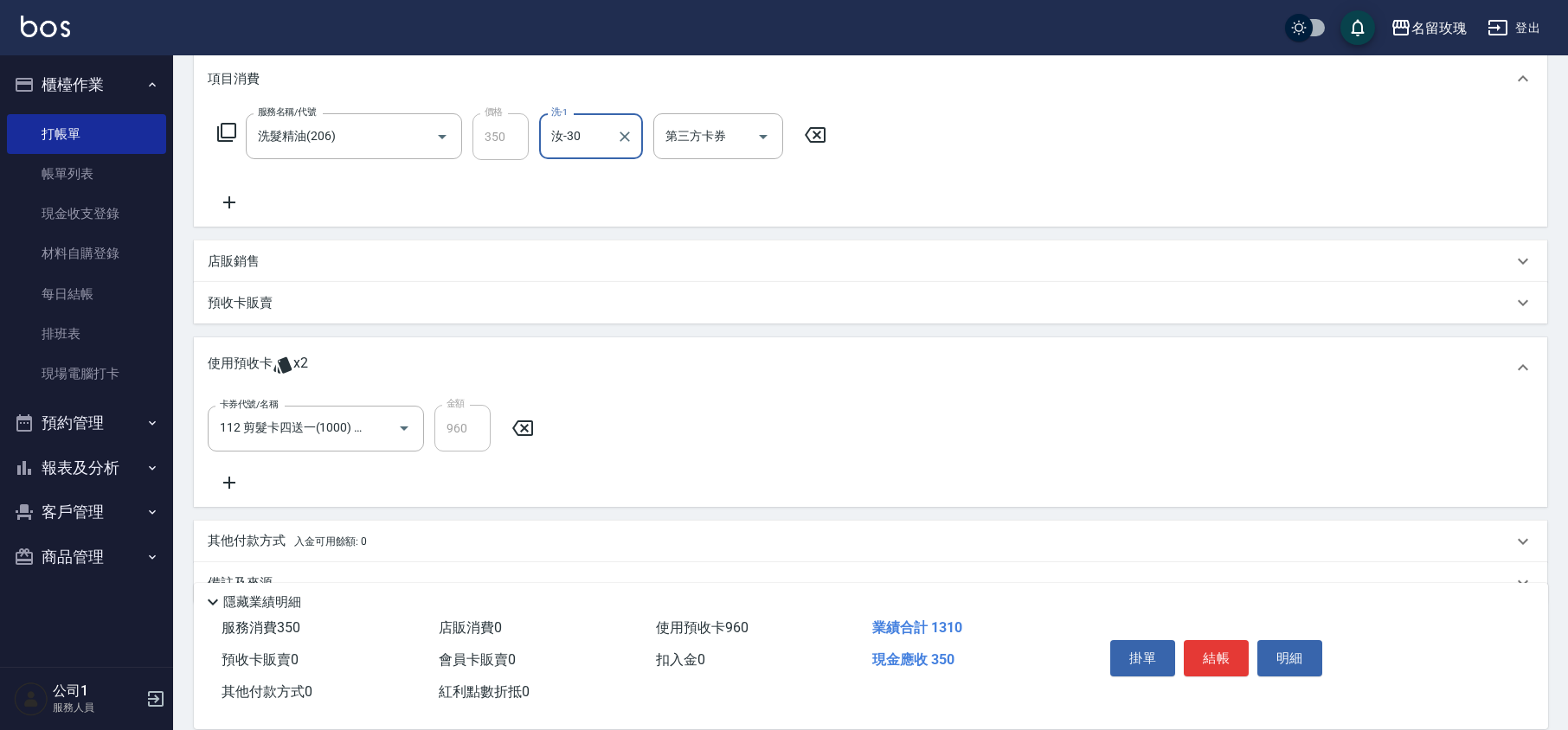
drag, startPoint x: 501, startPoint y: 237, endPoint x: 509, endPoint y: 202, distance: 35.9
click at [501, 237] on div "項目消費 服務名稱/代號 洗髮精油(206) 服務名稱/代號 價格 350 價格 洗-1 汝-30 洗-1 第三方卡券 第三方卡券 店販銷售 服務人員姓名/編…" at bounding box center [870, 327] width 1354 height 553
type input "[DATE] 18:43"
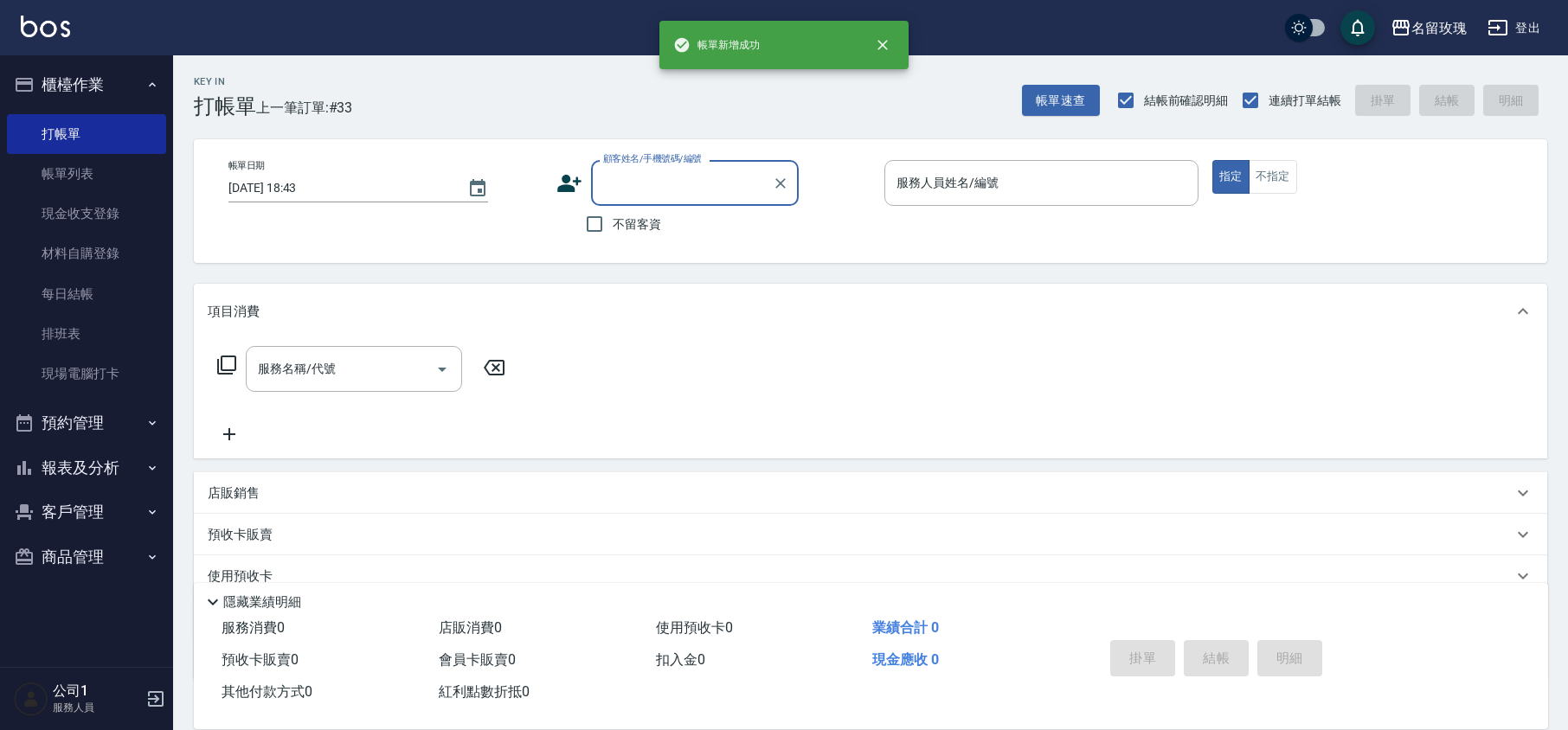
scroll to position [0, 0]
click at [641, 172] on input "顧客姓名/手機號碼/編號" at bounding box center [681, 182] width 166 height 30
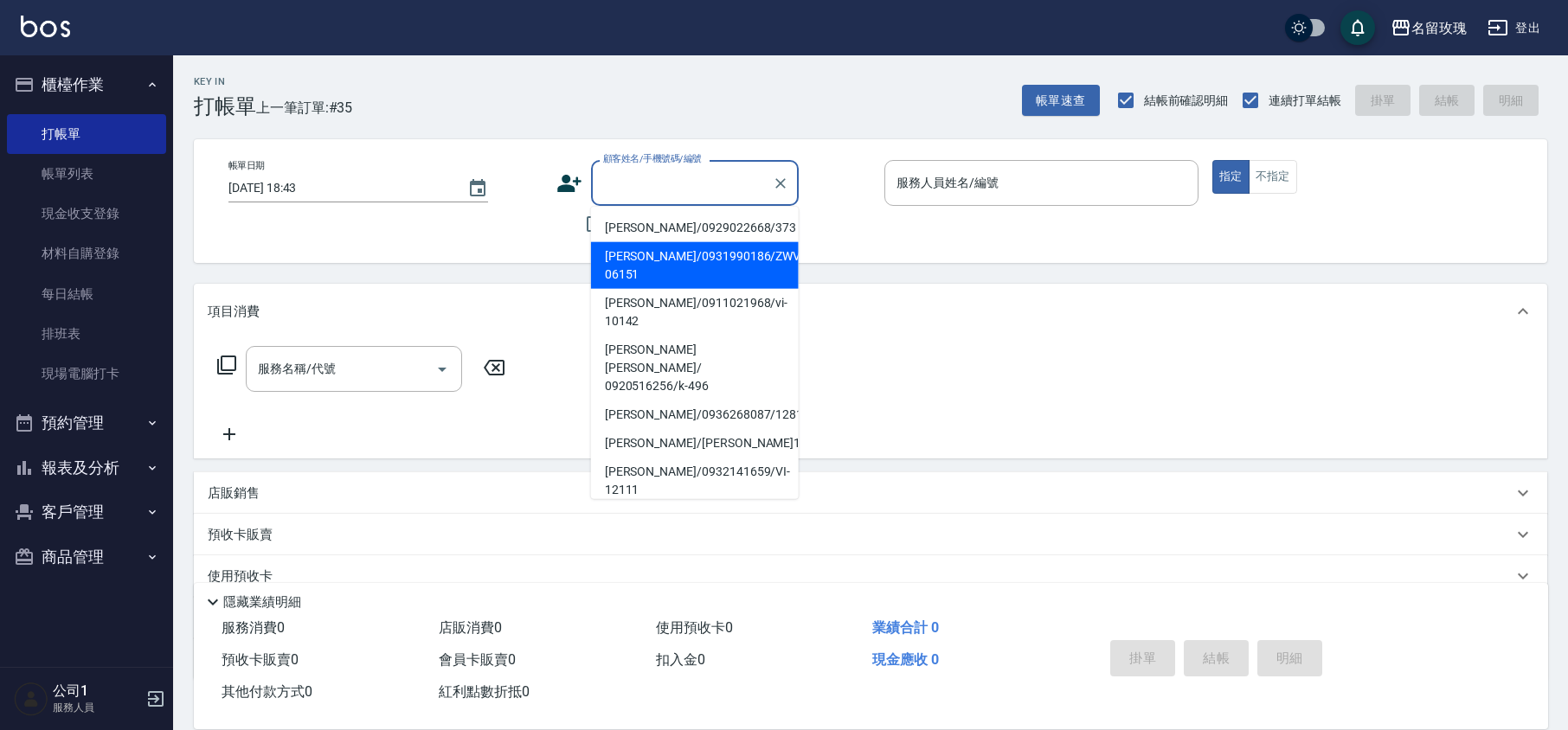
click at [660, 252] on li "[PERSON_NAME]/0931990186/ZWVI-06151" at bounding box center [695, 265] width 208 height 46
type input "[PERSON_NAME]/0931990186/ZWVI-06151"
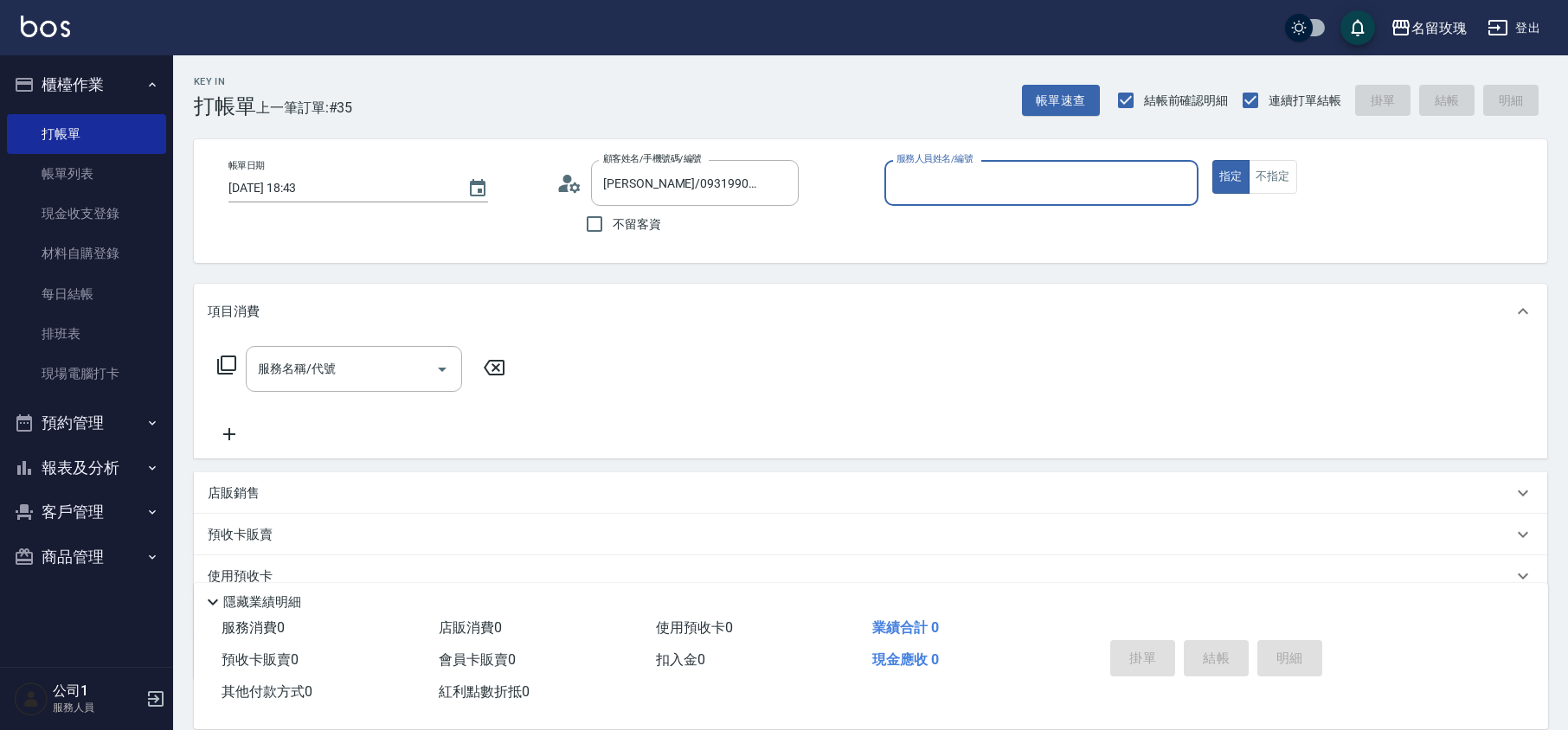
type input "VIVI-2"
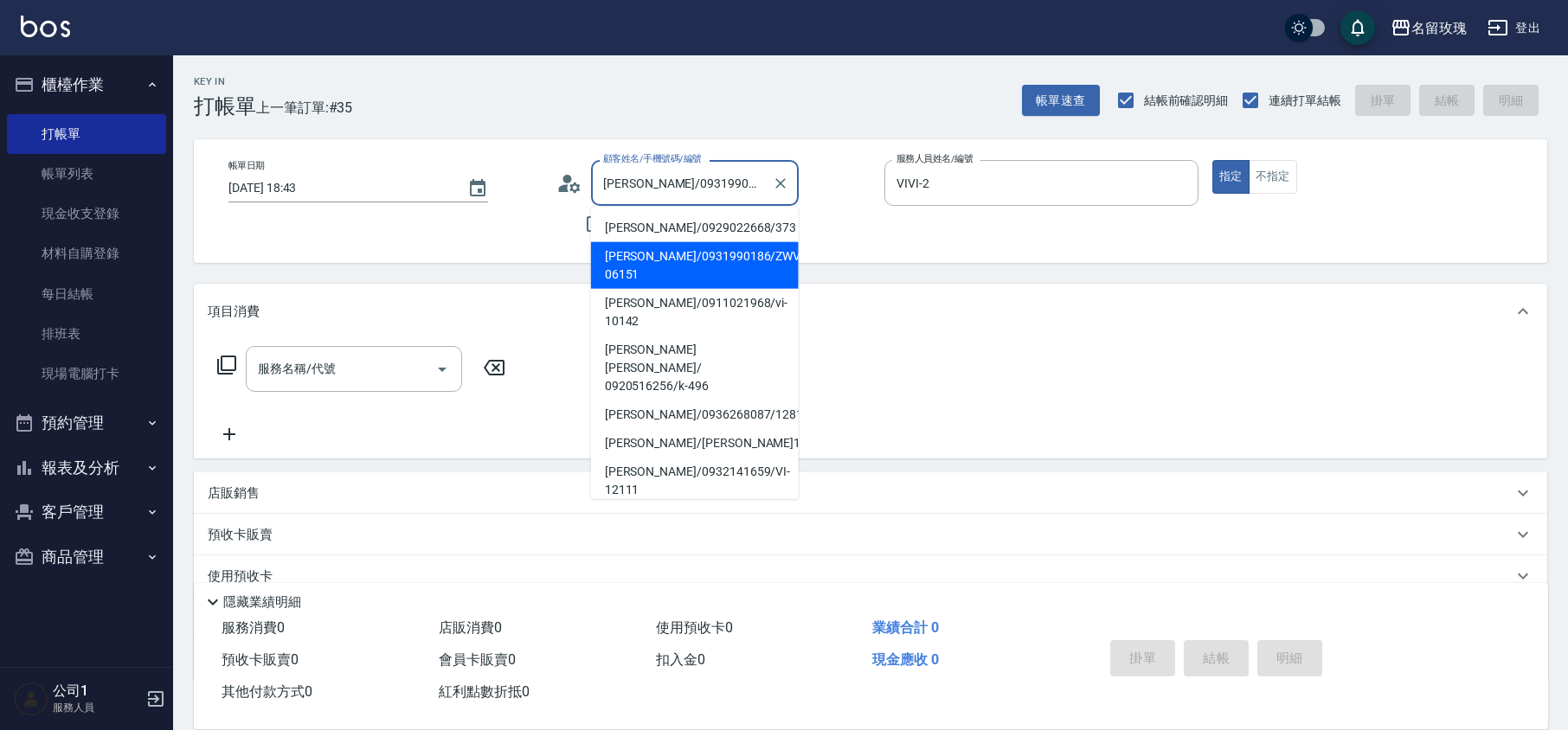
click at [703, 189] on input "[PERSON_NAME]/0931990186/ZWVI-06151" at bounding box center [681, 182] width 166 height 30
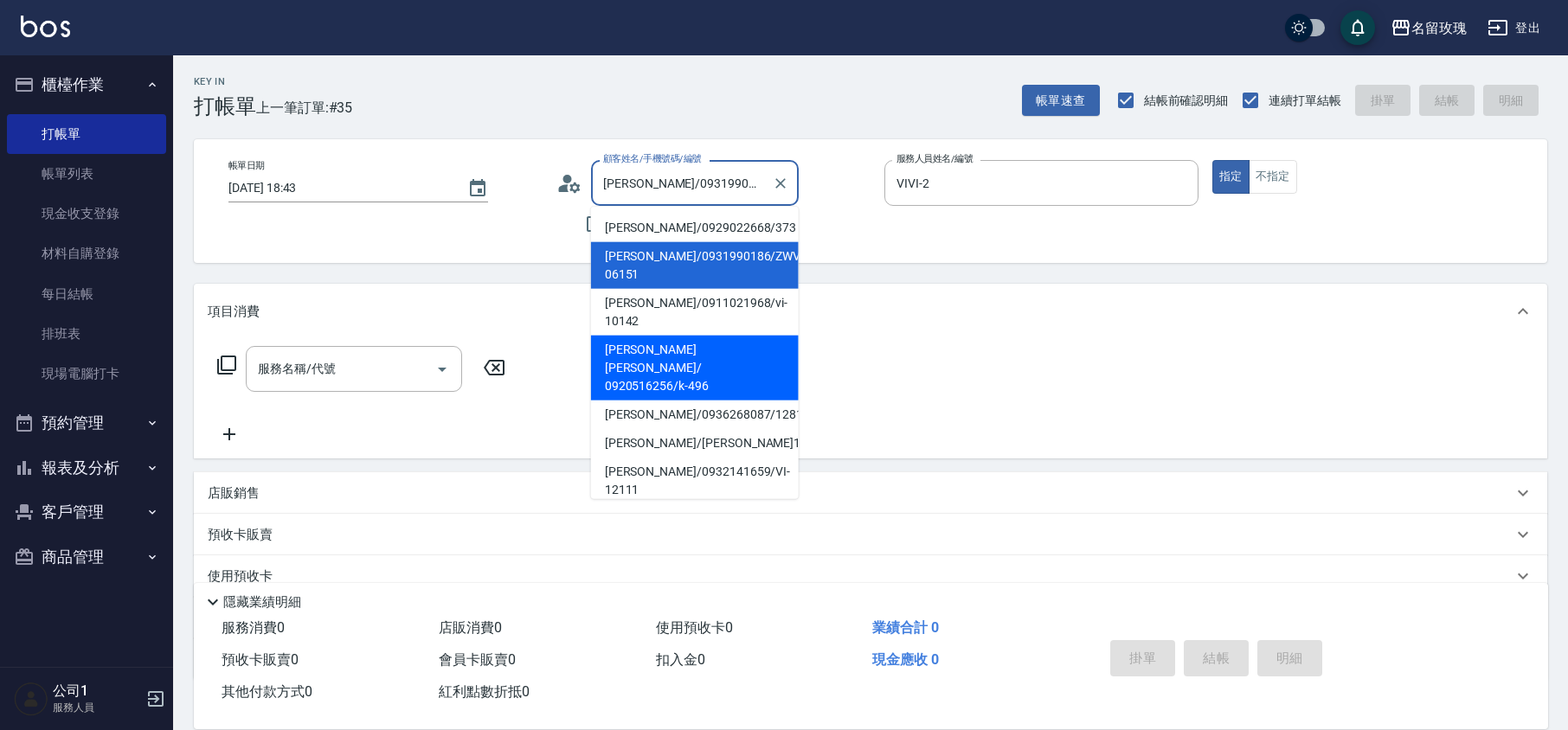
click at [687, 344] on li "[PERSON_NAME][PERSON_NAME]/ 0920516256/k-496" at bounding box center [695, 368] width 208 height 64
type input "[PERSON_NAME][PERSON_NAME]/ 0920516256/k-496"
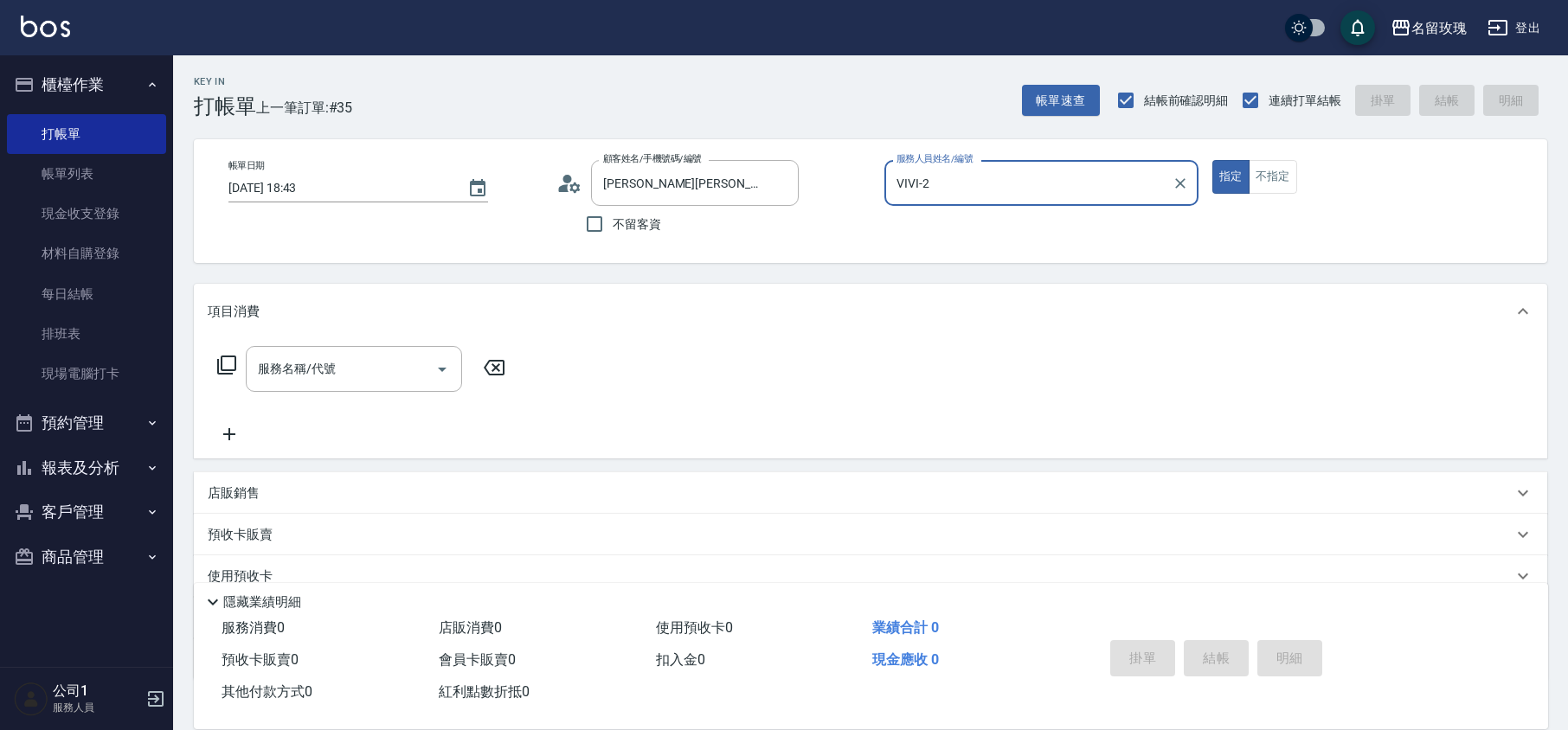
type input "KELLY-5"
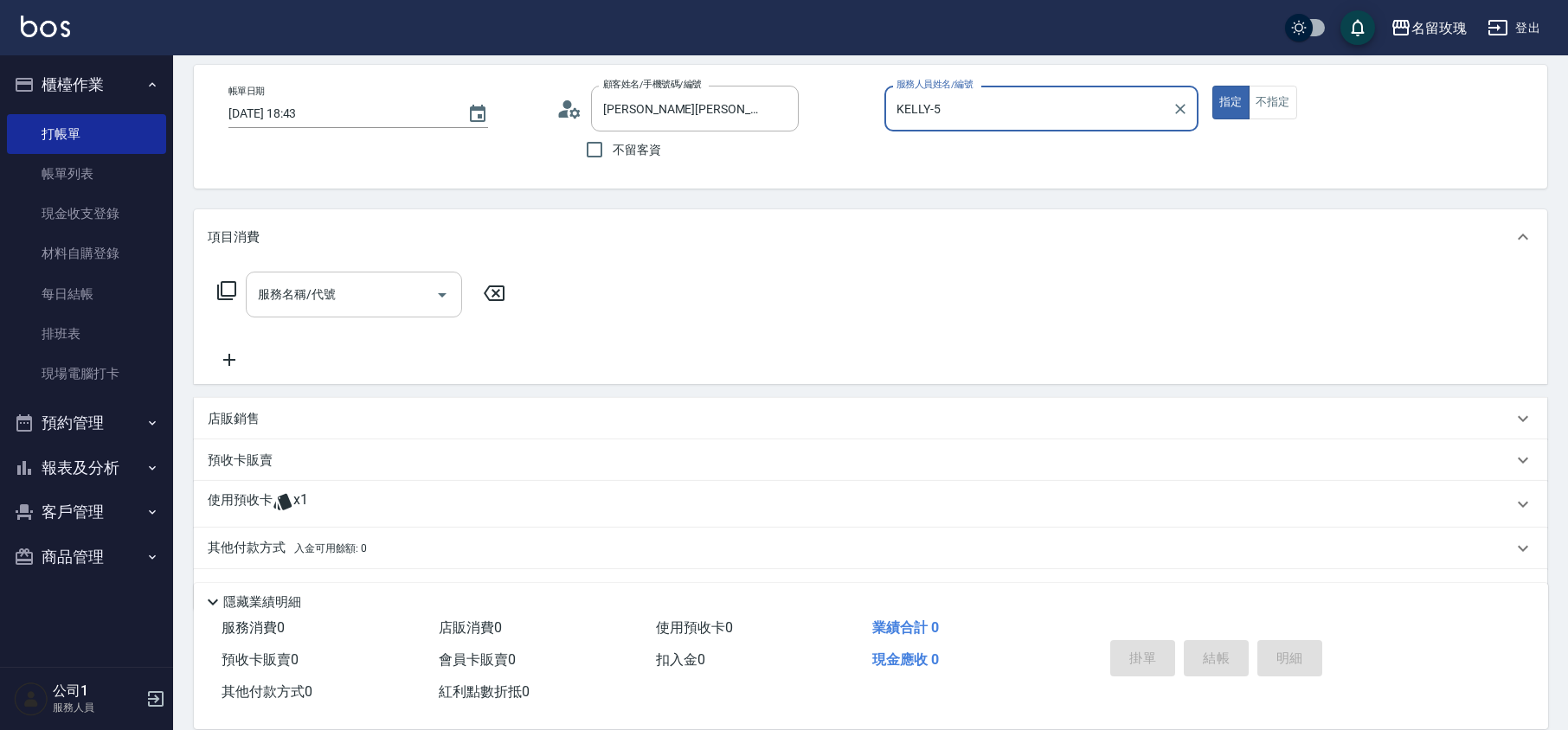
scroll to position [115, 0]
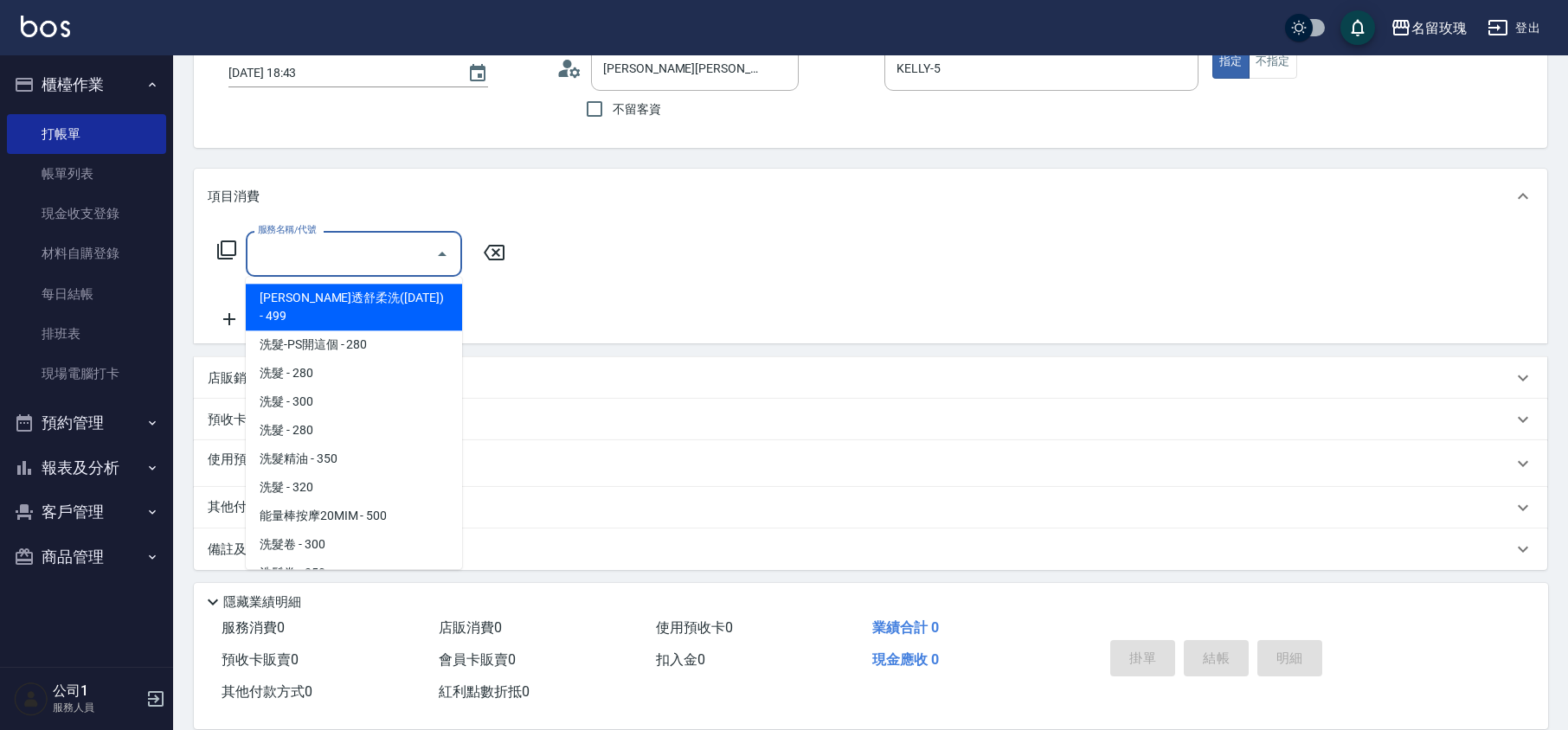
click at [317, 239] on input "服務名稱/代號" at bounding box center [341, 253] width 174 height 30
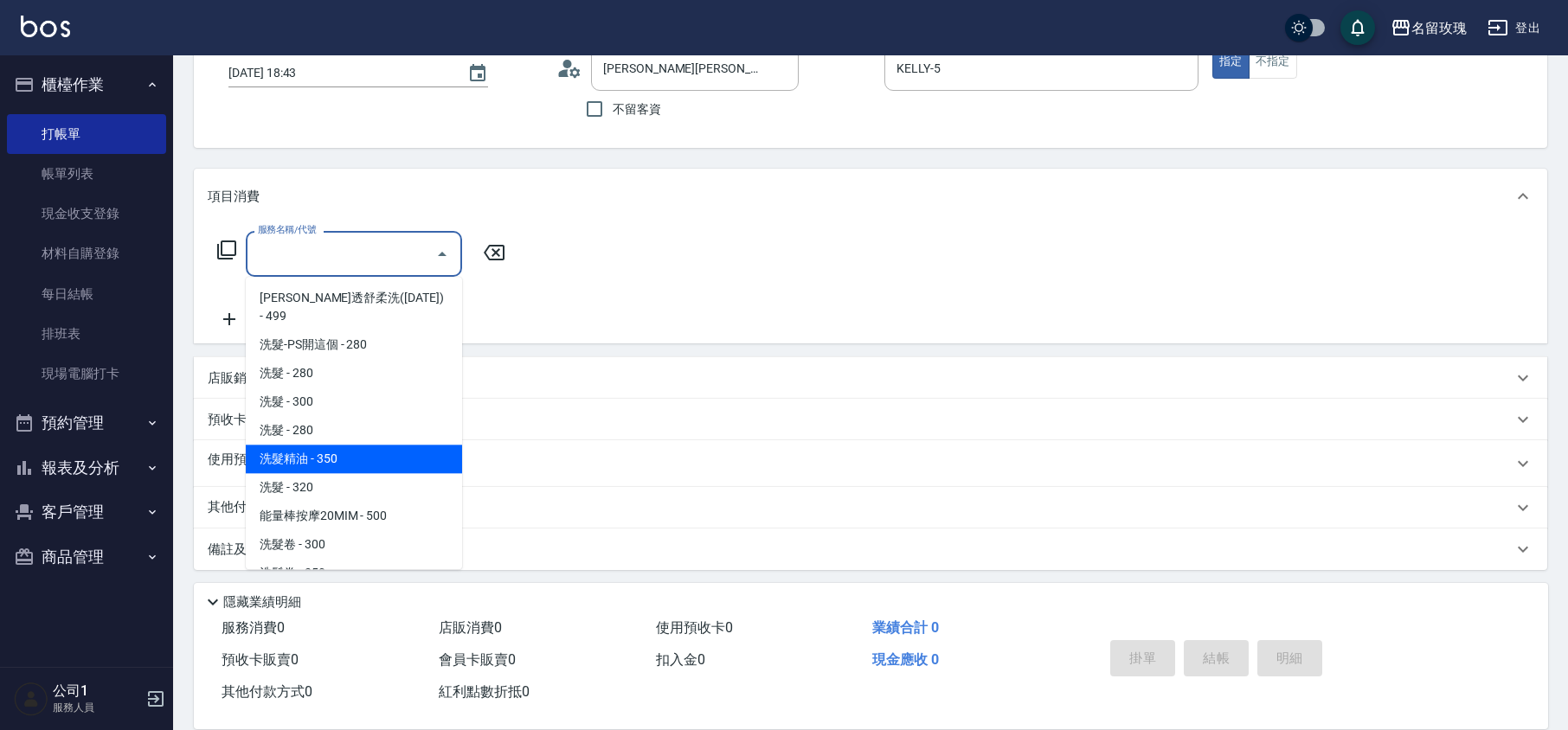
click at [348, 445] on span "洗髮精油 - 350" at bounding box center [354, 459] width 216 height 28
type input "洗髮精油(206)"
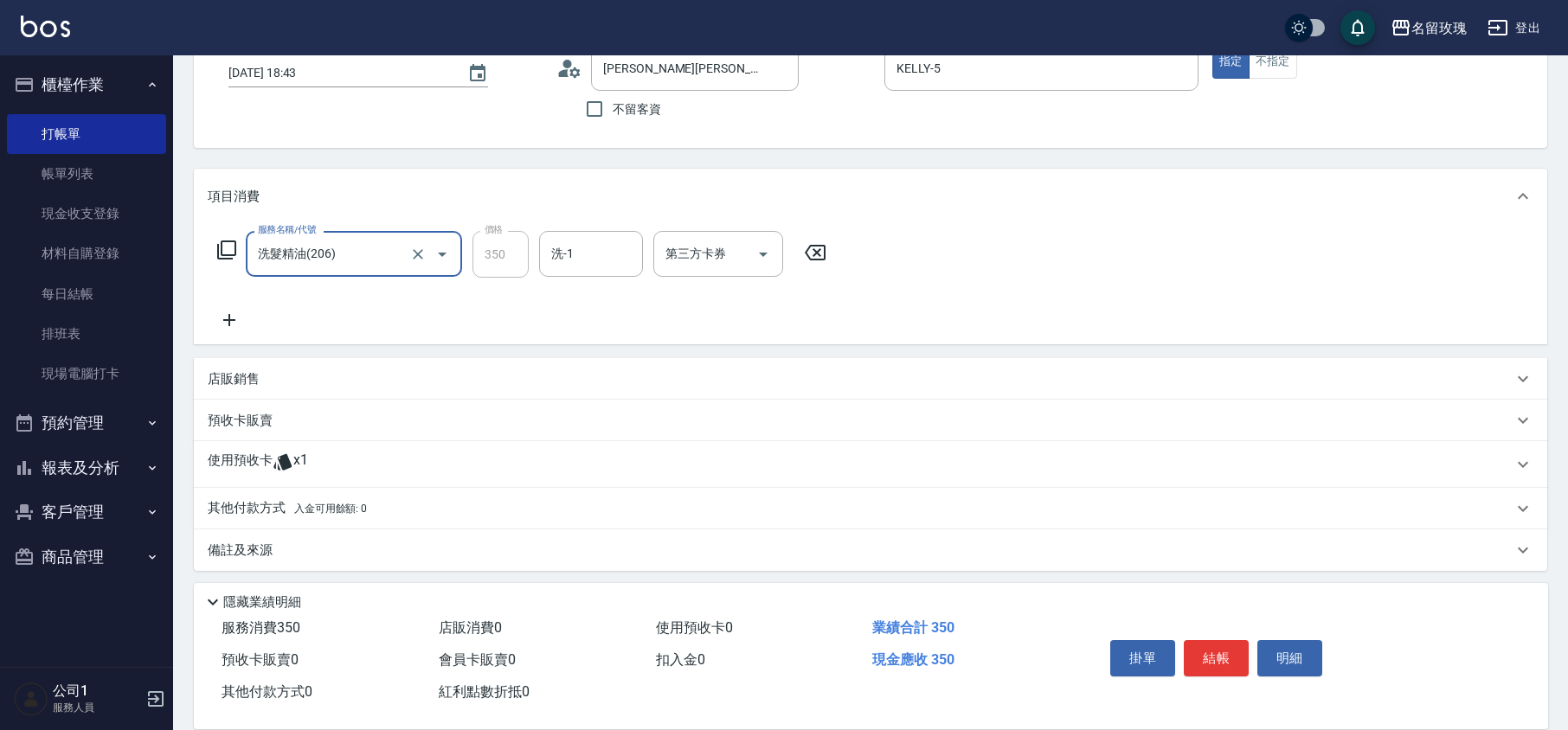
click at [610, 252] on input "洗-1" at bounding box center [590, 253] width 88 height 30
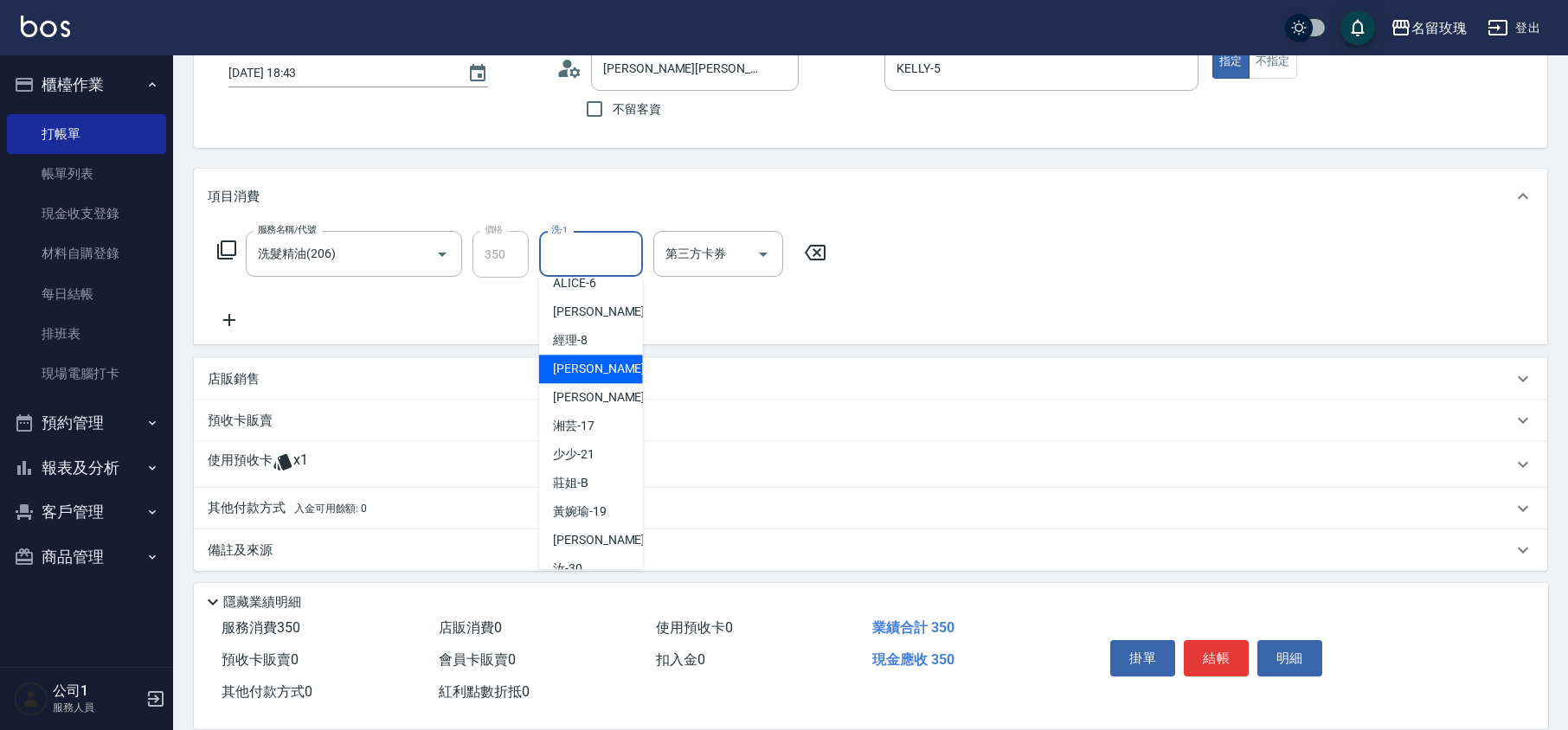
scroll to position [340, 0]
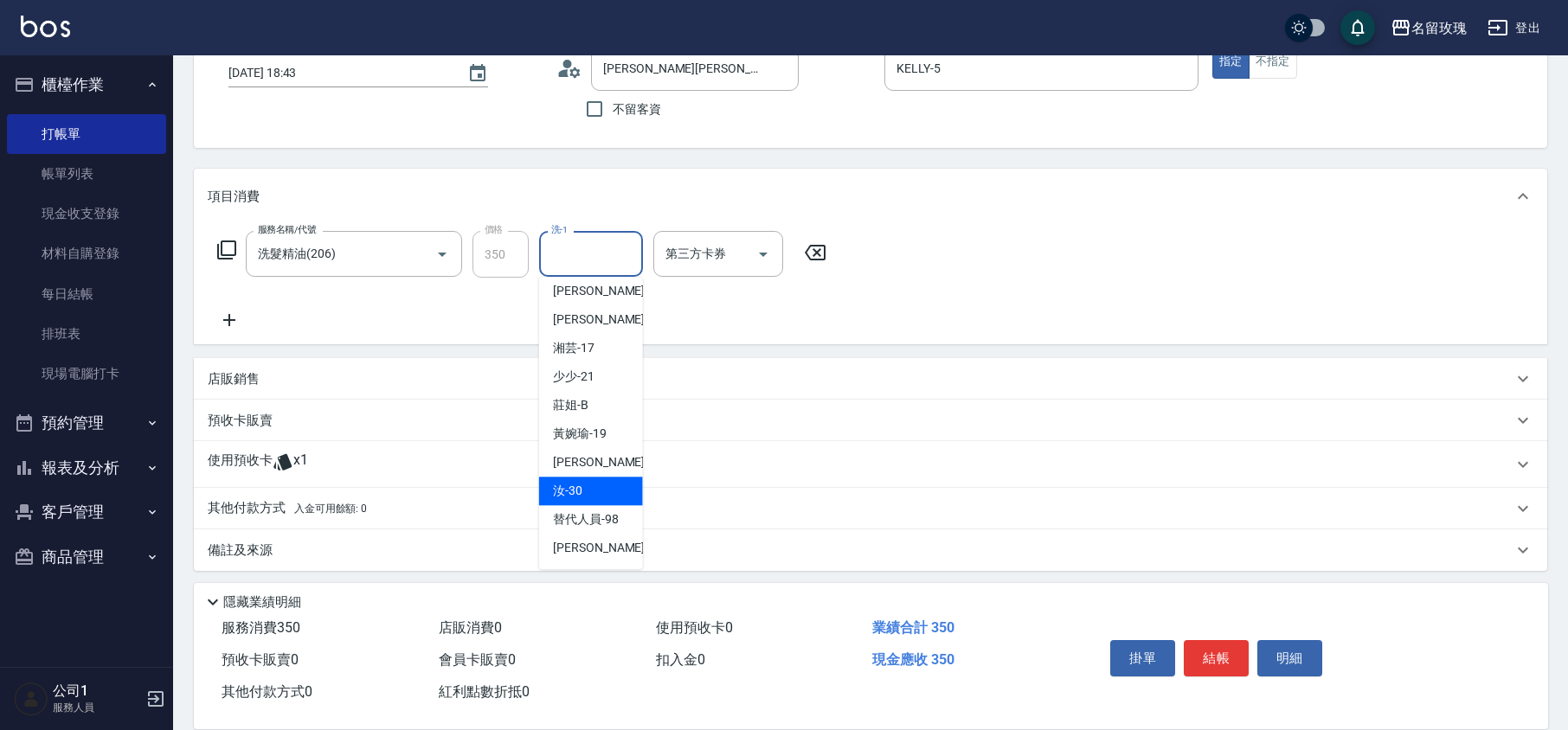
click at [575, 491] on span "汝 -30" at bounding box center [568, 491] width 29 height 18
type input "汝-30"
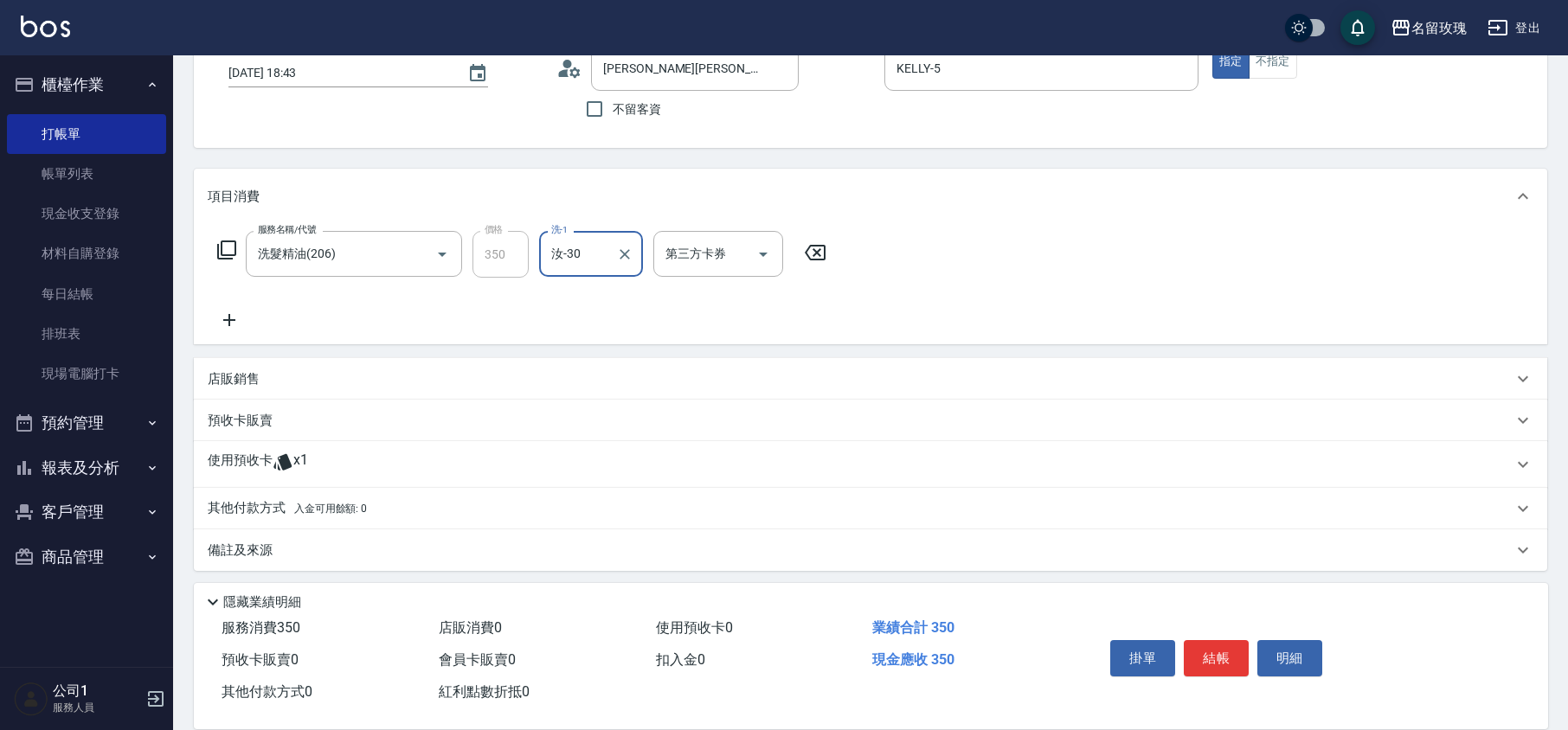
click at [219, 242] on icon at bounding box center [226, 250] width 21 height 21
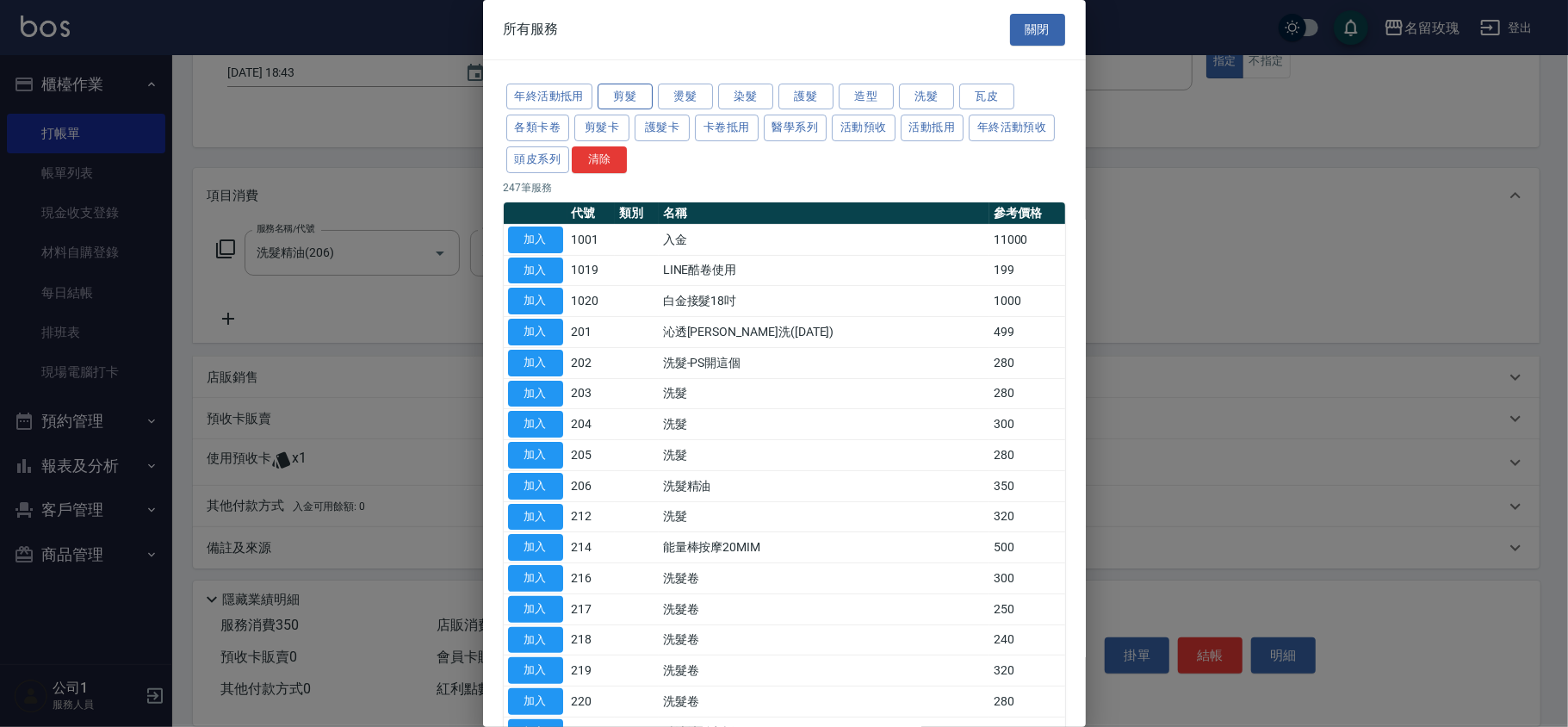
click at [625, 98] on button "剪髮" at bounding box center [625, 97] width 55 height 27
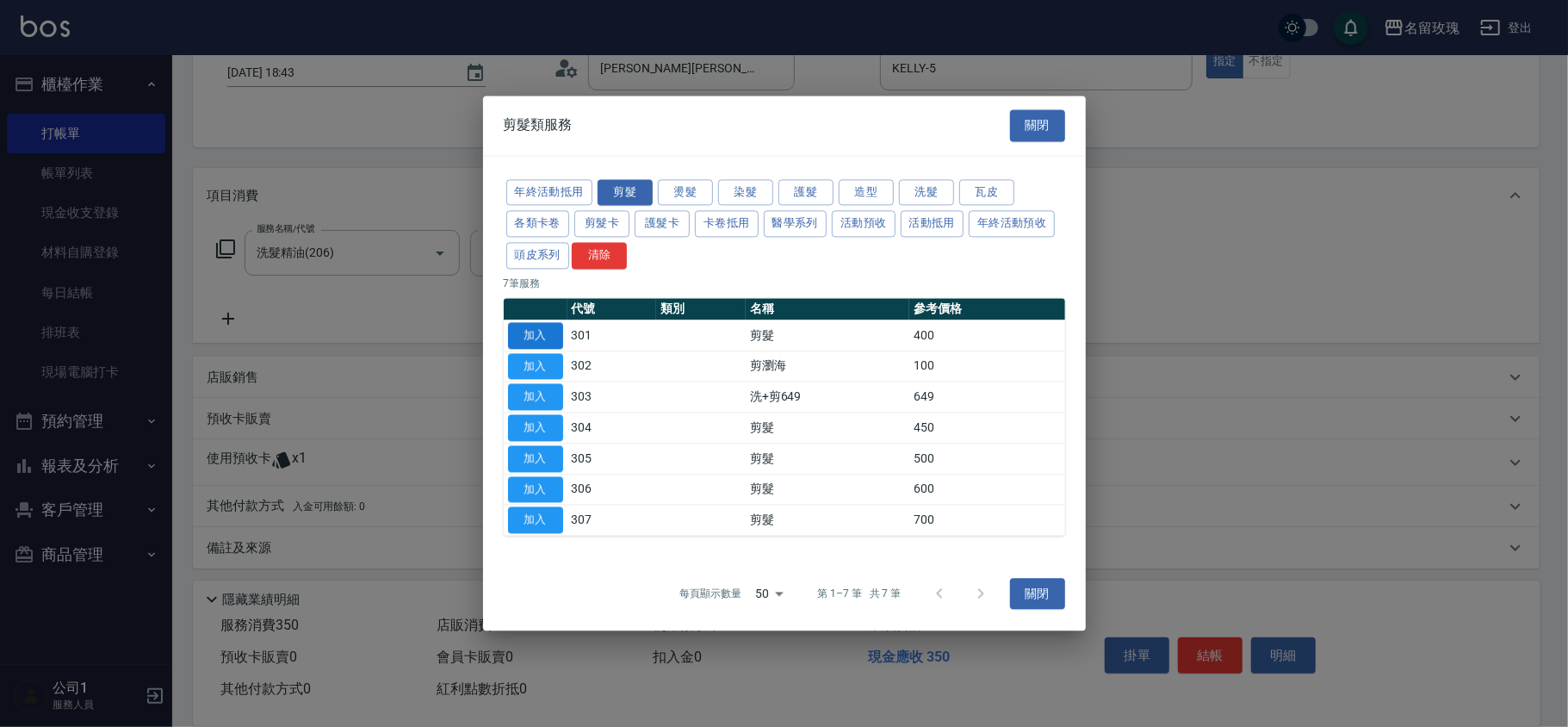
click at [553, 338] on button "加入" at bounding box center [535, 335] width 55 height 27
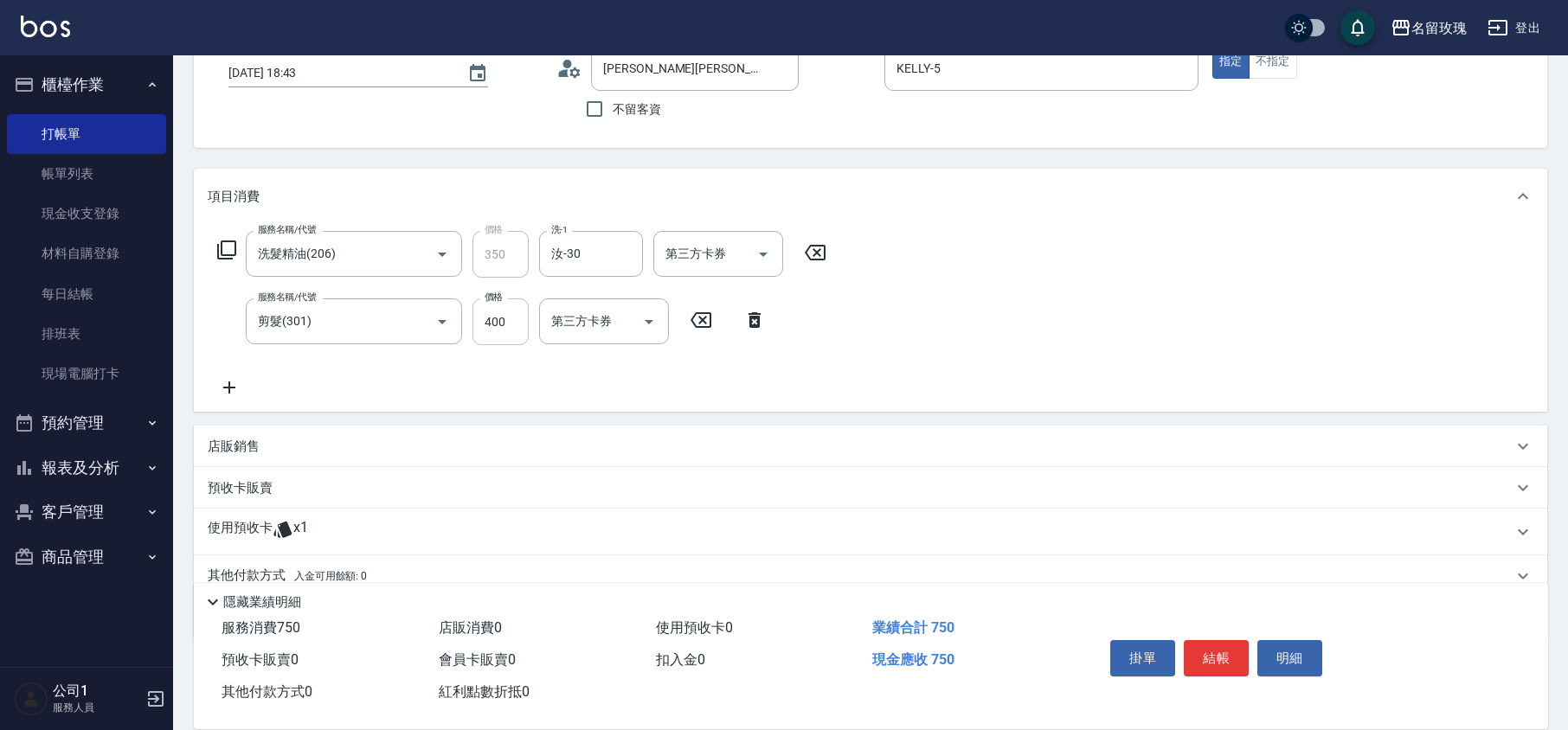
drag, startPoint x: 501, startPoint y: 334, endPoint x: 514, endPoint y: 312, distance: 25.6
click at [501, 334] on input "400" at bounding box center [501, 321] width 56 height 46
click at [486, 319] on input "0" at bounding box center [501, 321] width 56 height 46
type input "350"
click at [534, 377] on div "服務名稱/代號 洗髮精油(206) 服務名稱/代號 價格 350 價格 洗-1 汝-30 洗-1 第三方卡券 第三方卡券 服務名稱/代號 剪髮(301) 服務…" at bounding box center [522, 314] width 629 height 167
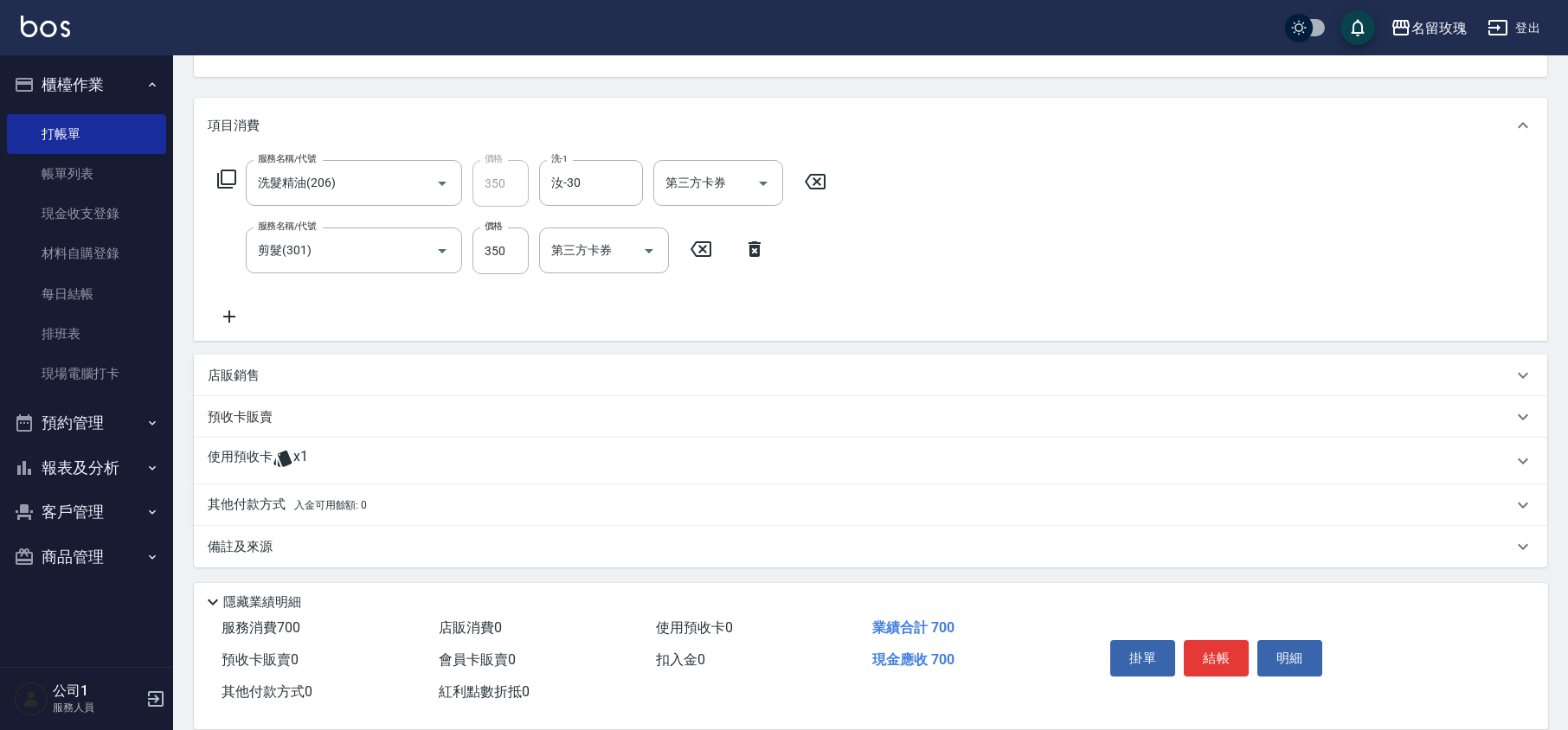
click at [261, 539] on p "備註及來源" at bounding box center [240, 547] width 65 height 18
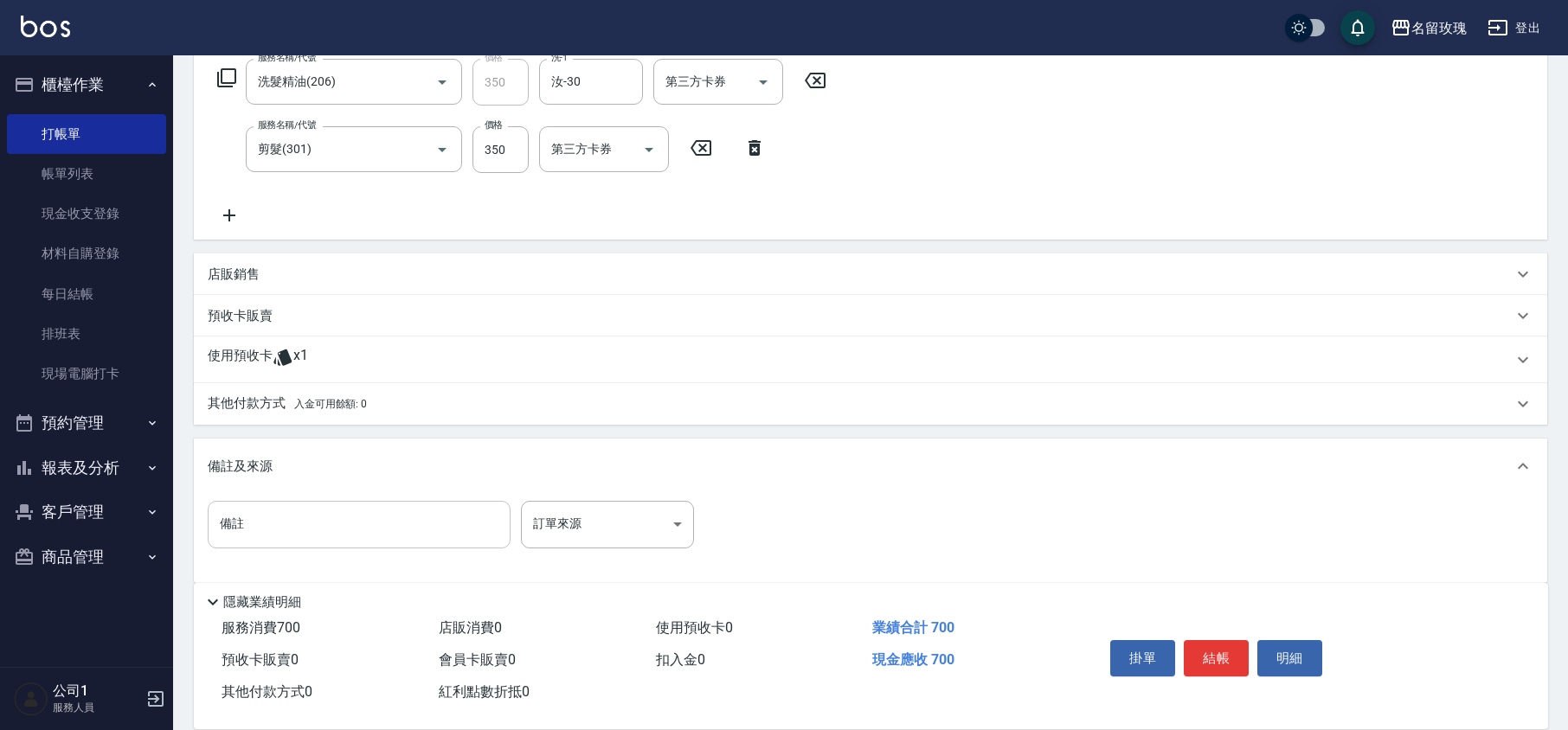
scroll to position [288, 0]
click at [268, 534] on input "備註" at bounding box center [359, 523] width 303 height 46
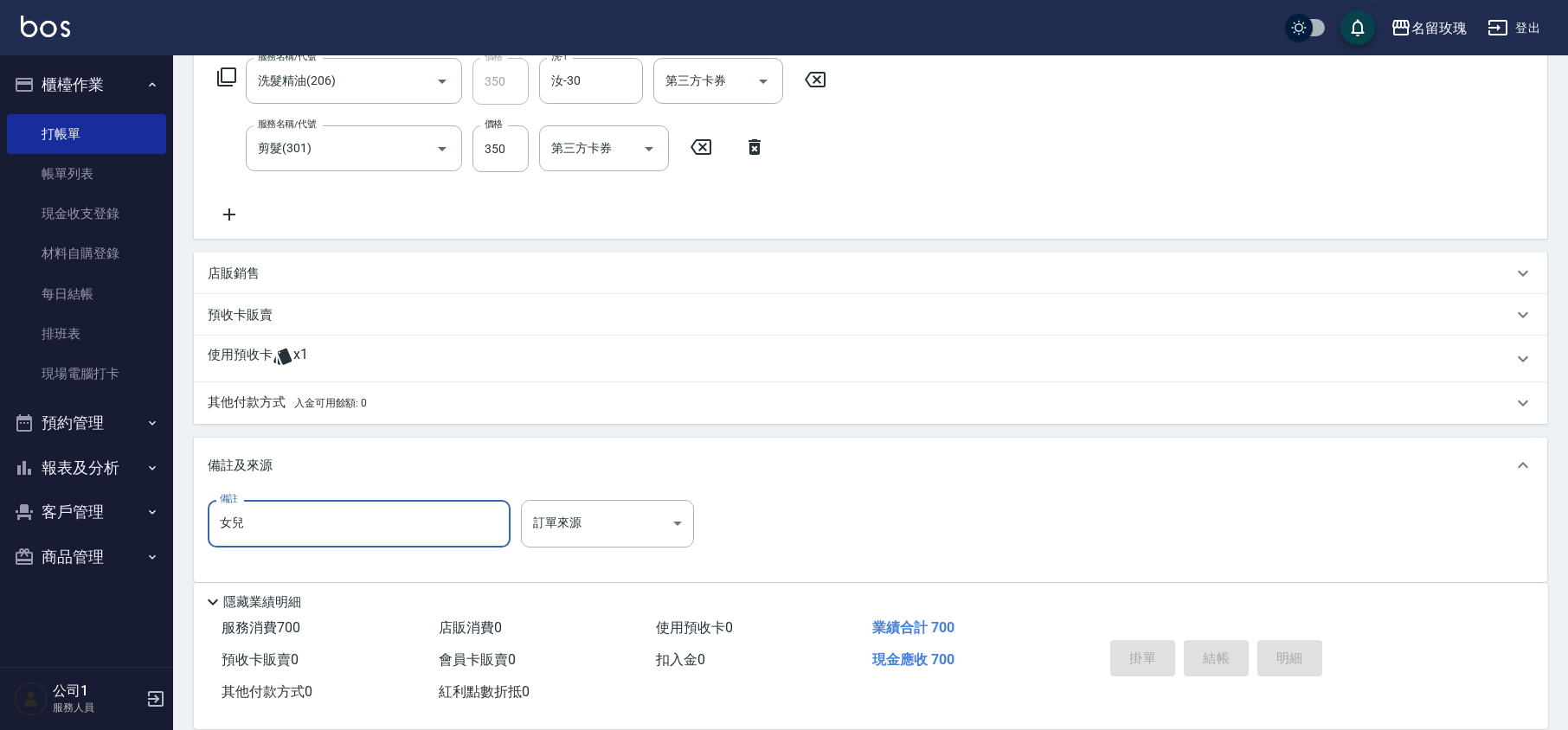
type input "女兒"
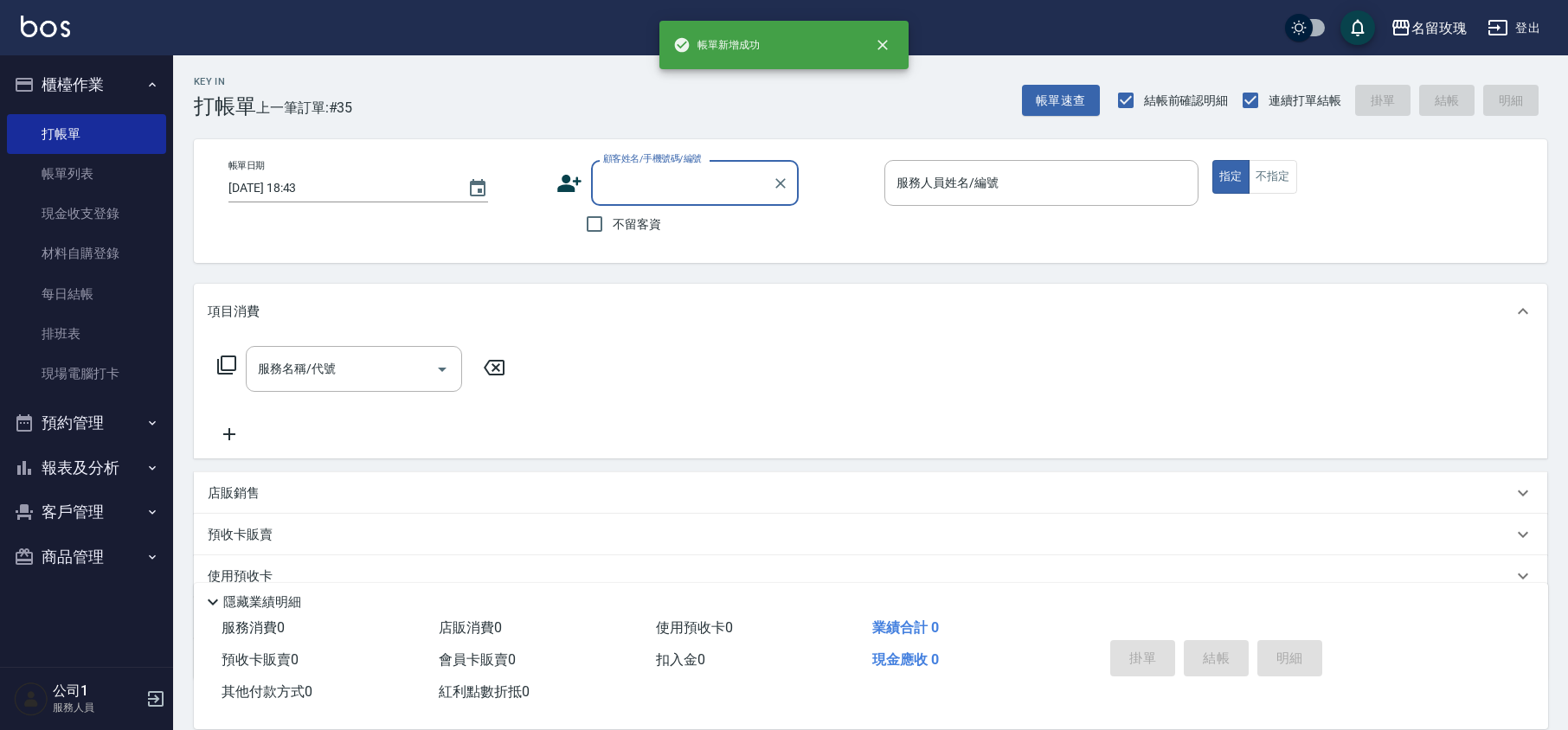
scroll to position [0, 0]
click at [97, 164] on link "帳單列表" at bounding box center [86, 174] width 159 height 40
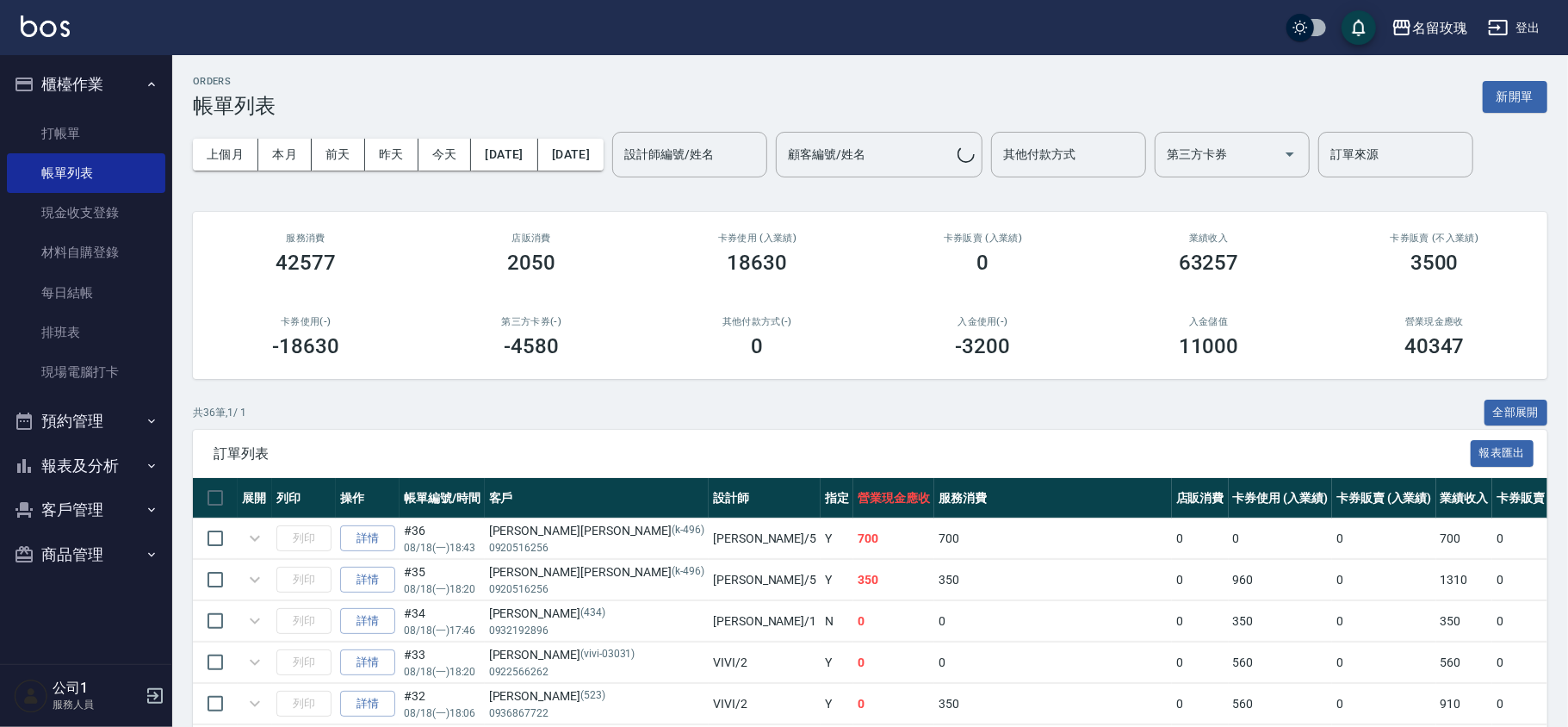
click at [763, 148] on div "設計師編號/姓名 設計師編號/姓名" at bounding box center [689, 155] width 155 height 45
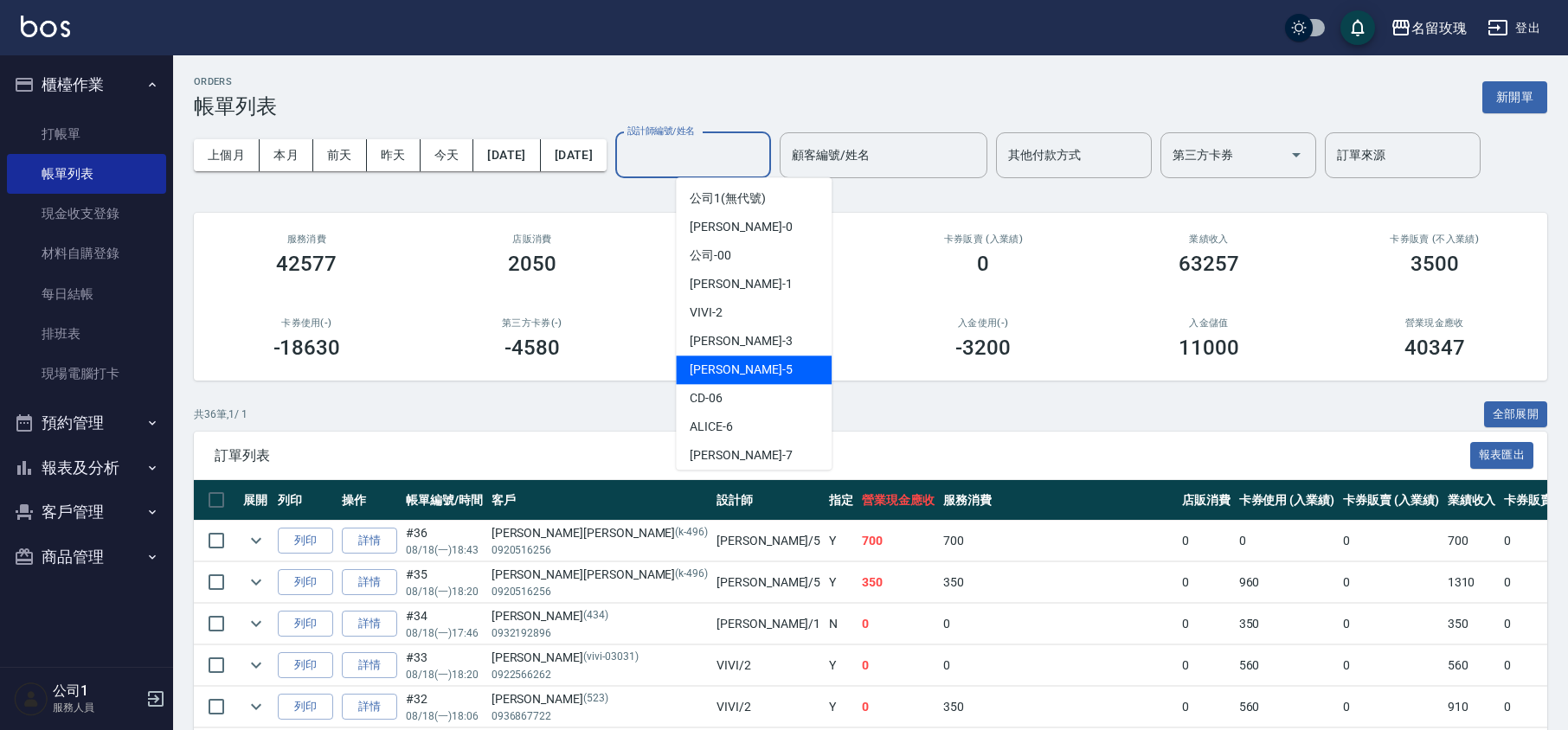
drag, startPoint x: 729, startPoint y: 368, endPoint x: 736, endPoint y: 336, distance: 32.8
click at [730, 368] on span "[PERSON_NAME] -5" at bounding box center [740, 370] width 102 height 18
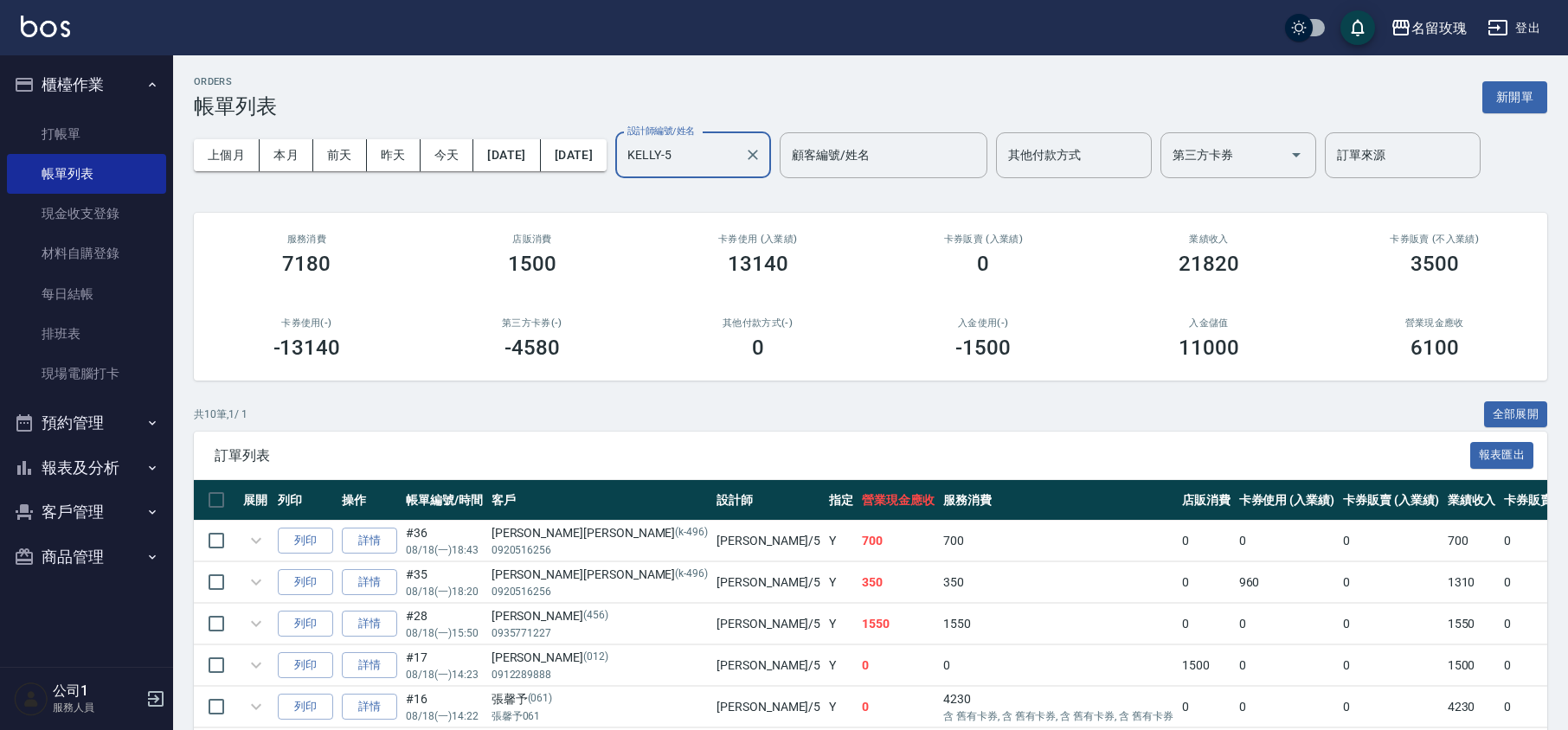
click at [738, 102] on div "ORDERS 帳單列表 新開單" at bounding box center [870, 97] width 1354 height 43
click at [738, 149] on input "KELLY-5" at bounding box center [680, 154] width 114 height 30
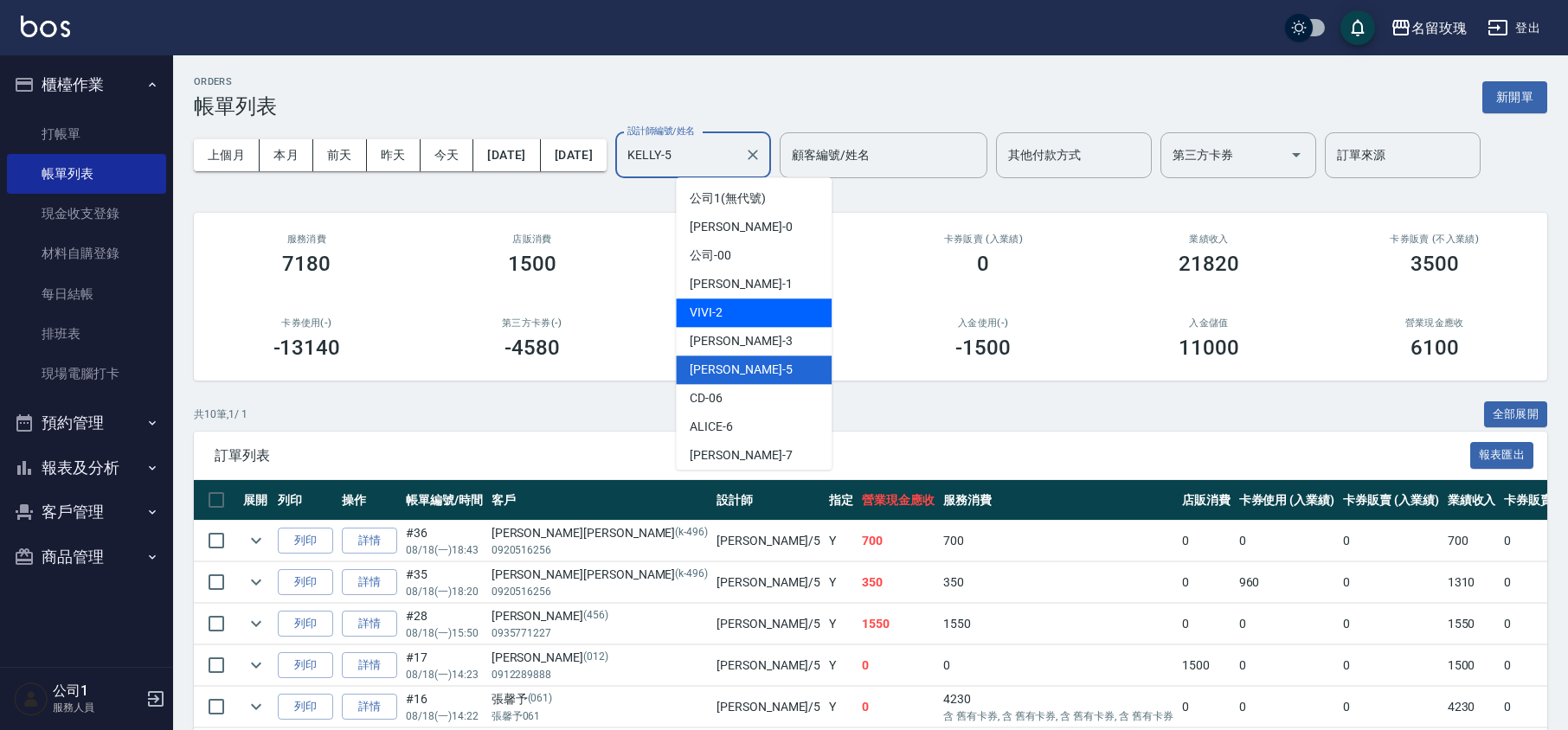
click at [762, 301] on div "VIVI -2" at bounding box center [753, 312] width 155 height 28
type input "VIVI-2"
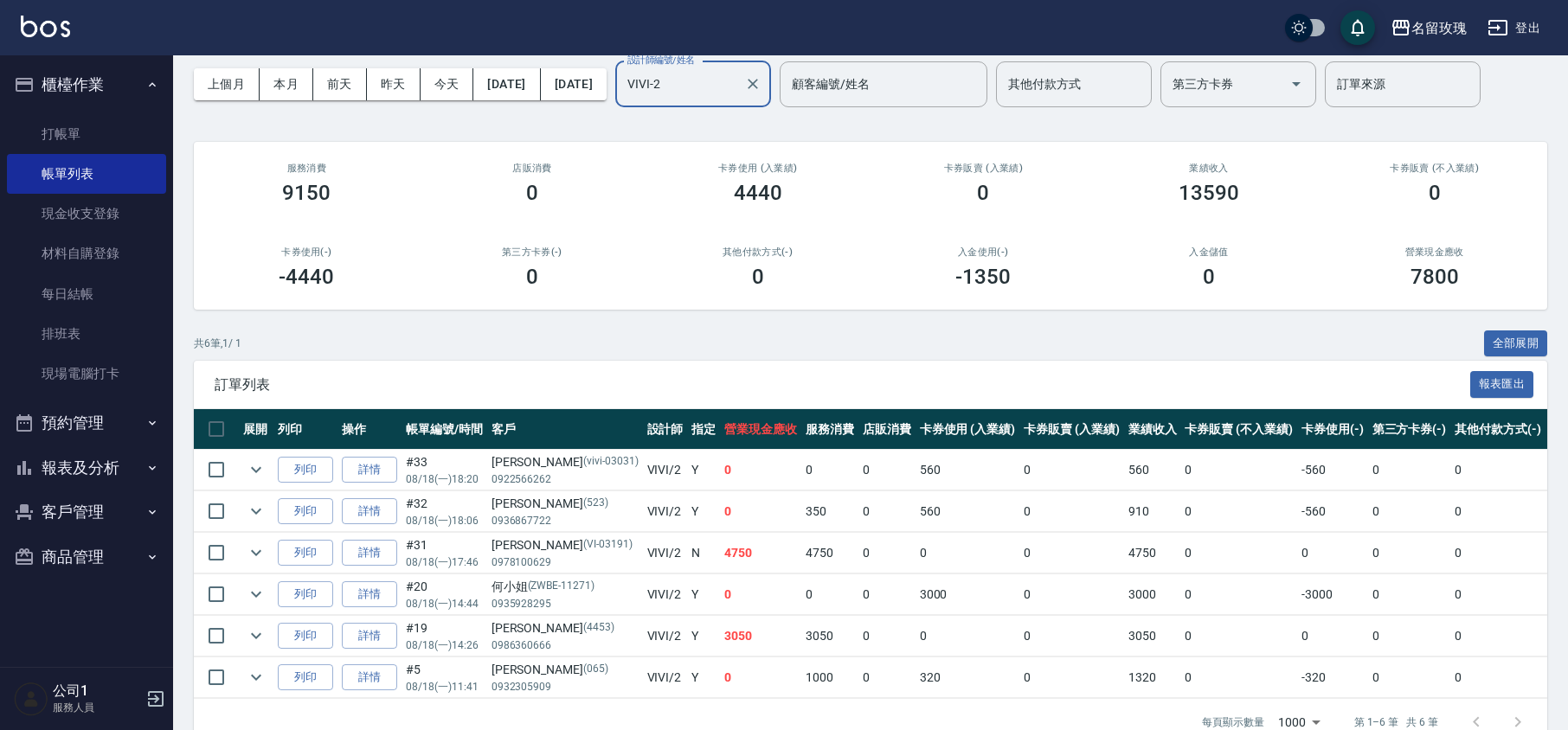
scroll to position [129, 0]
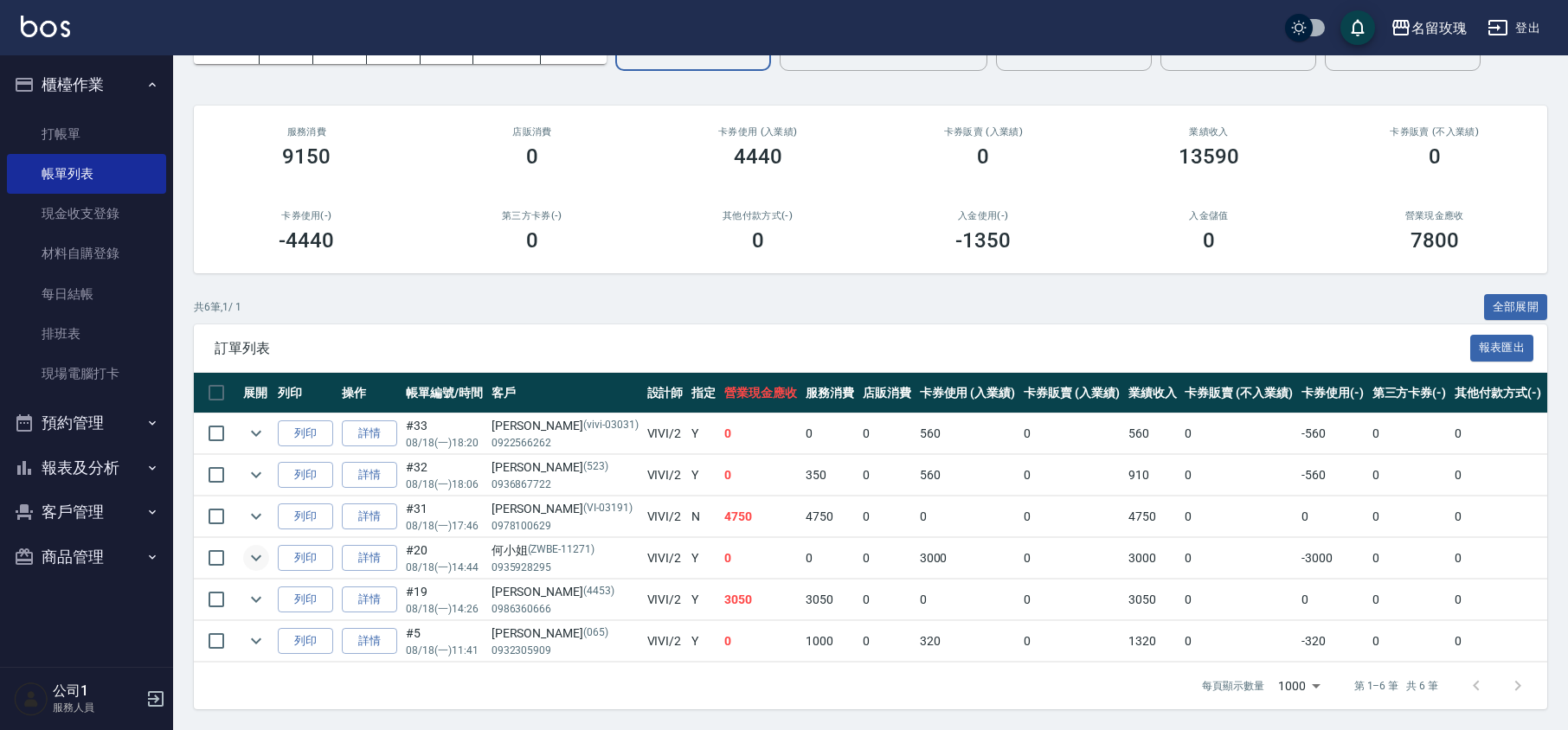
click at [257, 548] on icon "expand row" at bounding box center [256, 557] width 21 height 21
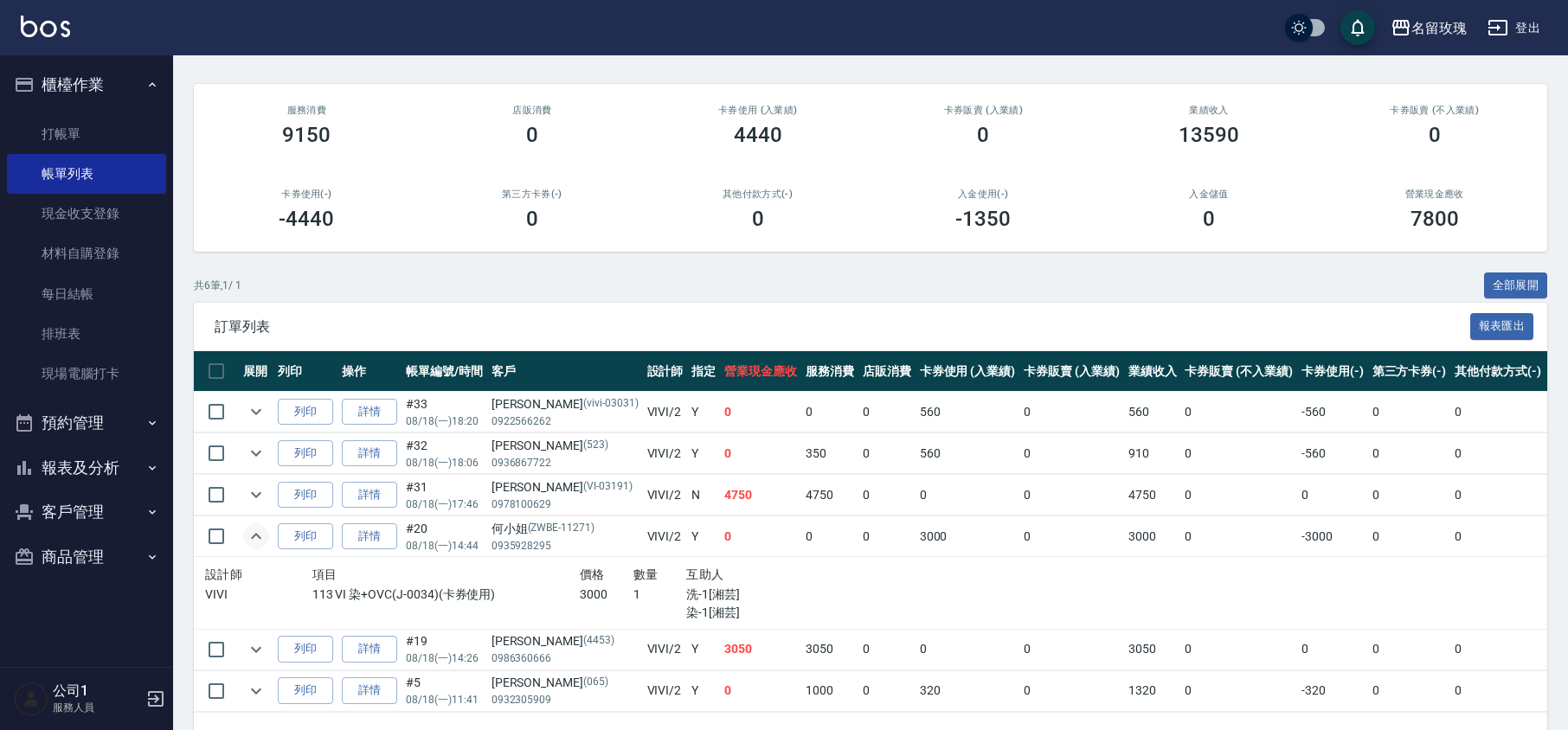
click at [258, 537] on icon "expand row" at bounding box center [256, 536] width 21 height 21
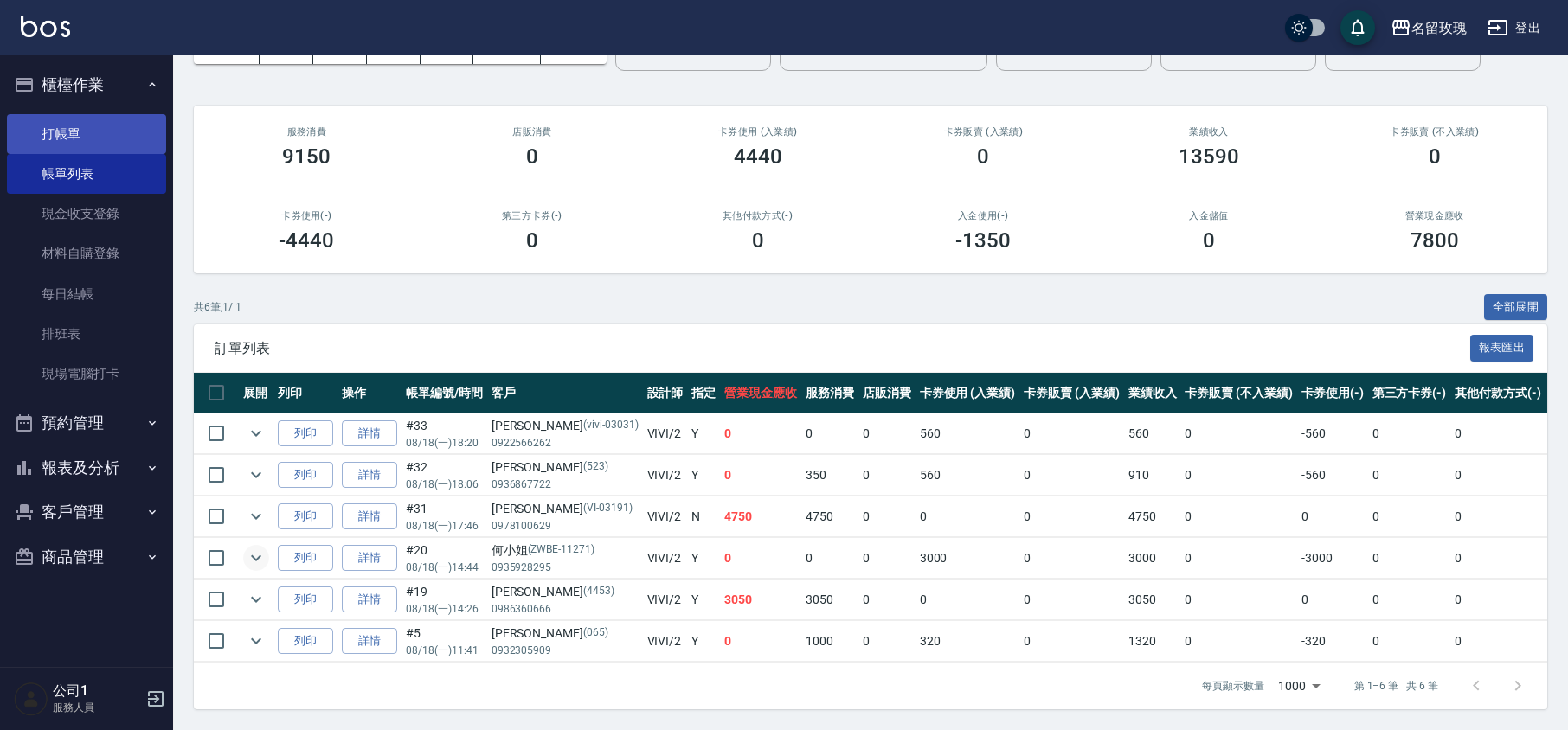
drag, startPoint x: 74, startPoint y: 132, endPoint x: 77, endPoint y: 119, distance: 13.3
click at [74, 133] on link "打帳單" at bounding box center [86, 134] width 159 height 40
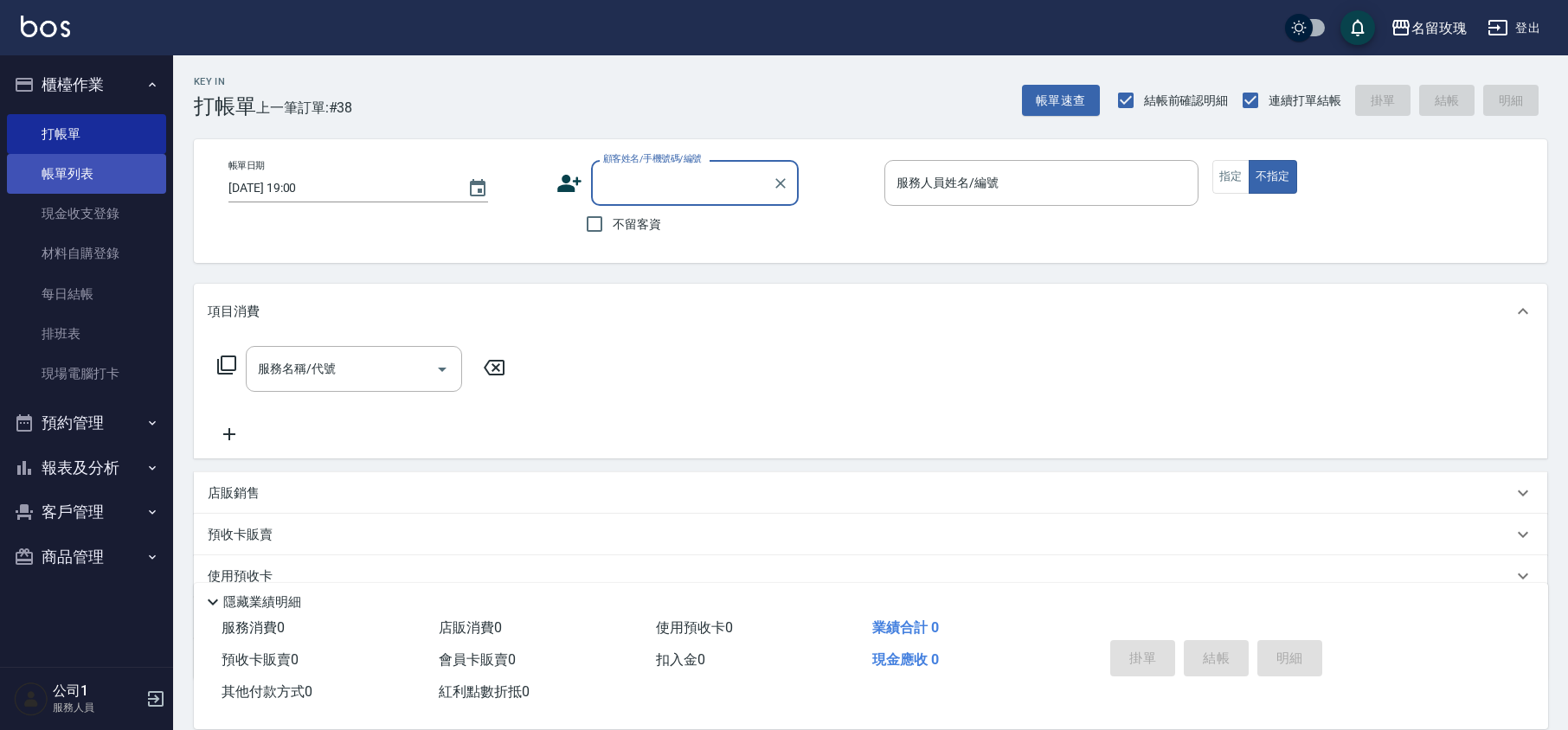
click at [112, 183] on link "帳單列表" at bounding box center [86, 174] width 159 height 40
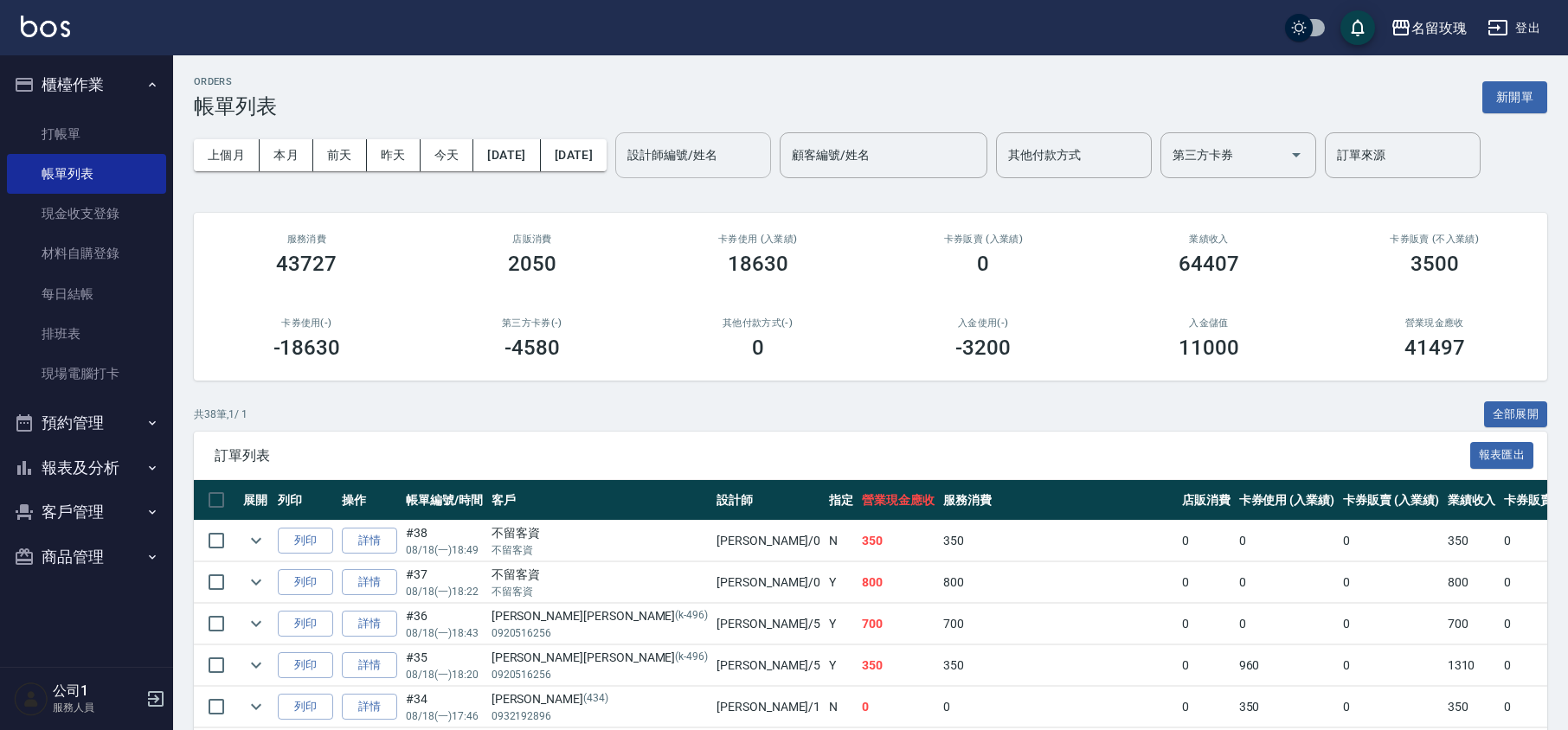
click at [763, 149] on input "設計師編號/姓名" at bounding box center [693, 154] width 140 height 30
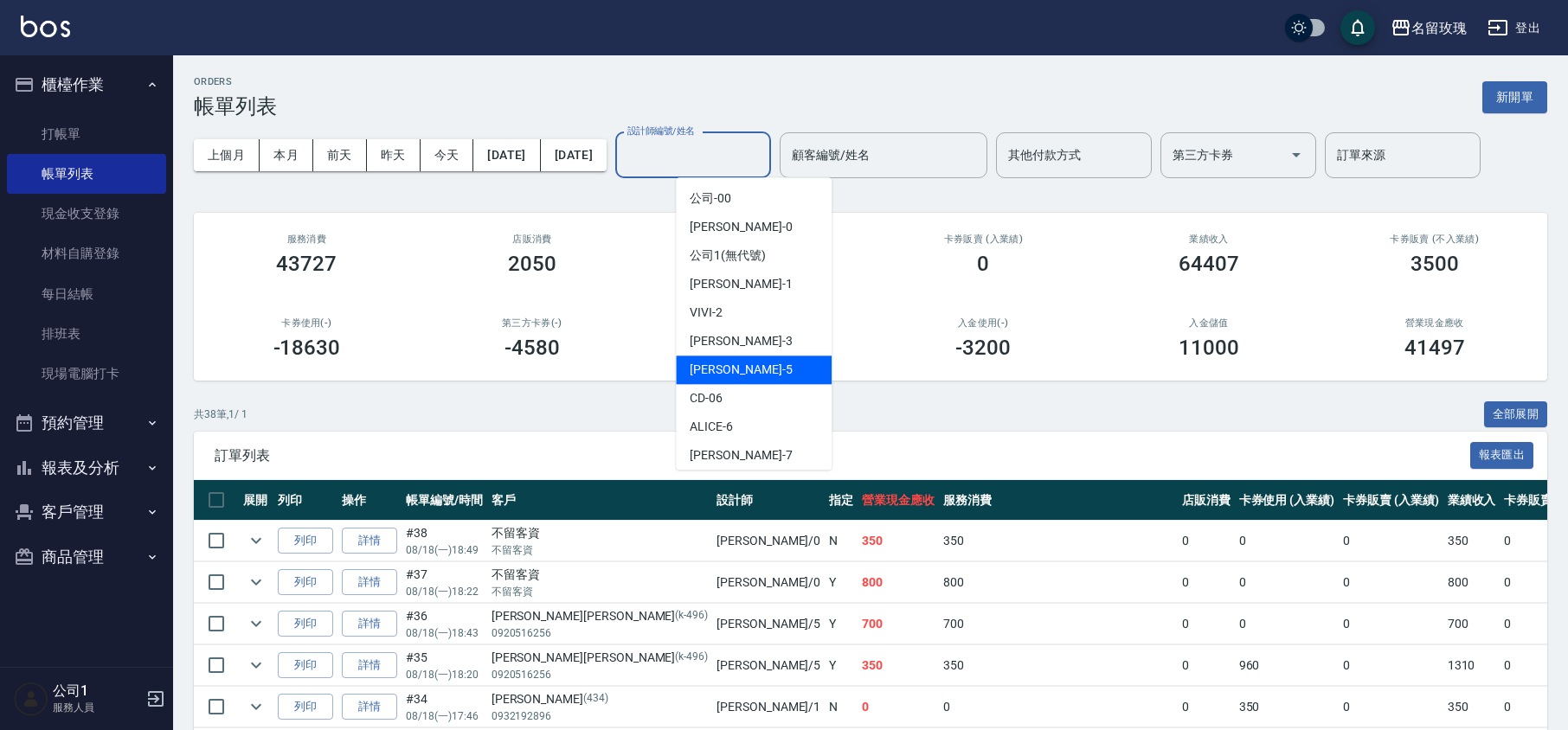
click at [749, 382] on div "[PERSON_NAME] -5" at bounding box center [753, 369] width 155 height 28
type input "KELLY-5"
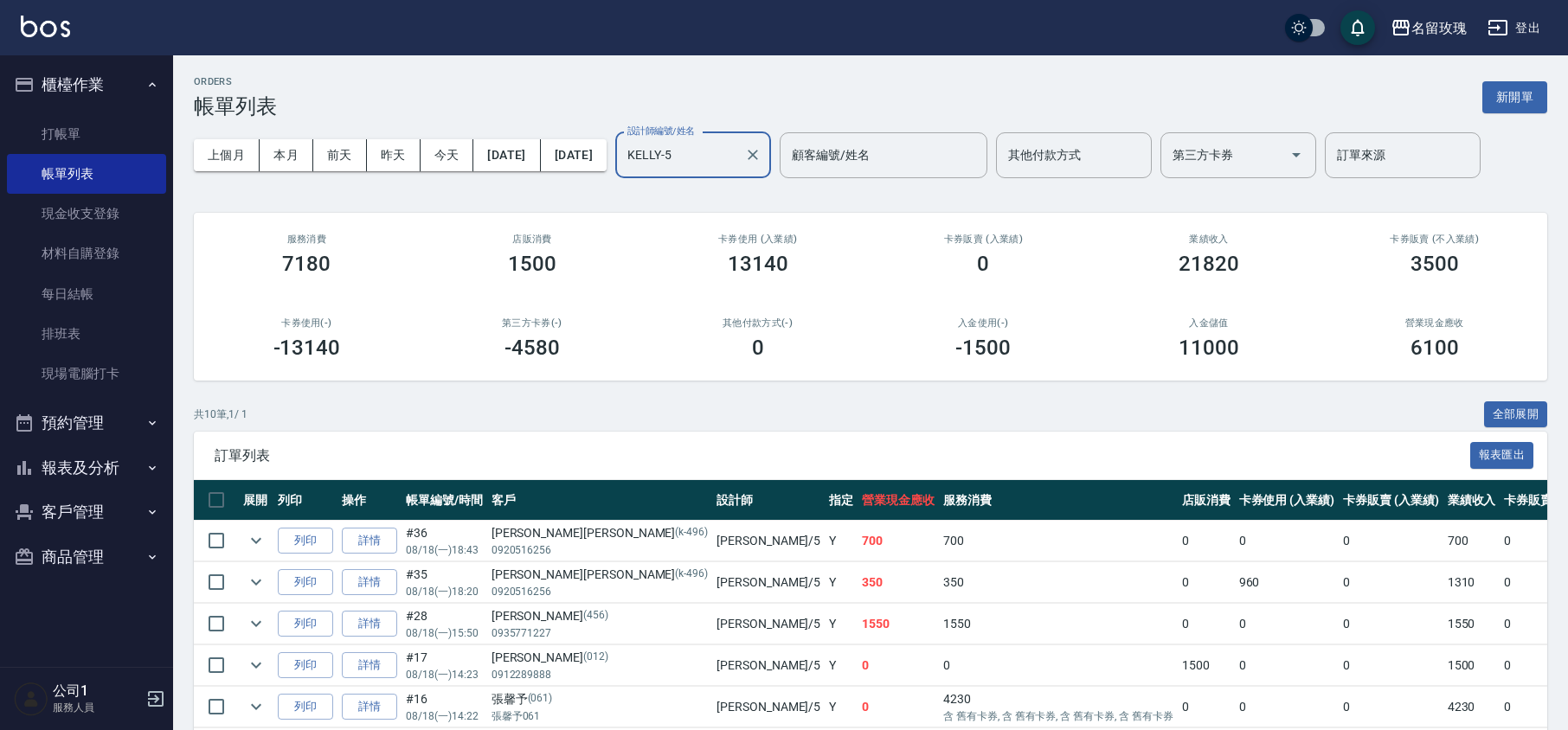
click at [692, 202] on div "ORDERS 帳單列表 新開單 上個月 本月 [DATE] [DATE] [DATE] [DATE] [DATE] 設計師編號/姓名 [PERSON_NAME…" at bounding box center [869, 529] width 1394 height 948
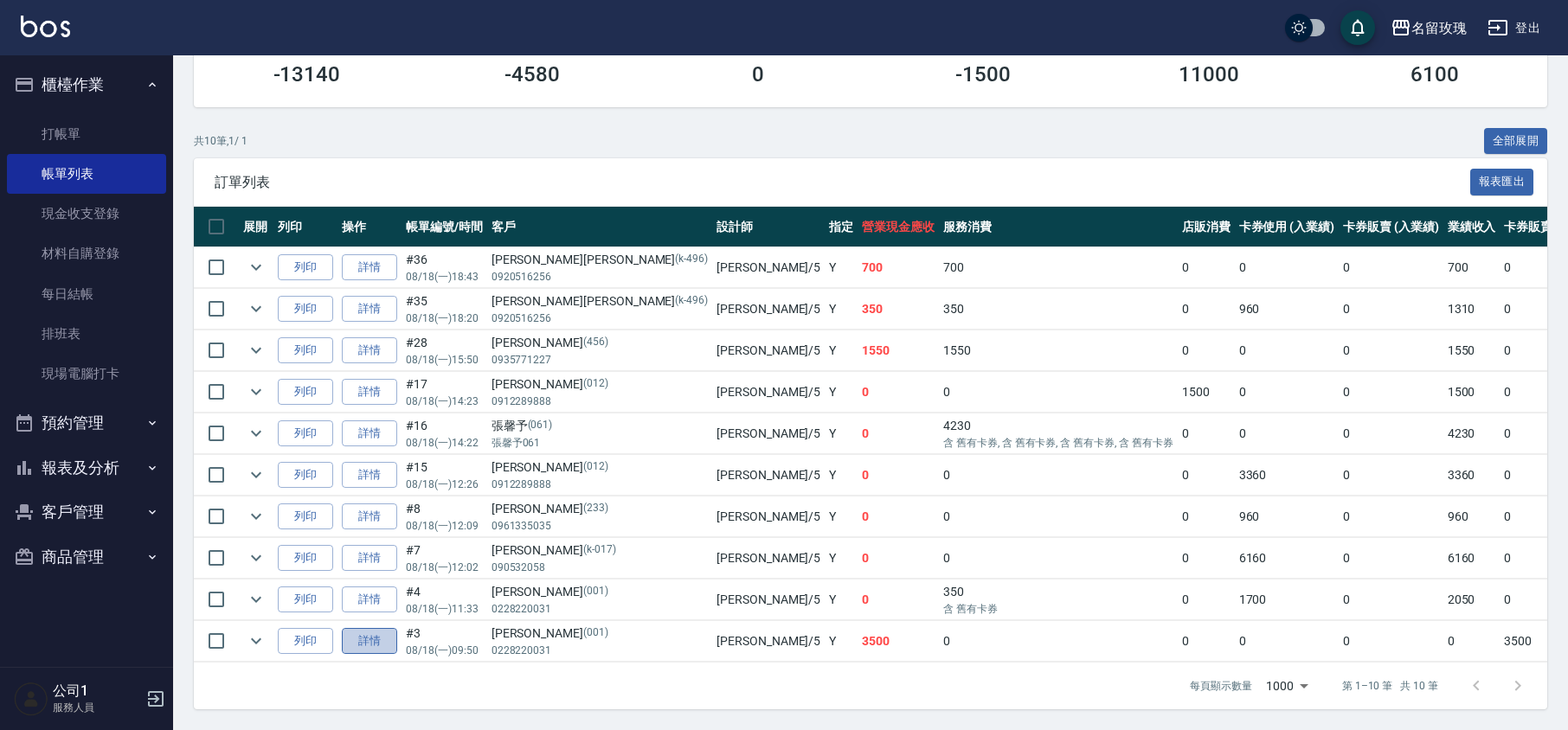
click at [363, 627] on link "詳情" at bounding box center [369, 641] width 55 height 27
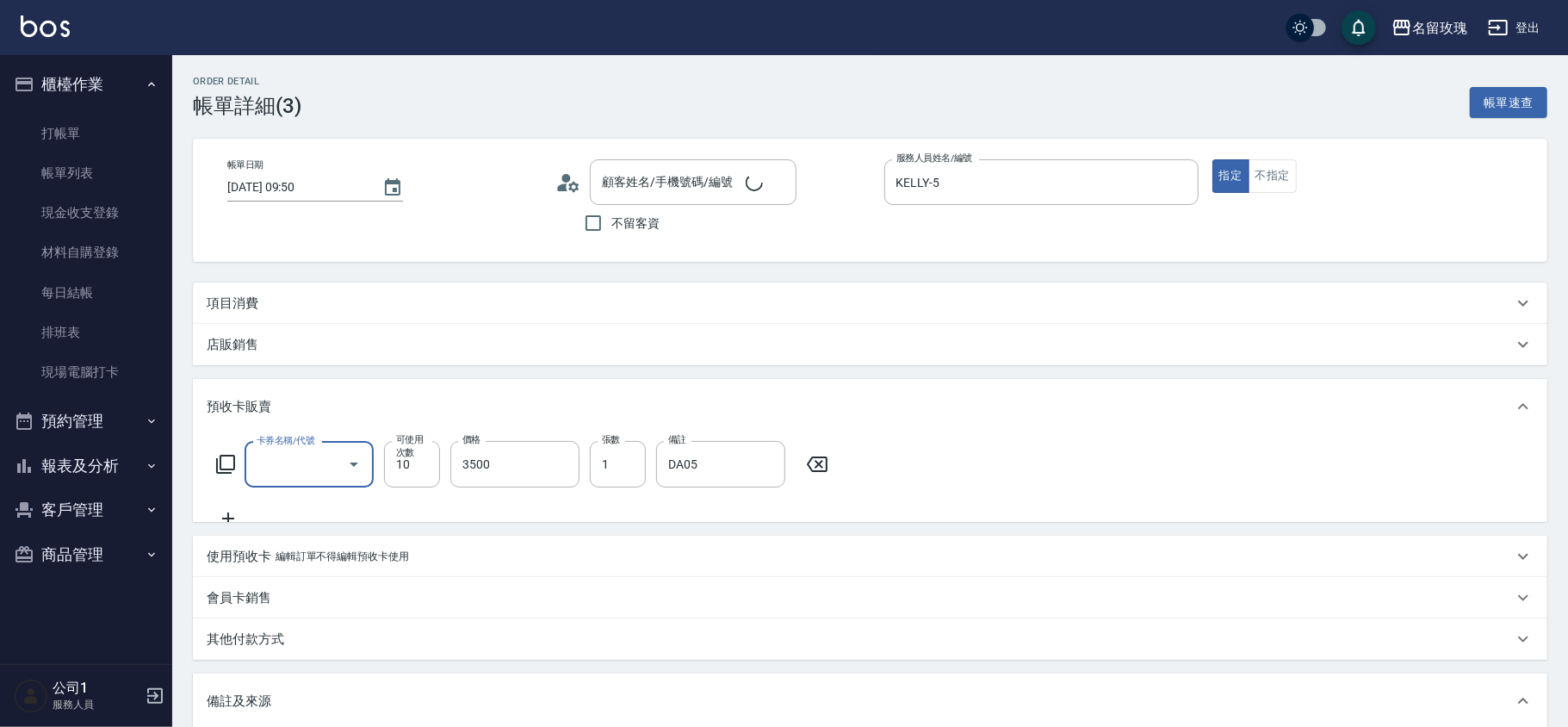
type input "[DATE] 09:50"
type input "KELLY-5"
type input "DA05"
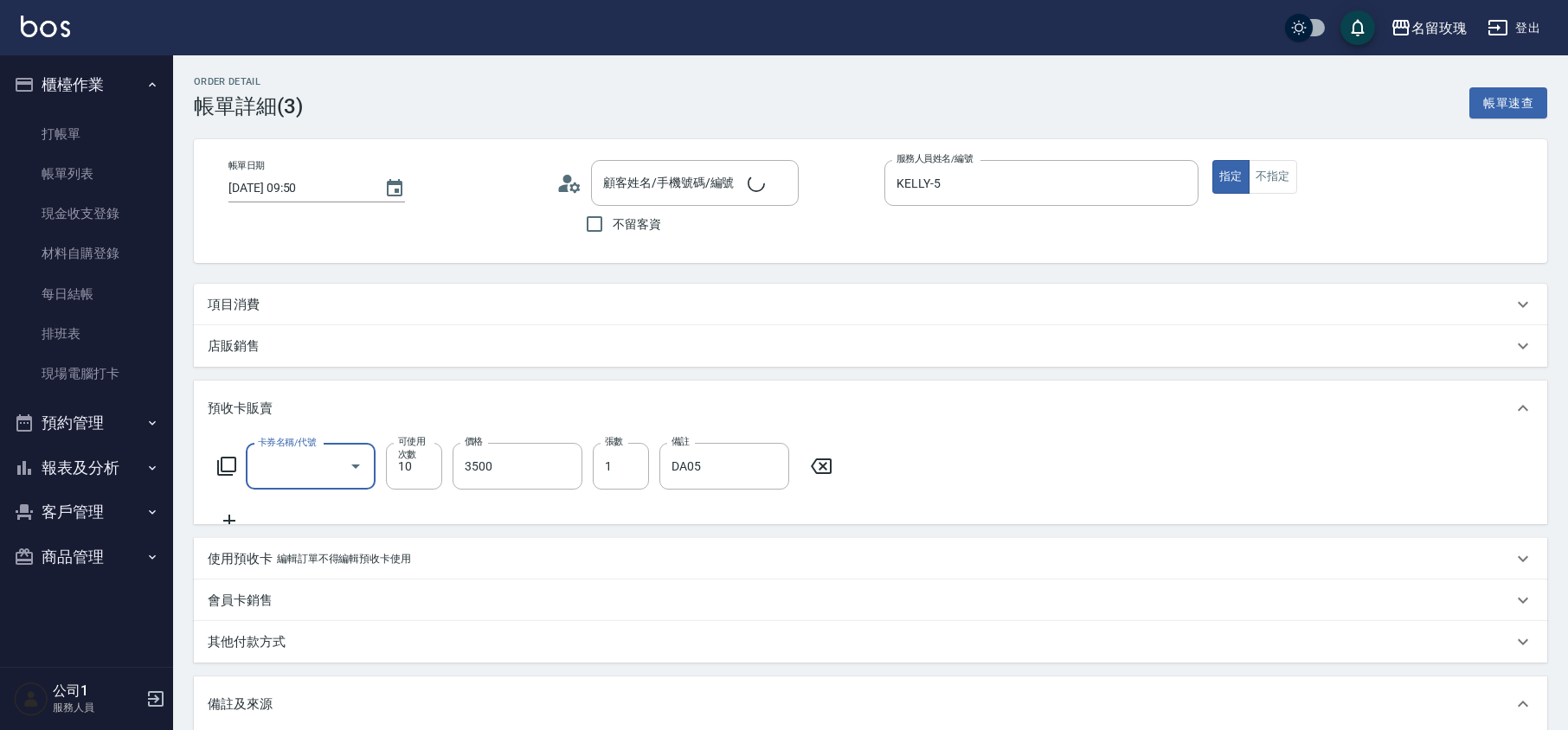
scroll to position [29, 0]
type input "[PERSON_NAME]/0228220031/001"
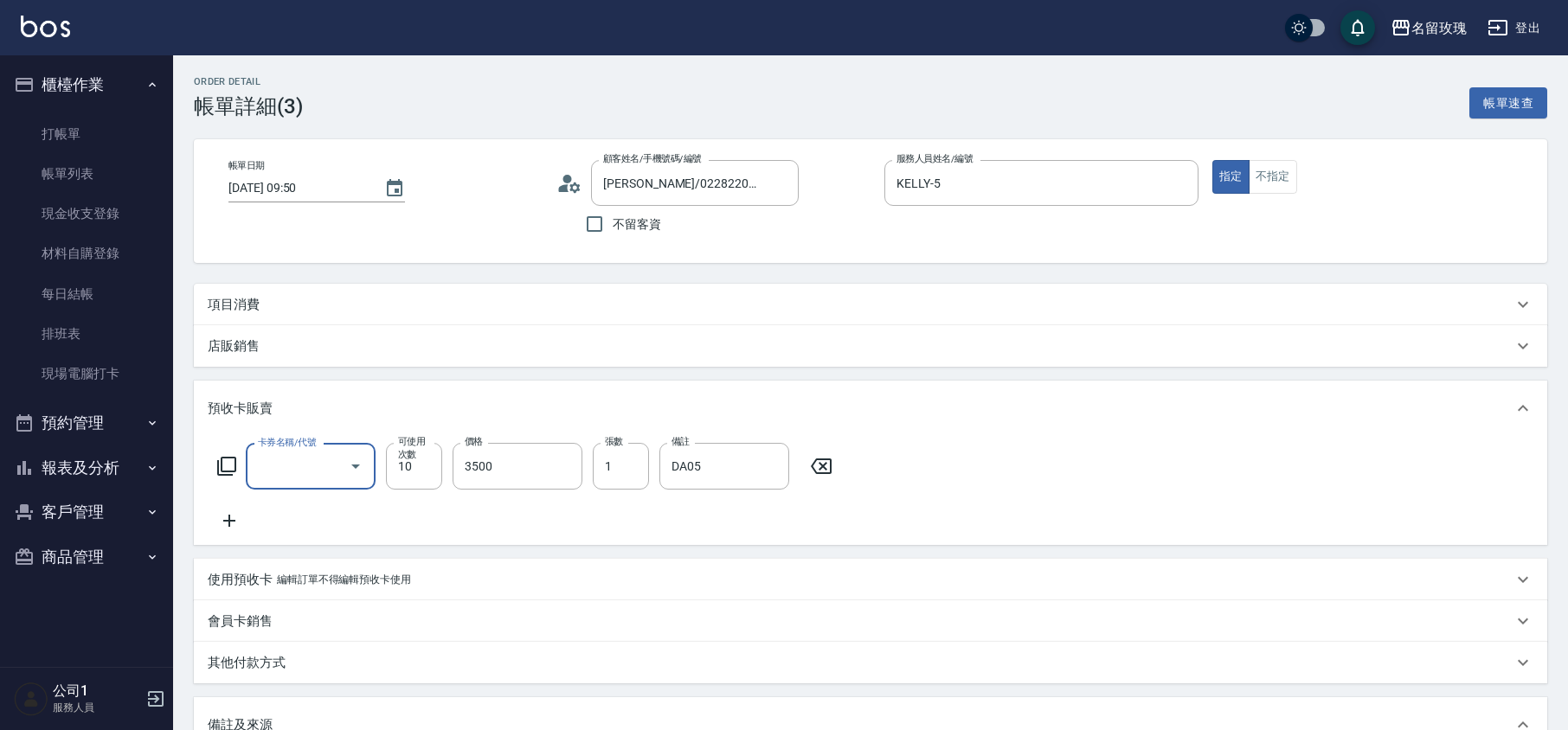
type input "精油洗髮卡(1009)"
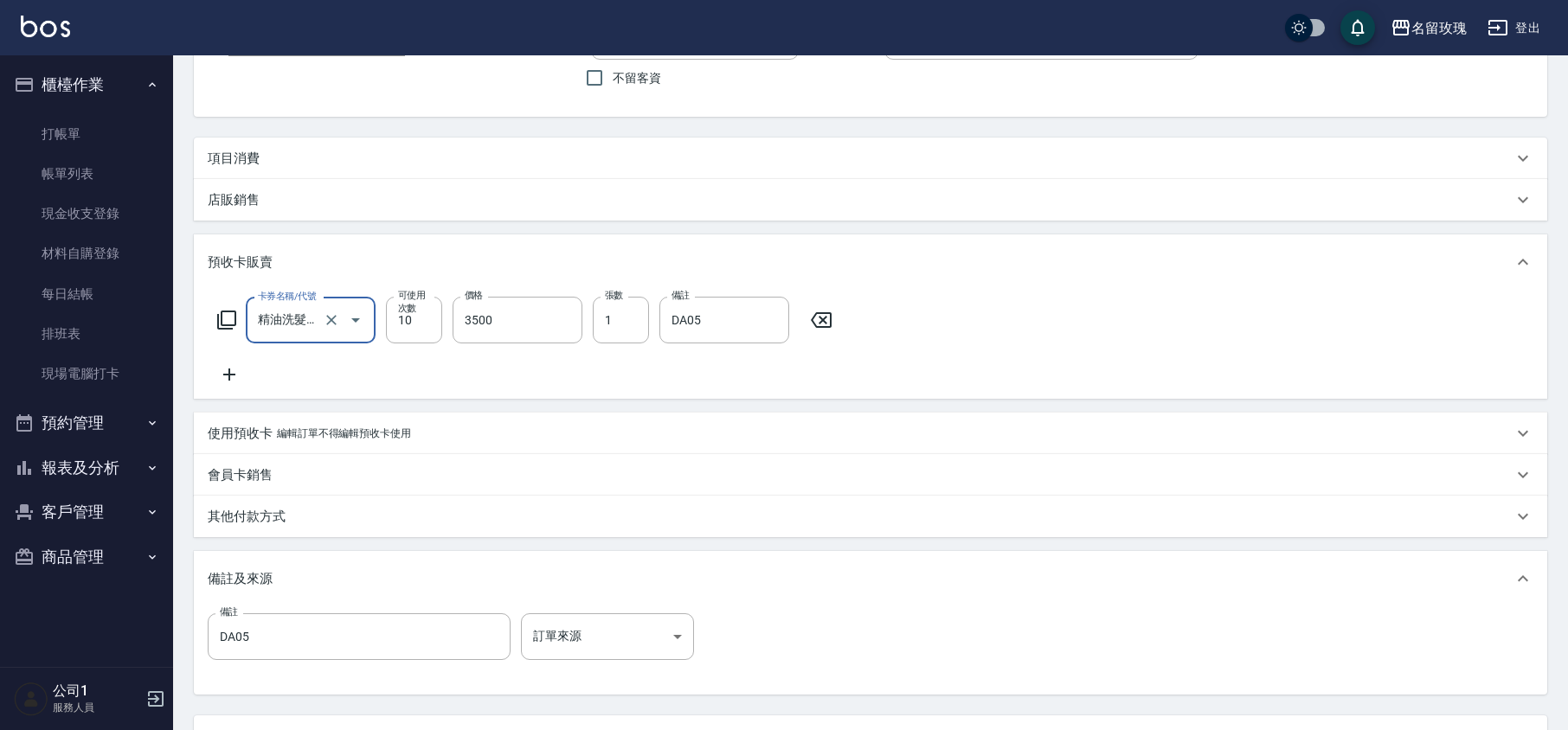
scroll to position [294, 0]
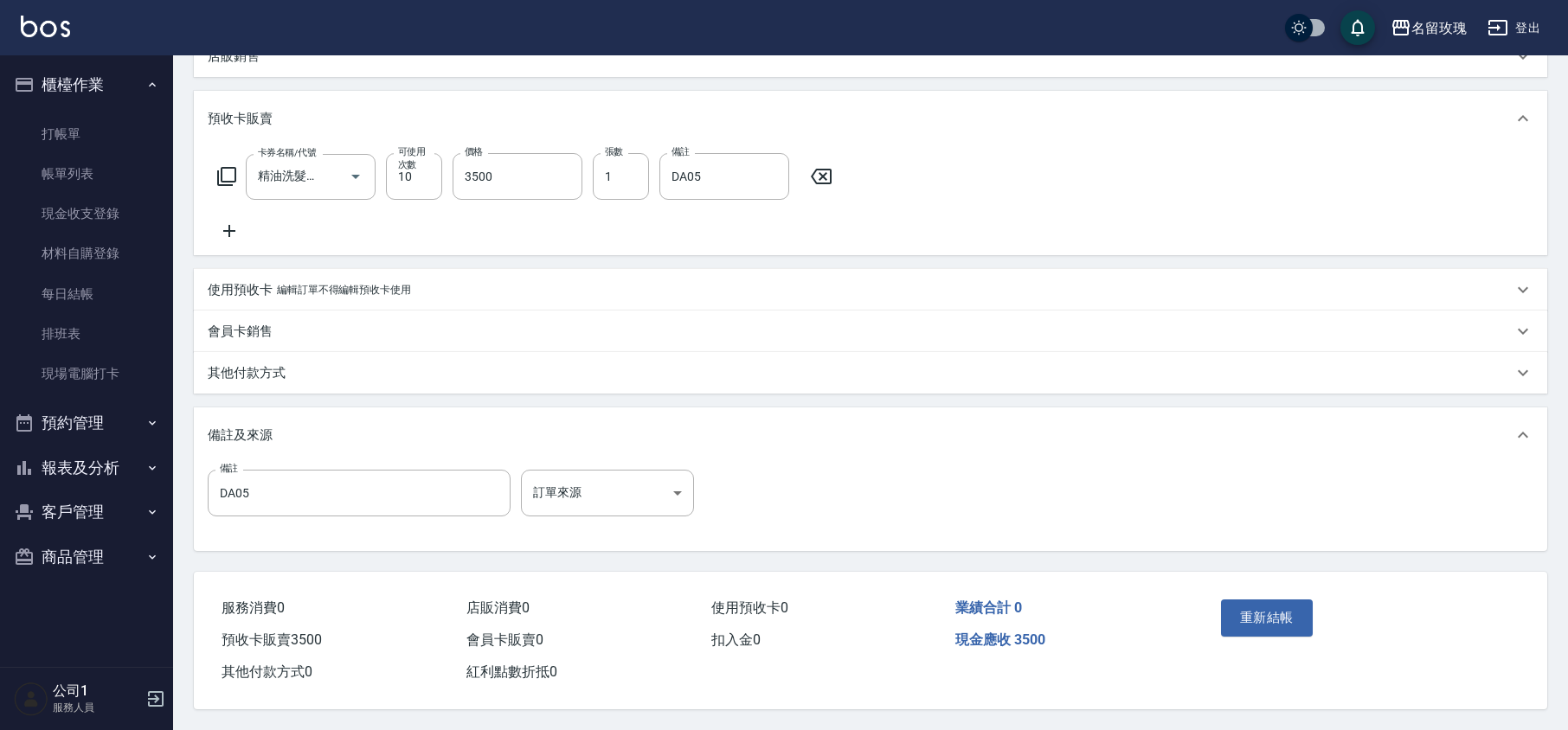
click at [174, 358] on div "Order detail 帳單詳細 (3) 帳單速查 帳單日期 [DATE] 09:50 顧客姓名/手機號碼/編號 [PERSON_NAME]/0228220…" at bounding box center [869, 248] width 1394 height 964
click at [243, 368] on p "其他付款方式" at bounding box center [247, 373] width 78 height 18
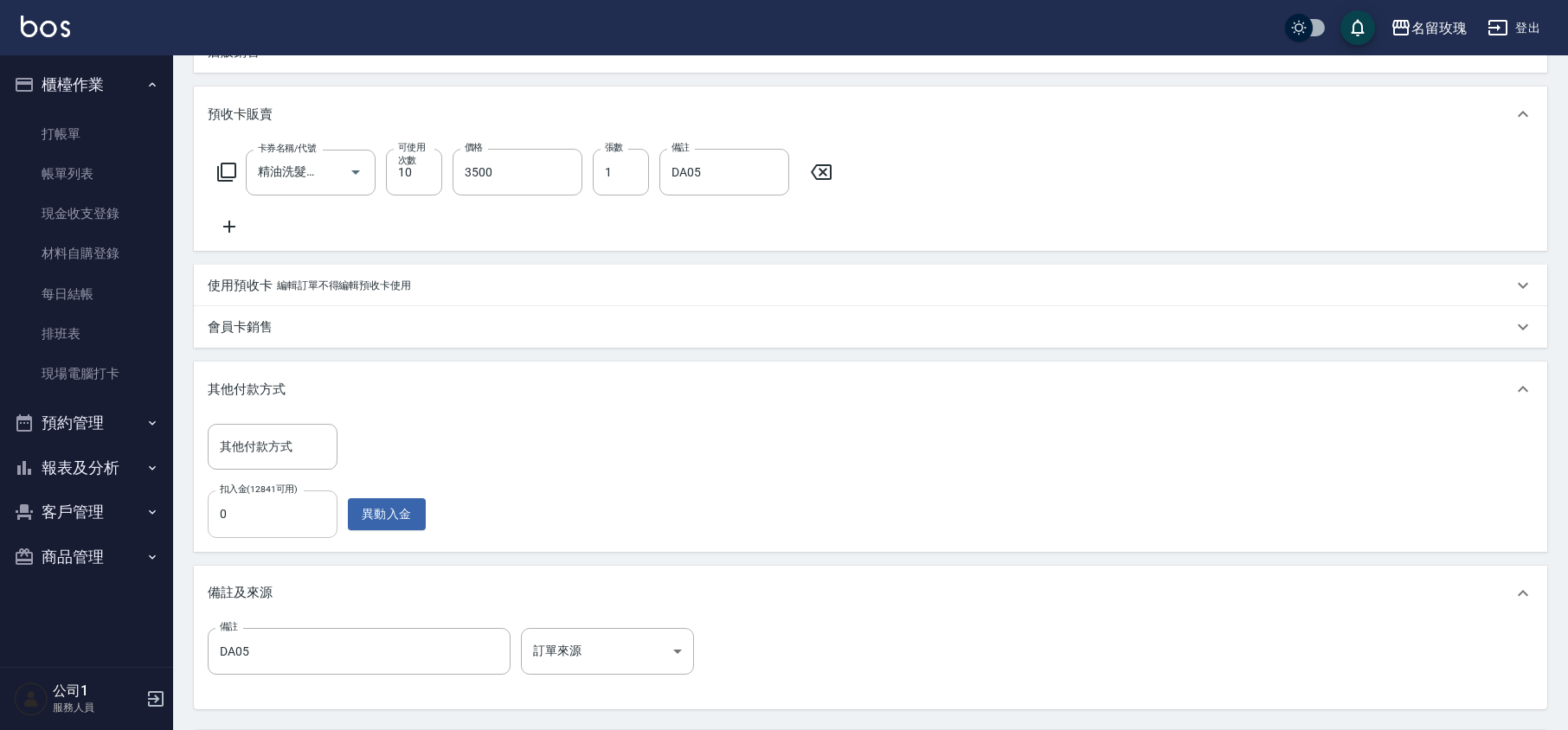
click at [278, 502] on input "0" at bounding box center [273, 513] width 130 height 46
type input "3500"
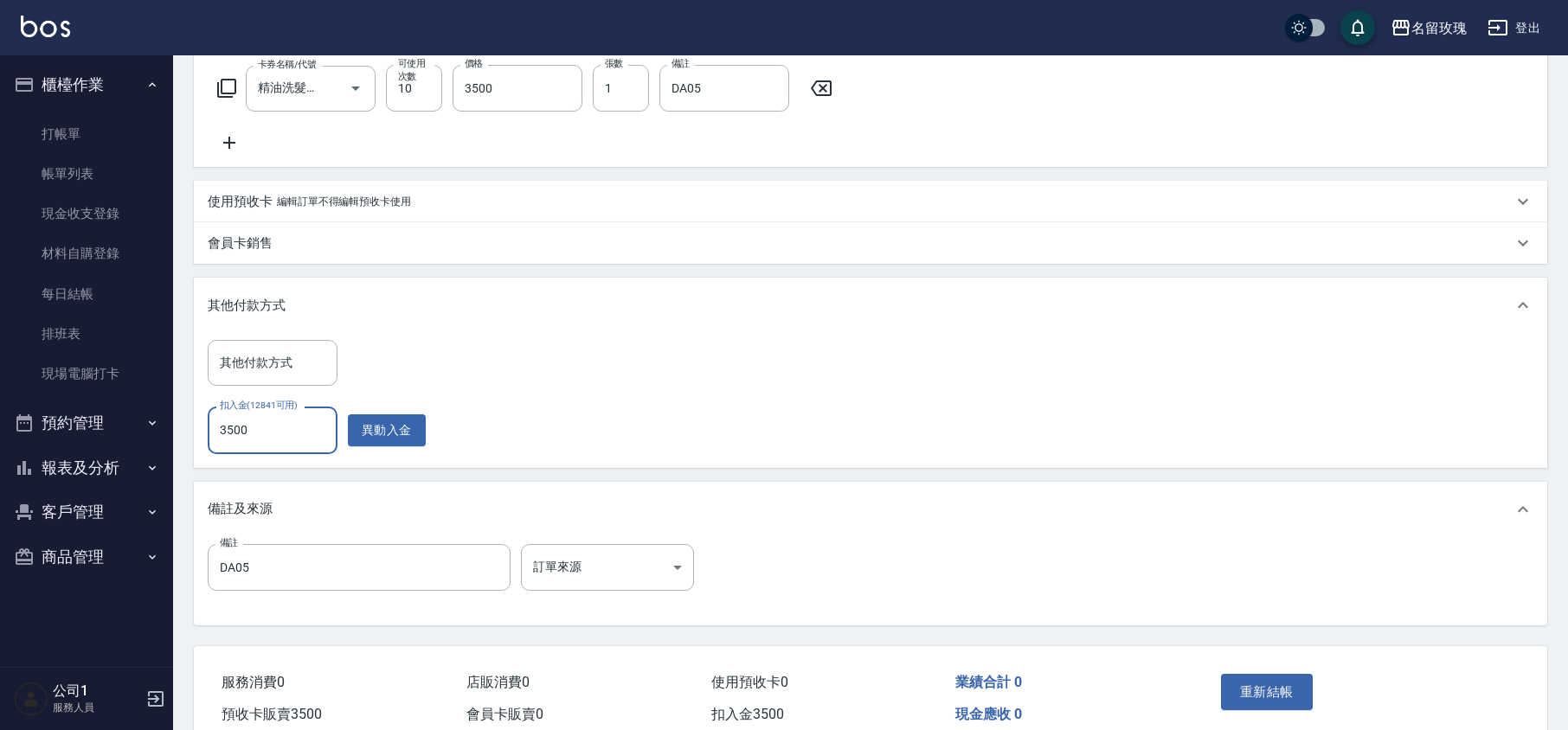
scroll to position [457, 0]
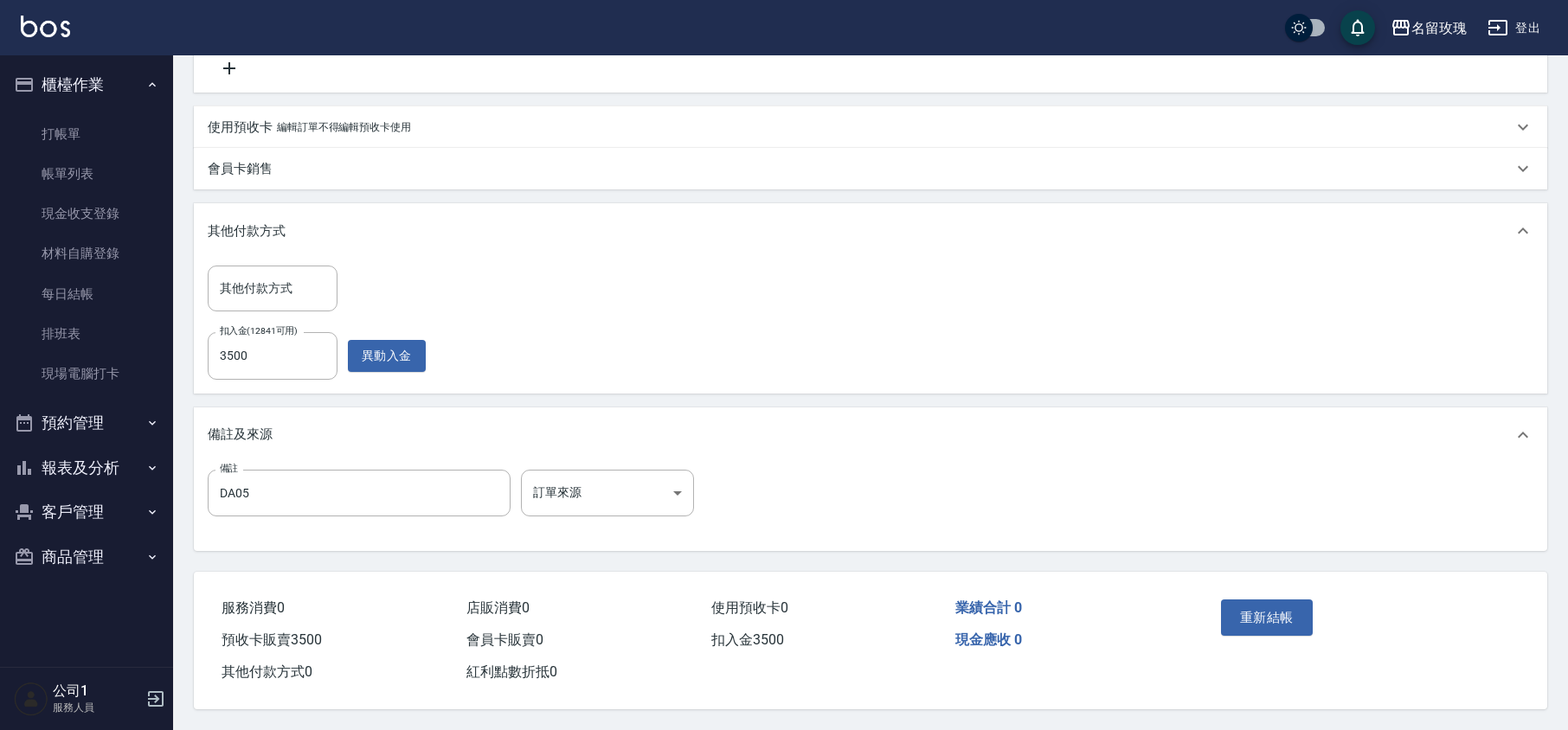
click at [1302, 554] on div "Order detail 帳單詳細 (3) 帳單速查 帳單日期 [DATE] 09:50 顧客姓名/手機號碼/編號 [PERSON_NAME]/0228220…" at bounding box center [869, 166] width 1394 height 1127
click at [1295, 609] on button "重新結帳" at bounding box center [1266, 617] width 92 height 36
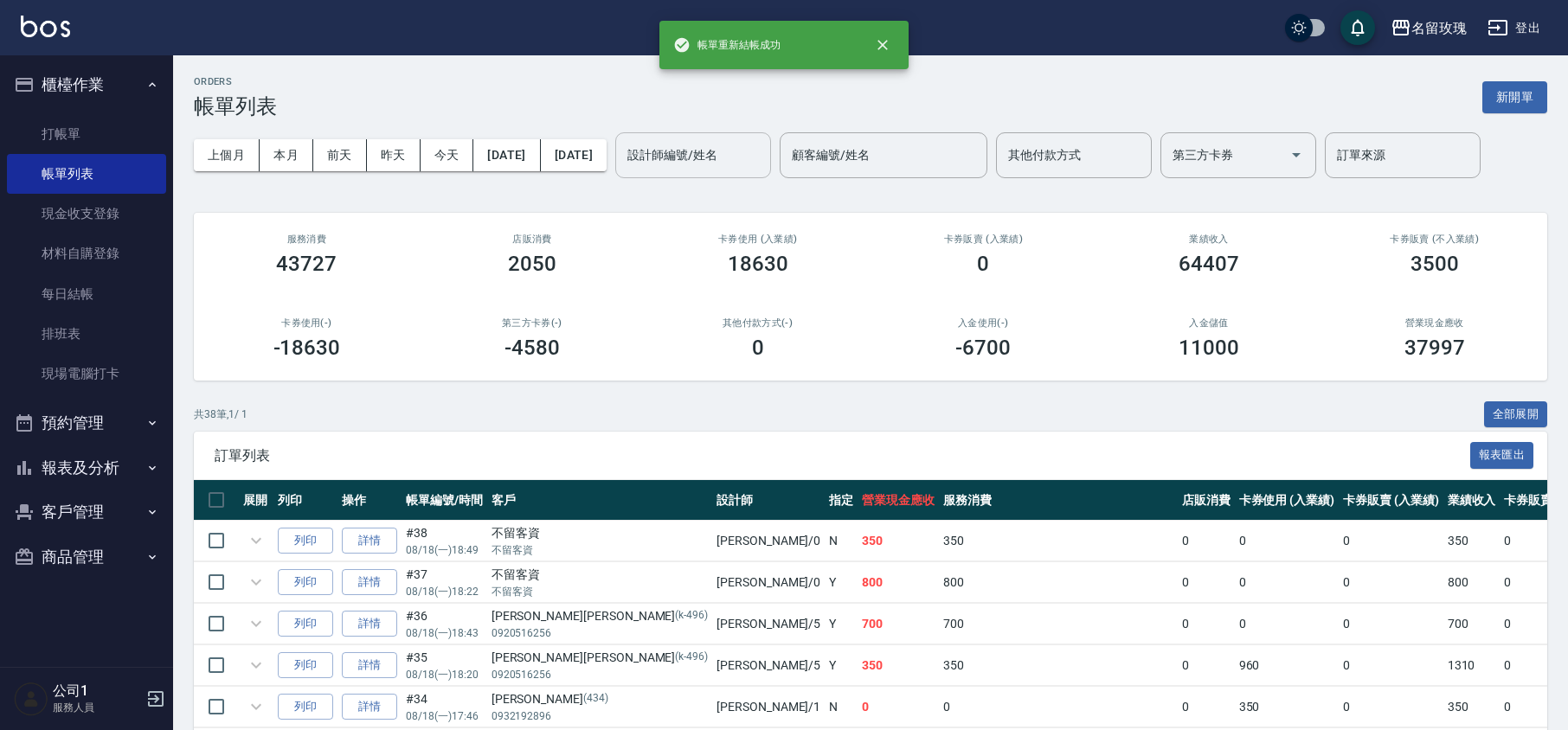
click at [751, 171] on div "設計師編號/姓名" at bounding box center [692, 155] width 155 height 45
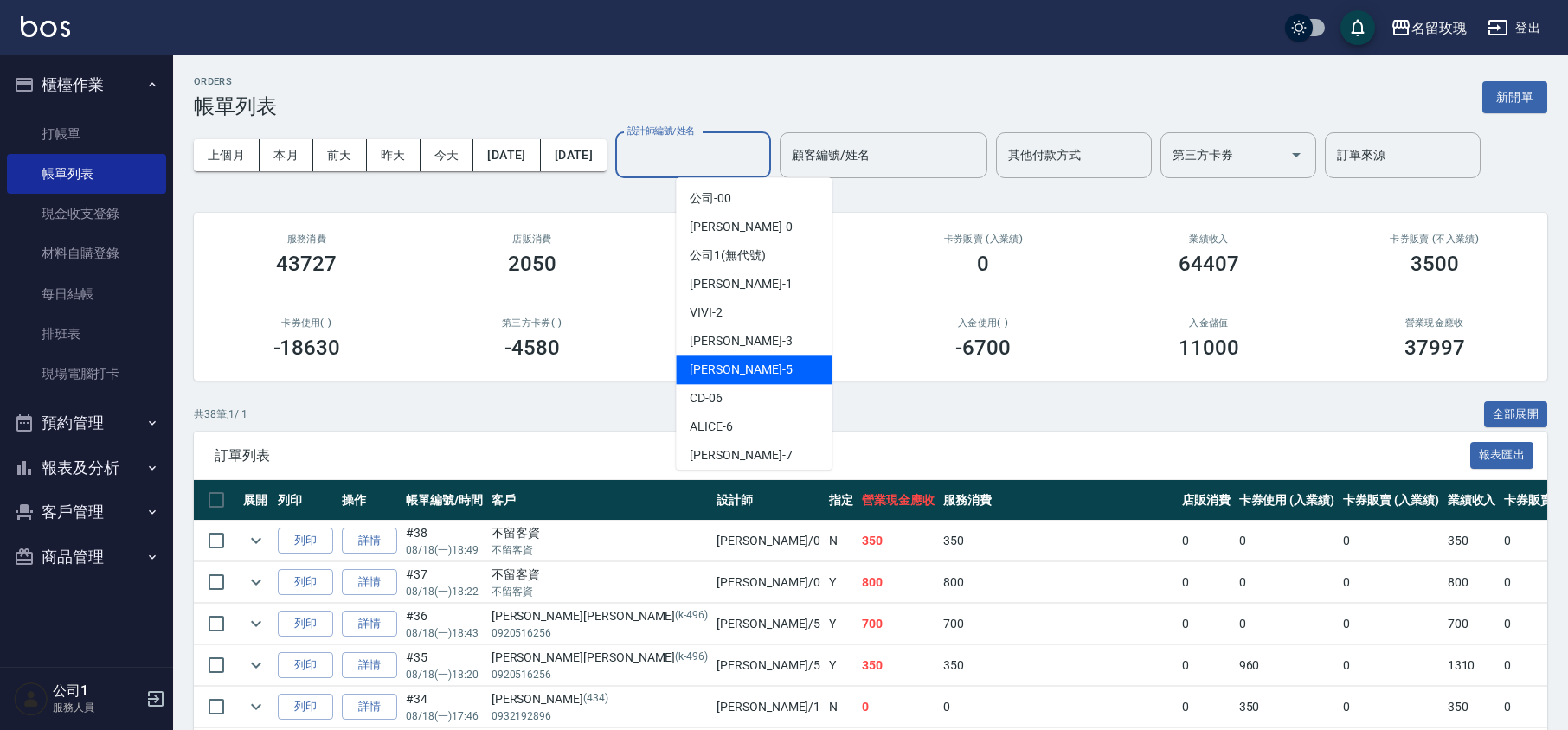
click at [746, 370] on div "[PERSON_NAME] -5" at bounding box center [753, 369] width 155 height 28
type input "KELLY-5"
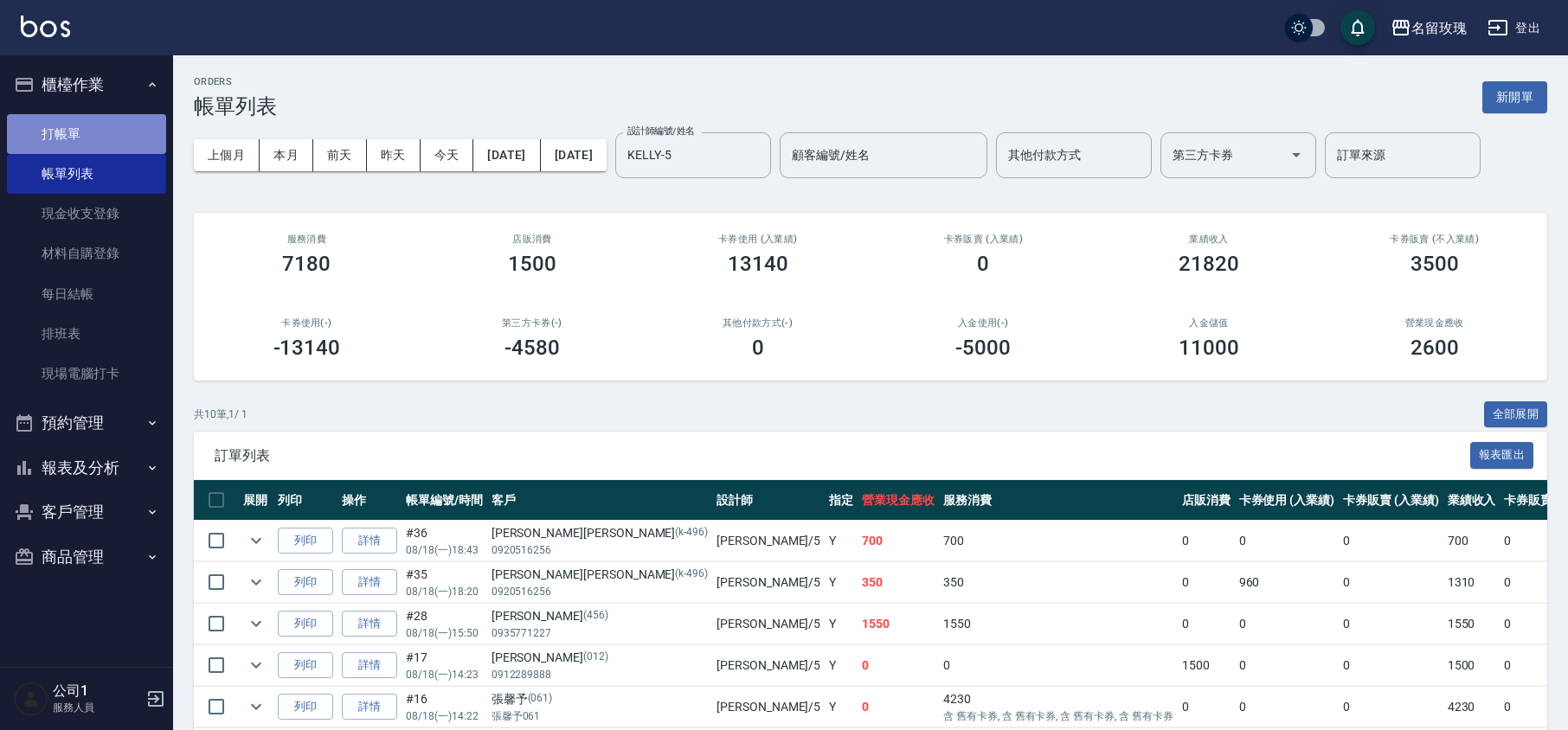
click at [87, 135] on link "打帳單" at bounding box center [86, 134] width 159 height 40
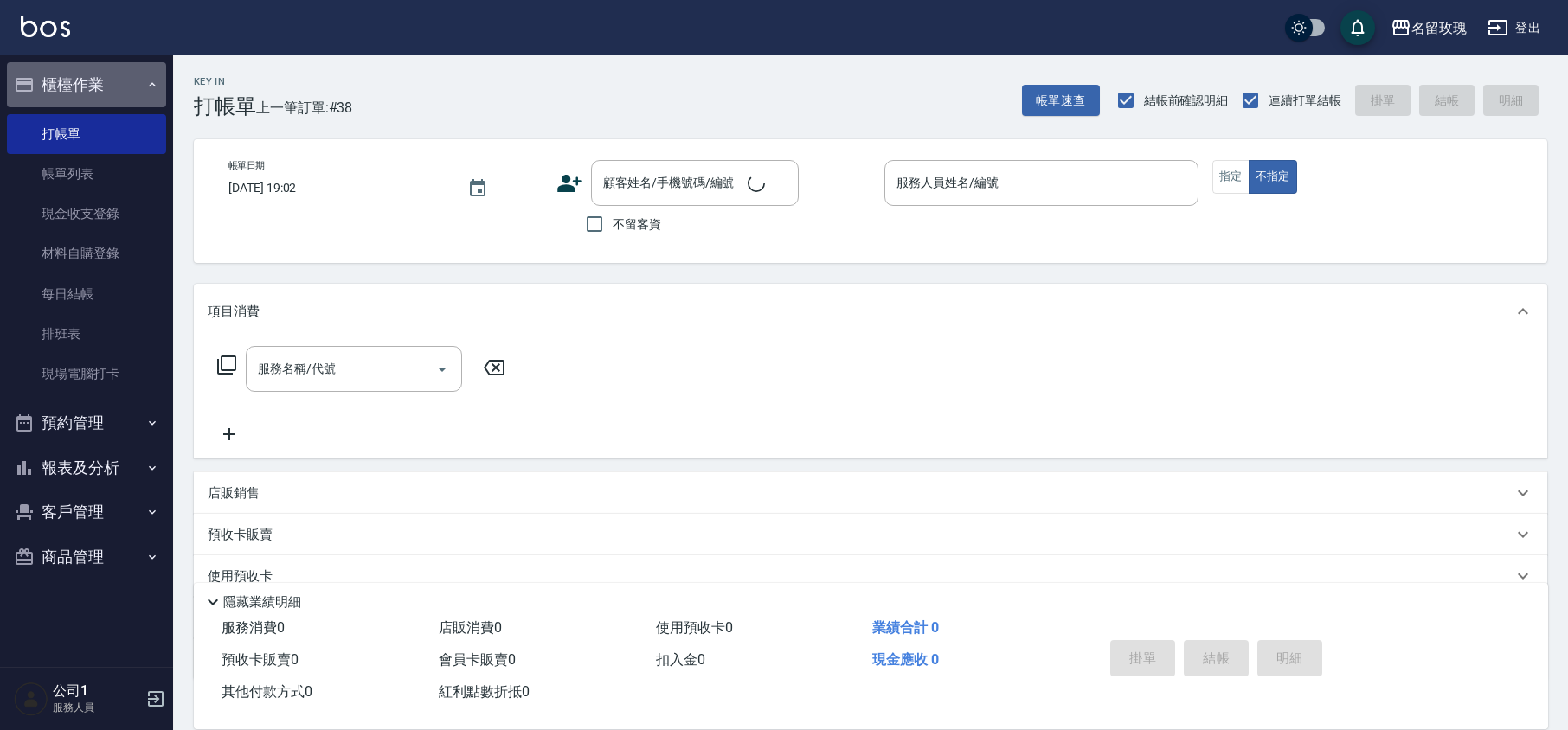
click at [78, 78] on button "櫃檯作業" at bounding box center [86, 85] width 159 height 45
